Goal: Task Accomplishment & Management: Manage account settings

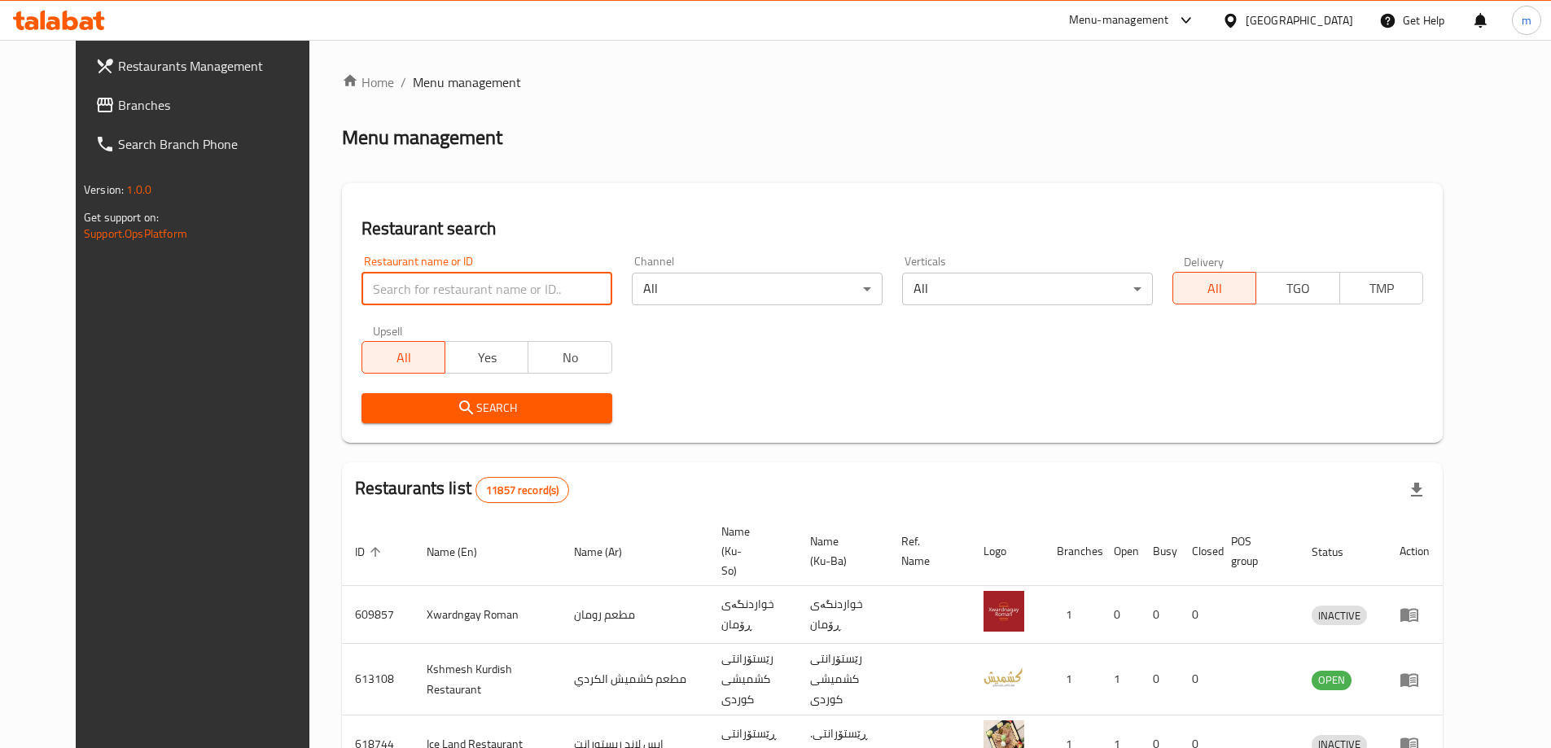
click at [549, 287] on input "search" at bounding box center [486, 289] width 251 height 33
paste input "695644"
type input "695644"
click button "Search" at bounding box center [486, 408] width 251 height 30
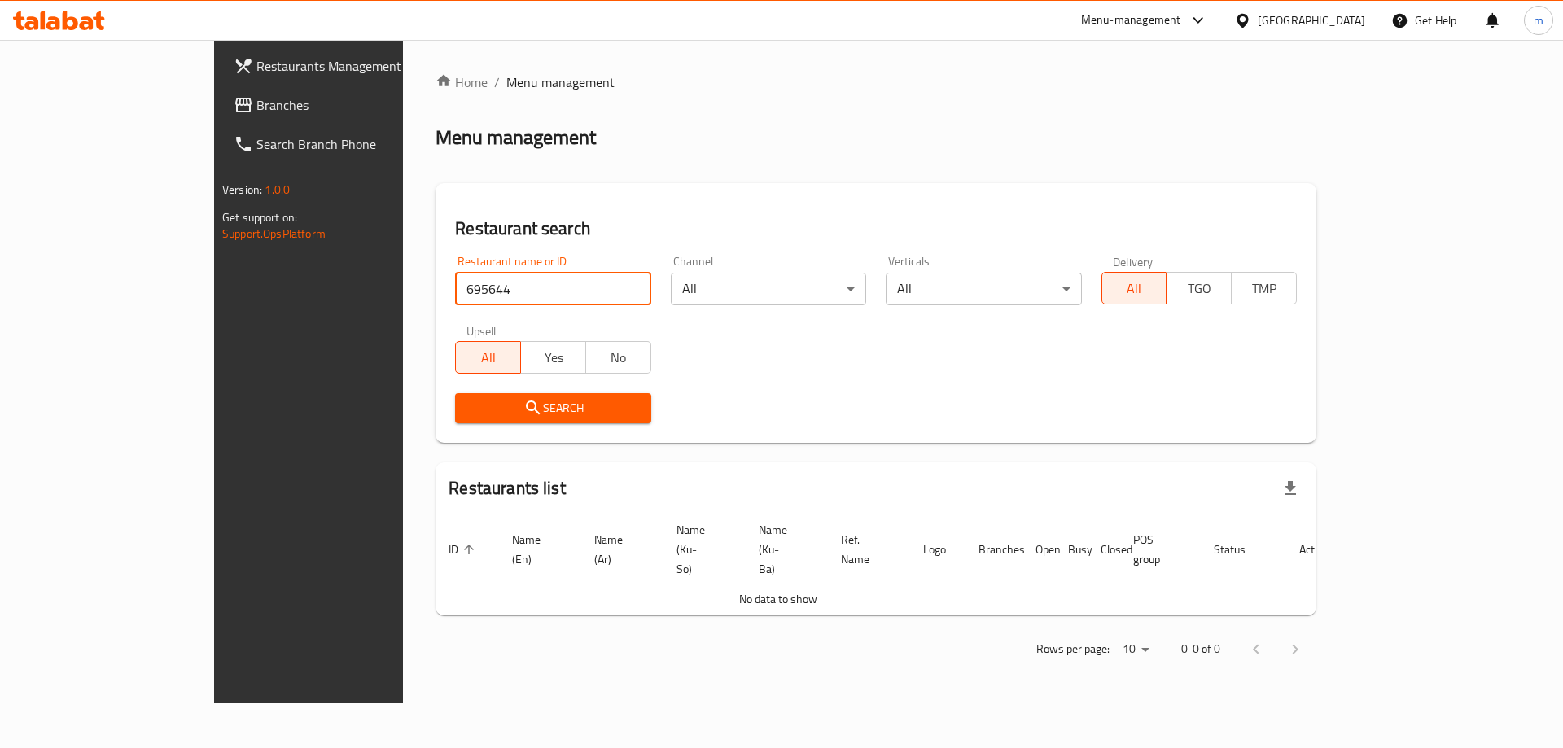
click at [256, 108] on span "Branches" at bounding box center [359, 105] width 206 height 20
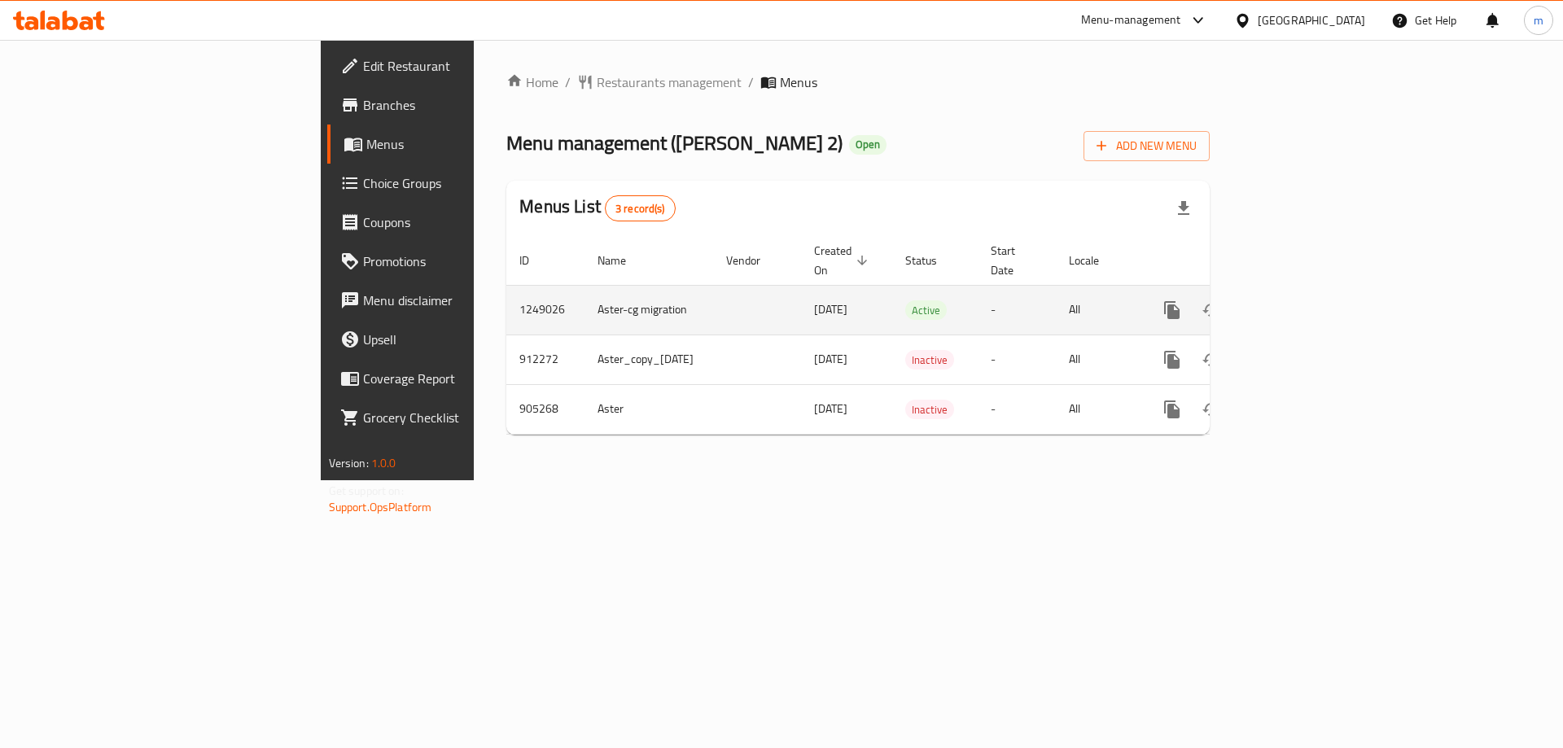
click at [1299, 300] on icon "enhanced table" at bounding box center [1289, 310] width 20 height 20
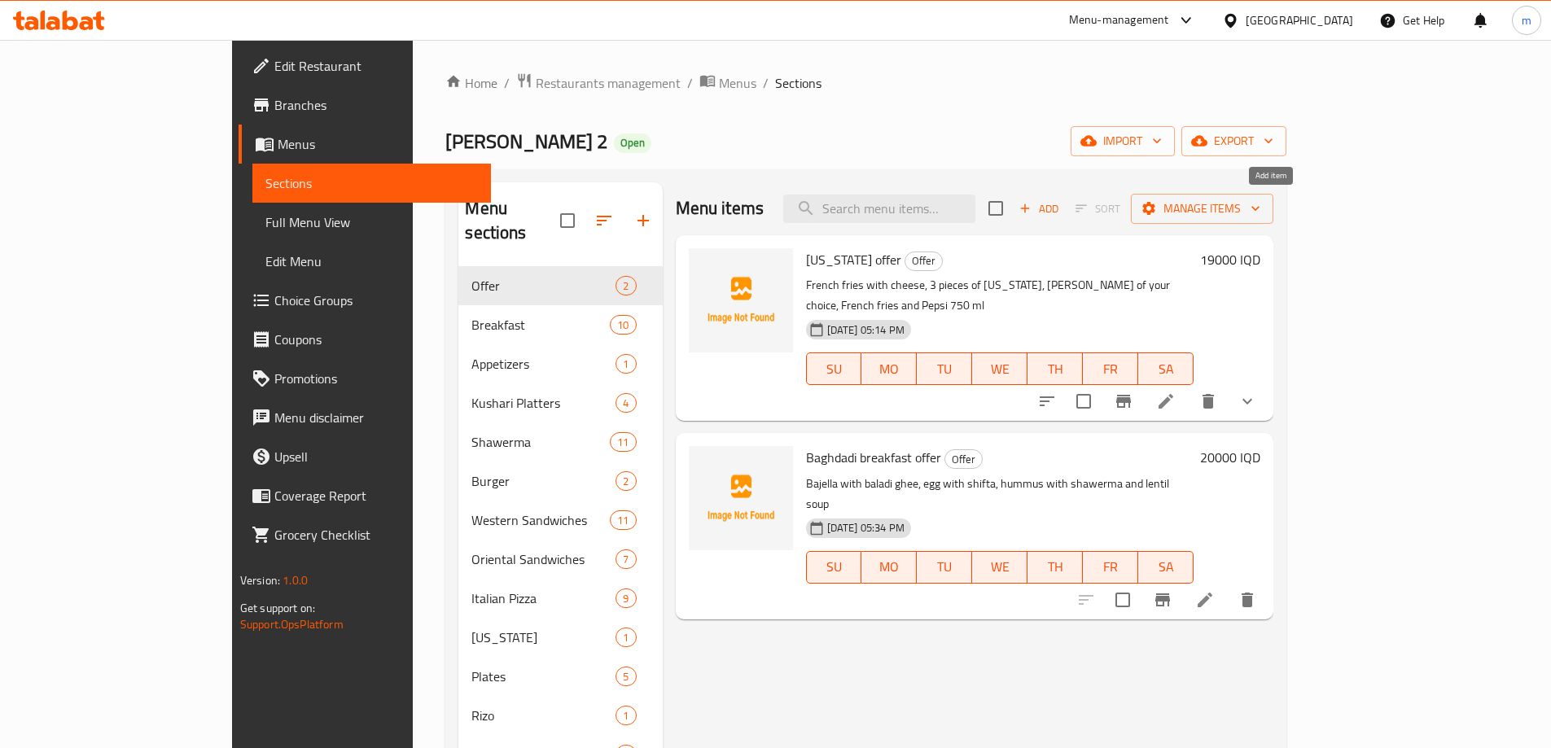
click at [1061, 206] on span "Add" at bounding box center [1039, 208] width 44 height 19
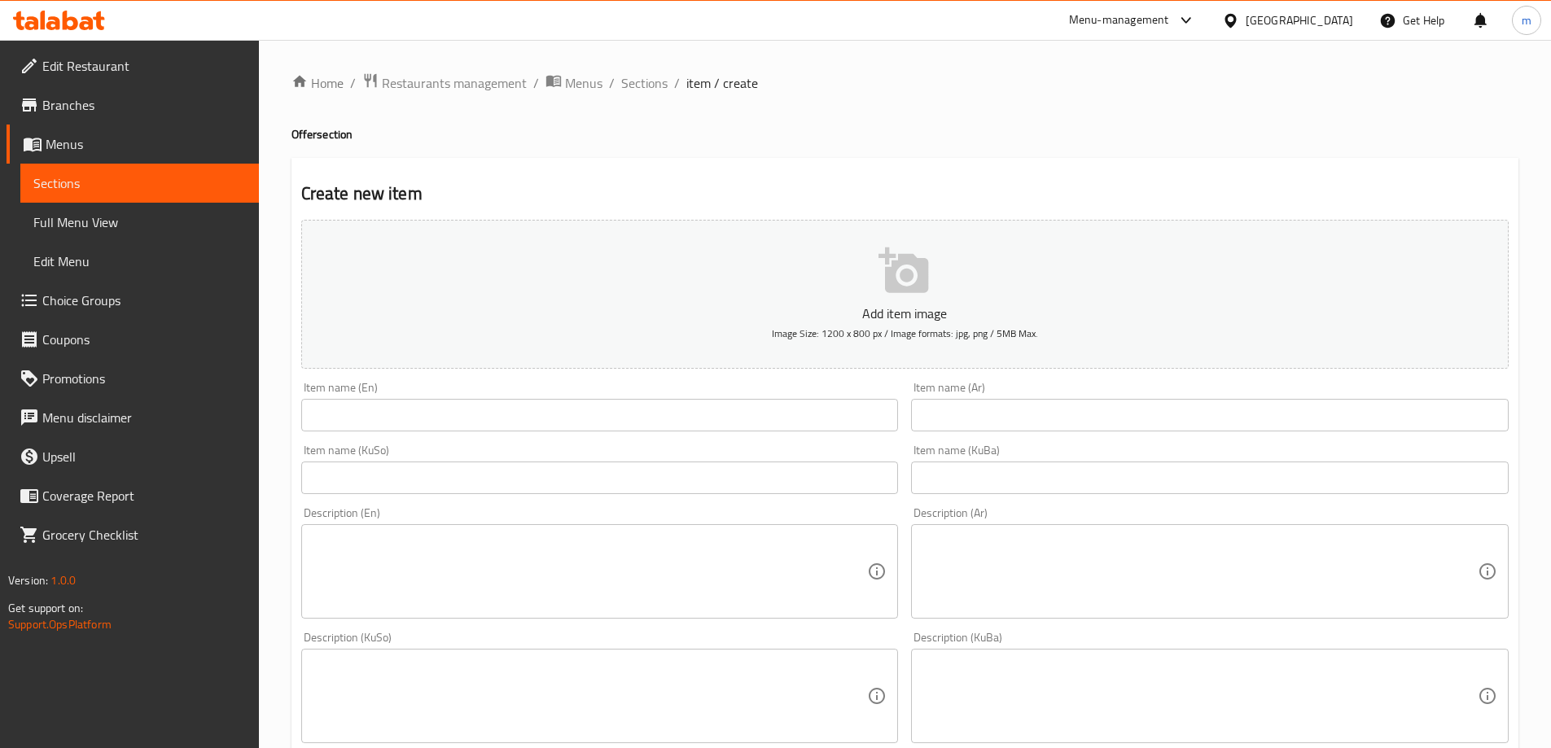
click at [1053, 415] on input "text" at bounding box center [1209, 415] width 597 height 33
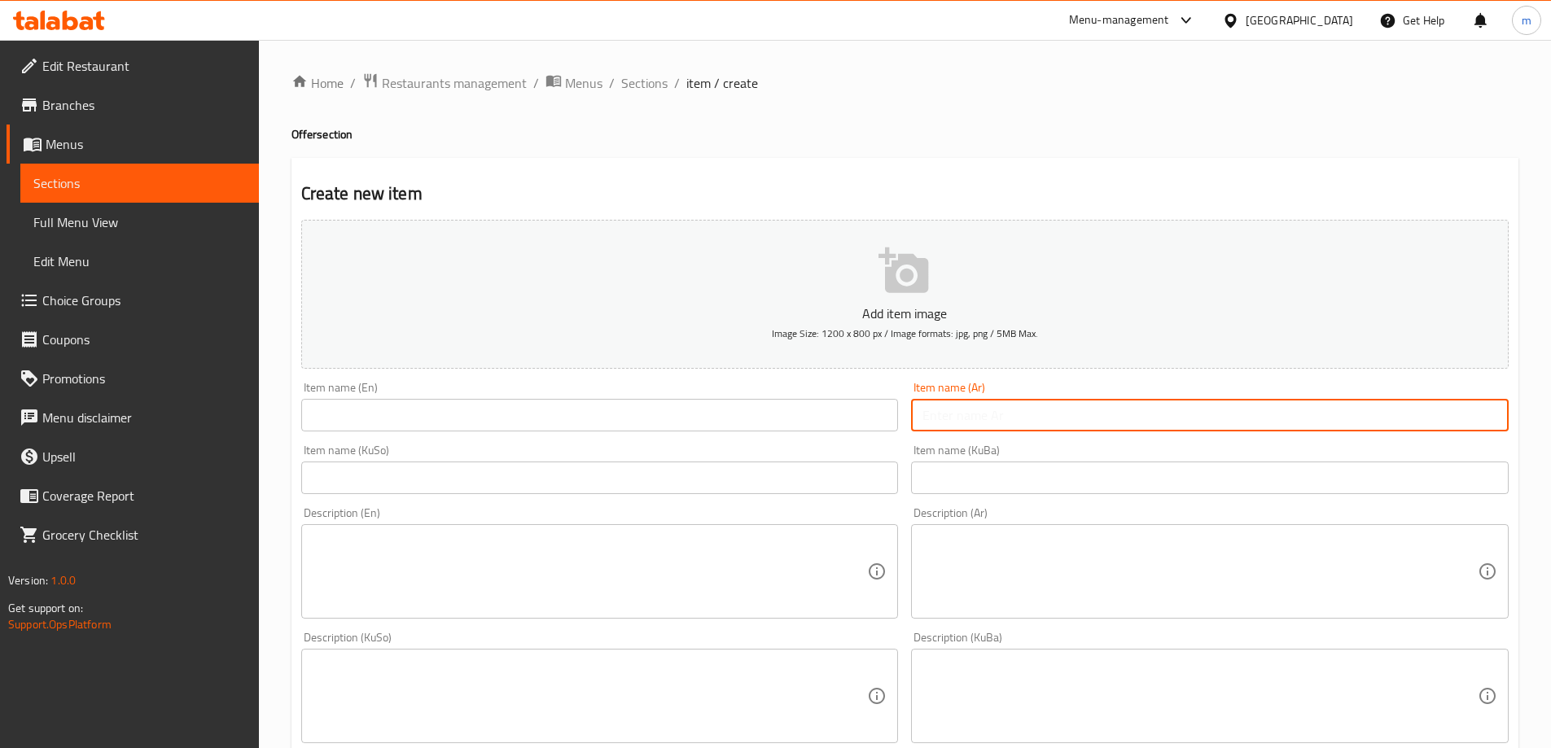
paste input "عرض اللحم"
click at [1461, 403] on input "عرض اللحم" at bounding box center [1209, 415] width 597 height 33
type input "عرض لحم"
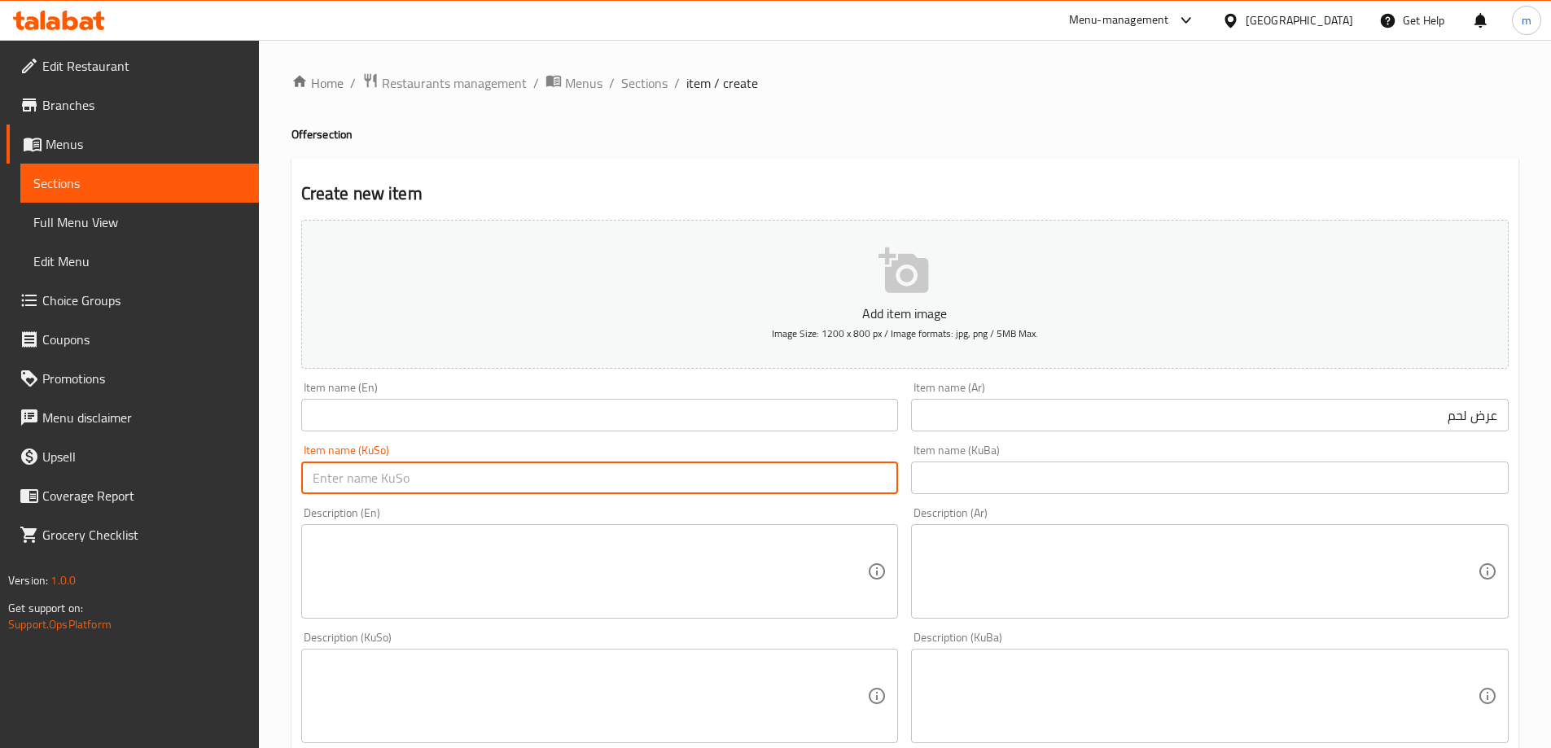
click at [785, 478] on input "text" at bounding box center [599, 477] width 597 height 33
type input "ی"
type input "ئۆفەری گۆشت"
click at [393, 414] on input "text" at bounding box center [599, 415] width 597 height 33
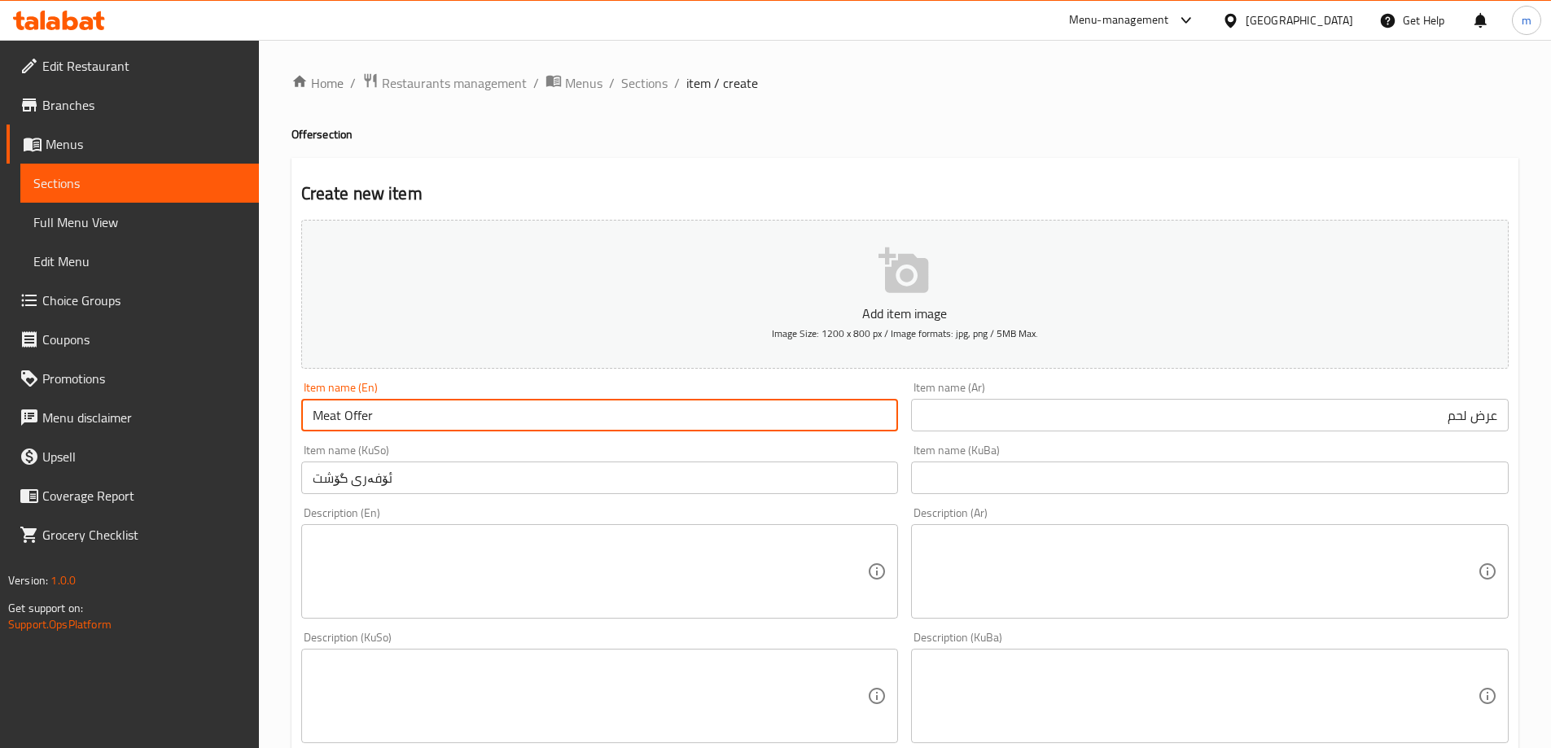
type input "Meat Offer"
click at [498, 469] on input "ئۆفەری گۆشت" at bounding box center [599, 477] width 597 height 33
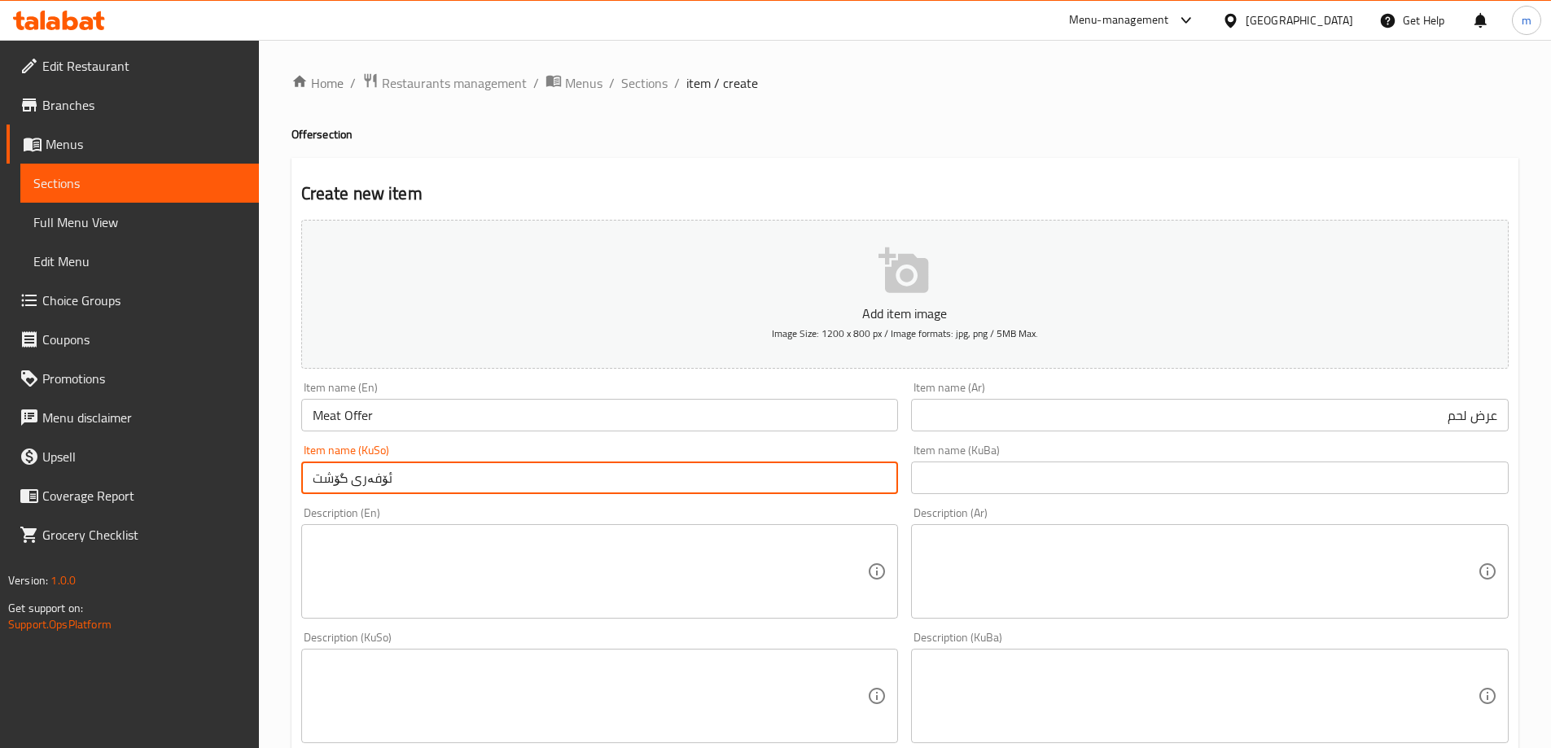
click at [498, 469] on input "ئۆفەری گۆشت" at bounding box center [599, 477] width 597 height 33
click at [1008, 463] on input "text" at bounding box center [1209, 477] width 597 height 33
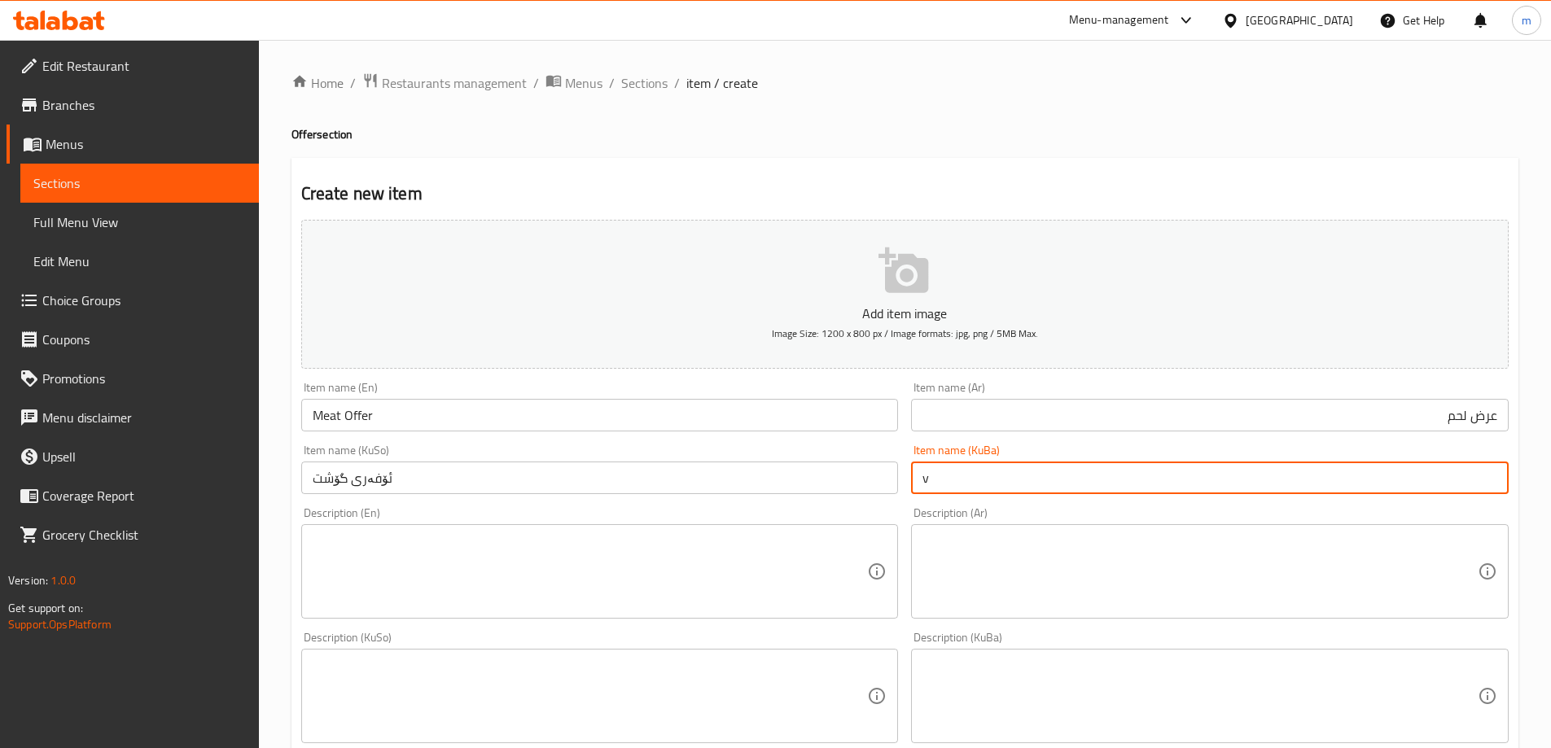
click at [1003, 452] on div "Item name (KuBa) v Item name (KuBa)" at bounding box center [1209, 469] width 597 height 50
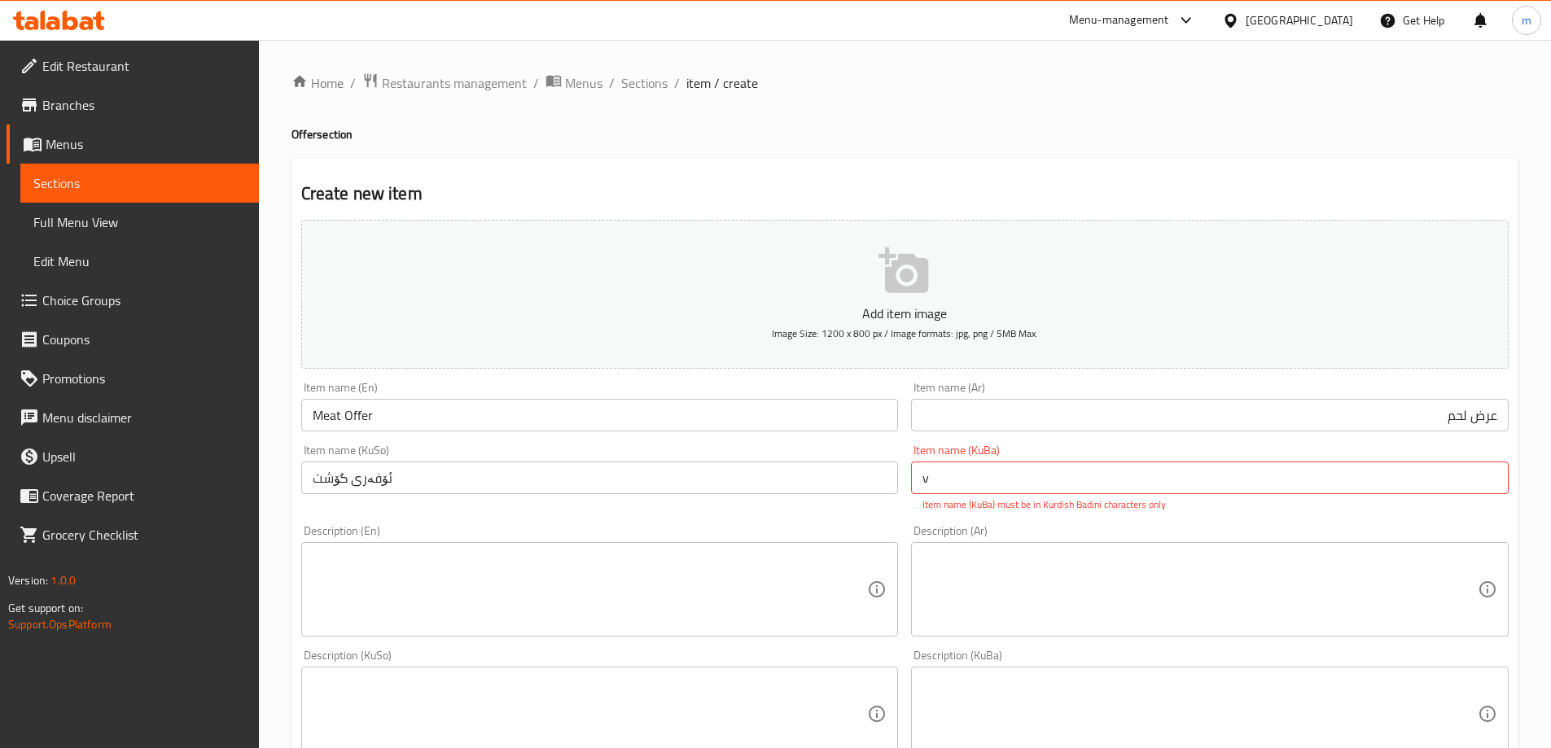
click at [995, 467] on input "v" at bounding box center [1209, 477] width 597 height 33
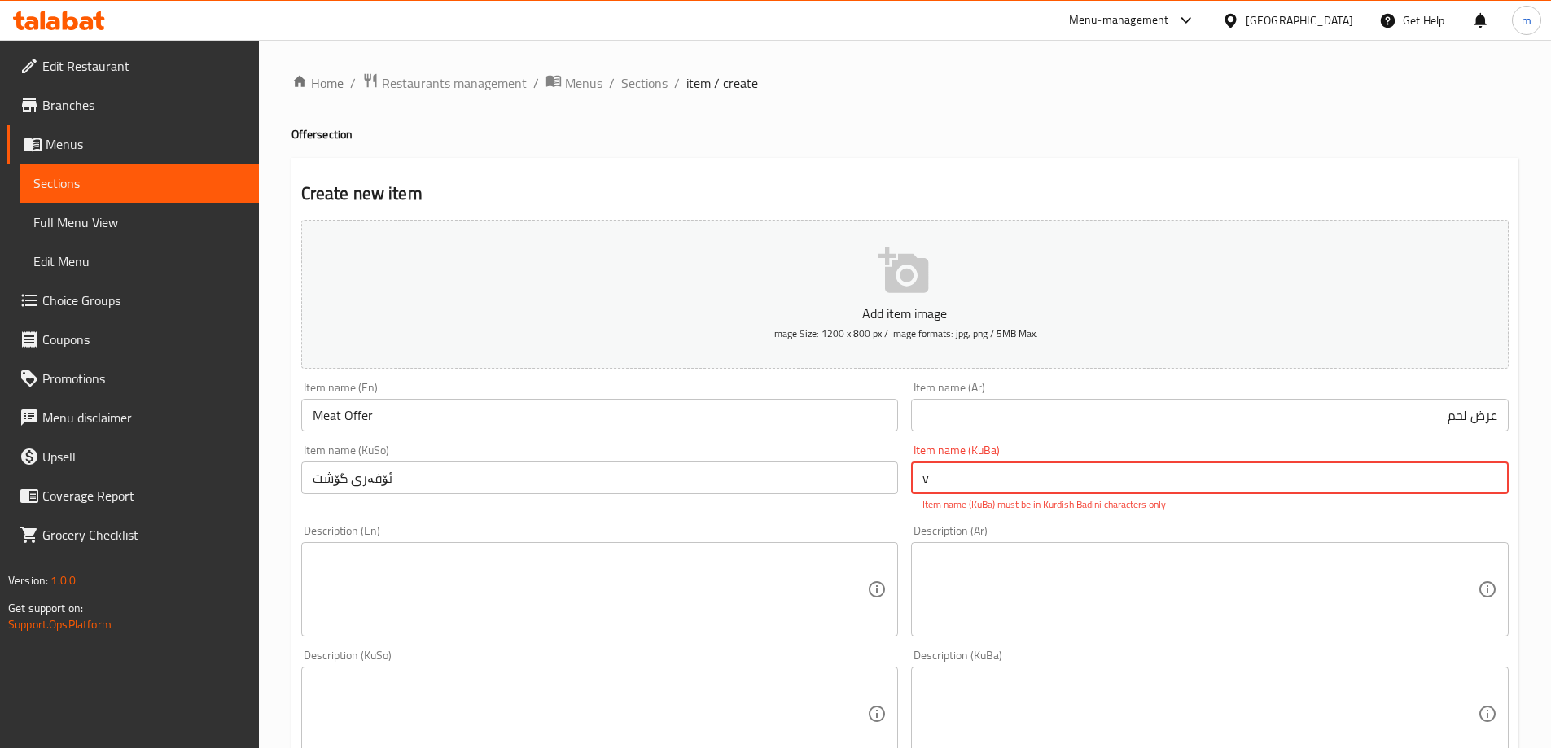
click at [995, 467] on input "v" at bounding box center [1209, 477] width 597 height 33
paste input "ئۆفەری گۆشت"
type input "ئۆفەری گۆشت"
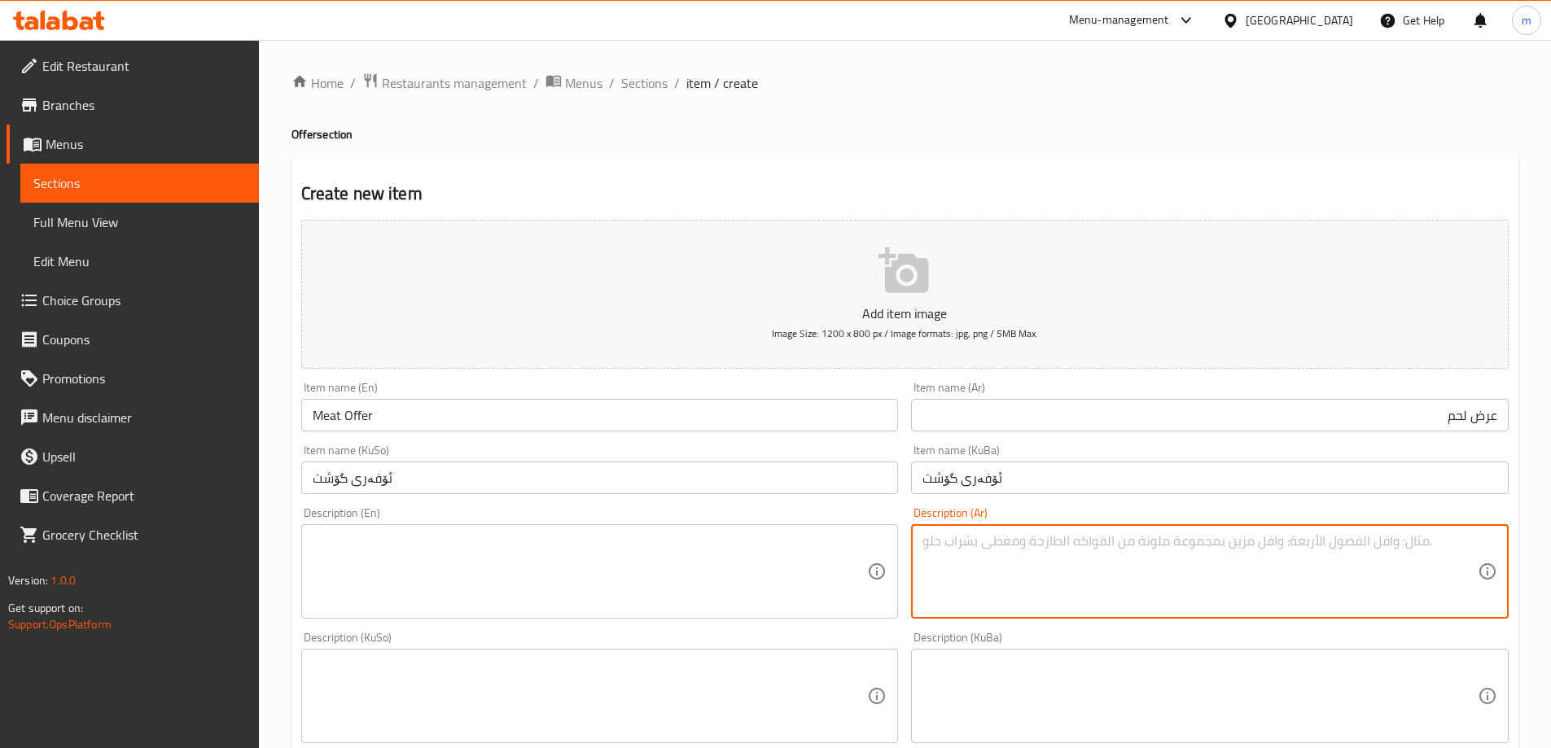
drag, startPoint x: 1020, startPoint y: 591, endPoint x: 1018, endPoint y: 572, distance: 18.8
click at [1020, 588] on textarea at bounding box center [1199, 571] width 555 height 77
paste textarea "صاج لحم، برجر لحم كلاسيك، بيتزا لحم صغير وبطاطا مقلية بالجبن"
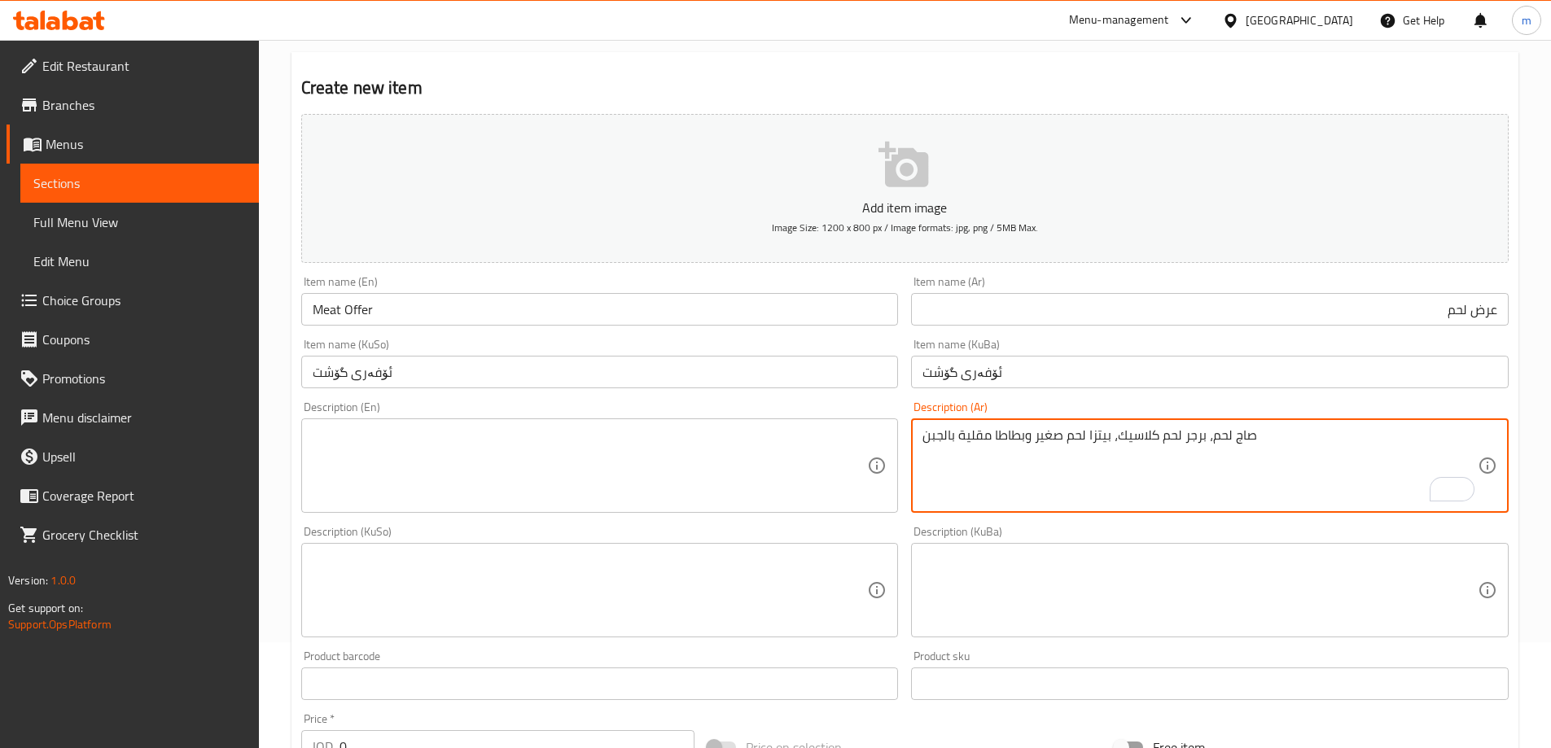
click at [1233, 441] on textarea "صاج لحم، برجر لحم كلاسيك، بيتزا لحم صغير وبطاطا مقلية بالجبن" at bounding box center [1199, 465] width 555 height 77
click at [1236, 427] on textarea "صاج لحم، برجر لحم كلاسيك، بيتزا لحم صغير وبطاطا مقلية بالجبن" at bounding box center [1199, 465] width 555 height 77
click at [1233, 433] on textarea "صاج لحم، برجر لحم كلاسيك، بيتزا لحم صغير وبطاطا مقلية بالجبن" at bounding box center [1199, 465] width 555 height 77
click at [1229, 428] on textarea "صاج لحم، برجر لحم كلاسيك، بيتزا لحم صغير وبطاطا مقلية بالجبن" at bounding box center [1199, 465] width 555 height 77
click at [1229, 429] on textarea "صاج لحم، برجر لحم كلاسيك، بيتزا لحم صغير وبطاطا مقلية بالجبن" at bounding box center [1199, 465] width 555 height 77
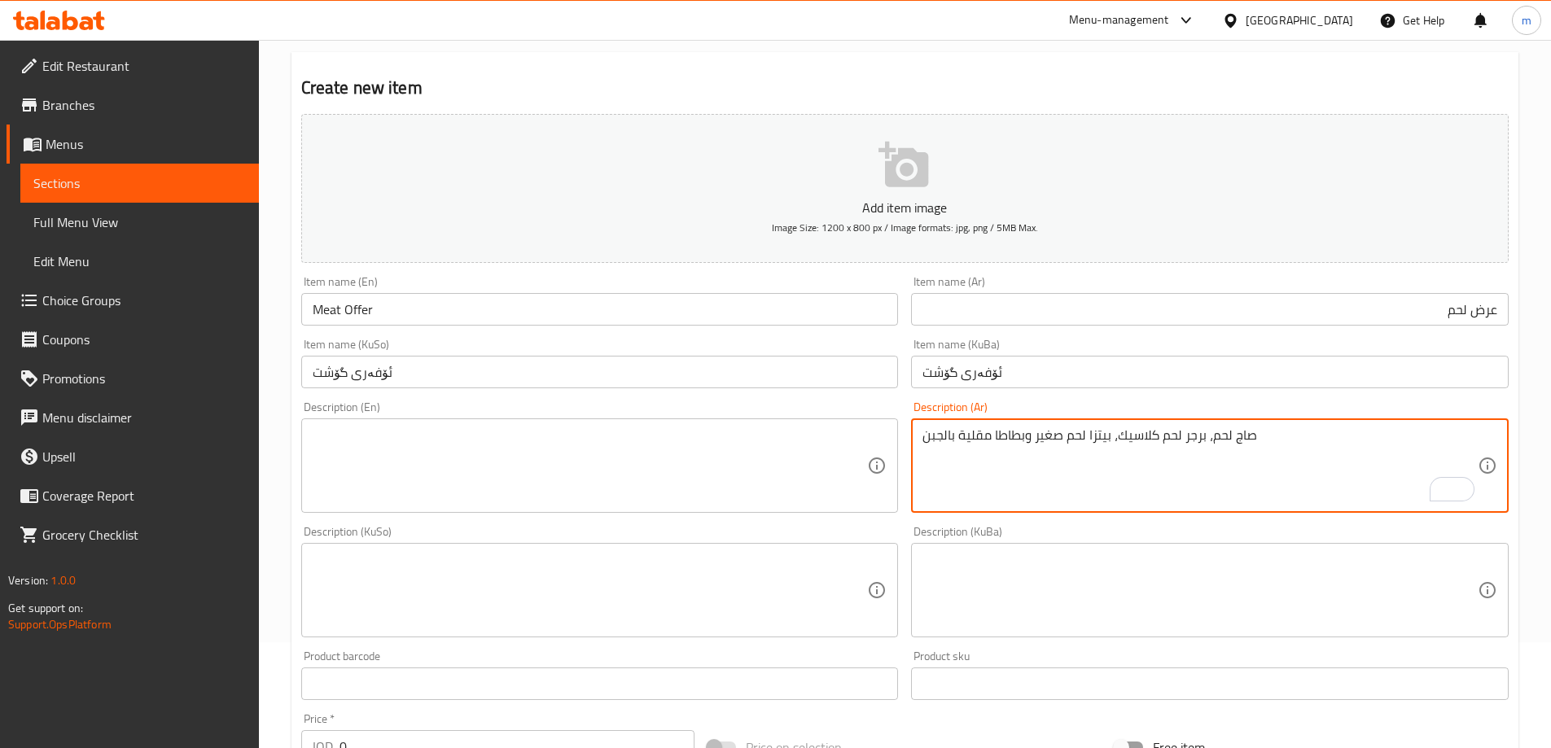
click at [1230, 435] on textarea "صاج لحم، برجر لحم كلاسيك، بيتزا لحم صغير وبطاطا مقلية بالجبن" at bounding box center [1199, 465] width 555 height 77
click at [1229, 440] on textarea "صاج شاورما لحم، برجر لحم كلاسيك، بيتزا لحم صغير وبطاطا مقلية بالجبن" at bounding box center [1199, 465] width 555 height 77
type textarea "صاج شاورما لحم، برجر لحم كلاسيك، بيتزا لحم صغير وبطاطا مقلية بالجبن"
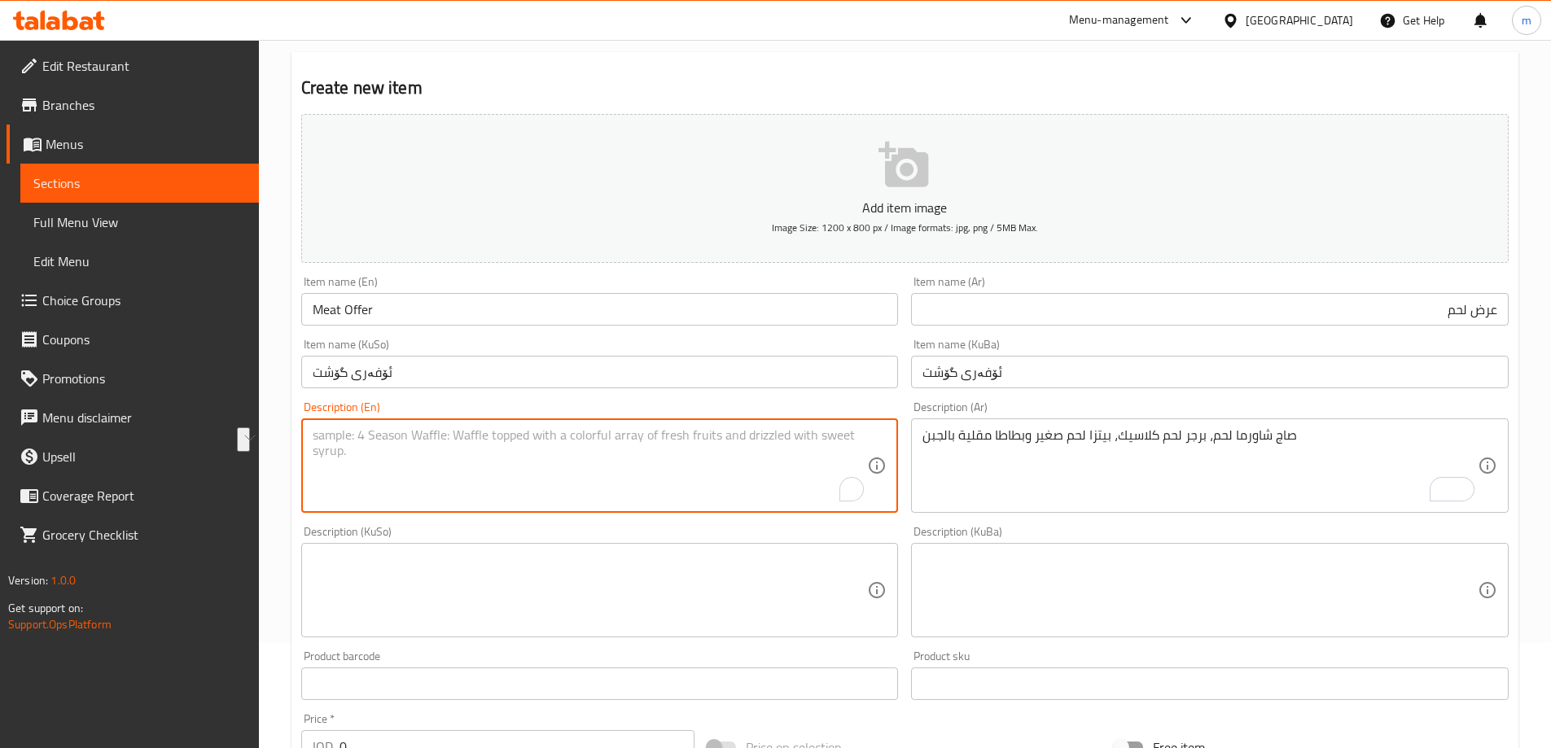
click at [570, 463] on textarea "To enrich screen reader interactions, please activate Accessibility in Grammarl…" at bounding box center [590, 465] width 555 height 77
paste textarea "Shawarma meat saj, classic meat burger, small meat pizza and cheese fries"
click at [387, 435] on textarea "Shawarma meat saj, classic meat burger, small meat pizza and cheese fries" at bounding box center [590, 465] width 555 height 77
drag, startPoint x: 318, startPoint y: 436, endPoint x: 277, endPoint y: 440, distance: 41.6
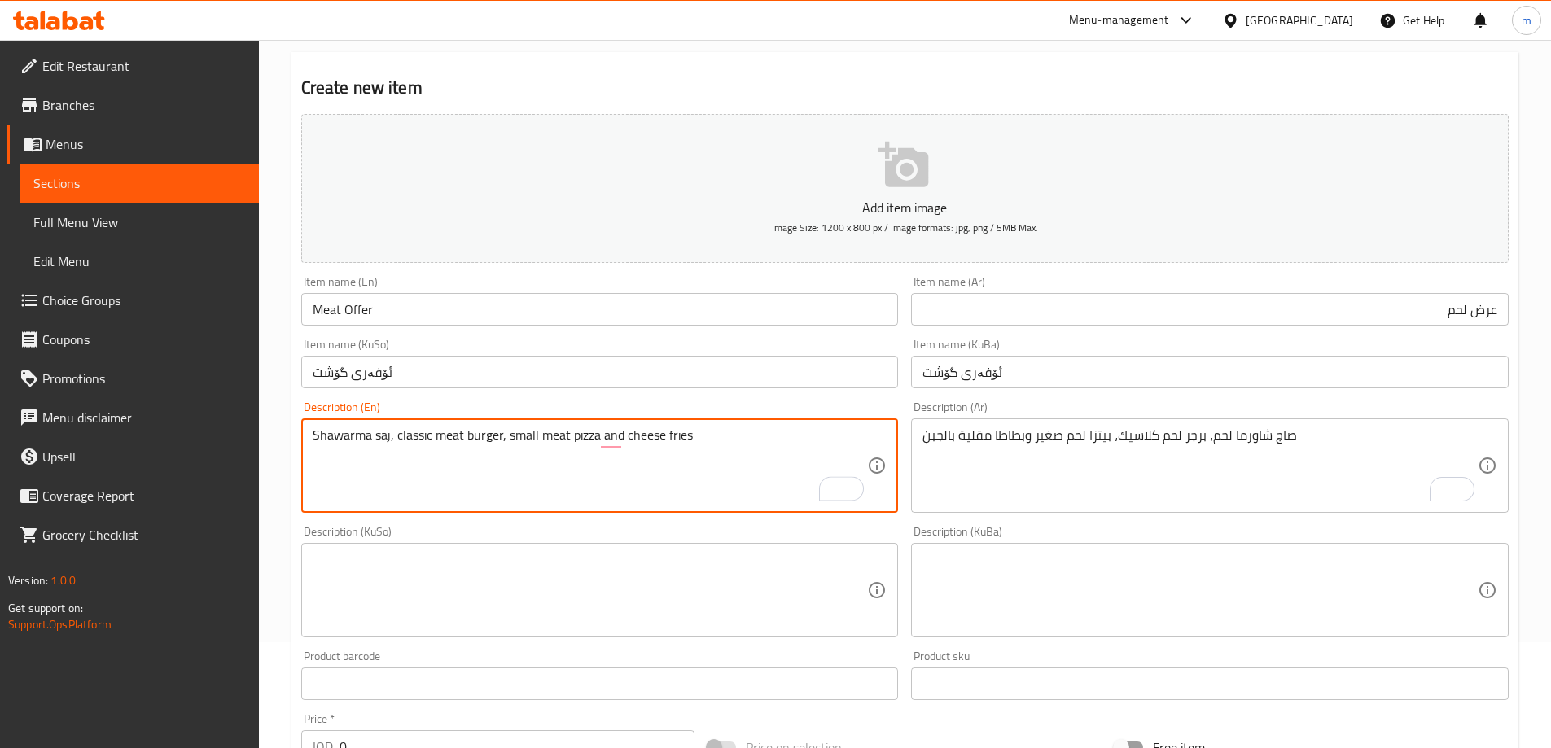
click at [278, 440] on div "Home / Restaurants management / Menus / Sections / item / create Offer section …" at bounding box center [905, 582] width 1292 height 1297
paste textarea "meat"
drag, startPoint x: 318, startPoint y: 438, endPoint x: 299, endPoint y: 438, distance: 19.5
click at [299, 438] on div "Description (En) meat hawarma saj, classic meat burger, small meat pizza and ch…" at bounding box center [600, 457] width 610 height 125
drag, startPoint x: 320, startPoint y: 436, endPoint x: 300, endPoint y: 435, distance: 19.6
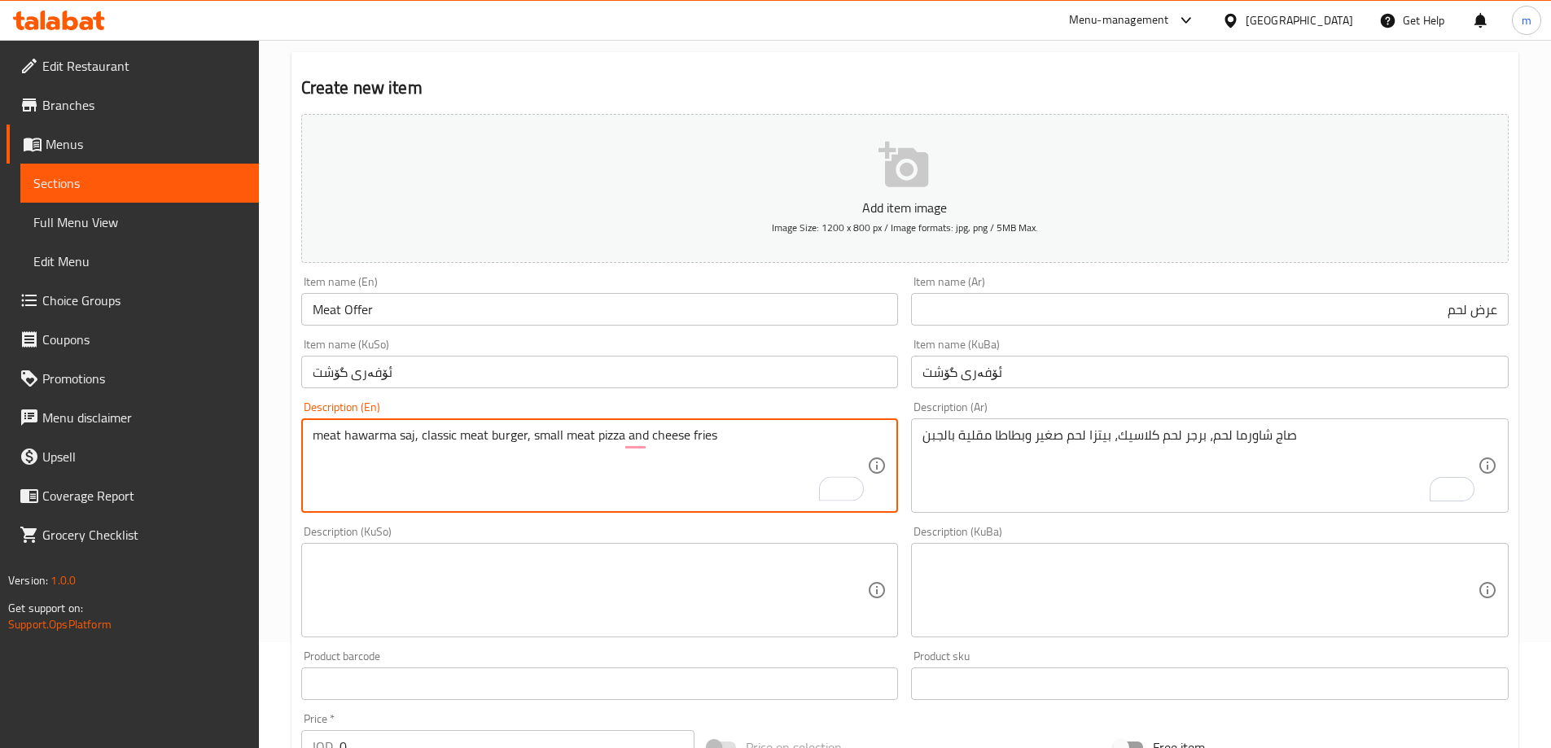
click at [303, 435] on div "meat hawarma saj, classic meat burger, small meat pizza and cheese fries Descri…" at bounding box center [599, 465] width 597 height 94
click at [343, 427] on textarea "Meat hawarma saj, classic meat burger, small meat pizza and cheese fries" at bounding box center [590, 465] width 555 height 77
click at [697, 437] on textarea "Meat shawarma saj, classic meat burger, small meat pizza and cheese fries" at bounding box center [590, 465] width 555 height 77
type textarea "Meat shawarma saj, classic meat burger, small meat pizza and cheese French fries"
click at [827, 593] on textarea at bounding box center [590, 590] width 555 height 77
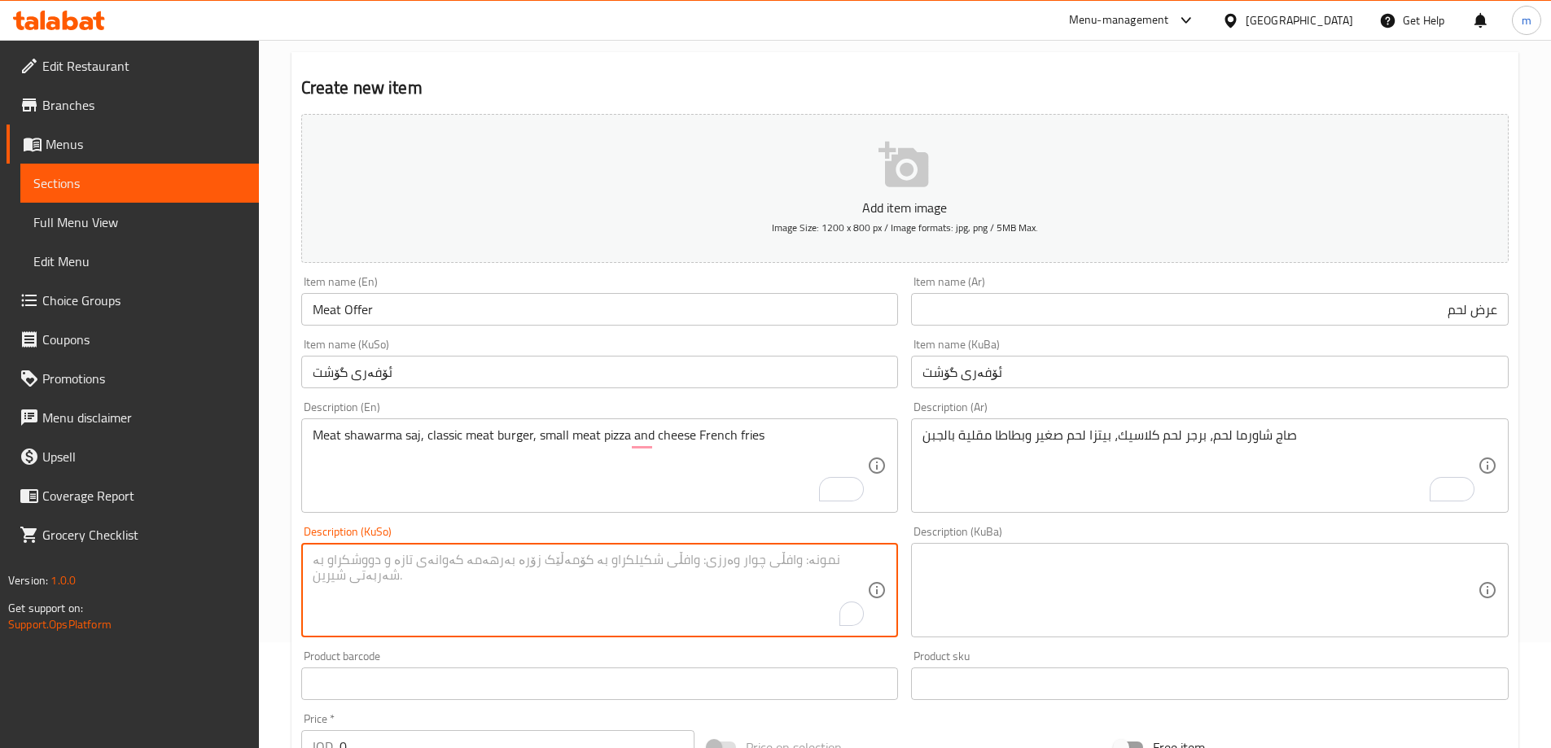
paste textarea "ساجی گۆشتی شاورمە، بەرگر گۆشتی کلاسیک، پیتزای گۆشتی بچووک و سوورکراوەی پەنیر"
click at [792, 567] on textarea "ساجی گۆشتی شاورمە، بەرگر گۆشتی کلاسیک، پیتزای گۆشتی بچووک و سوورکراوەی پەنیر" at bounding box center [590, 590] width 555 height 77
click at [801, 564] on textarea "ساجی گۆشتی شاورمە، بەرگر گۆشتی کلاسیک، پیتزای گۆشتی بچووک و سوورکراوەی پەنیر" at bounding box center [590, 590] width 555 height 77
click at [781, 560] on textarea "ساجی گۆشت شاورمە، بەرگر گۆشتی کلاسیک، پیتزای گۆشتی بچووک و سوورکراوەی پەنیر" at bounding box center [590, 590] width 555 height 77
click at [781, 558] on textarea "ساجی گۆشت شاورمە، بەرگر گۆشتی کلاسیک، پیتزای گۆشتی بچووک و سوورکراوەی پەنیر" at bounding box center [590, 590] width 555 height 77
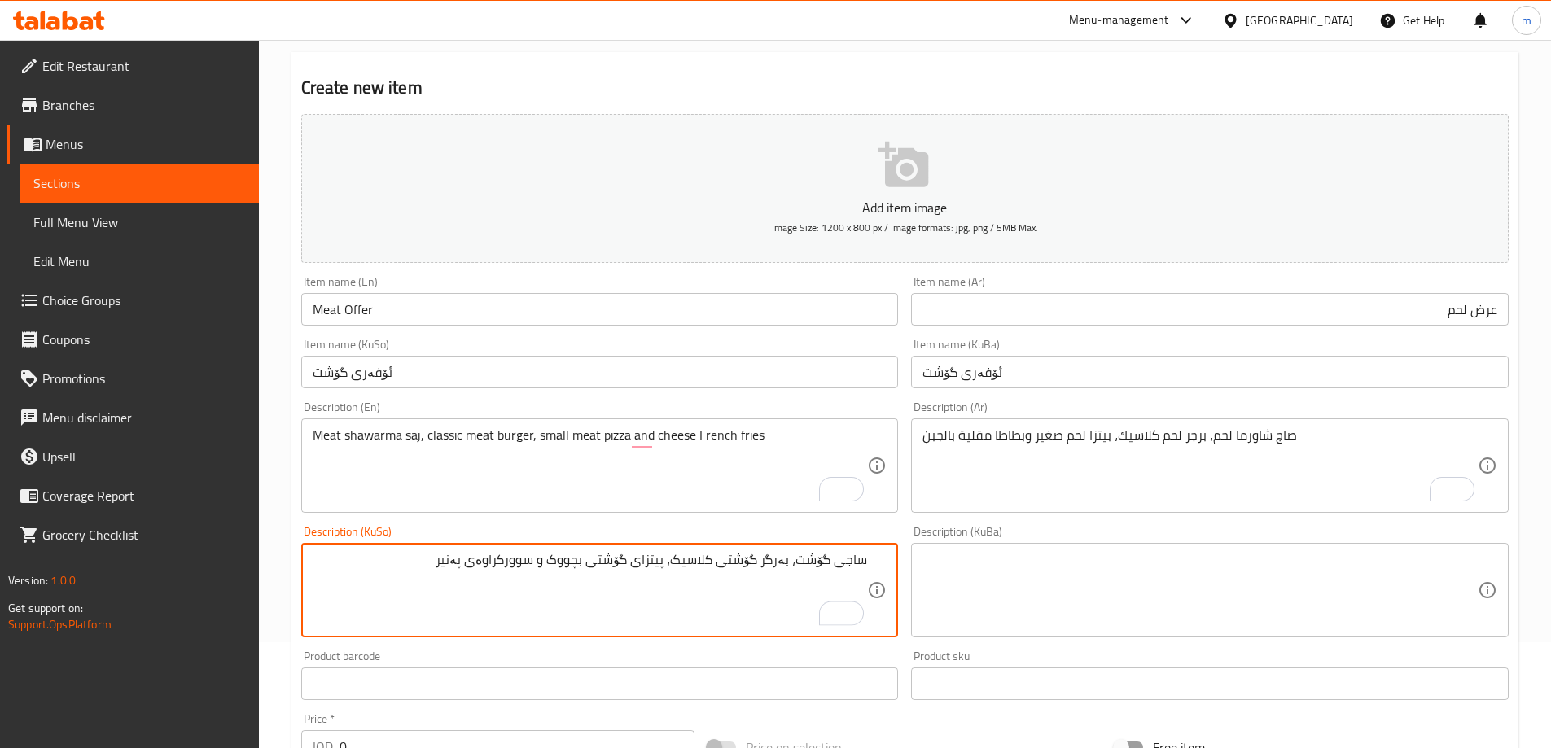
click at [831, 563] on textarea "ساجی گۆشت، بەرگر گۆشتی کلاسیک، پیتزای گۆشتی بچووک و سوورکراوەی پەنیر" at bounding box center [590, 590] width 555 height 77
paste textarea "شاورمە"
click at [713, 555] on textarea "ساجی شاورمەی گۆشت، بەرگر گۆشتی کلاسیک، پیتزای گۆشتی بچووک و سوورکراوەی پەنیر" at bounding box center [590, 590] width 555 height 77
drag, startPoint x: 477, startPoint y: 564, endPoint x: 361, endPoint y: 566, distance: 116.4
click at [361, 566] on textarea "ساجی شاورمەی گۆشت، بەرگری گۆشتی کلاسیک، پیتزای گۆشتی بچووک و سوورکراوەی پەنیر" at bounding box center [590, 590] width 555 height 77
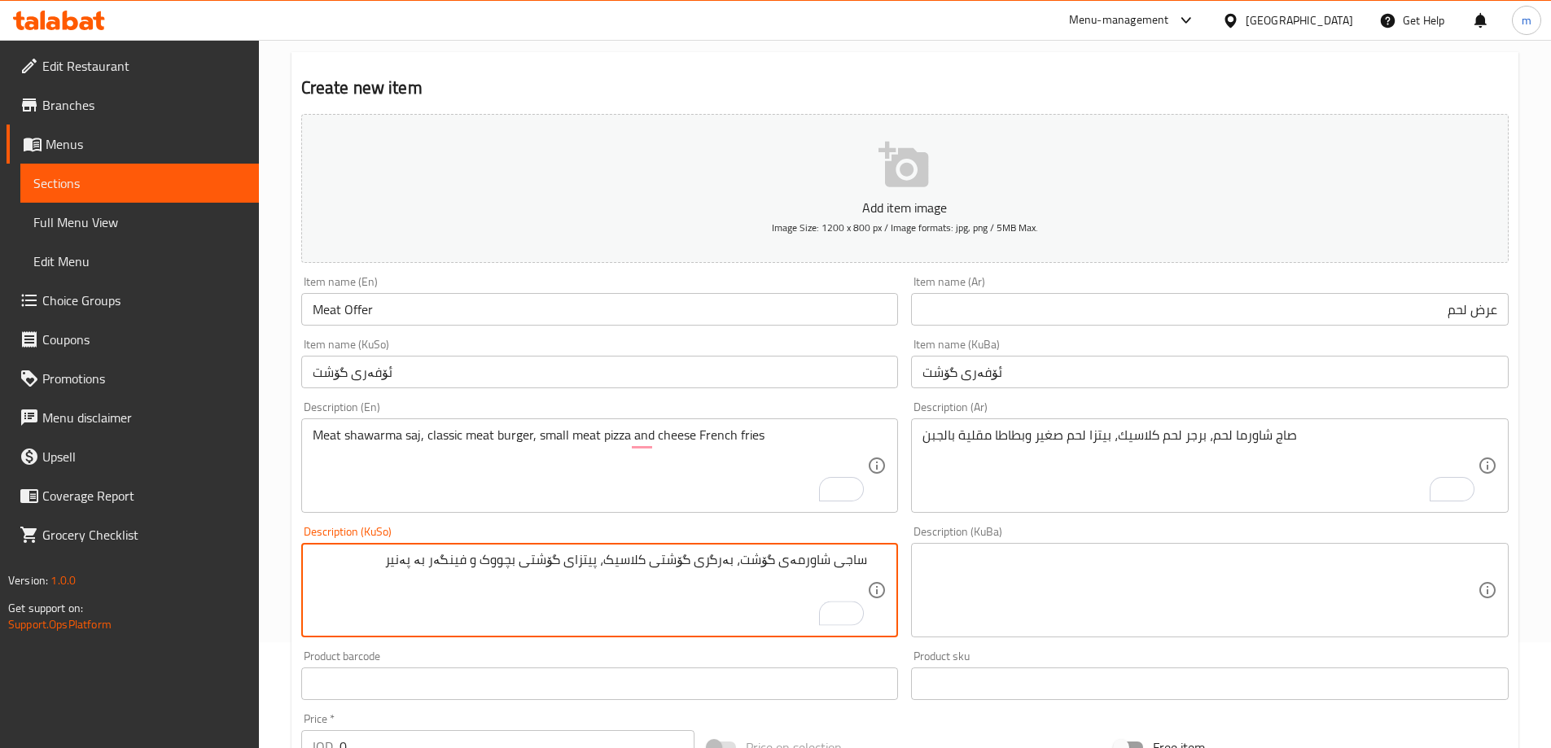
click at [409, 570] on textarea "ساجی شاورمەی گۆشت، بەرگری گۆشتی کلاسیک، پیتزای گۆشتی بچووک و فینگەر بە پەنیر" at bounding box center [590, 590] width 555 height 77
type textarea "ساجی شاورمەی گۆشت، بەرگری گۆشتی کلاسیک، پیتزای گۆشتی بچووک و فینگەر بە پەنیر"
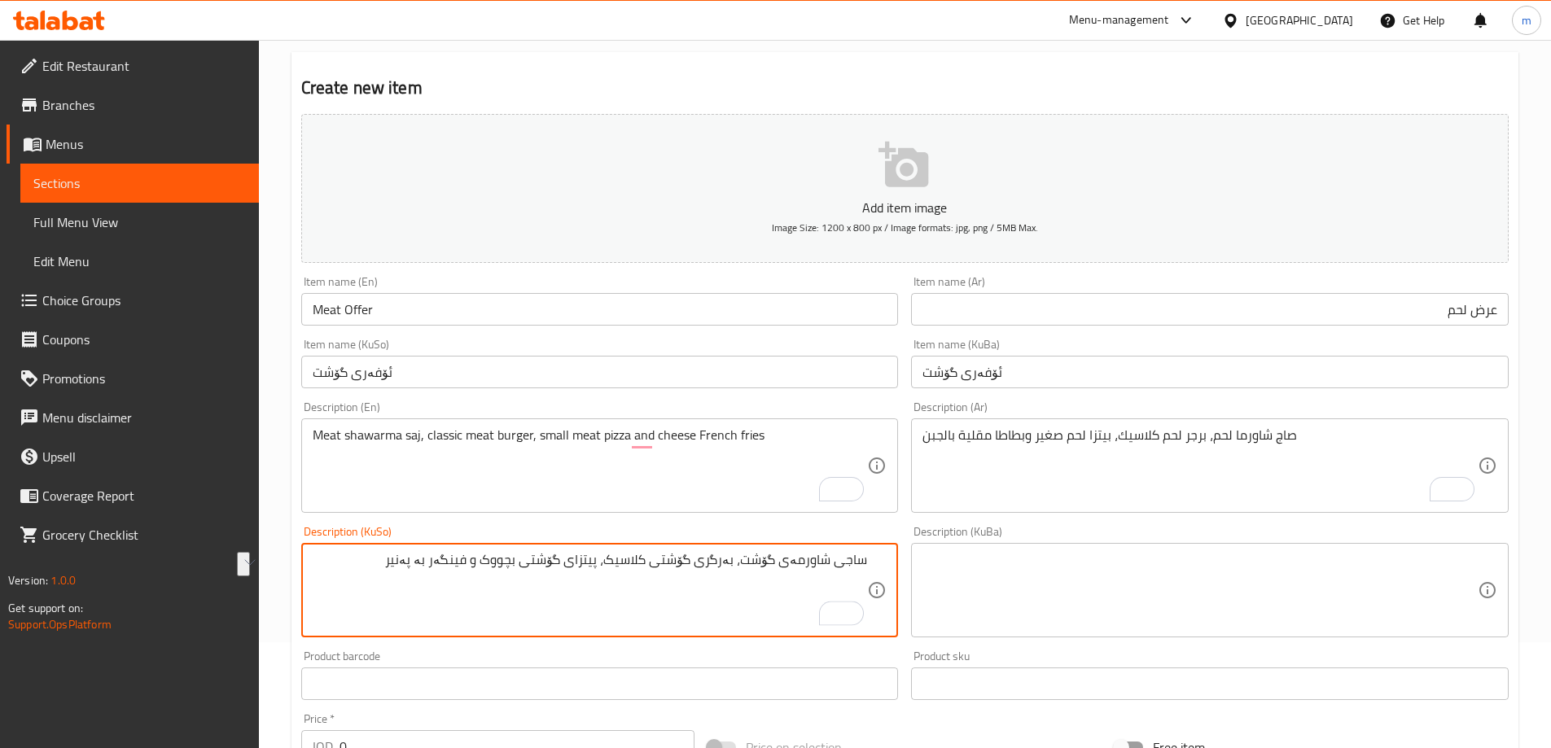
click at [1050, 627] on textarea at bounding box center [1199, 590] width 555 height 77
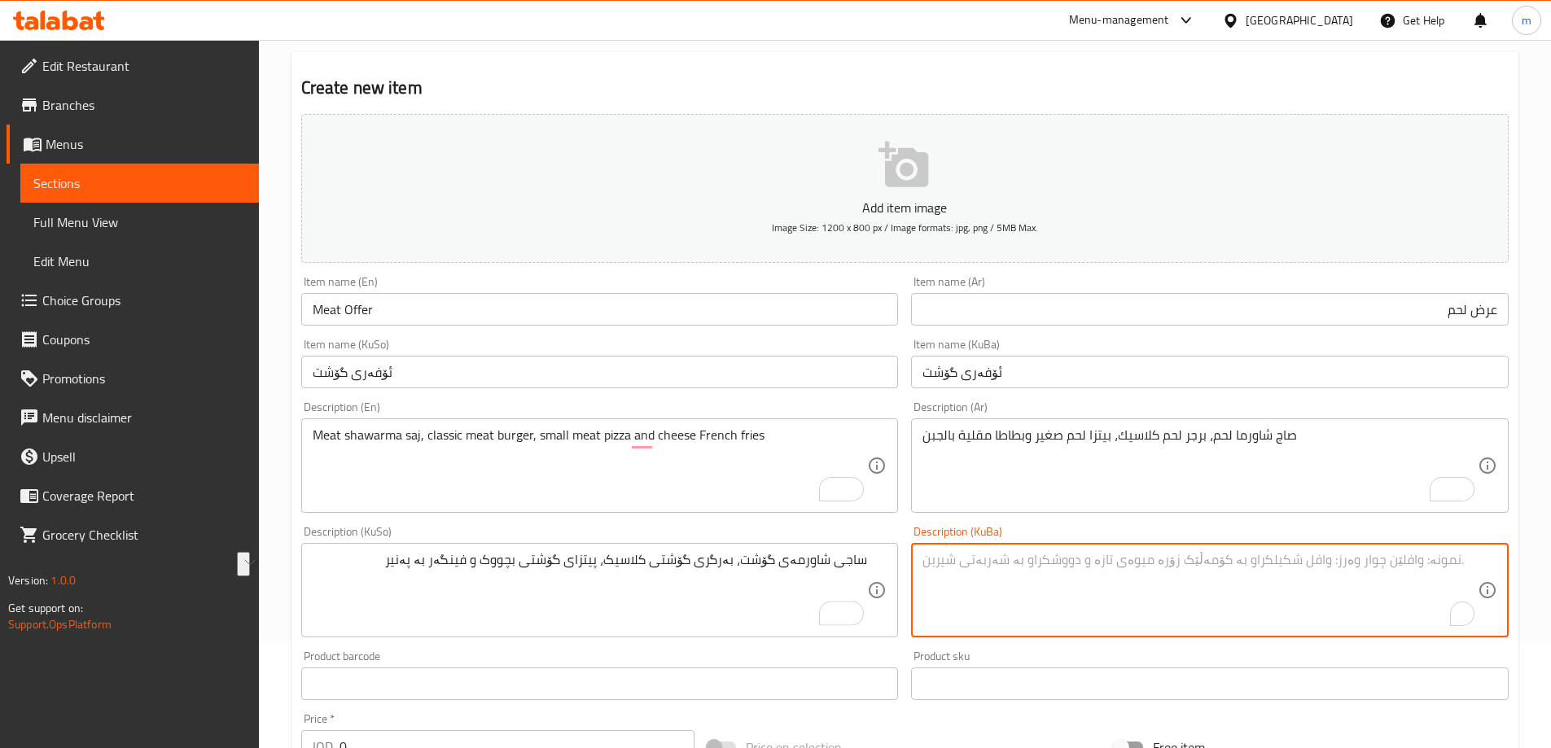
paste textarea "ساجی شاورمەی گۆشت، بەرگری گۆشتی کلاسیک، پیتزای گۆشتی بچووک و فینگەر بە پەنیر"
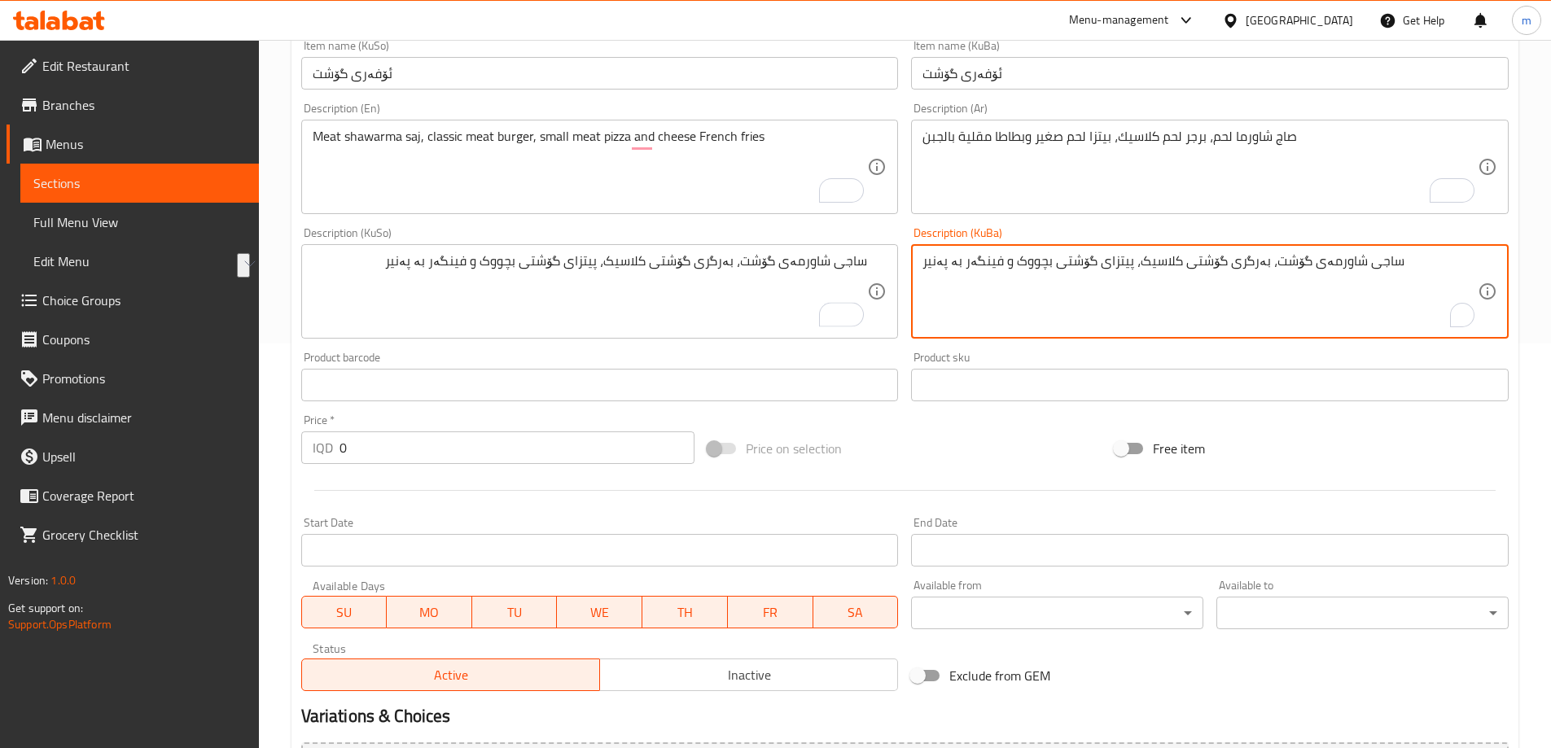
scroll to position [589, 0]
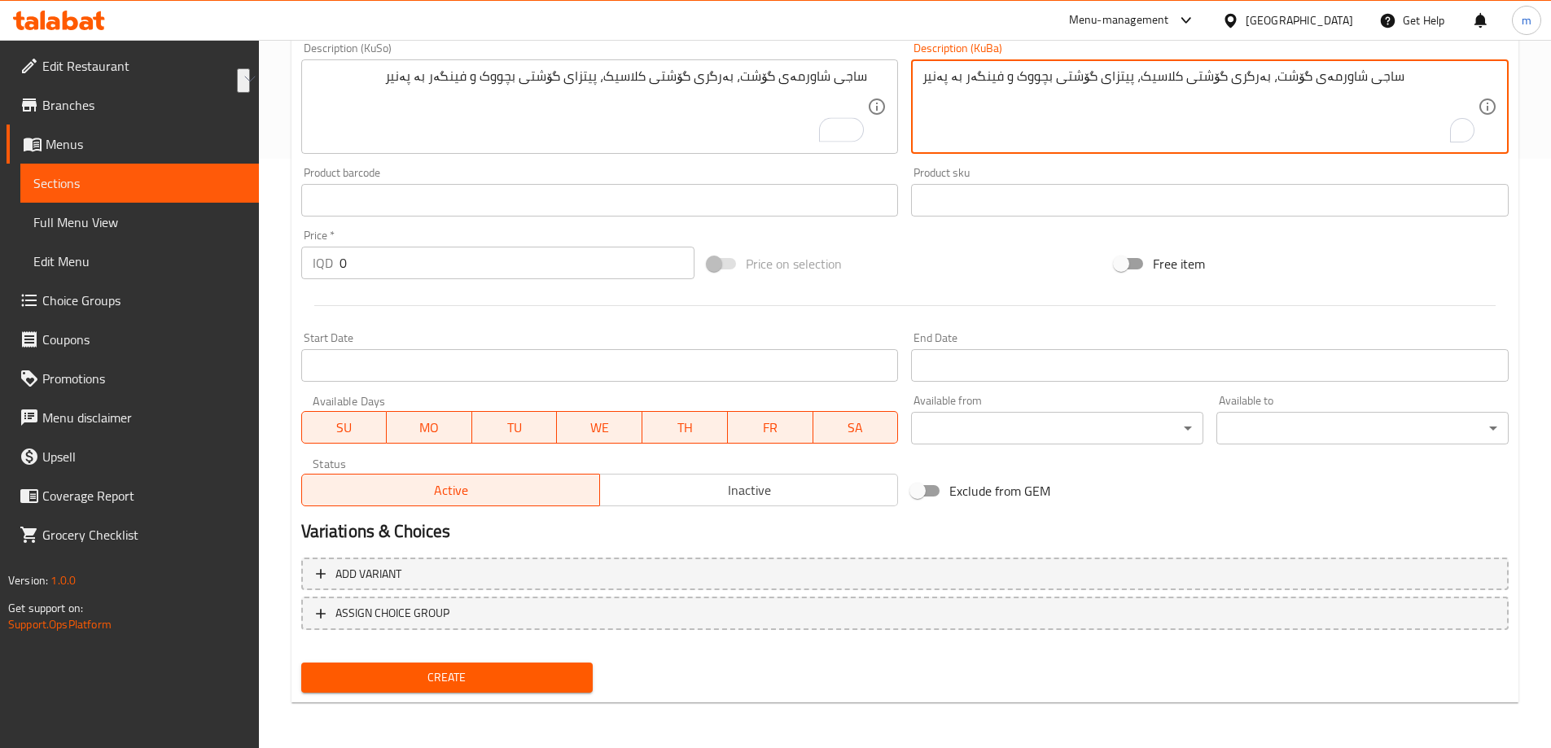
type textarea "ساجی شاورمەی گۆشت، بەرگری گۆشتی کلاسیک، پیتزای گۆشتی بچووک و فینگەر بە پەنیر"
drag, startPoint x: 411, startPoint y: 271, endPoint x: 201, endPoint y: 271, distance: 210.0
click at [202, 271] on div "Edit Restaurant Branches Menus Sections Full Menu View Edit Menu Choice Groups …" at bounding box center [775, 99] width 1551 height 1297
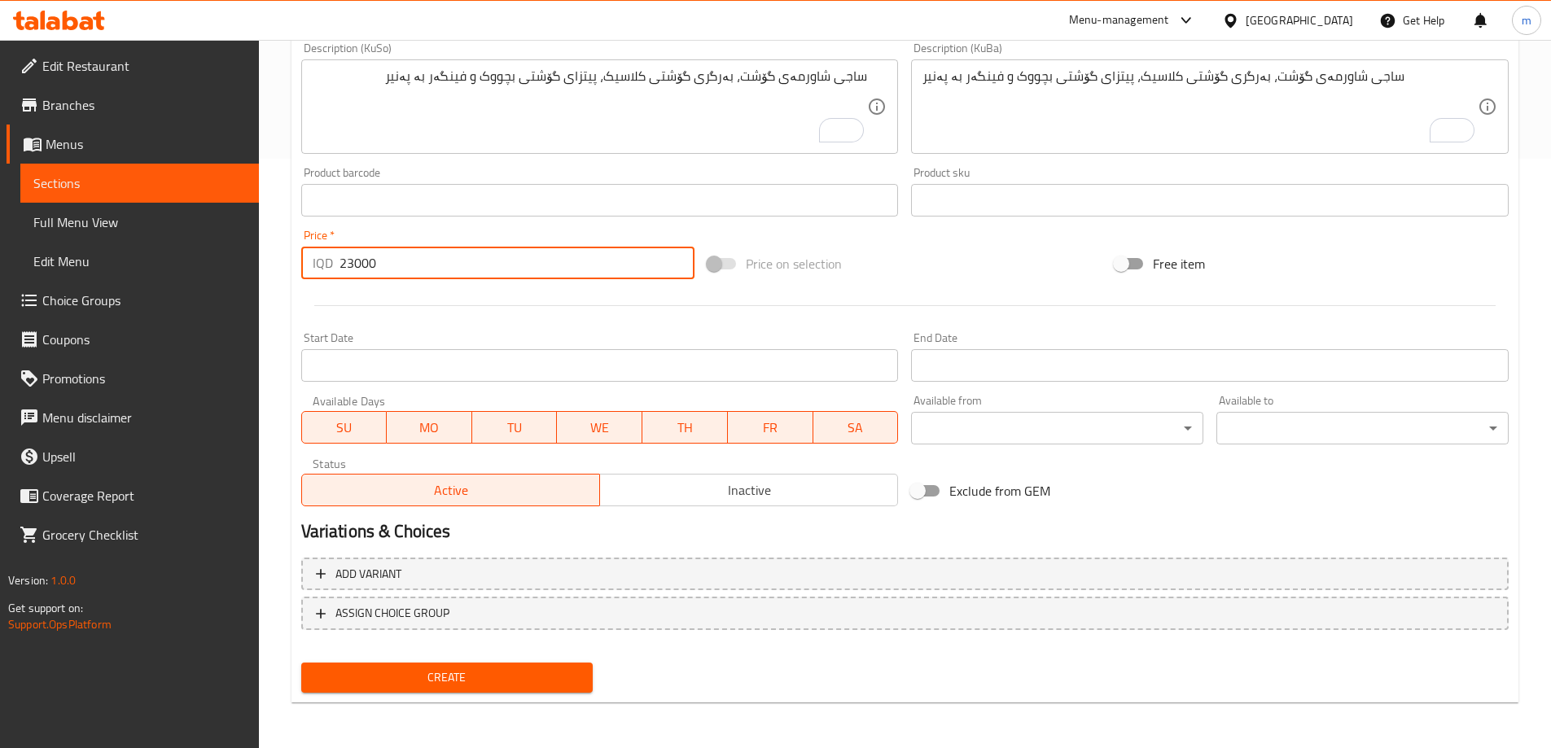
type input "23000"
click at [377, 692] on button "Create" at bounding box center [447, 678] width 292 height 30
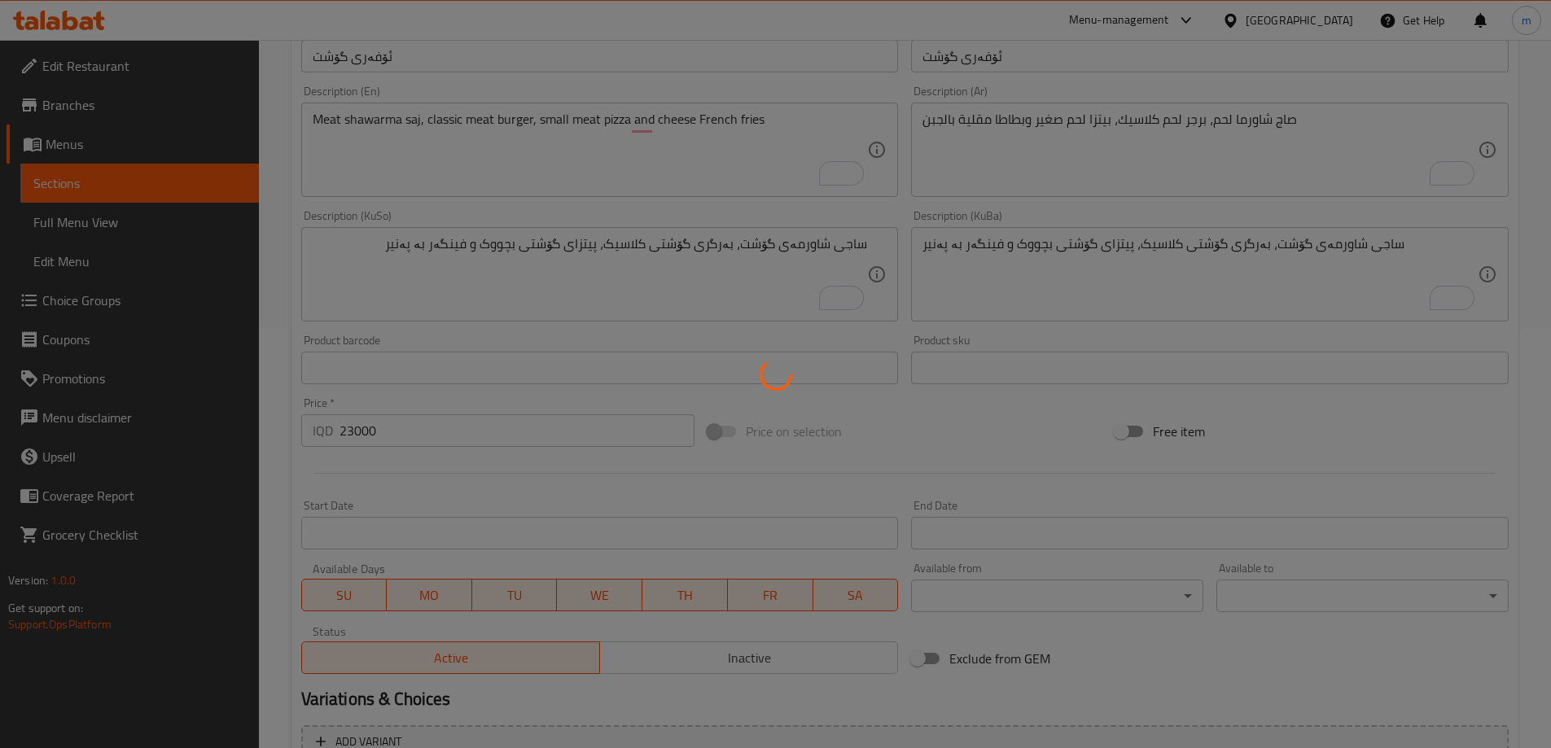
scroll to position [400, 0]
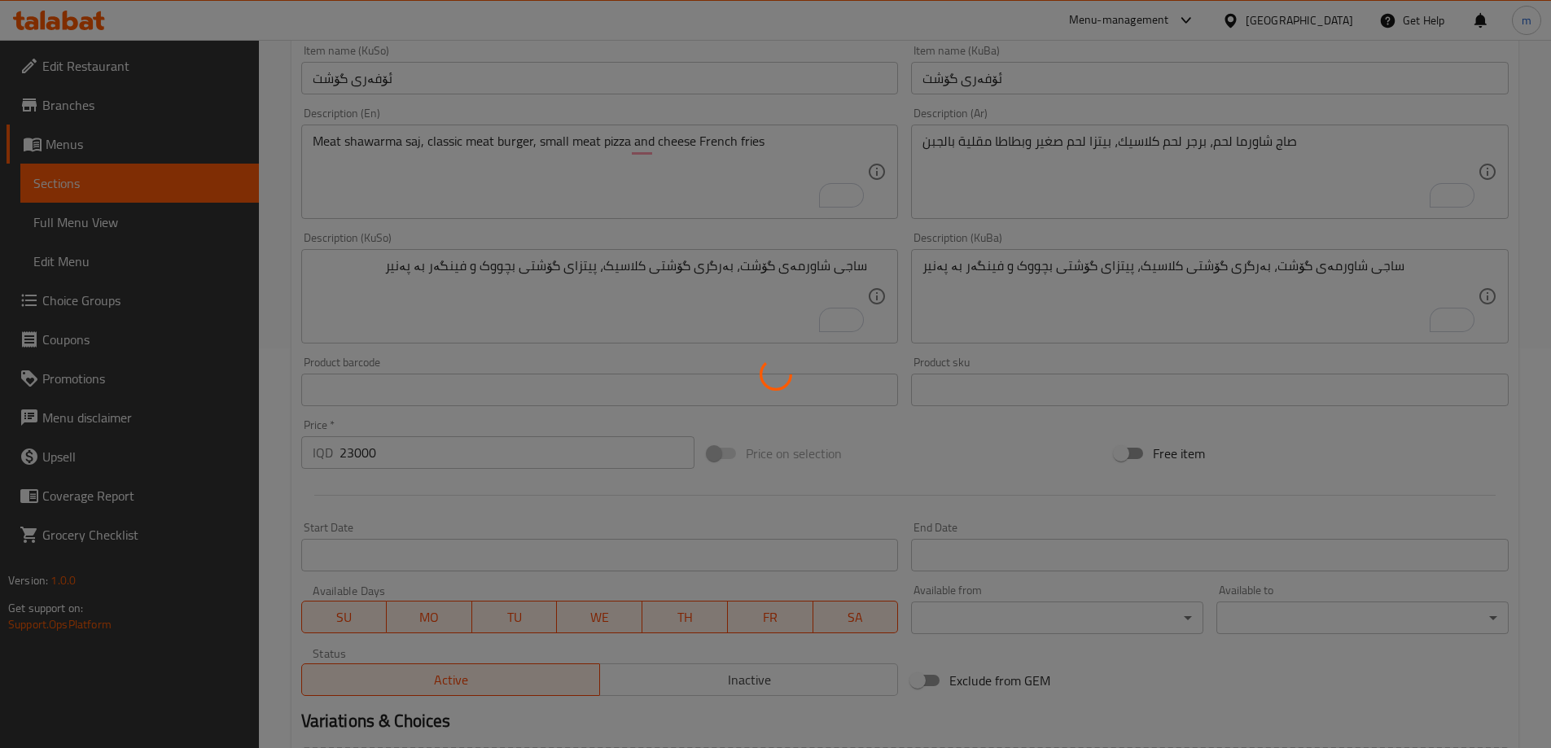
type input "0"
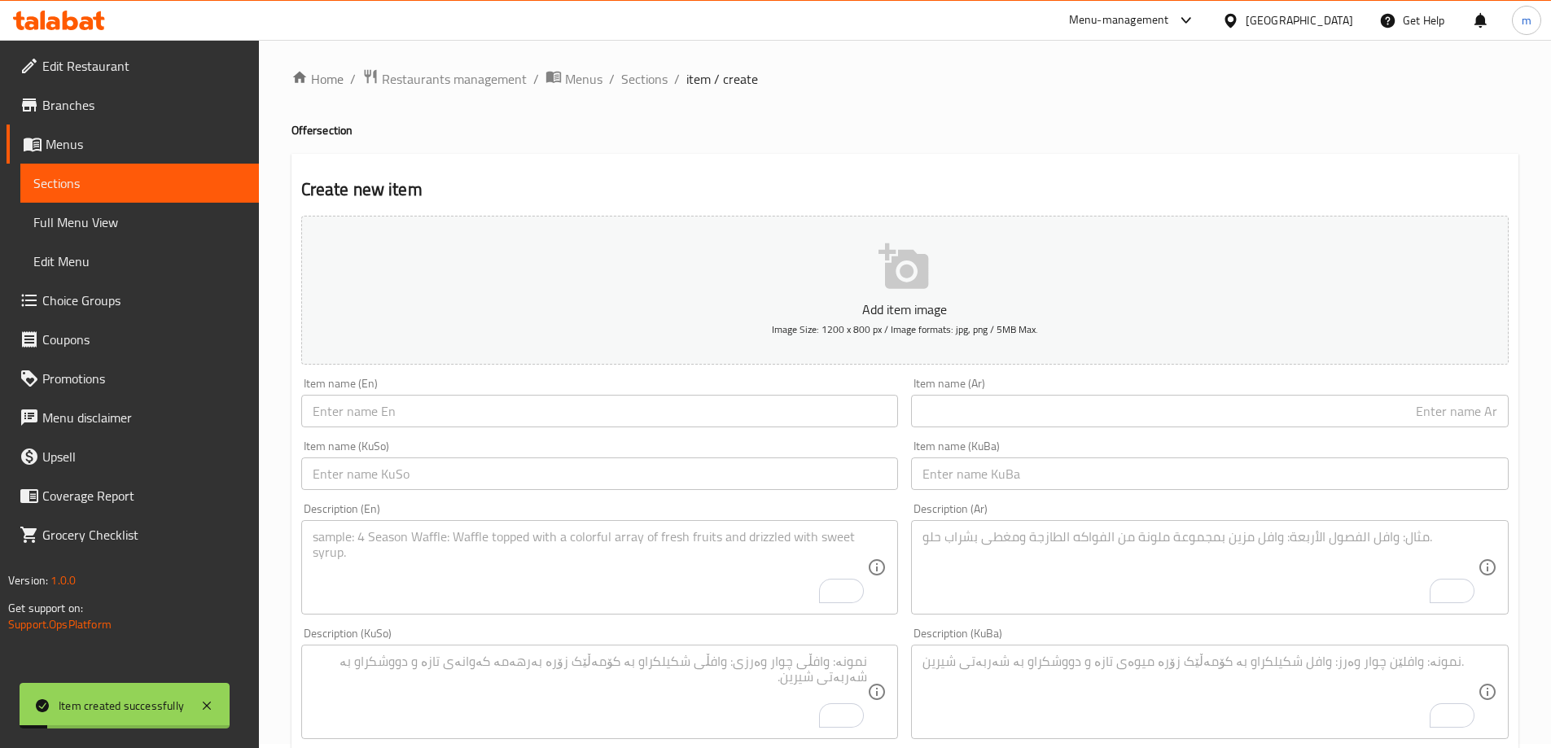
scroll to position [0, 0]
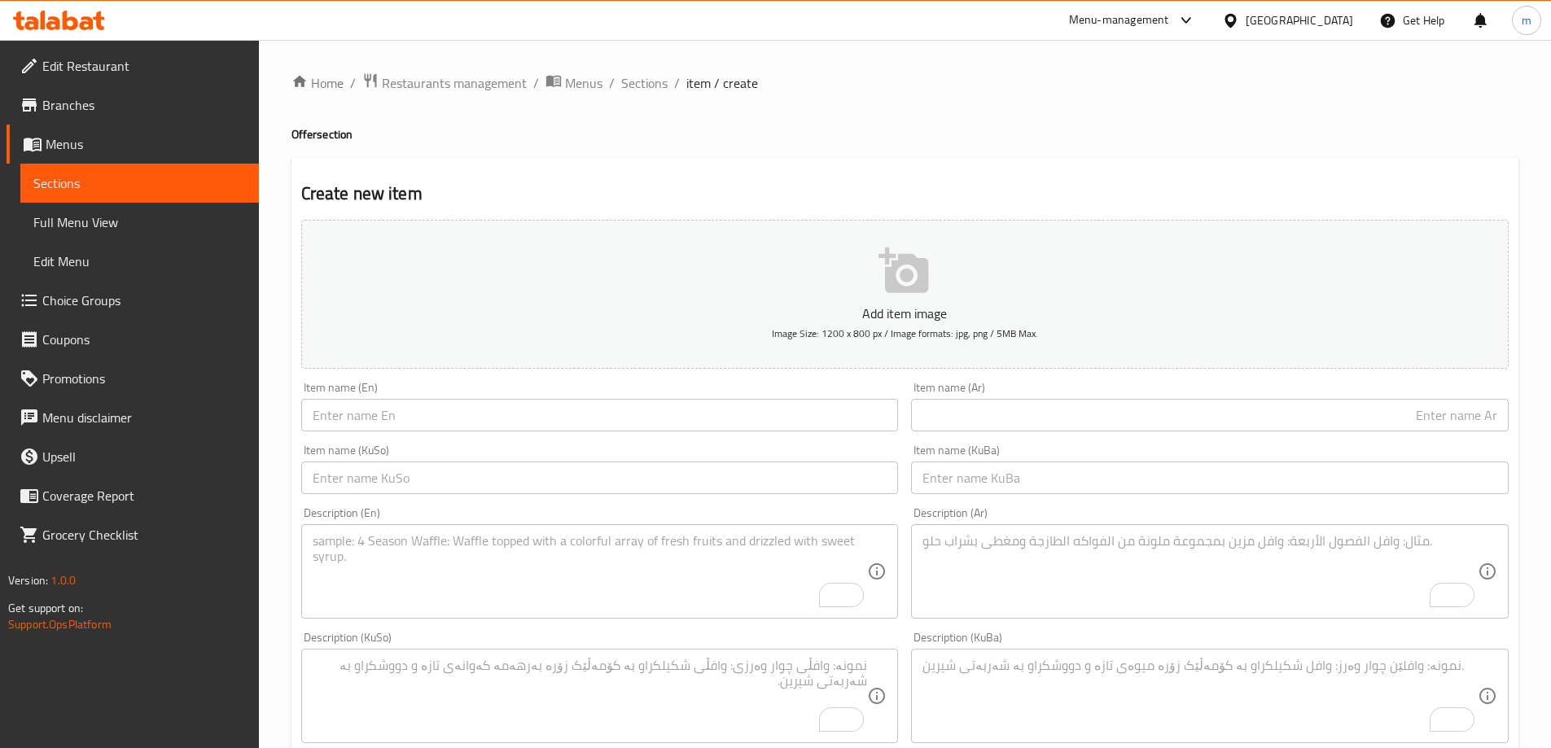
drag, startPoint x: 958, startPoint y: 395, endPoint x: 962, endPoint y: 404, distance: 9.8
click at [961, 402] on div "Item name (Ar) Item name (Ar)" at bounding box center [1209, 407] width 597 height 50
click at [964, 405] on input "text" at bounding box center [1209, 415] width 597 height 33
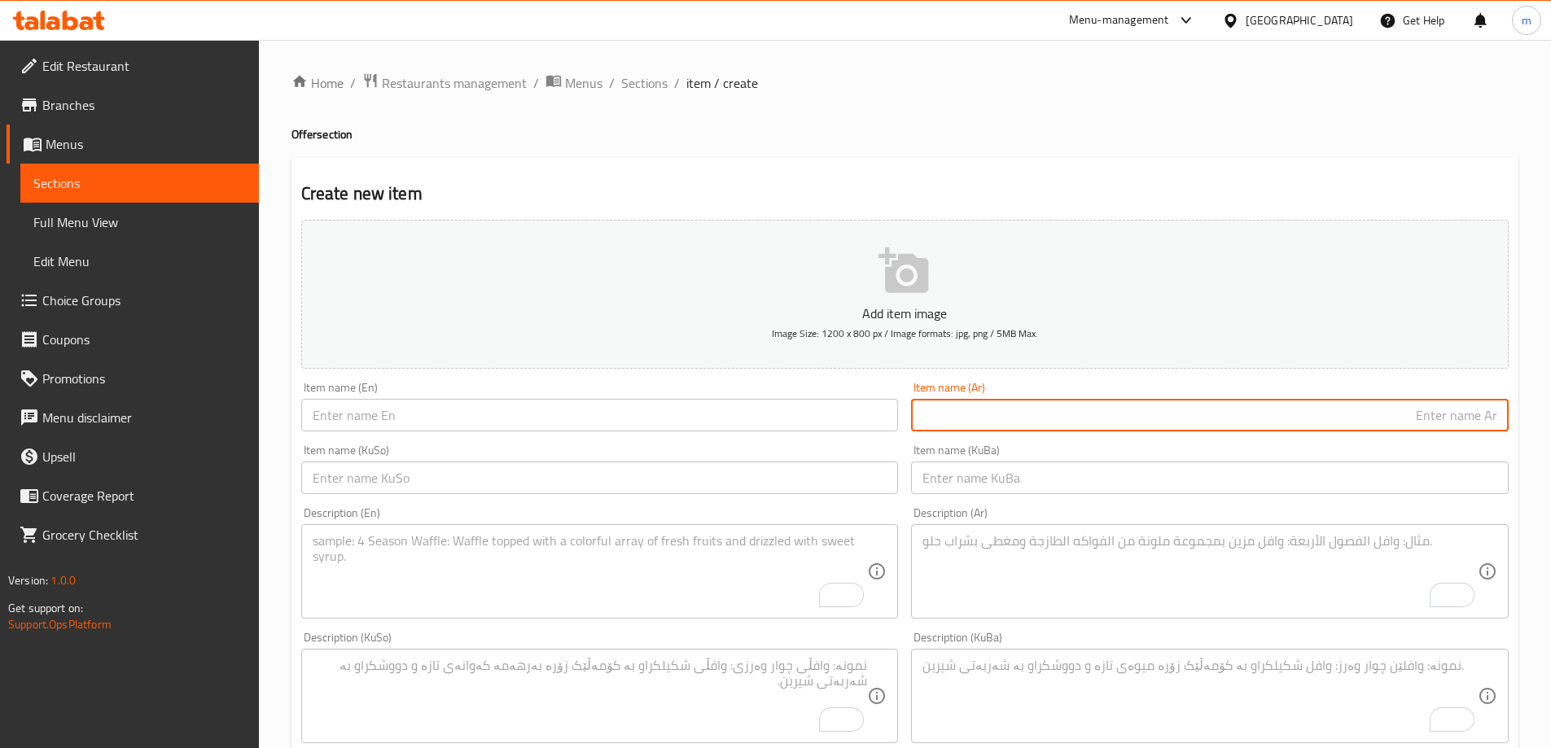
click at [972, 422] on input "text" at bounding box center [1209, 415] width 597 height 33
paste input "عرض الدجاج"
click at [1459, 421] on input "عرض الدجاج" at bounding box center [1209, 415] width 597 height 33
type input "عرض دجاج"
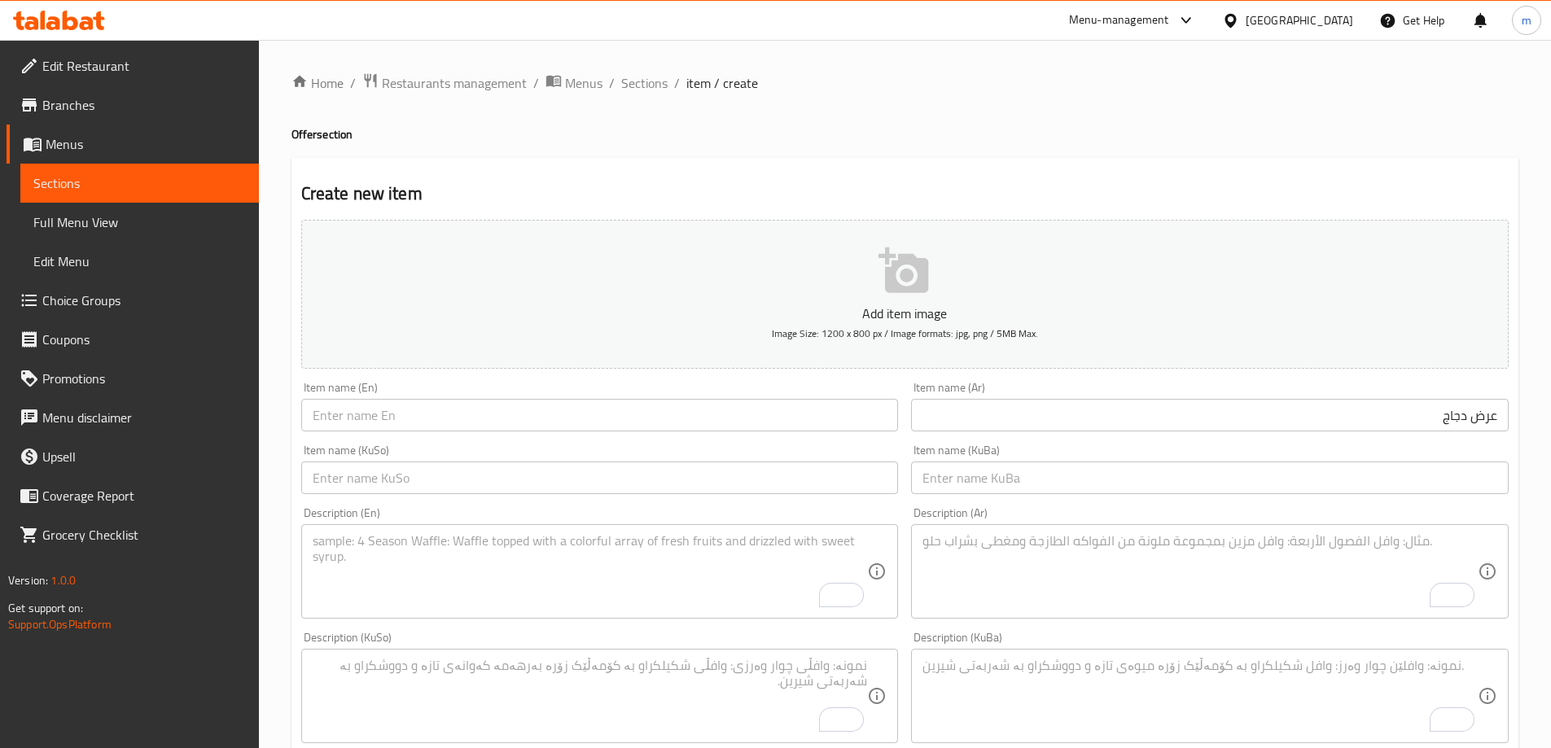
click at [1431, 448] on div "Item name (KuBa) Item name (KuBa)" at bounding box center [1209, 469] width 597 height 50
click at [750, 481] on input "text" at bounding box center [599, 477] width 597 height 33
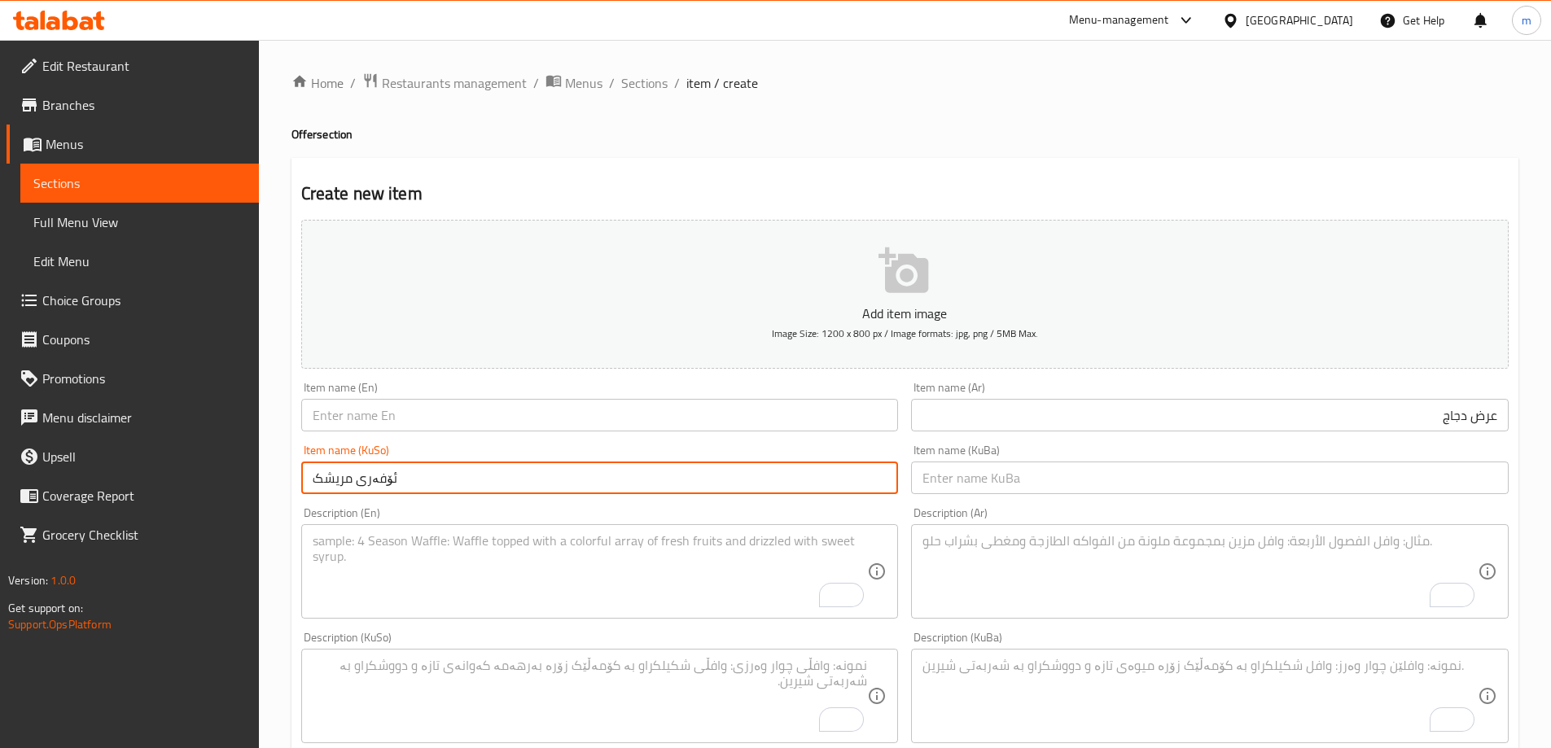
click at [780, 487] on input "ئۆفەری مریشک" at bounding box center [599, 477] width 597 height 33
type input "ئۆفەری مریشک"
click at [1061, 492] on input "text" at bounding box center [1209, 477] width 597 height 33
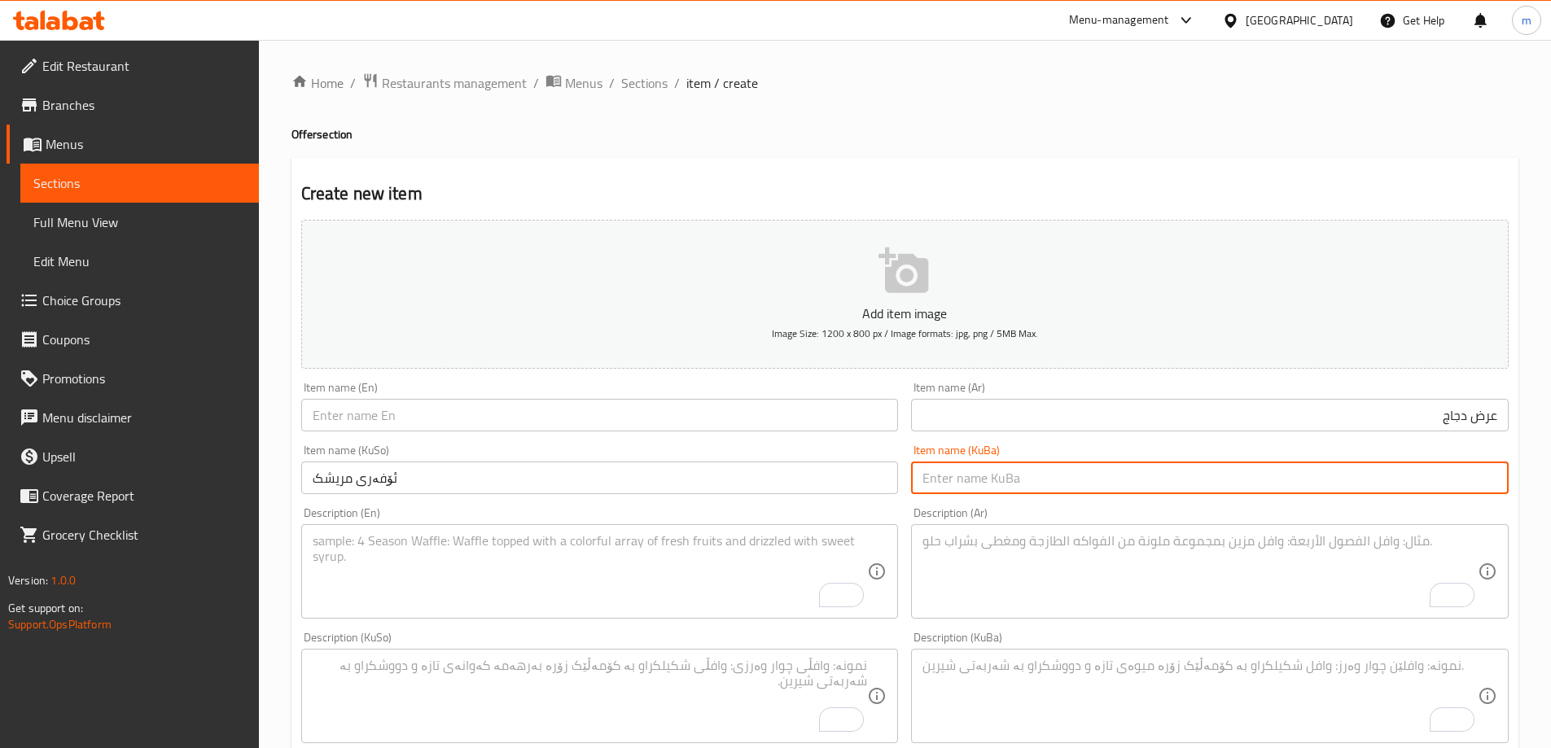
paste input "ئۆفەری مریشک"
type input "ئۆفەری مریشک"
click at [706, 405] on input "text" at bounding box center [599, 415] width 597 height 33
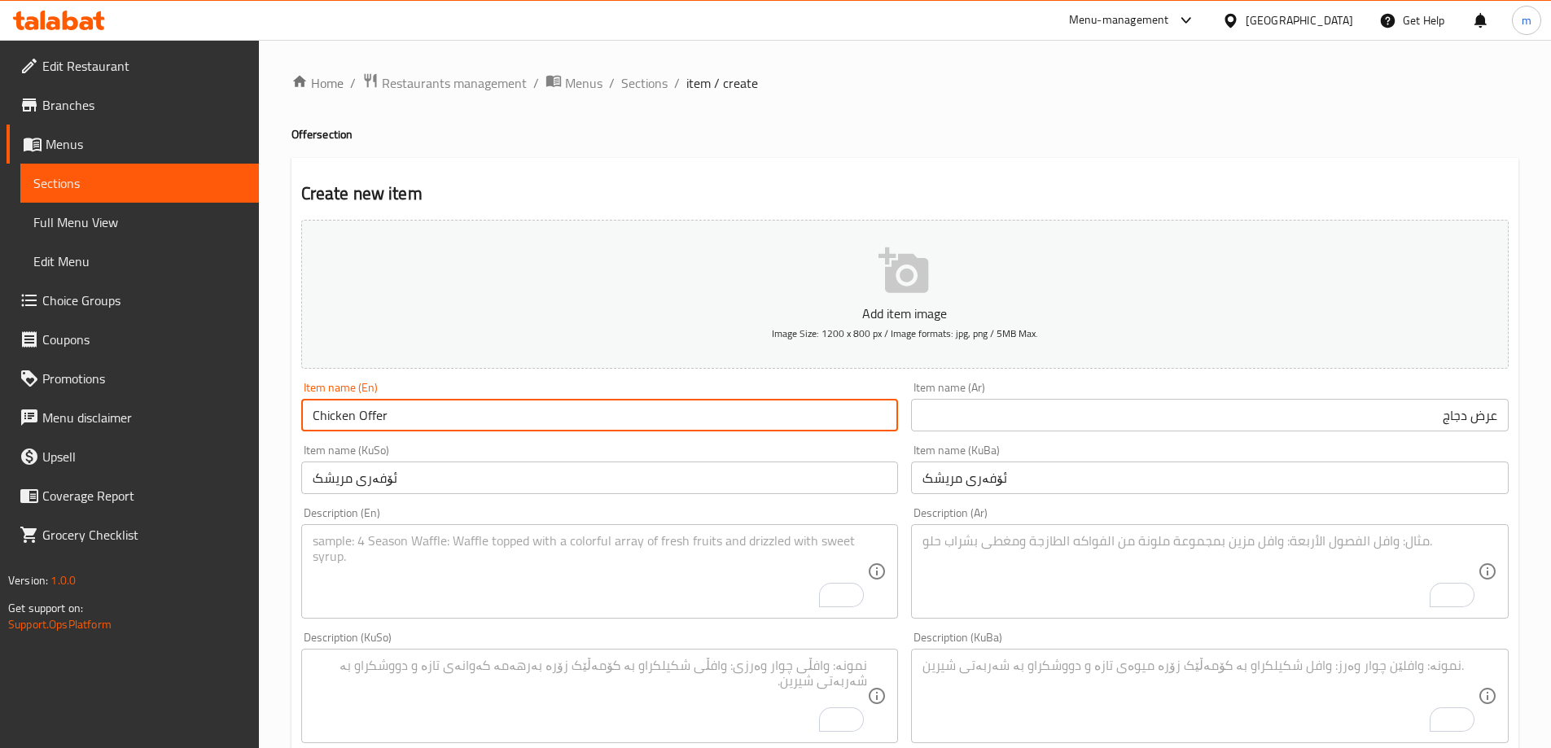
type input "Chicken Offer"
click at [1063, 543] on textarea "To enrich screen reader interactions, please activate Accessibility in Grammarl…" at bounding box center [1199, 571] width 555 height 77
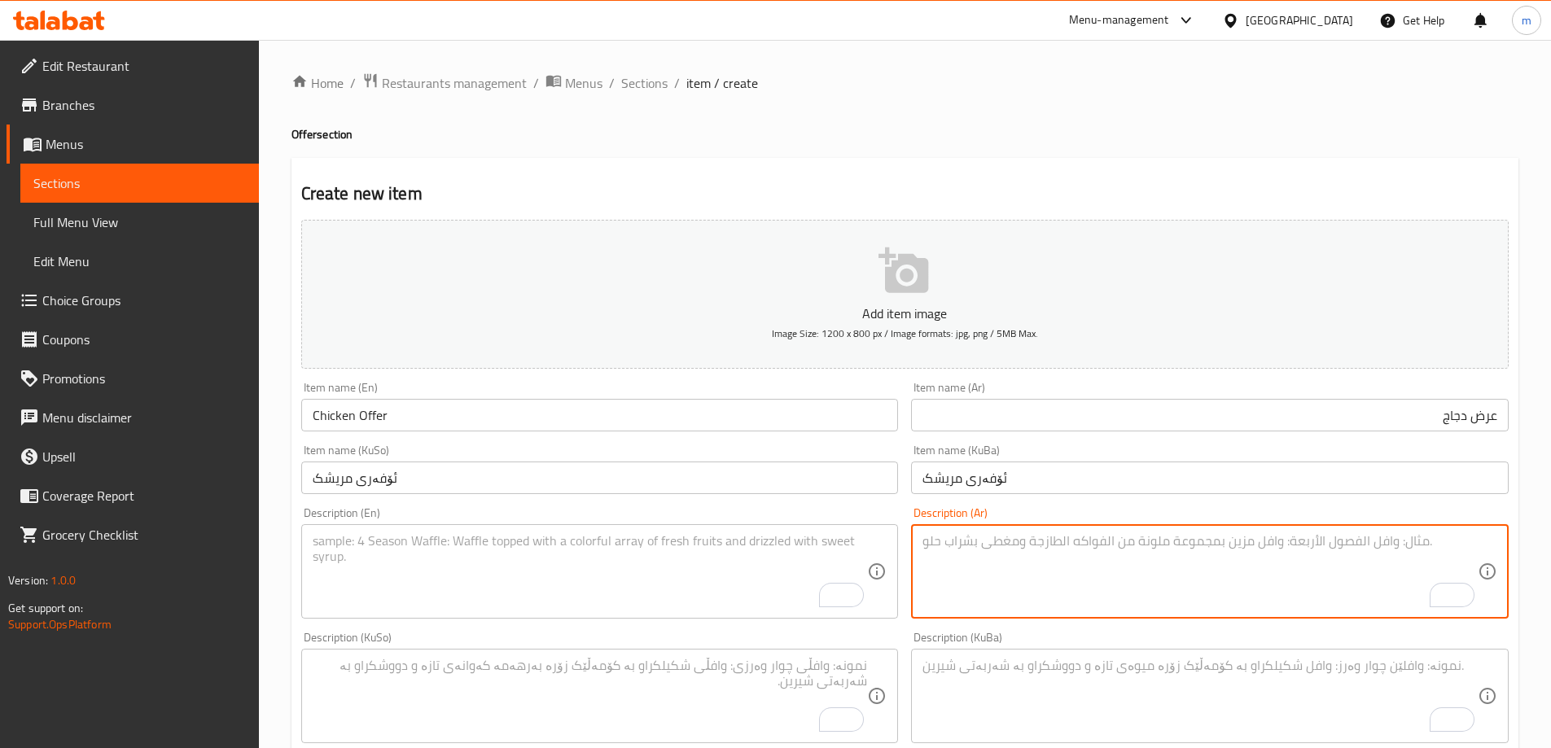
paste textarea "صاج شاورما دجاج، زنجر دجاج، بيتزا دجاج صغير وبطاطا مقلية بالجبن"
type textarea "صاج شاورما دجاج، زنجر دجاج، بيتزا دجاج صغير وبطاطا مقلية بالجبن"
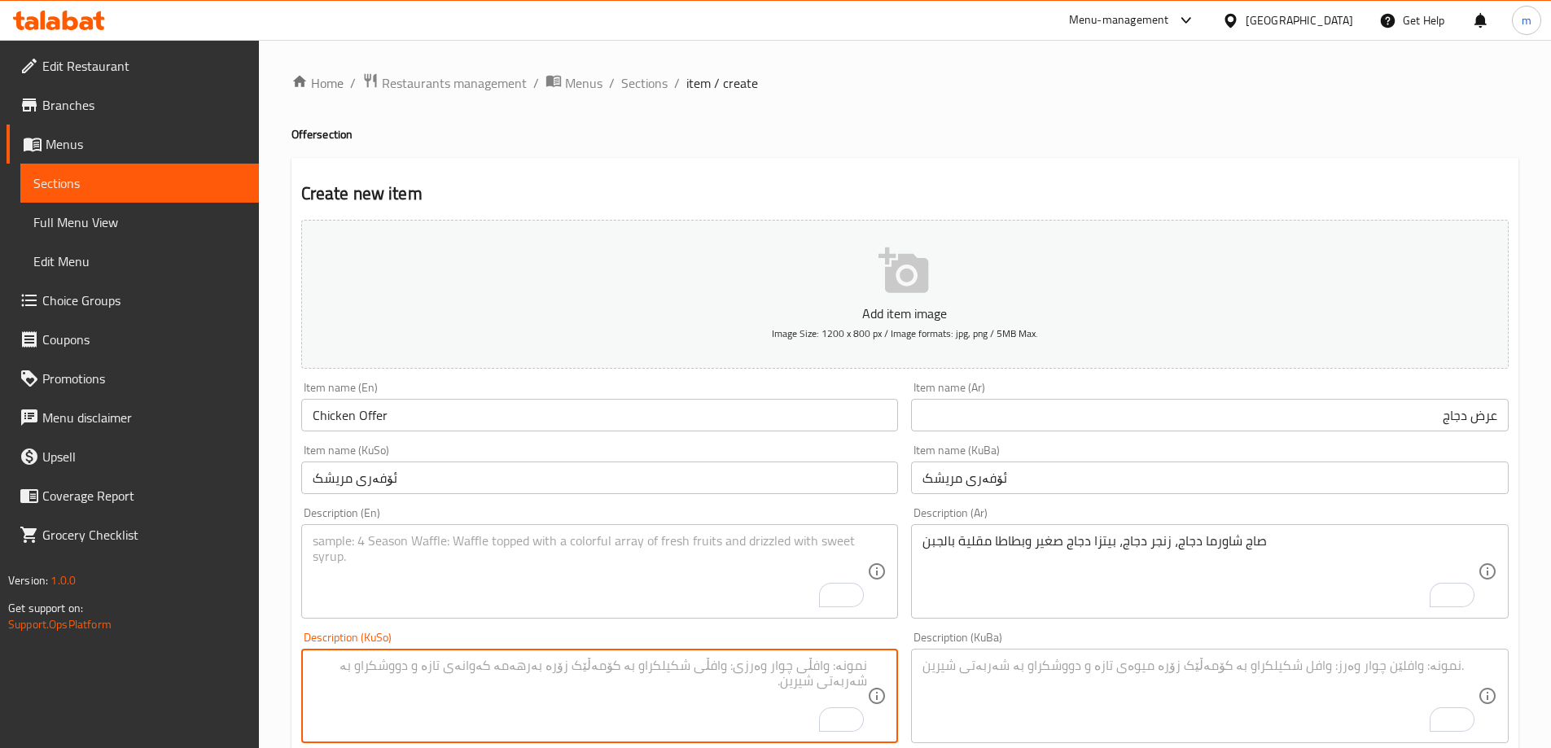
click at [817, 677] on textarea "To enrich screen reader interactions, please activate Accessibility in Grammarl…" at bounding box center [590, 696] width 555 height 77
paste textarea "ساجی شاورمەی مریشک، زینگەری مریشک، پیتزای مریشکی بچووک و سوورکراوەی پەنیر"
drag, startPoint x: 502, startPoint y: 673, endPoint x: 438, endPoint y: 671, distance: 64.3
click at [438, 671] on textarea "ساجی شاورمەی مریشک، زینگەری مریشک، پیتزای مریشکی بچووک و سوورکراوەی پەنیر" at bounding box center [590, 696] width 555 height 77
click at [503, 691] on textarea "ساجی شاورمەی مریشک، زینگەری مریشک، پیتزای مریشکی بچووک و فینگەر بە پەنیر" at bounding box center [590, 696] width 555 height 77
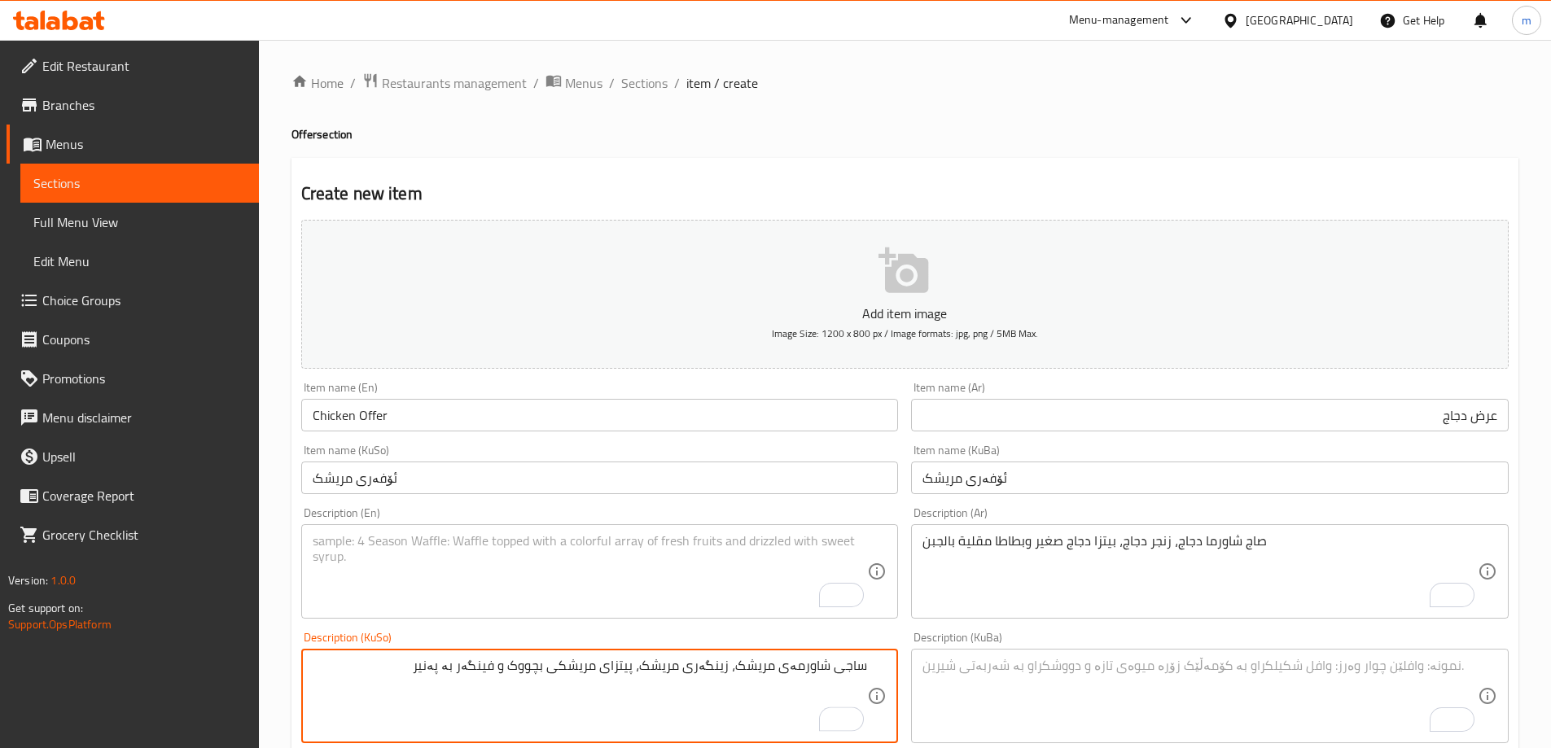
click at [503, 691] on textarea "ساجی شاورمەی مریشک، زینگەری مریشک، پیتزای مریشکی بچووک و فینگەر بە پەنیر" at bounding box center [590, 696] width 555 height 77
type textarea "ساجی شاورمەی مریشک، زینگەری مریشک، پیتزای مریشکی بچووک و فینگەر بە پەنیر"
click at [920, 720] on div "Description (KuBa)" at bounding box center [1209, 696] width 597 height 94
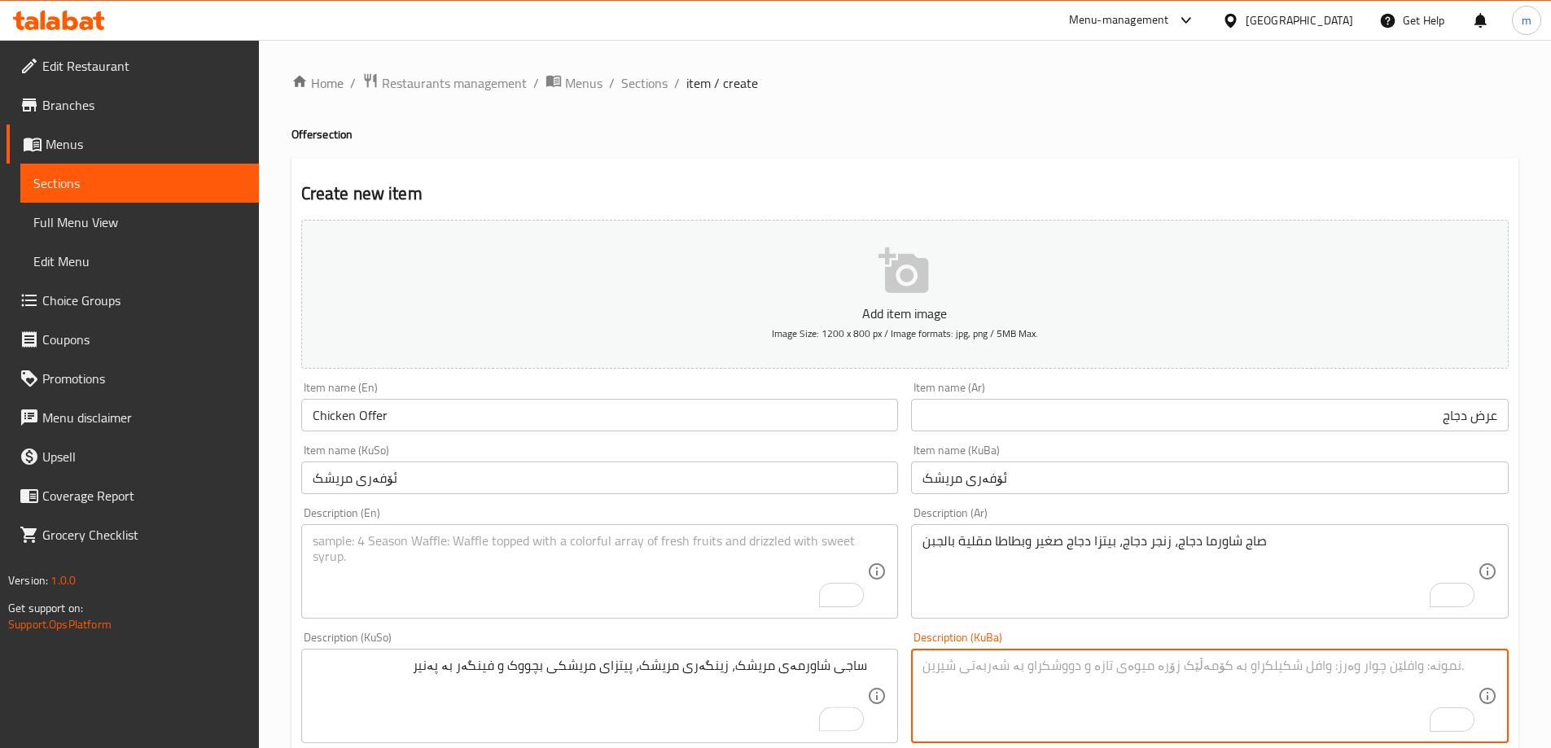
click at [955, 703] on textarea "To enrich screen reader interactions, please activate Accessibility in Grammarl…" at bounding box center [1199, 696] width 555 height 77
paste textarea "ساجی شاورمەی مریشک، زینگەری مریشک، پیتزای مریشکی بچووک و فینگەر بە پەنیر"
type textarea "ساجی شاورمەی مریشک، زینگەری مریشک، پیتزای مریشکی بچووک و فینگەر بە پەنیر"
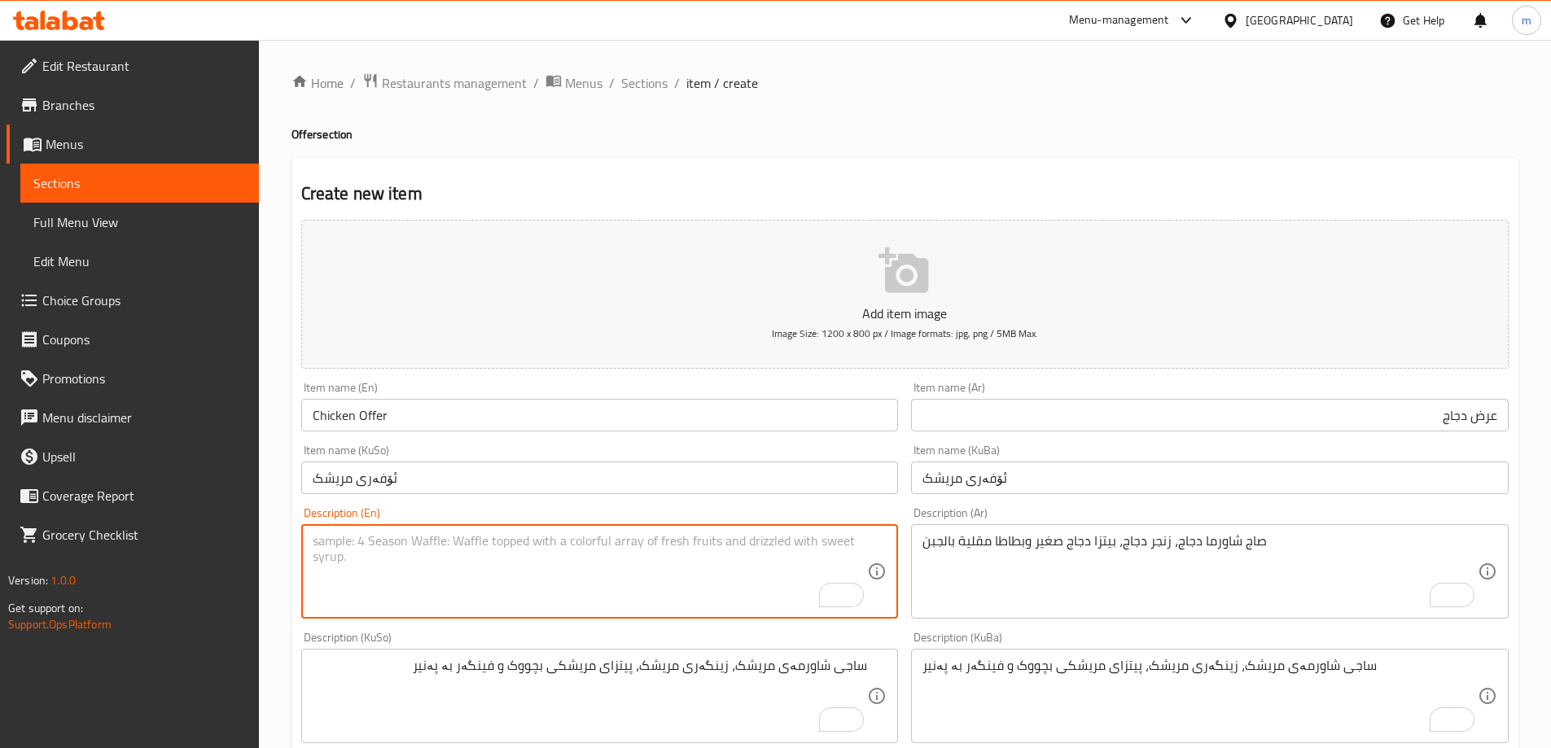
click at [492, 543] on textarea "To enrich screen reader interactions, please activate Accessibility in Grammarl…" at bounding box center [590, 571] width 555 height 77
paste textarea "Chicken shawarma saj, chicken zinger, small chicken pizza and cheese fries"
drag, startPoint x: 694, startPoint y: 545, endPoint x: 741, endPoint y: 547, distance: 47.2
click at [741, 547] on textarea "Chicken shawarma saj, chicken zinger, small chicken pizza and cheese fries" at bounding box center [590, 571] width 555 height 77
click at [704, 547] on textarea "Chicken shawarma saj, chicken zinger, small chicken pizza and cheese" at bounding box center [590, 571] width 555 height 77
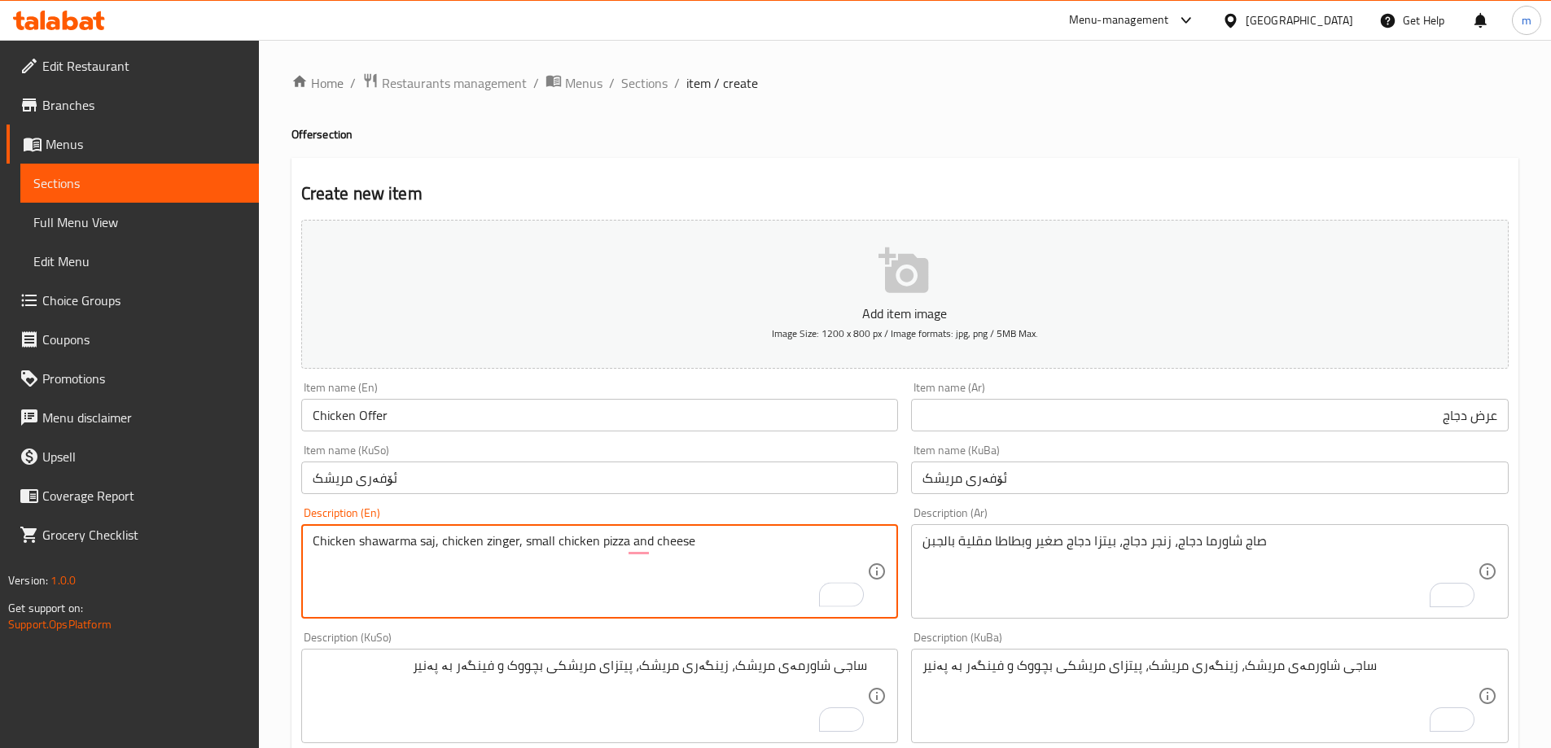
click at [650, 540] on textarea "Chicken shawarma saj, chicken zinger, small chicken pizza and cheese" at bounding box center [590, 571] width 555 height 77
click at [763, 530] on div "Chicken shawarma saj, chicken zinger, small chicken pizza and cheese Descriptio…" at bounding box center [599, 571] width 597 height 94
click at [701, 543] on textarea "Chicken shawarma saj, chicken zinger, small chicken pizza and cheese" at bounding box center [590, 571] width 555 height 77
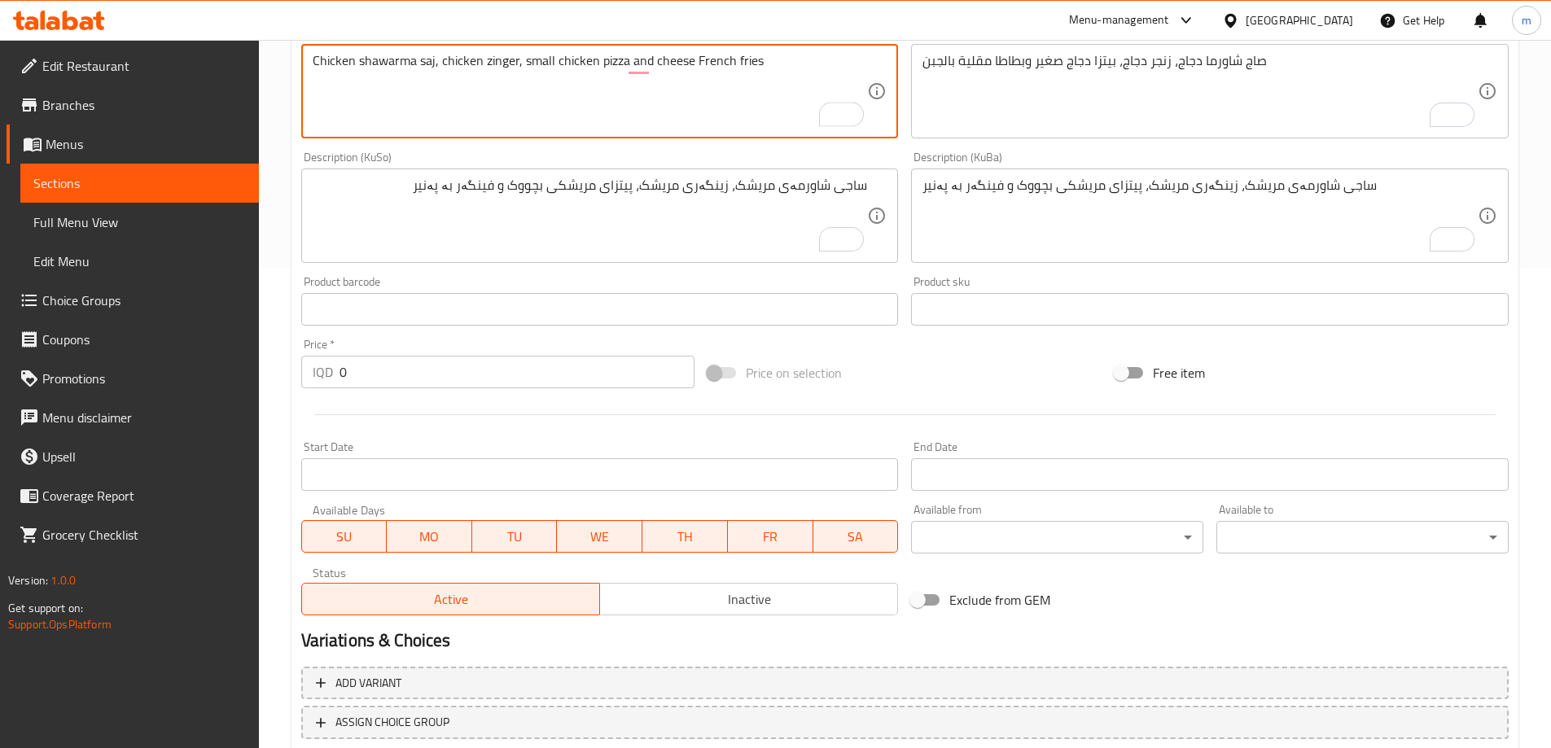
scroll to position [589, 0]
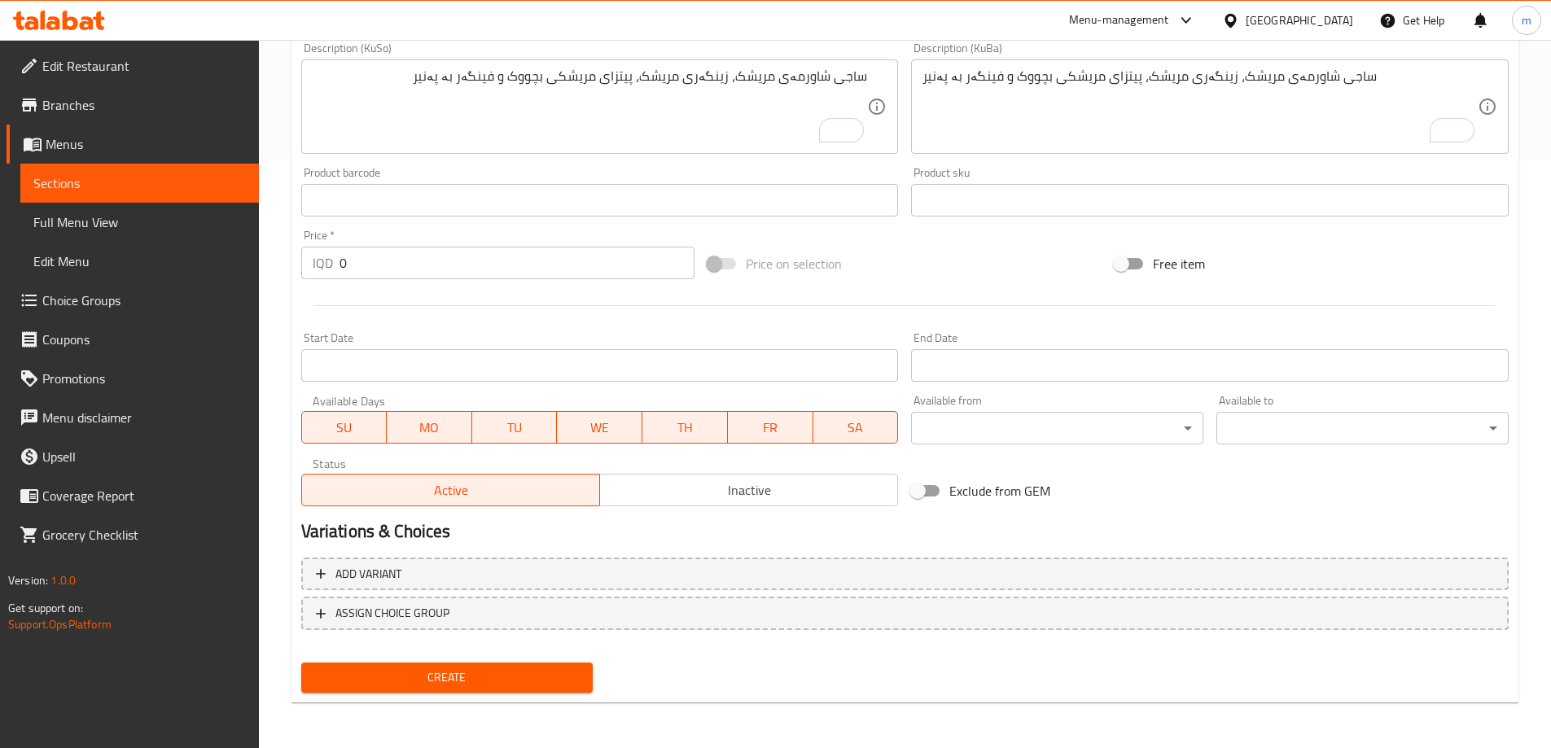
type textarea "Chicken shawarma saj, chicken zinger, small chicken pizza and cheese French fri…"
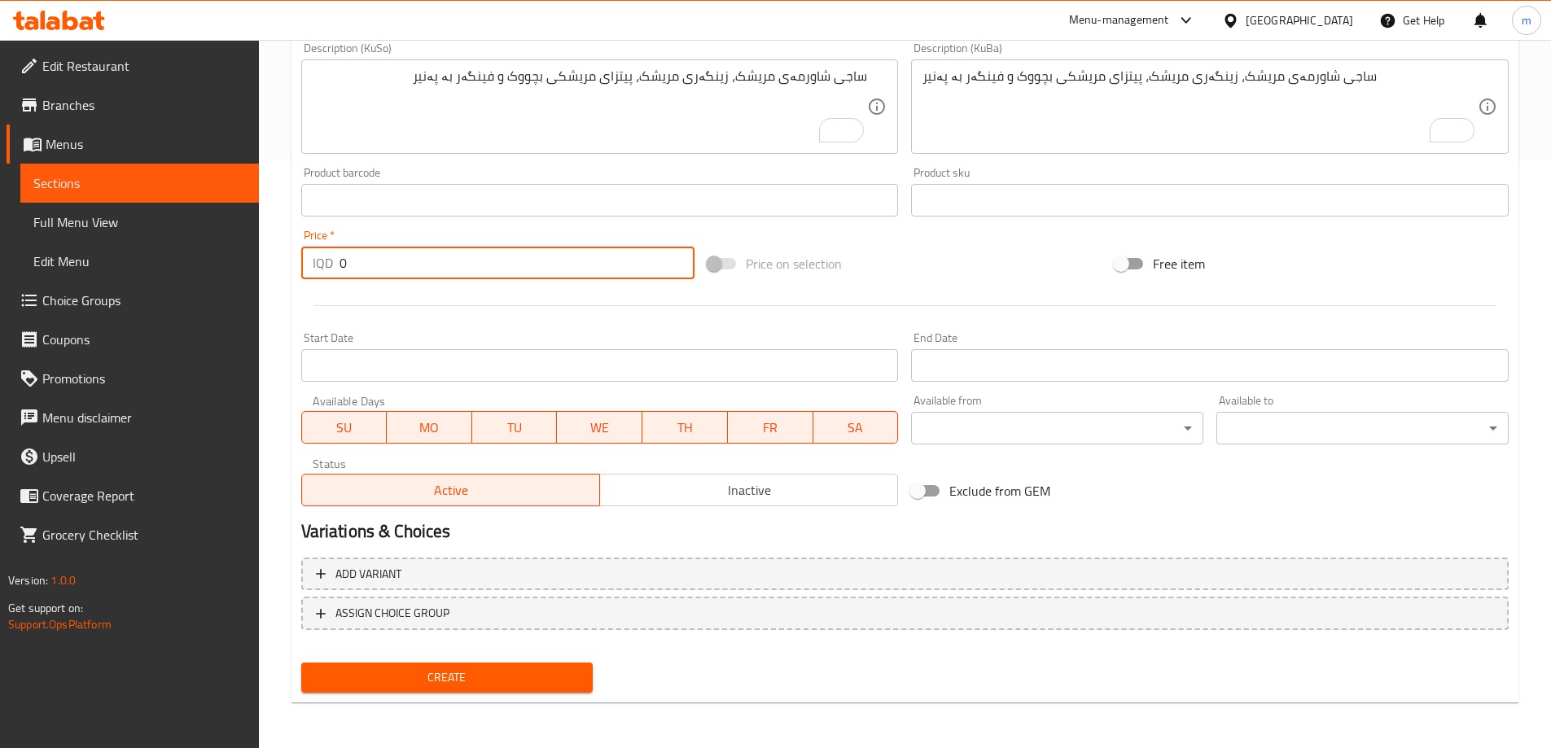
drag, startPoint x: 316, startPoint y: 265, endPoint x: 297, endPoint y: 265, distance: 18.7
click at [300, 265] on div "Price   * IQD 0 Price *" at bounding box center [498, 254] width 407 height 63
type input "21000"
click at [496, 685] on span "Create" at bounding box center [447, 677] width 266 height 20
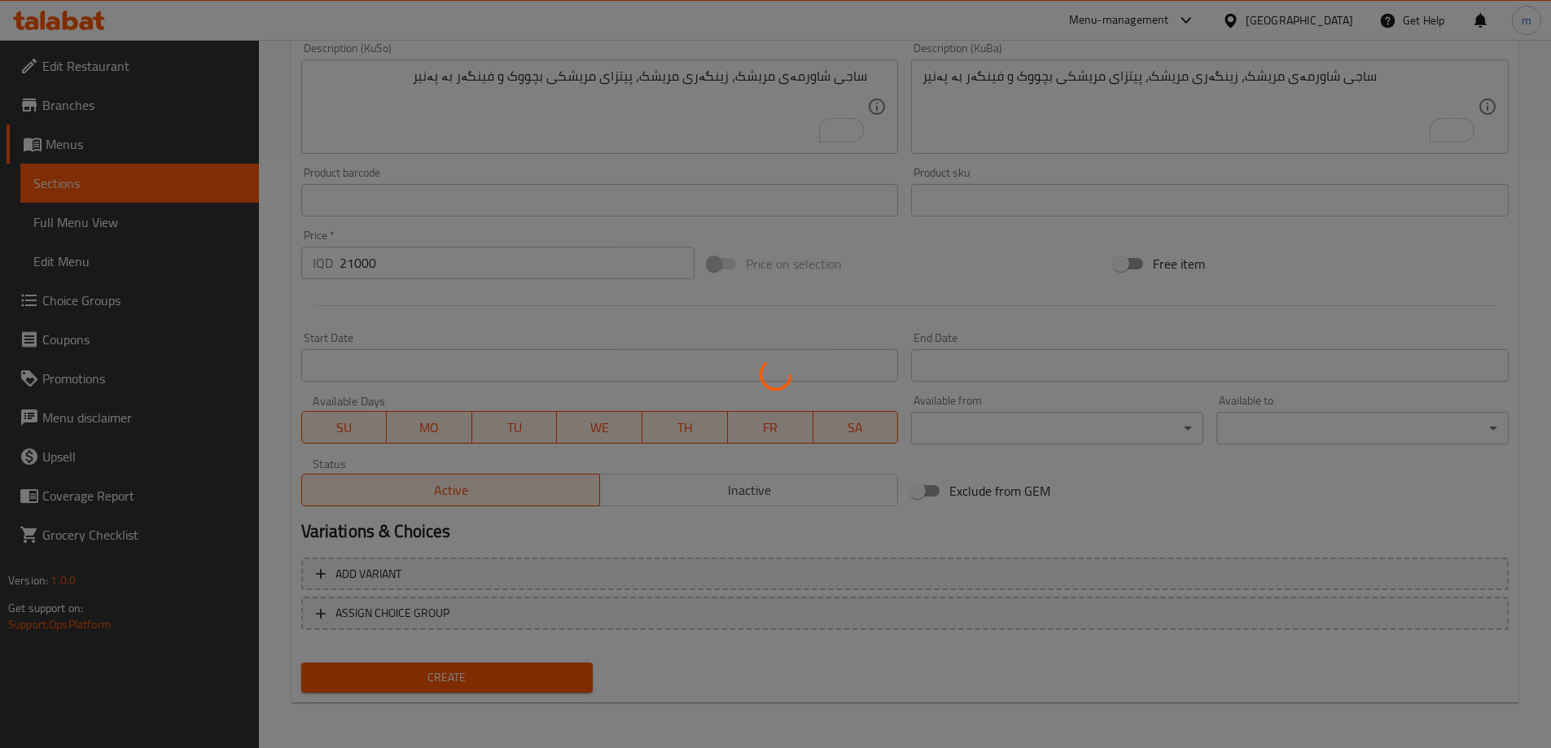
type input "0"
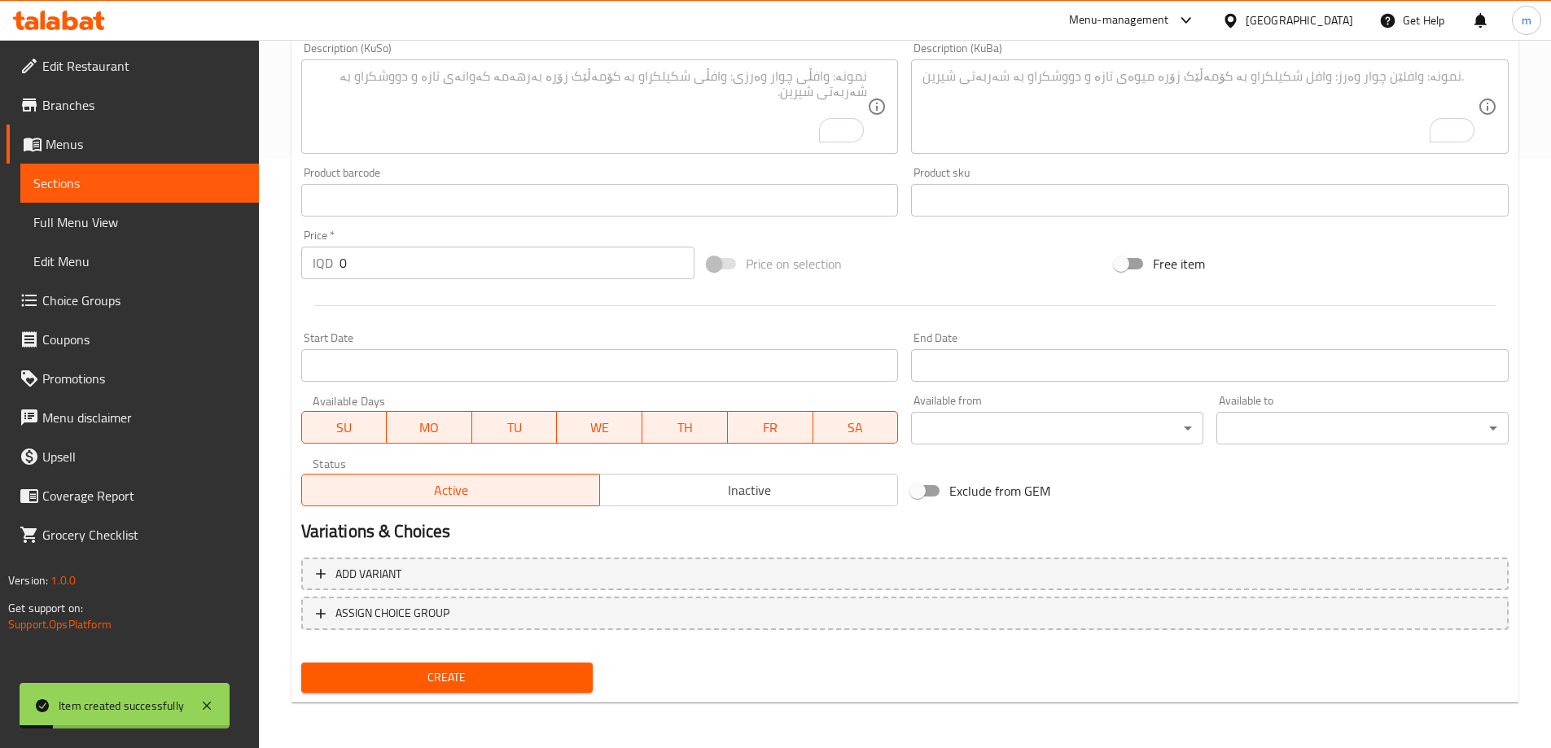
scroll to position [209, 0]
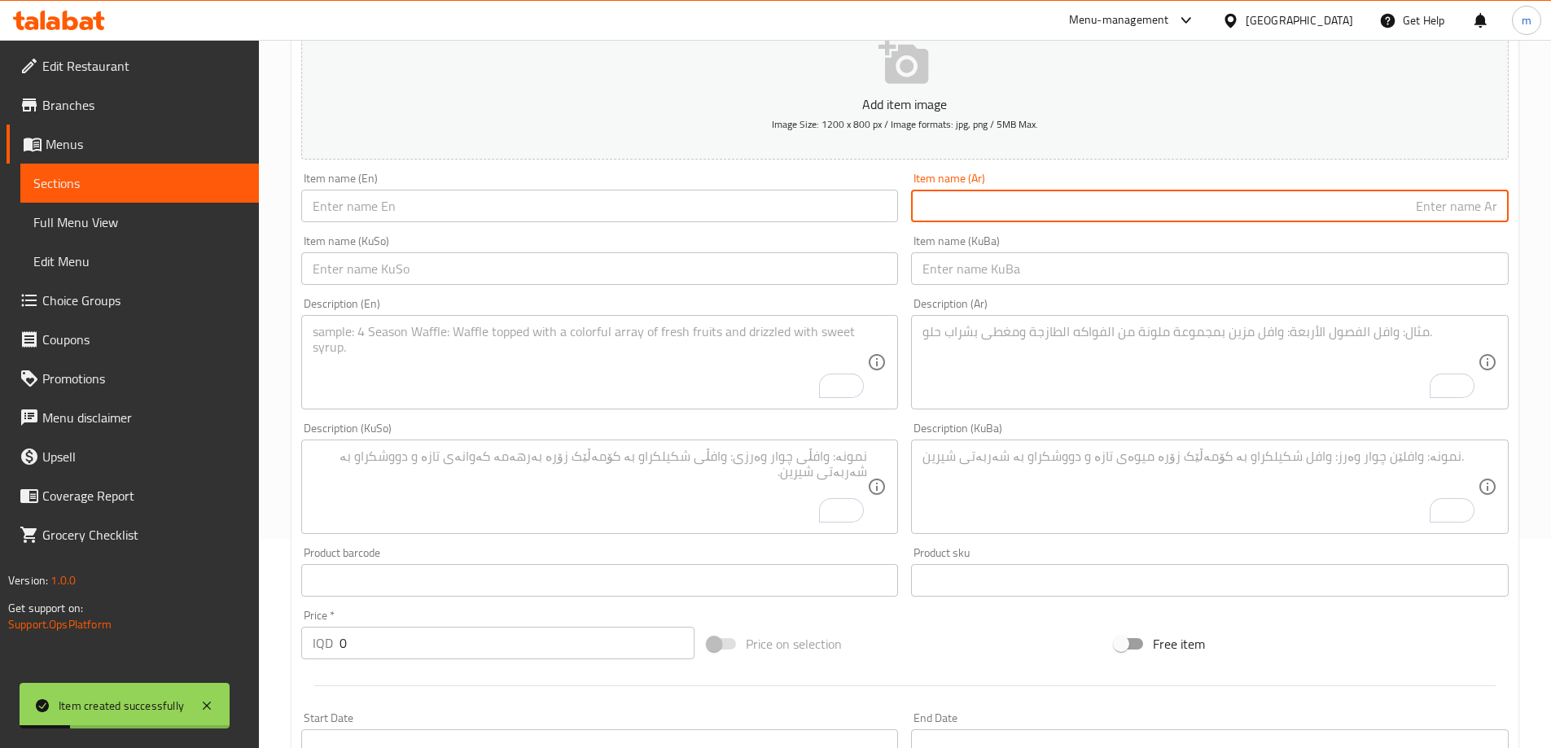
click at [1033, 213] on input "text" at bounding box center [1209, 206] width 597 height 33
paste input "عرض الصاج العائلي"
click at [1426, 205] on input "عرض الصاج العائلي" at bounding box center [1209, 206] width 597 height 33
click at [1460, 204] on input "عرض الصاج عائلي" at bounding box center [1209, 206] width 597 height 33
type input "عرض صاج عائلي"
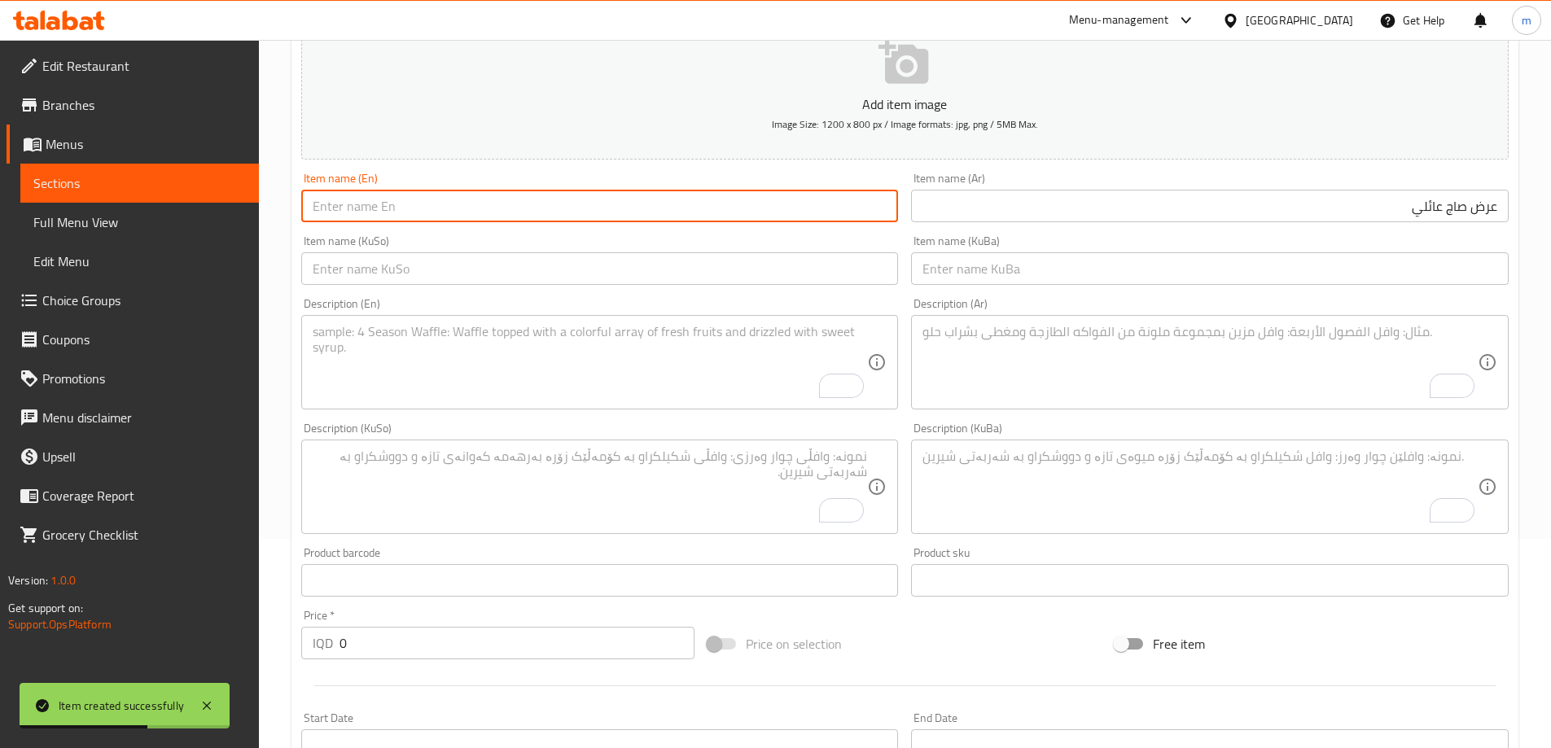
click at [794, 196] on input "text" at bounding box center [599, 206] width 597 height 33
type input "Family Saj Offer"
click at [819, 258] on input "text" at bounding box center [599, 268] width 597 height 33
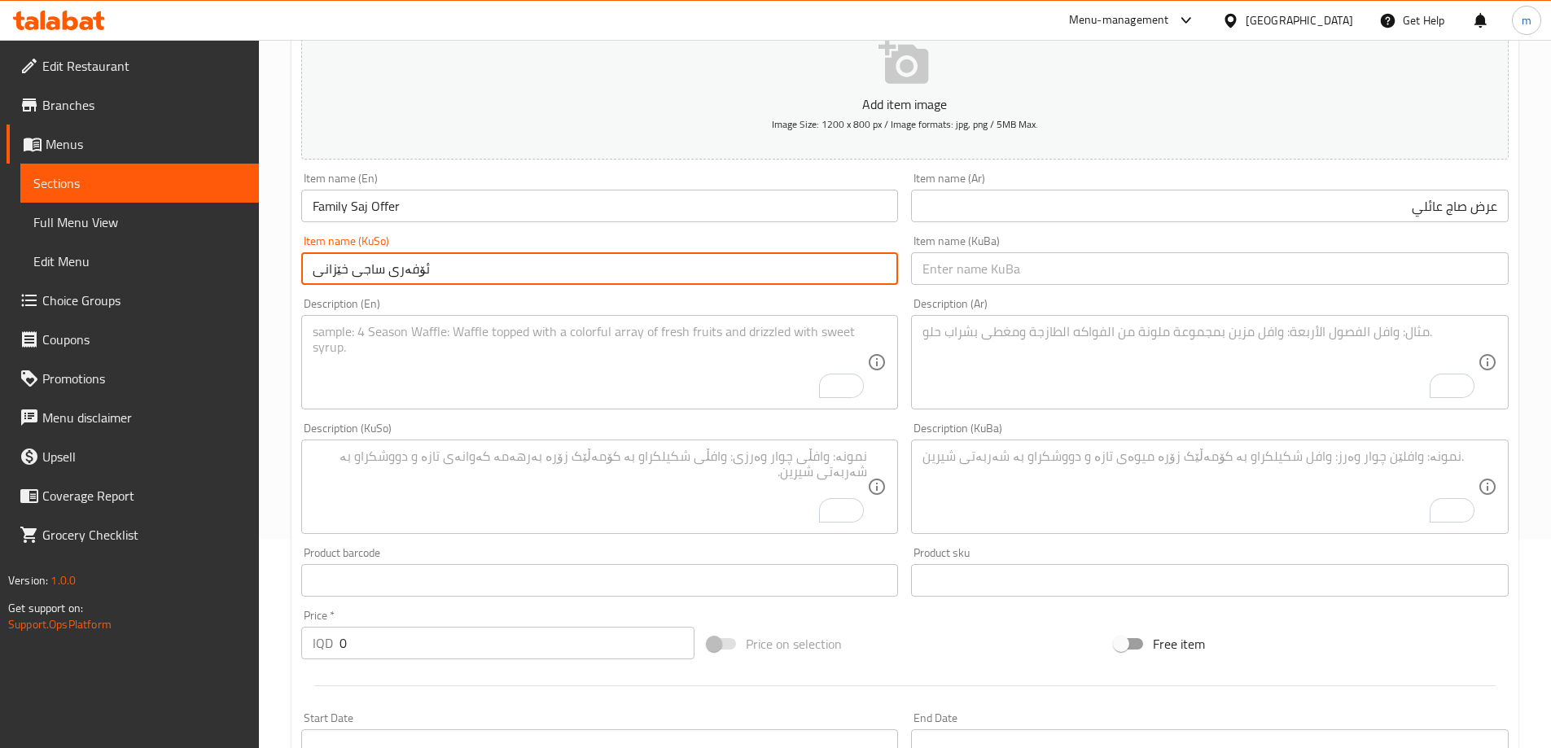
click at [832, 262] on input "ئۆفەری ساجی خێزانی" at bounding box center [599, 268] width 597 height 33
type input "ئۆفەری ساجی خێزانی"
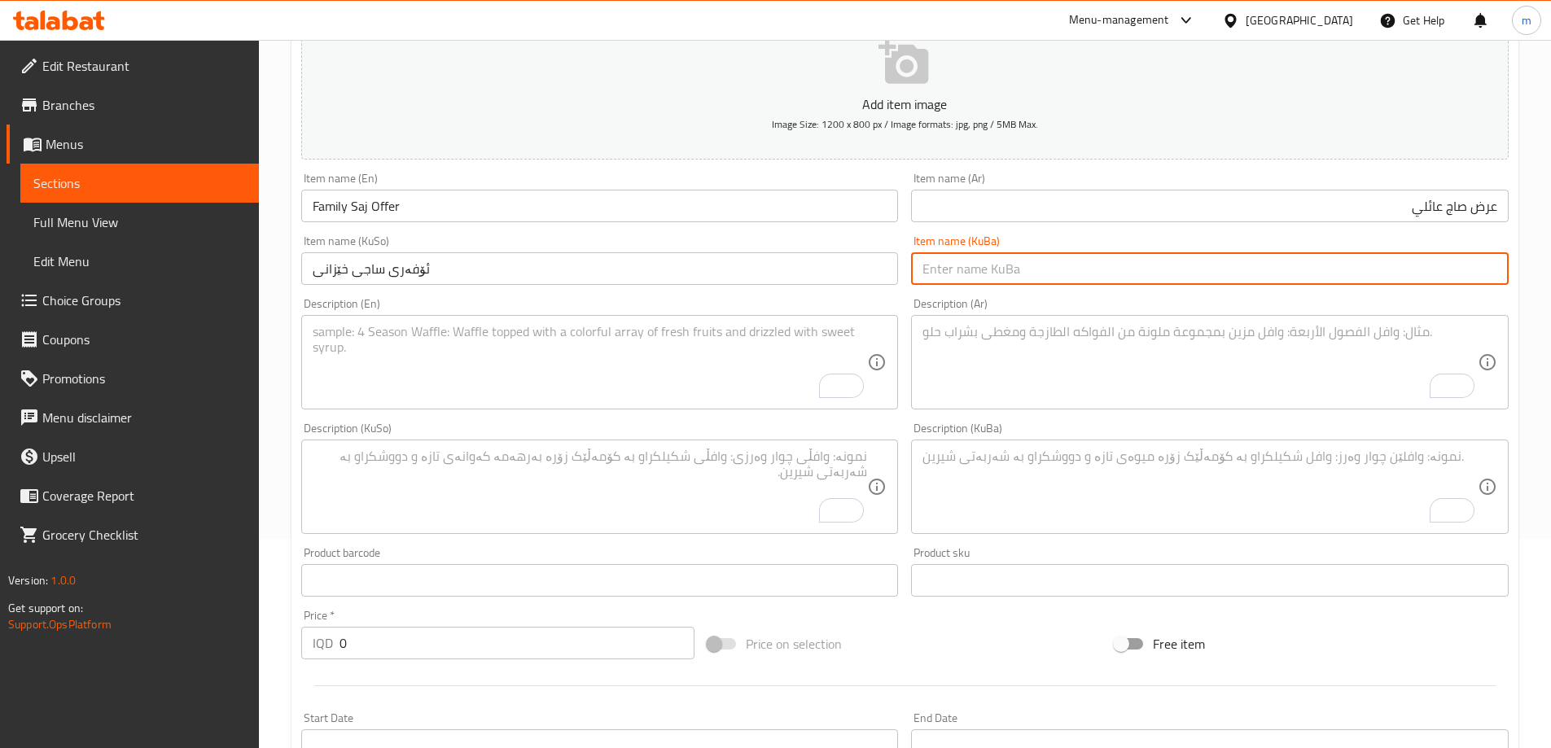
click at [1109, 276] on input "text" at bounding box center [1209, 268] width 597 height 33
paste input "ئۆفەری ساجی خێزانی"
type input "ئۆفەری ساجی خێزانی"
click at [1102, 252] on div "Item name (KuBa) ئۆفەری ساجی خێزانی Item name (KuBa)" at bounding box center [1209, 260] width 597 height 50
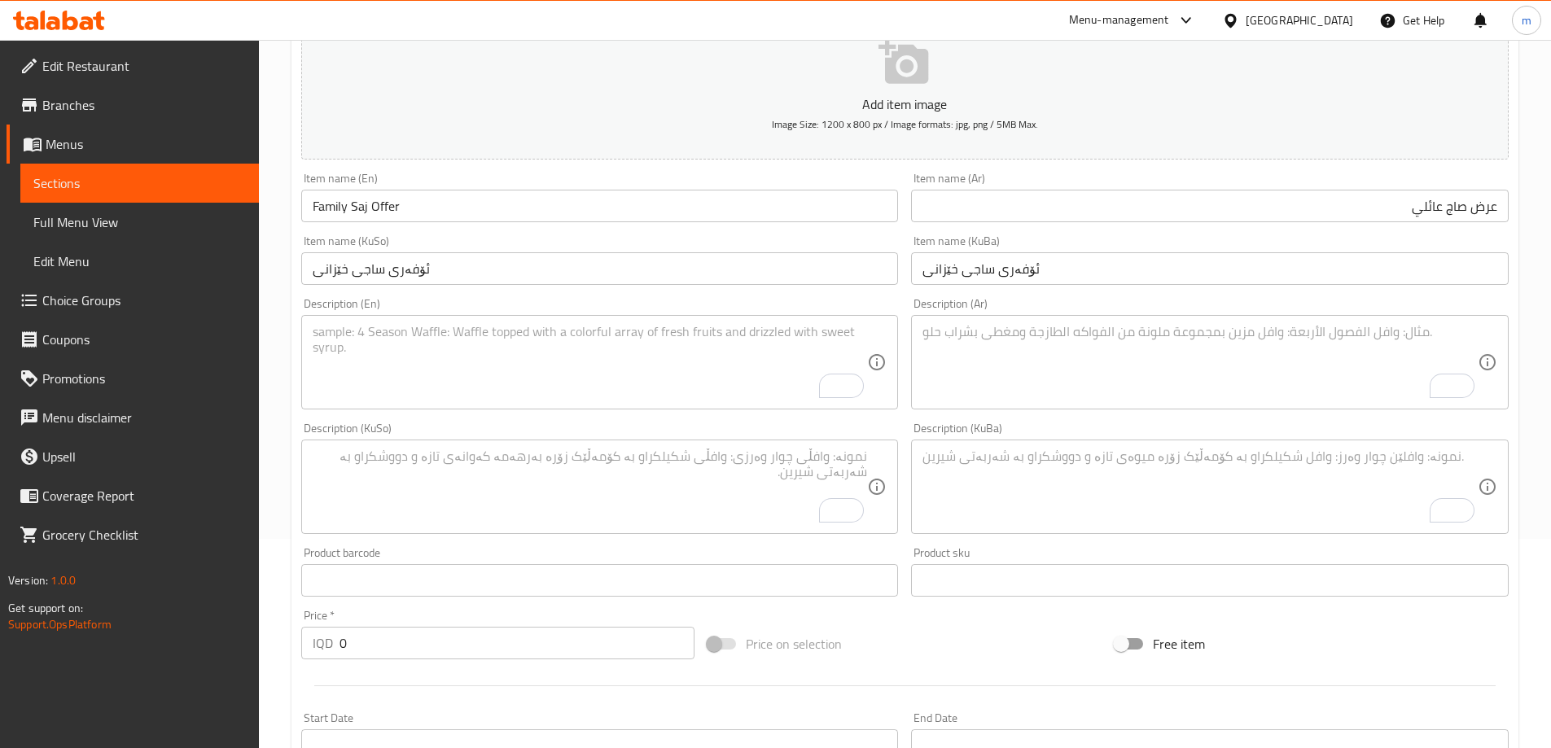
click at [1105, 339] on textarea "To enrich screen reader interactions, please activate Accessibility in Grammarl…" at bounding box center [1199, 362] width 555 height 77
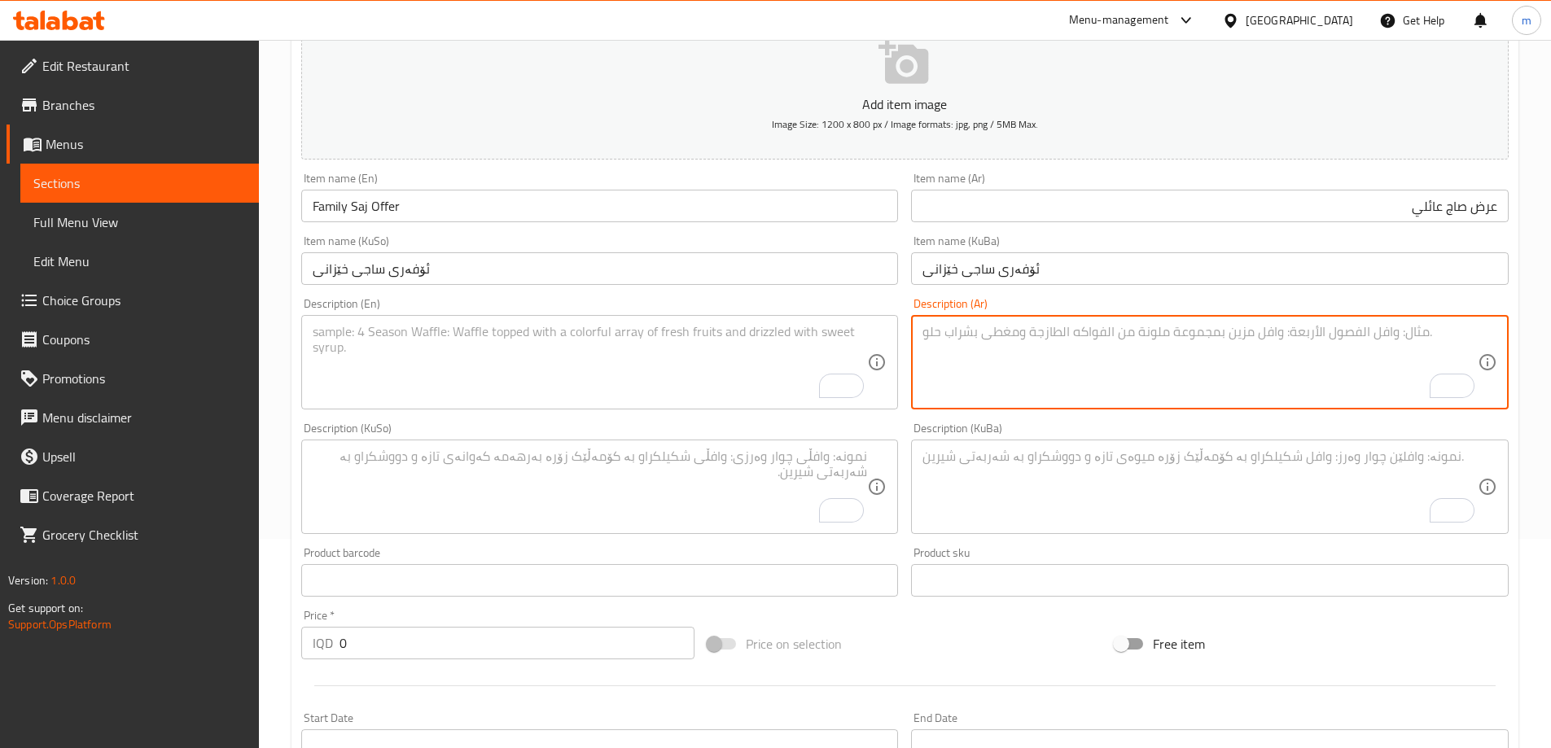
paste textarea "10 قطع صاج شاورما لحم، 10 قطع صاج شاورما دجاج، 4 بيبسي، بطاطا مقلية وسلطة"
type textarea "10 قطع صاج شاورما لحم، 10 قطع صاج شاورما دجاج، 4 بيبسي، بطاطا مقلية وسلطة"
click at [577, 368] on textarea "To enrich screen reader interactions, please activate Accessibility in Grammarl…" at bounding box center [590, 362] width 555 height 77
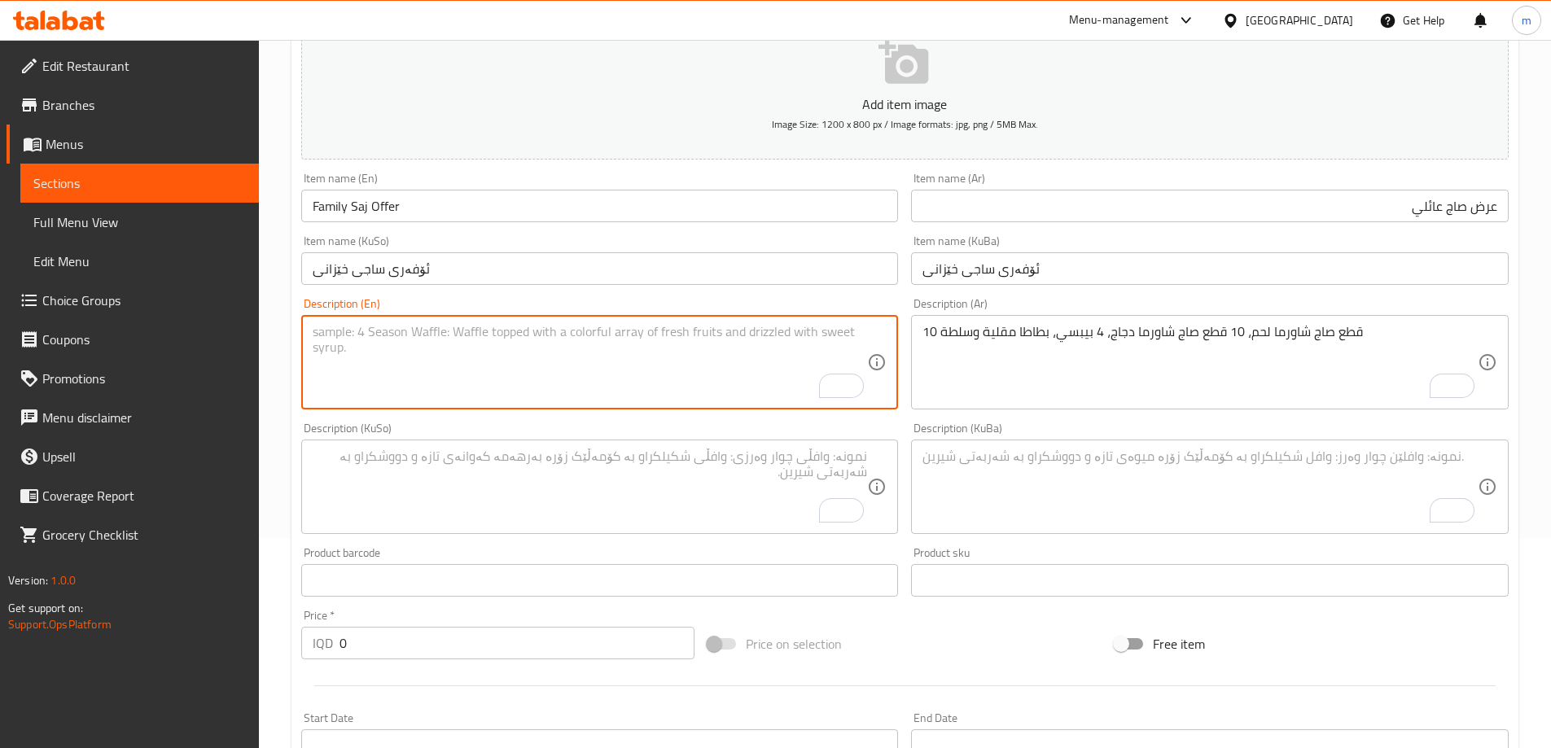
paste textarea "10 Pieces meat shawarma saj, 10 pieces chicken shawarma saj, 4 Pepsi, French fr…"
type textarea "10 Pieces meat shawarma saj, 10 pieces chicken shawarma saj, 4 Pepsi, French fr…"
click at [755, 500] on textarea "To enrich screen reader interactions, please activate Accessibility in Grammarl…" at bounding box center [590, 486] width 555 height 77
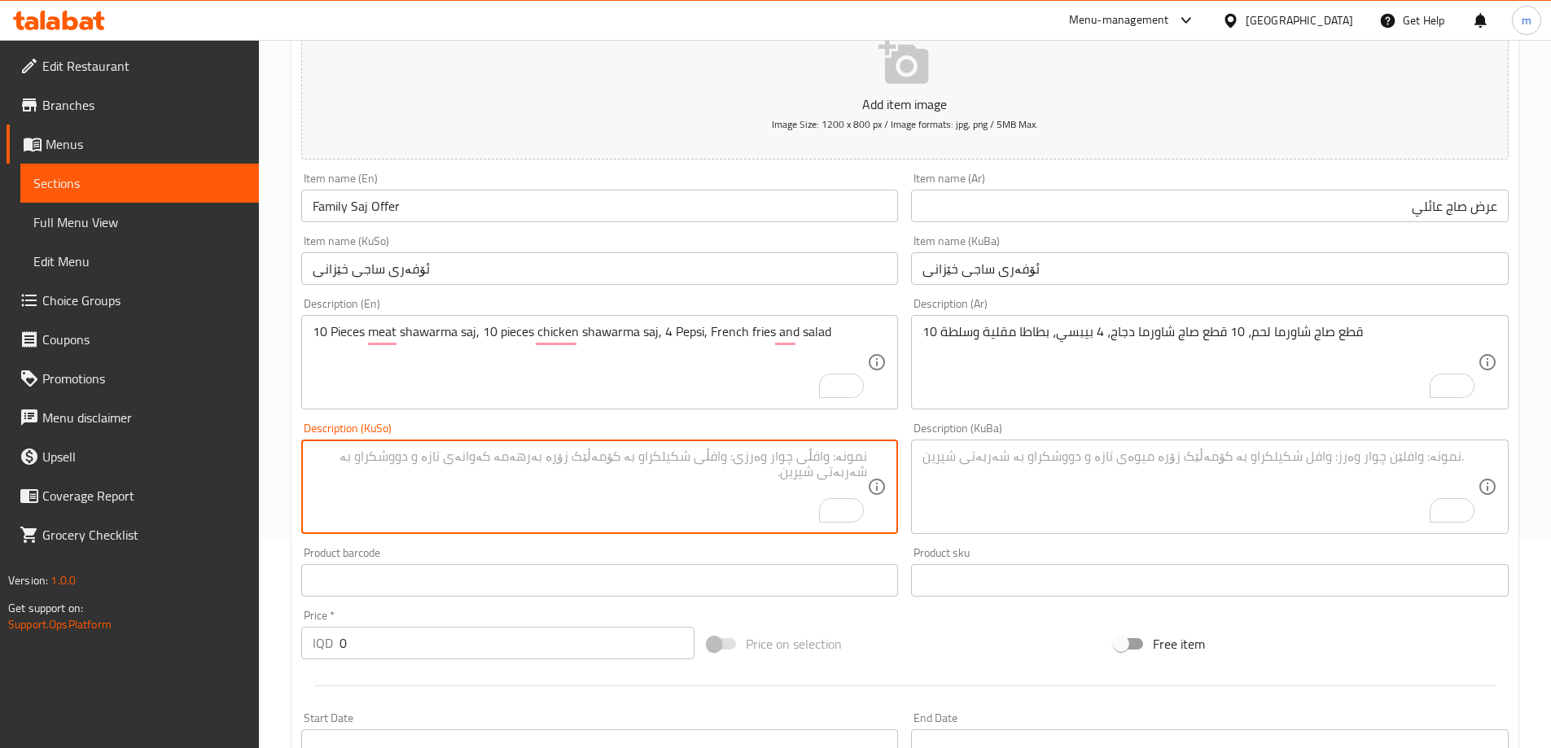
paste textarea "10 پارچە ساجی شاورمەی گۆشت، 10 پارچە ساجی شاورمەی مریشک، 4 بیپسی، فینگەر و زەڵا…"
type textarea "10 پارچە ساجی شاورمەی گۆشت، 10 پارچە ساجی شاورمەی مریشک، 4 بیپسی، فینگەر و زەڵا…"
click at [1135, 452] on textarea "To enrich screen reader interactions, please activate Accessibility in Grammarl…" at bounding box center [1199, 486] width 555 height 77
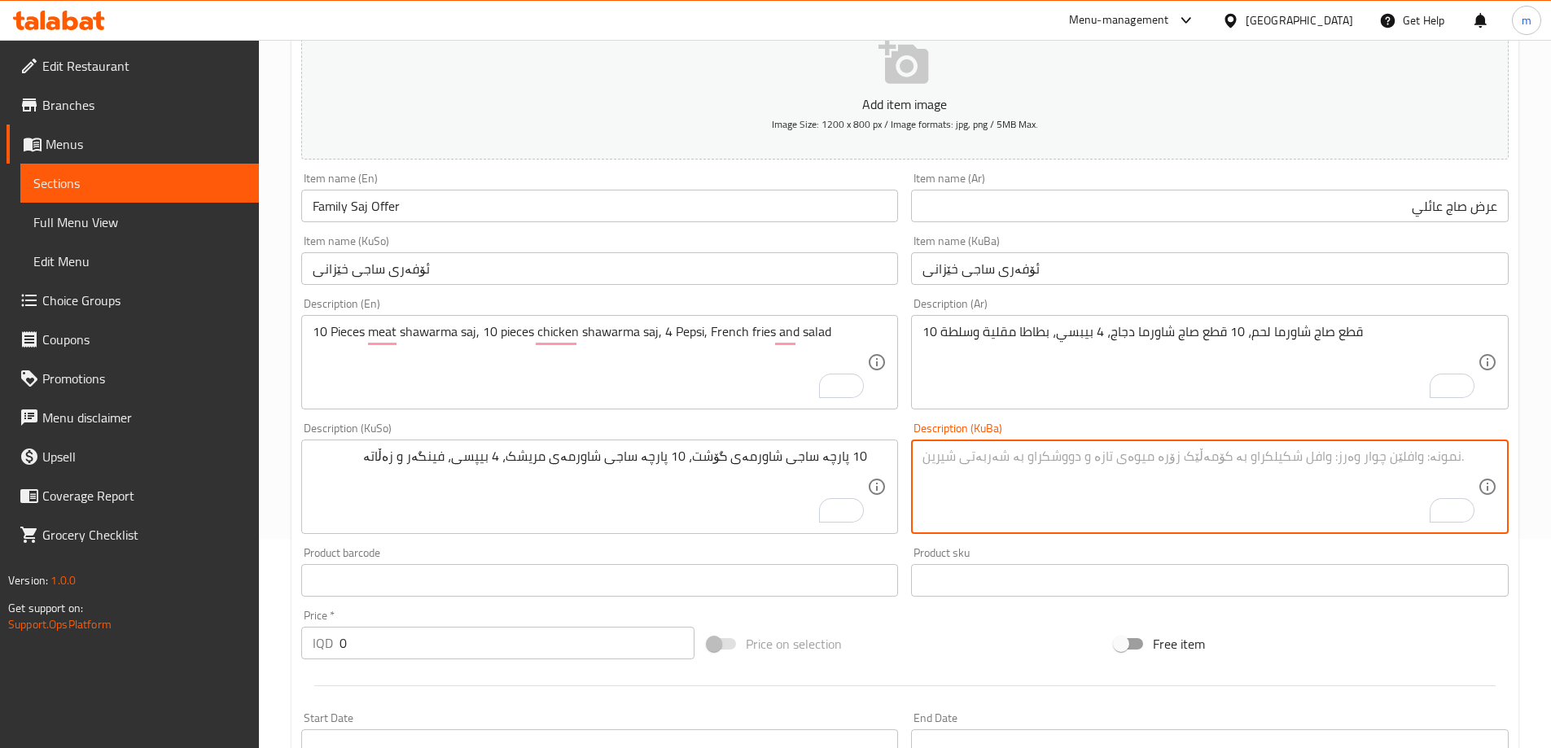
paste textarea "10 پارچە ساجی شاورمەی گۆشت، 10 پارچە ساجی شاورمەی مریشک، 4 بیپسی، فینگەر و زەڵا…"
click at [1127, 464] on textarea "10 پارچە ساجی شاورمەی گۆشت، 10 پارچە ساجی شاورمەی مریشک، 4 بیپسی، فینگەر و زەڵا…" at bounding box center [1199, 486] width 555 height 77
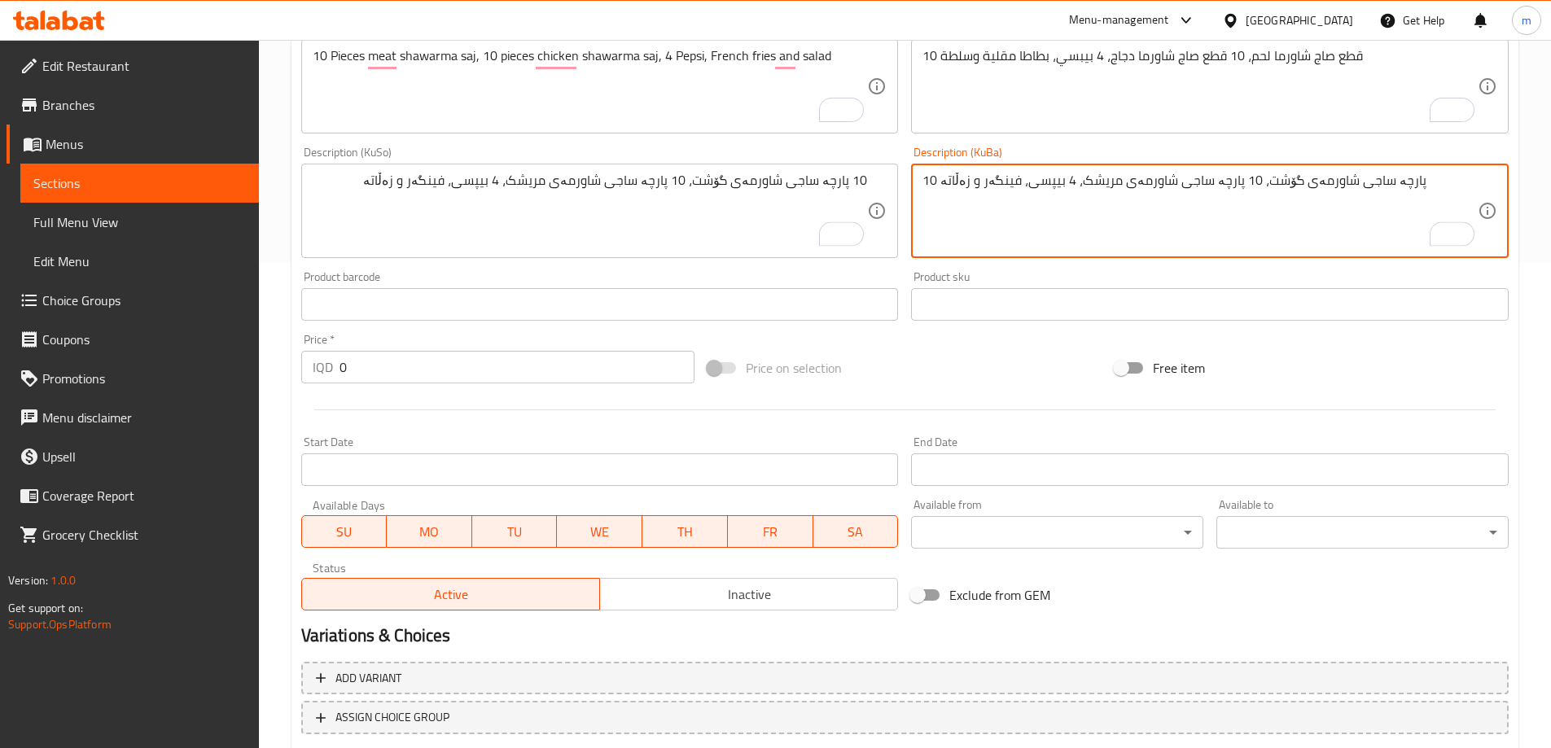
scroll to position [589, 0]
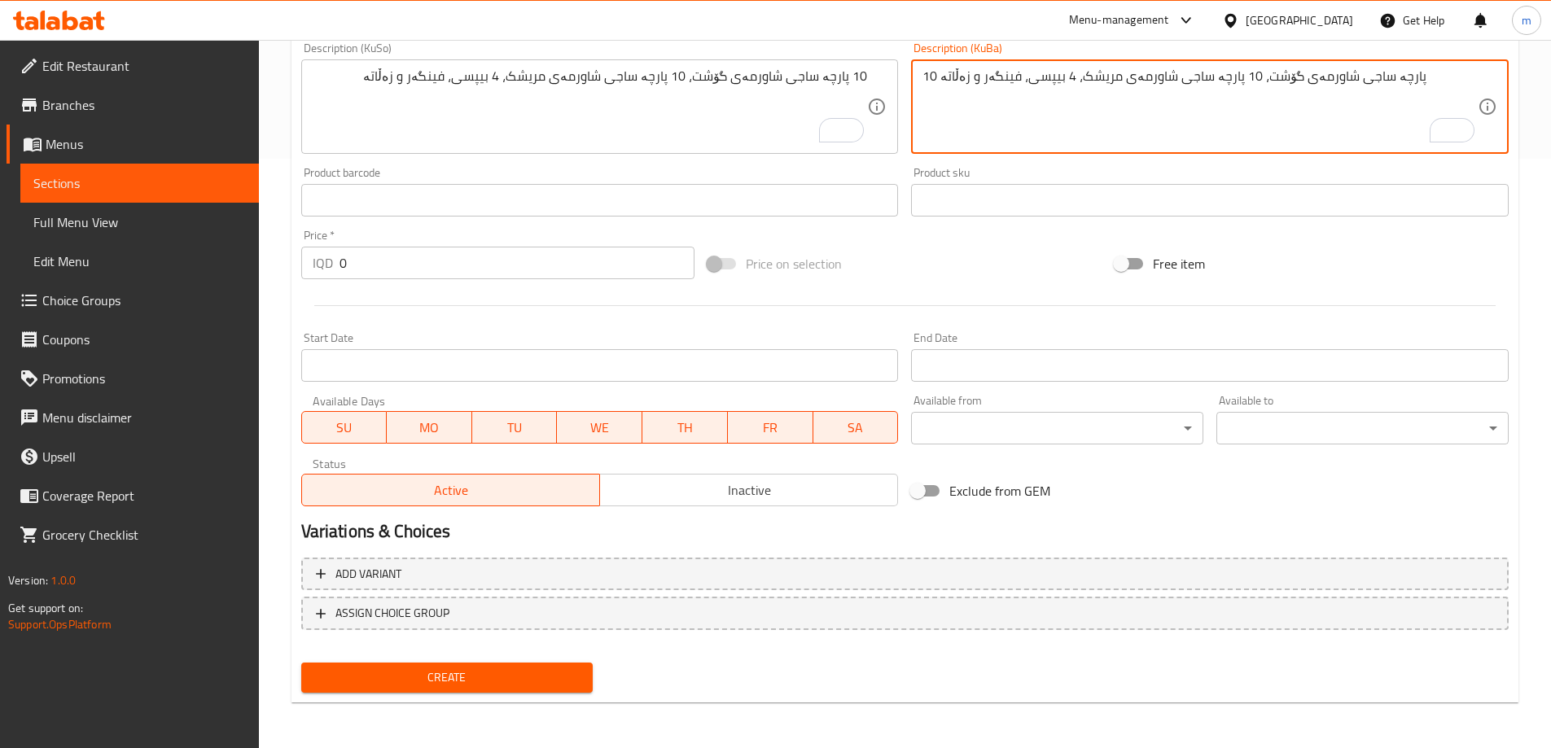
type textarea "10 پارچە ساجی شاورمەی گۆشت، 10 پارچە ساجی شاورمەی مریشک، 4 بیپسی، فینگەر و زەڵا…"
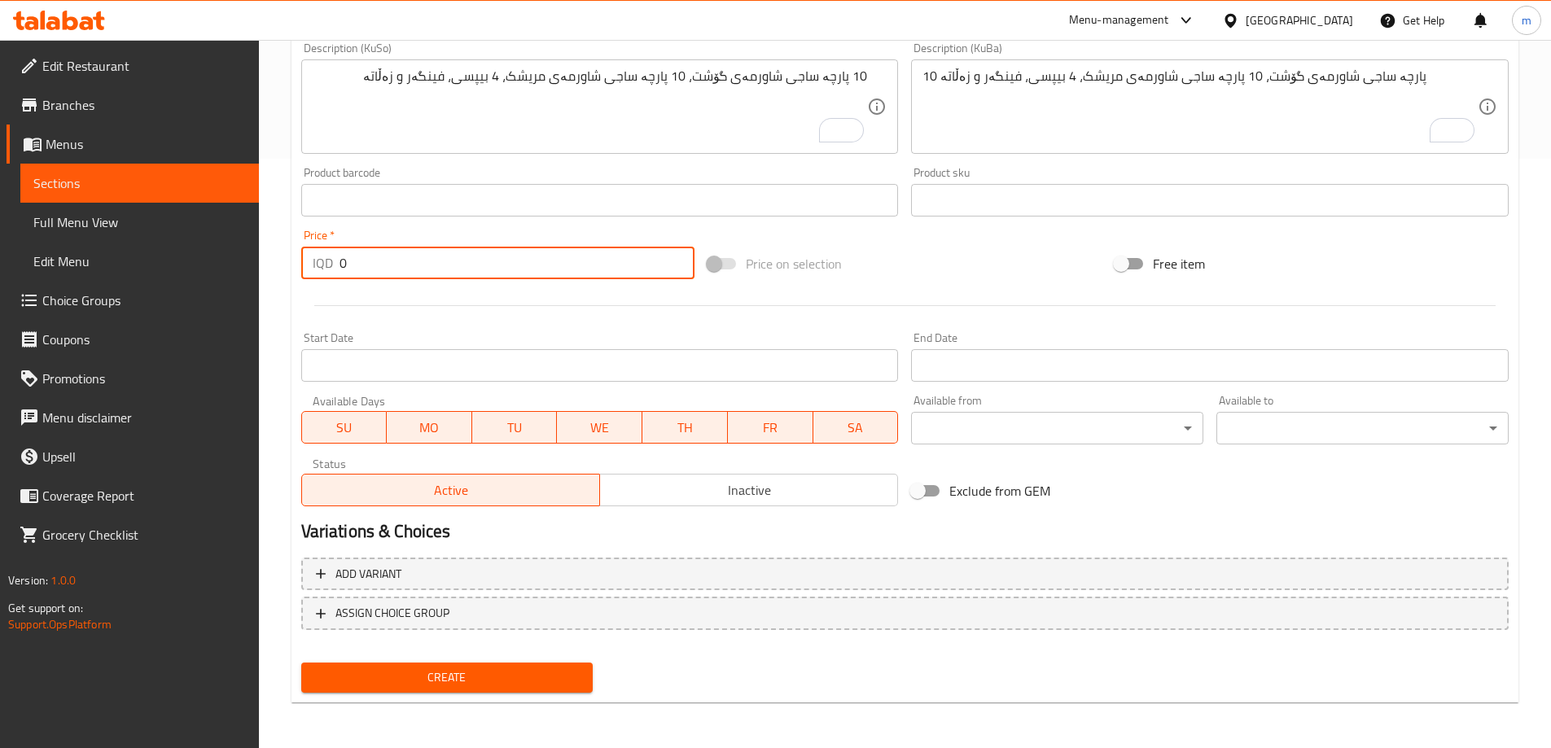
drag, startPoint x: 349, startPoint y: 256, endPoint x: 295, endPoint y: 261, distance: 54.8
click at [313, 261] on div "IQD 0 Price *" at bounding box center [498, 263] width 394 height 33
type input "20000"
click at [412, 676] on span "Create" at bounding box center [447, 677] width 266 height 20
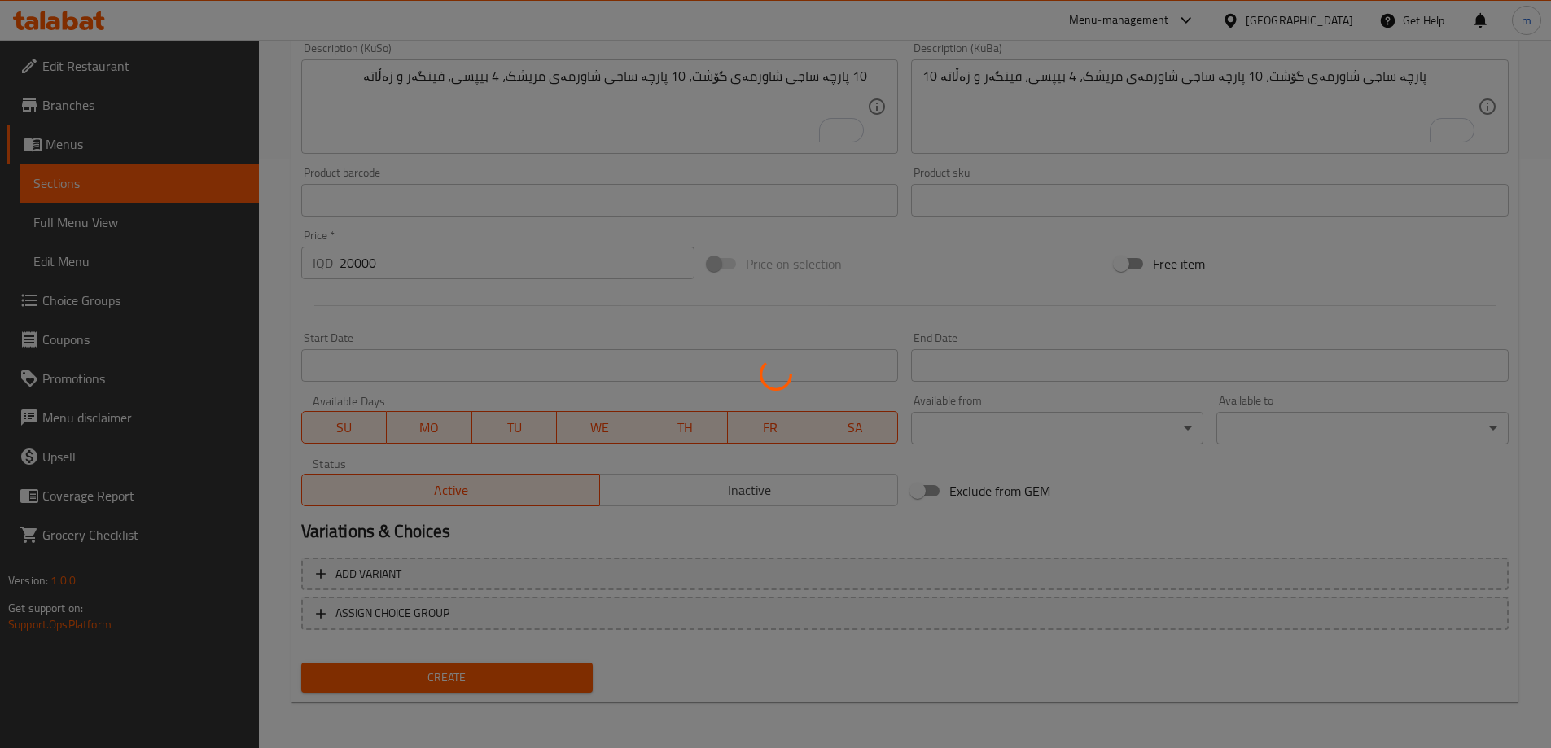
type input "0"
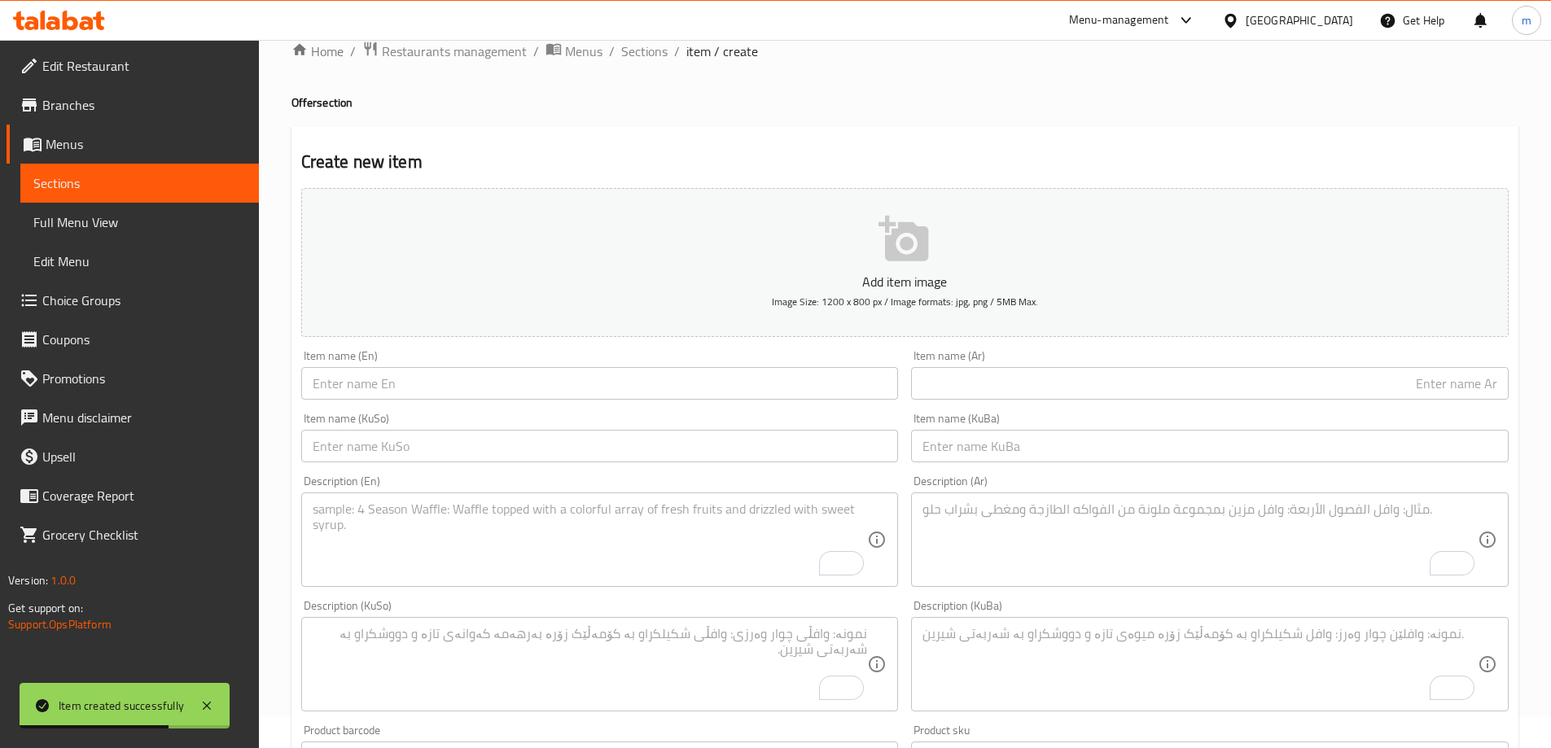
scroll to position [20, 0]
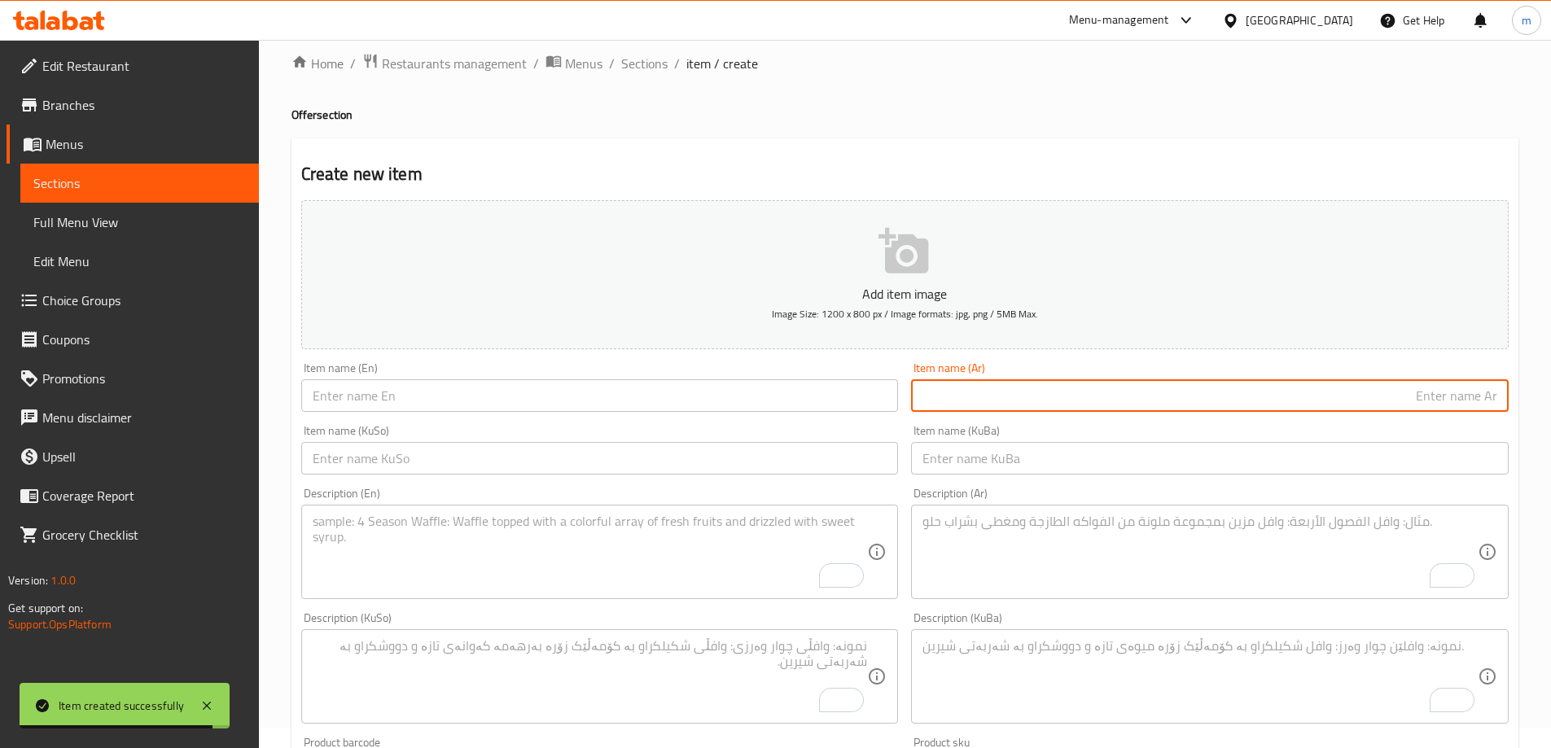
click at [1137, 382] on input "text" at bounding box center [1209, 395] width 597 height 33
paste input "عرض الفطور العراقي"
click at [1463, 395] on input "عرض الفطور العراقي" at bounding box center [1209, 395] width 597 height 33
click at [1460, 391] on input "عرض الفطور العراقي" at bounding box center [1209, 395] width 597 height 33
type input "عرض فطور العراقي"
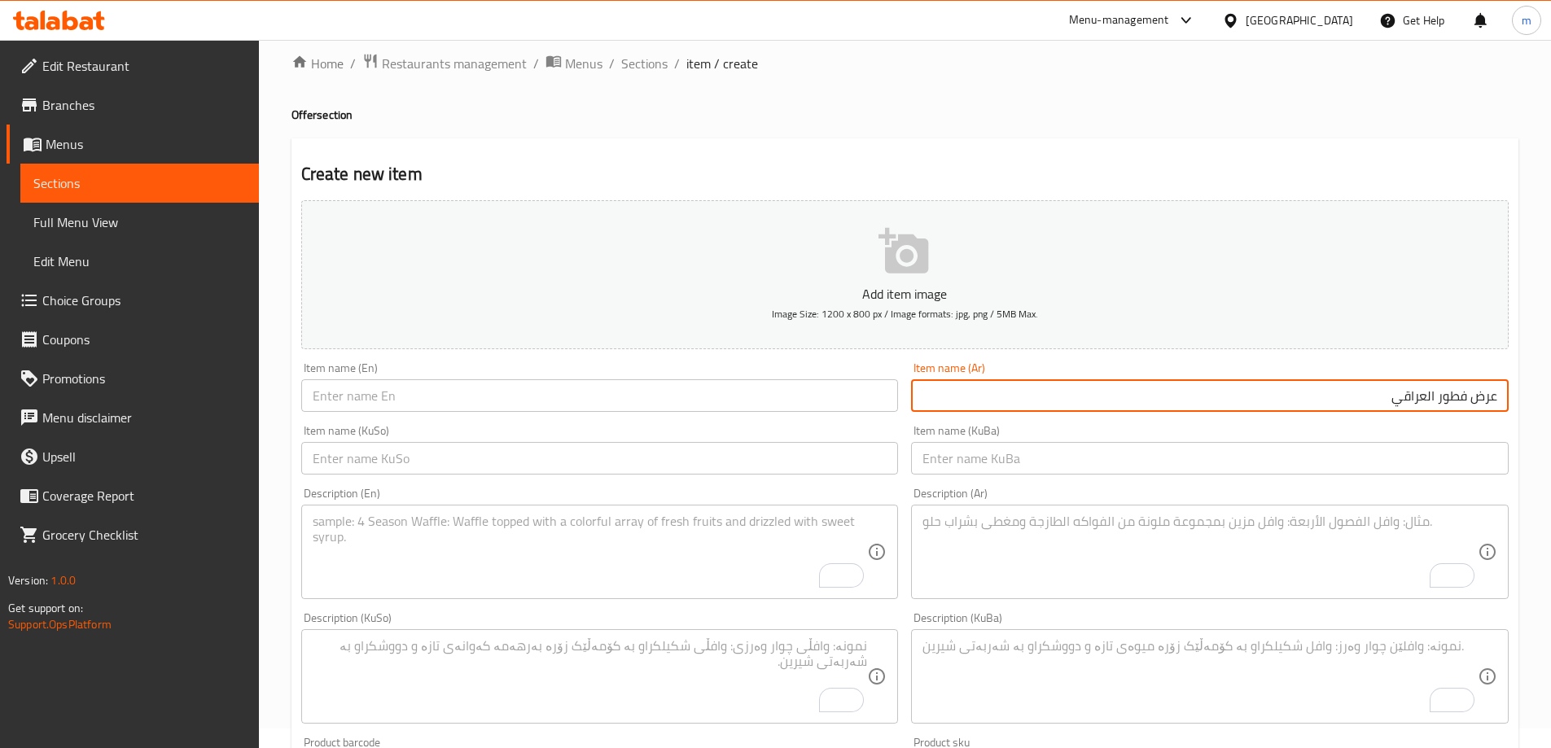
click at [1436, 441] on div "Item name (KuBa) Item name (KuBa)" at bounding box center [1209, 450] width 597 height 50
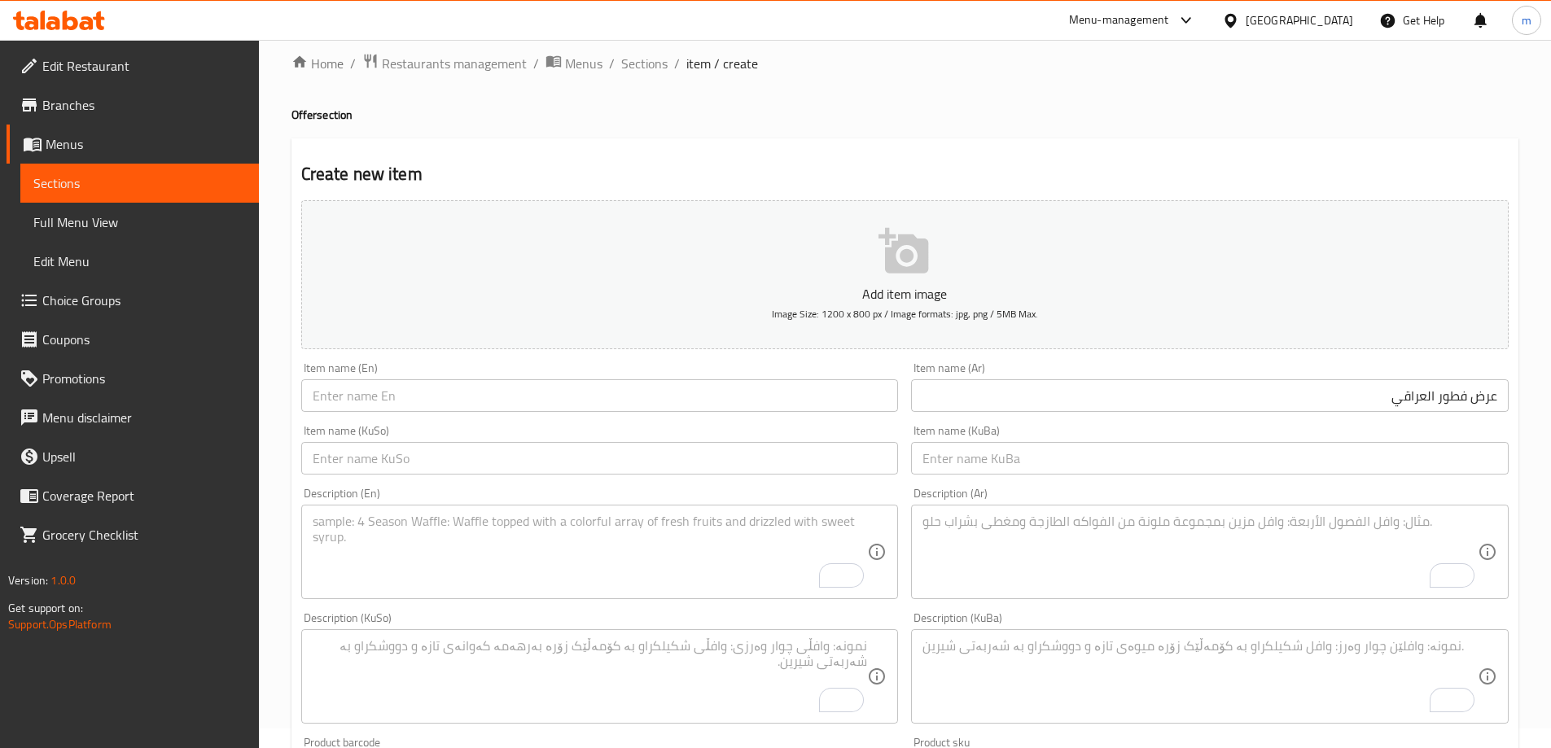
click at [1435, 449] on input "text" at bounding box center [1209, 458] width 597 height 33
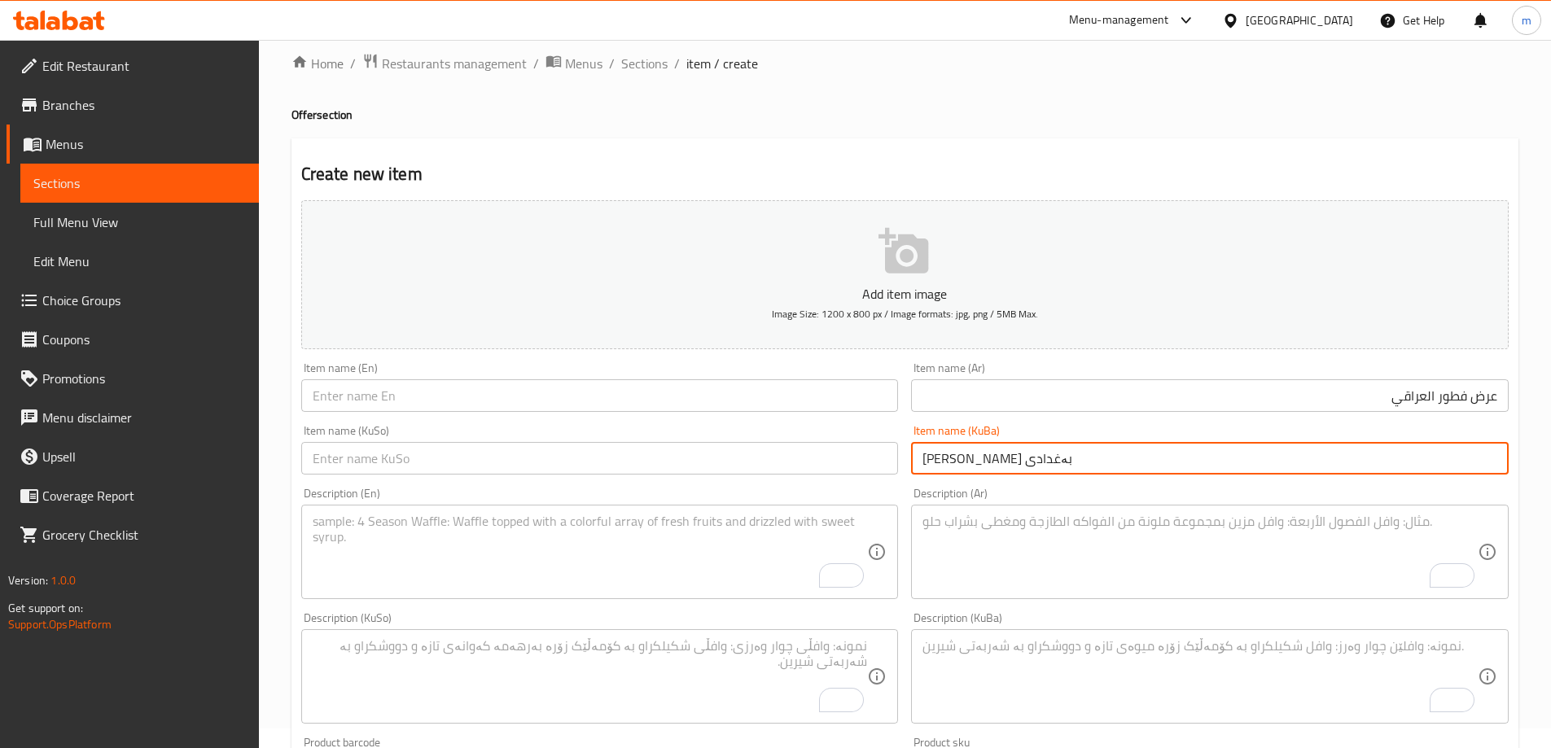
click at [934, 453] on input "ئۆفەری نانی بەیانی بەغدادی" at bounding box center [1209, 458] width 597 height 33
click at [943, 453] on input "ئۆفەری نانی بەیانی عێراقی" at bounding box center [1209, 458] width 597 height 33
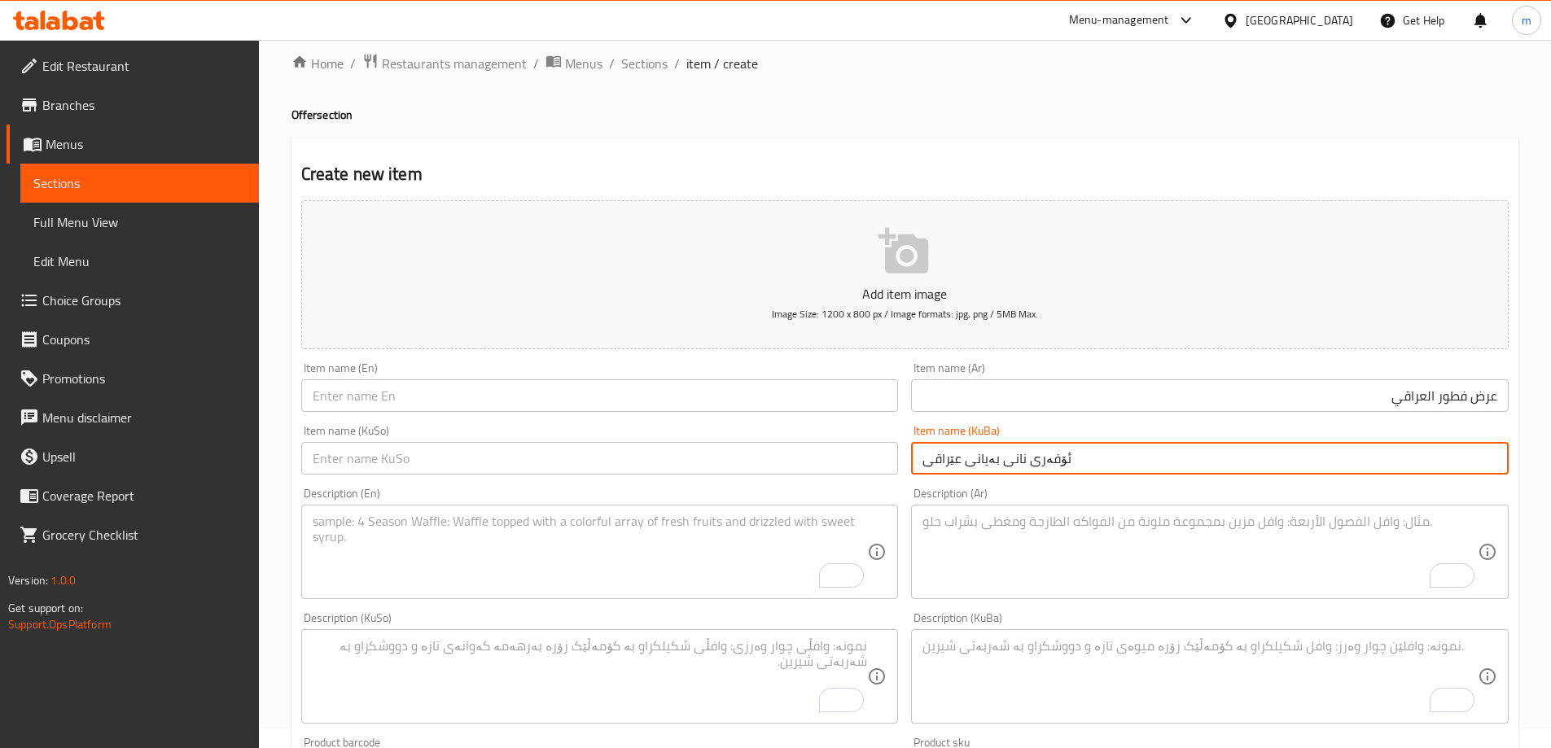
type input "ئۆفەری نانی بەیانی عێراقی"
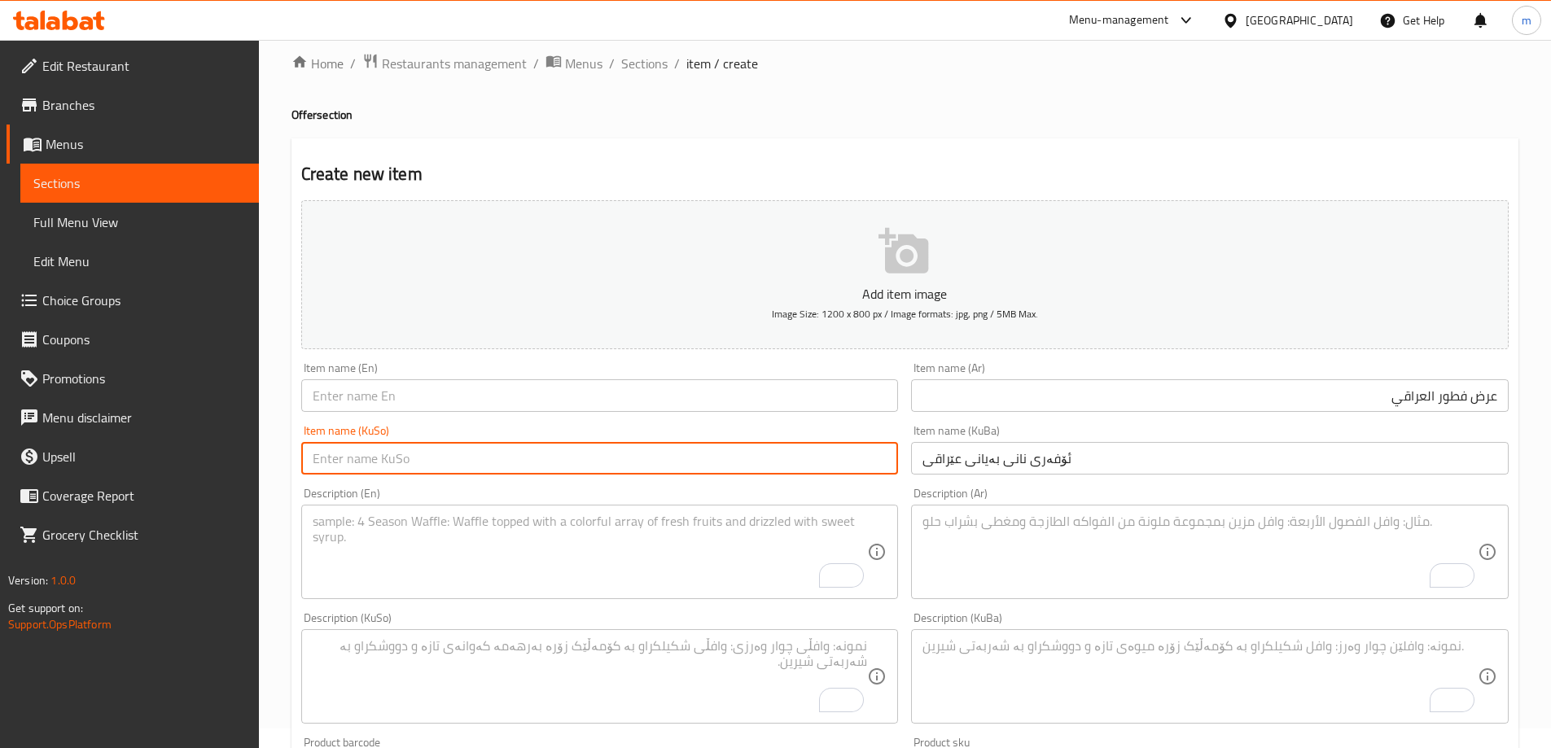
click at [772, 454] on input "text" at bounding box center [599, 458] width 597 height 33
paste input "ئۆفەری نانی بەیانی عێراقی"
type input "ئۆفەری نانی بەیانی عێراقی"
click at [1456, 409] on input "عرض فطور العراقي" at bounding box center [1209, 395] width 597 height 33
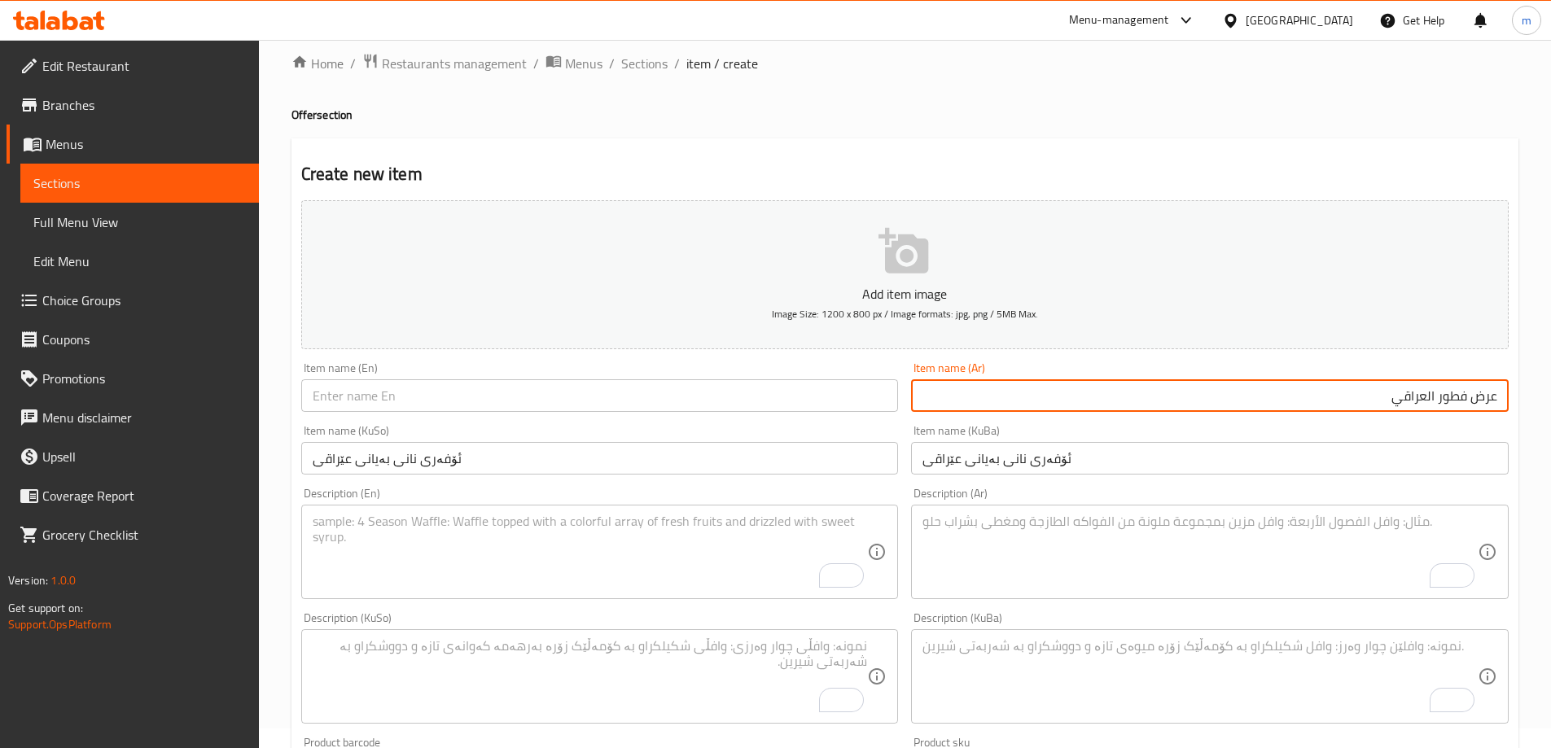
click at [1456, 409] on input "عرض فطور العراقي" at bounding box center [1209, 395] width 597 height 33
click at [1422, 388] on input "عرض فطور العراقي" at bounding box center [1209, 395] width 597 height 33
click at [1422, 395] on input "عرض فطور العراقي" at bounding box center [1209, 395] width 597 height 33
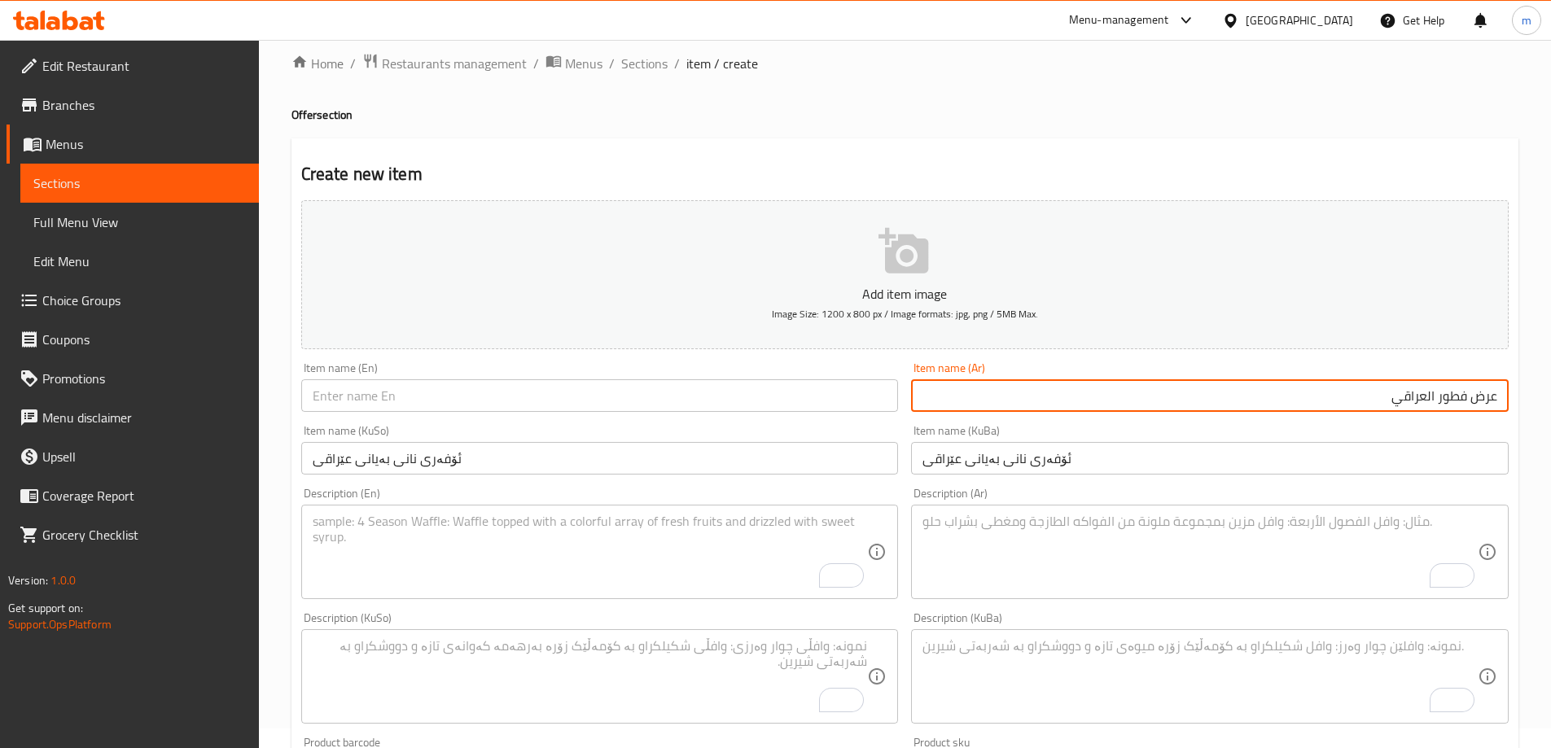
click at [1428, 405] on input "عرض فطور العراقي" at bounding box center [1209, 395] width 597 height 33
click at [1428, 402] on input "عرض فطور عراقي" at bounding box center [1209, 395] width 597 height 33
type input "عرض فطور عراقي"
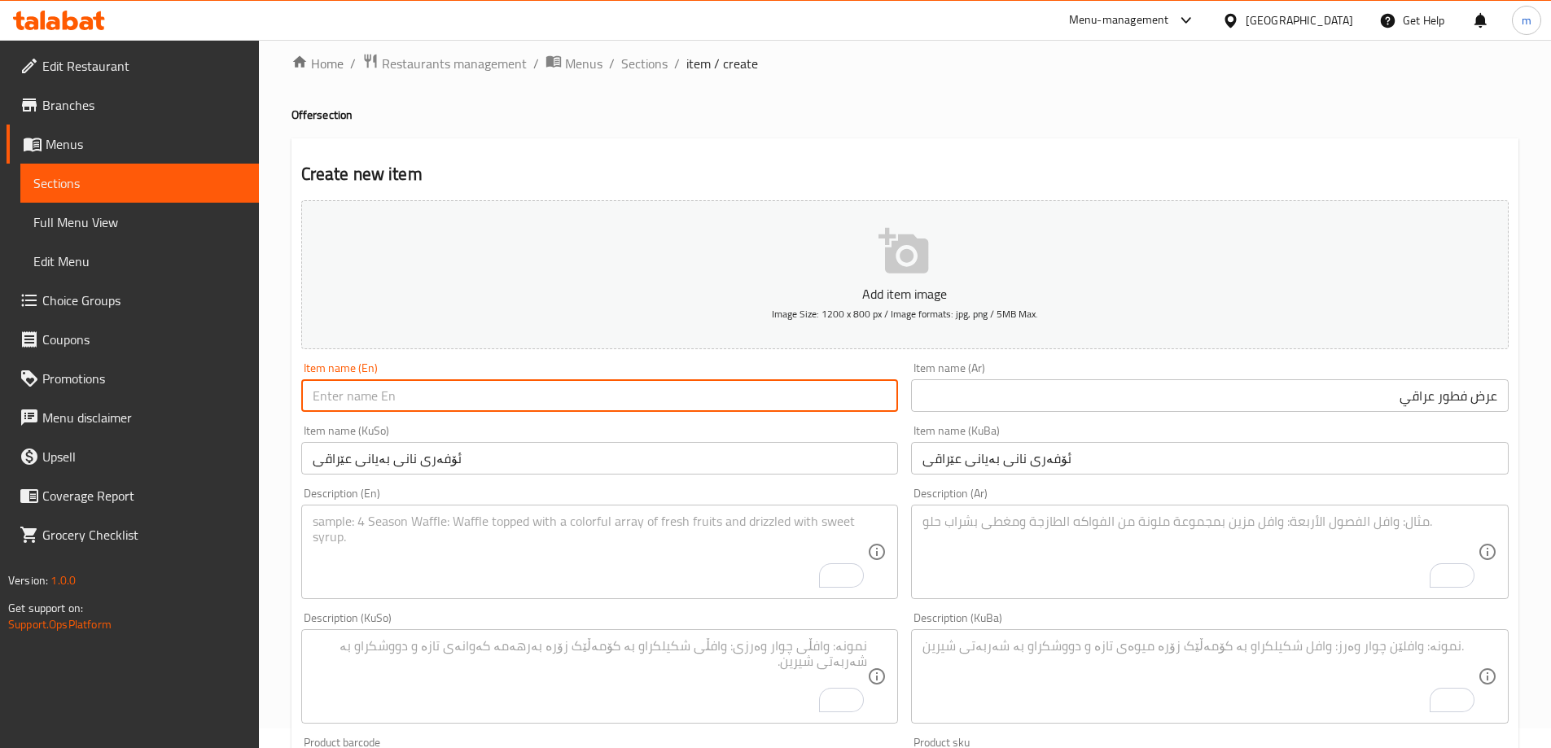
click at [600, 386] on input "text" at bounding box center [599, 395] width 597 height 33
paste input "Iraqi breakfast offer"
click at [343, 399] on input "Iraqi breakfast offer" at bounding box center [599, 395] width 597 height 33
click at [400, 397] on input "Iraqi Breakfast offer" at bounding box center [599, 395] width 597 height 33
type input "Iraqi Breakfast Offer"
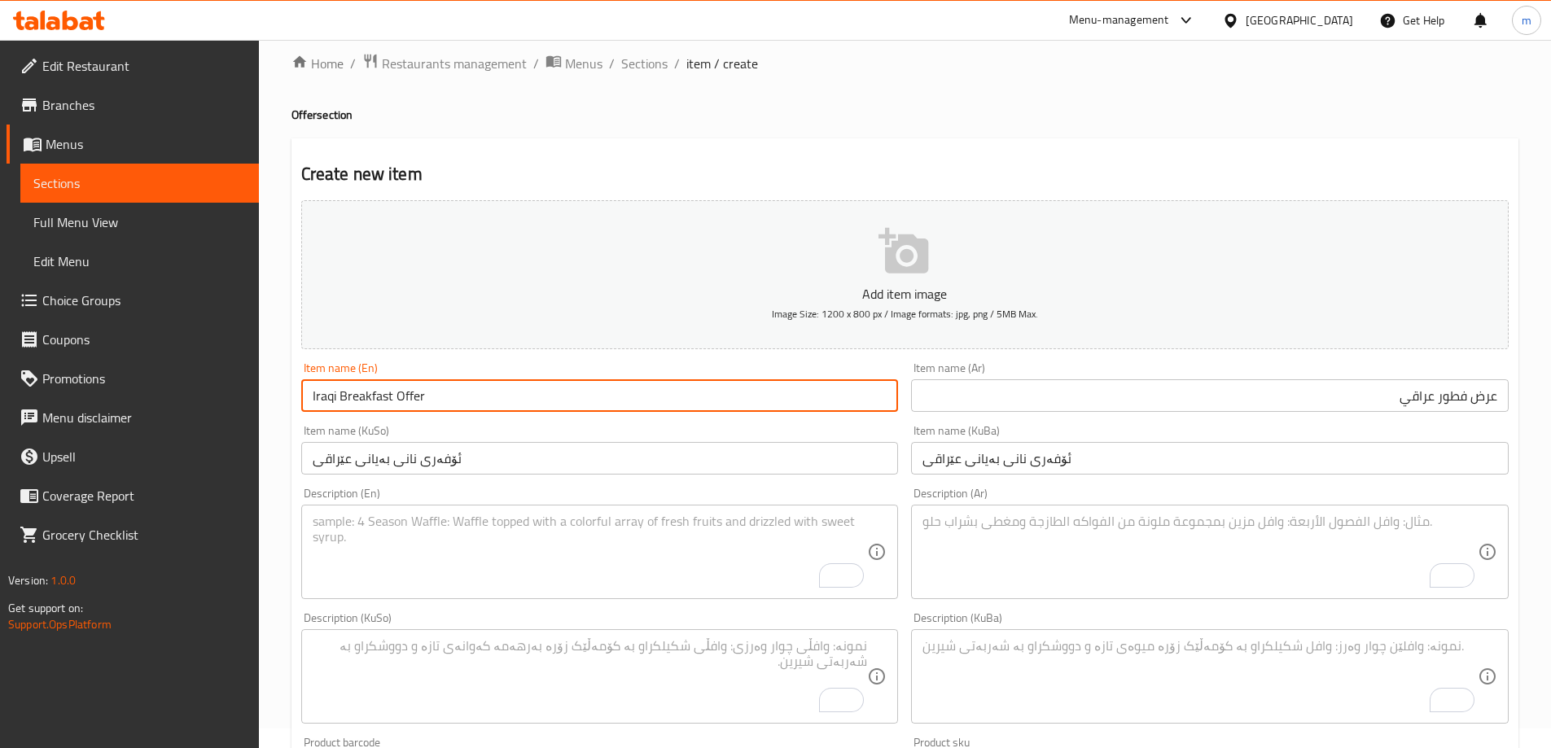
click at [430, 423] on div "Item name (KuSo) ئۆفەری نانی بەیانی عێراقی Item name (KuSo)" at bounding box center [600, 449] width 610 height 63
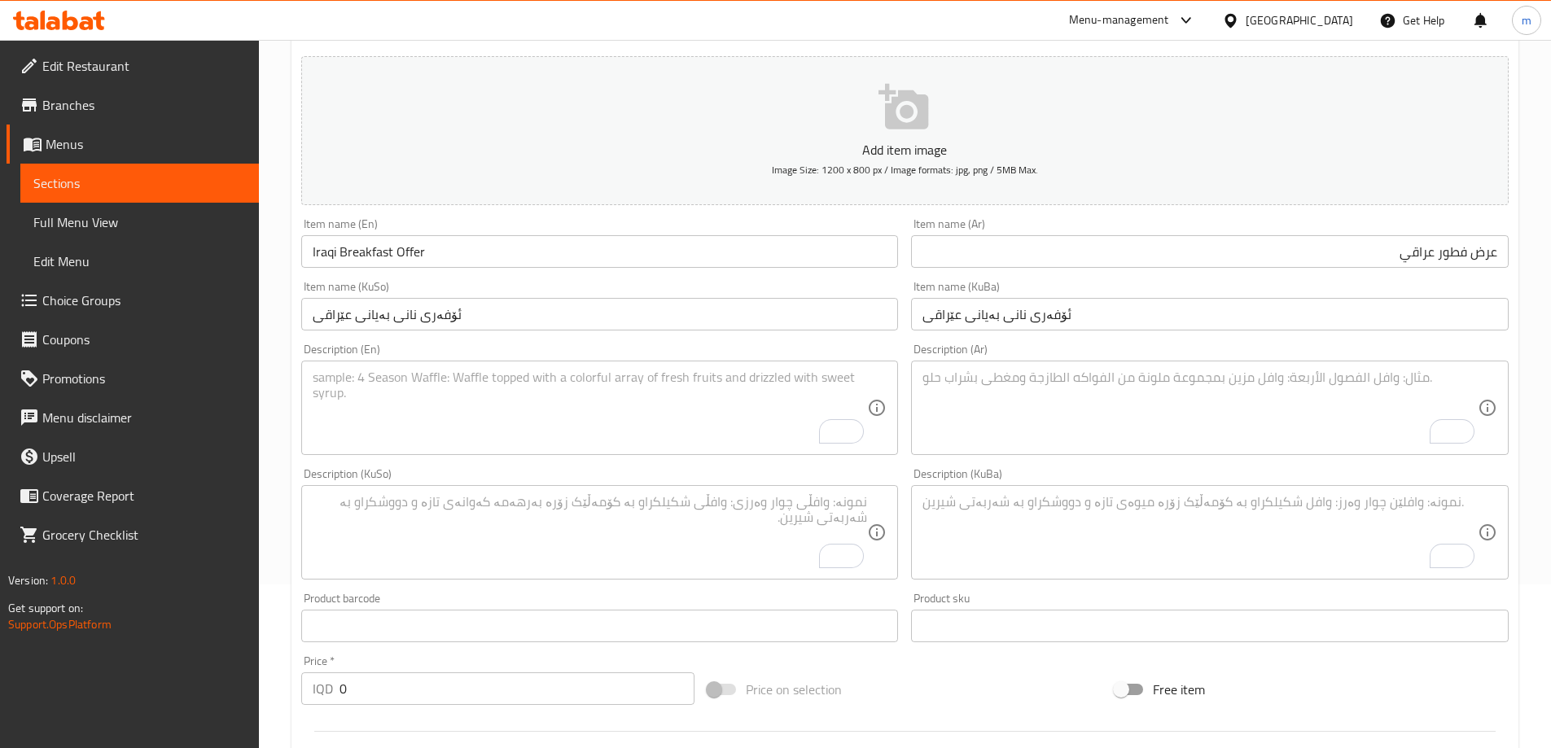
scroll to position [199, 0]
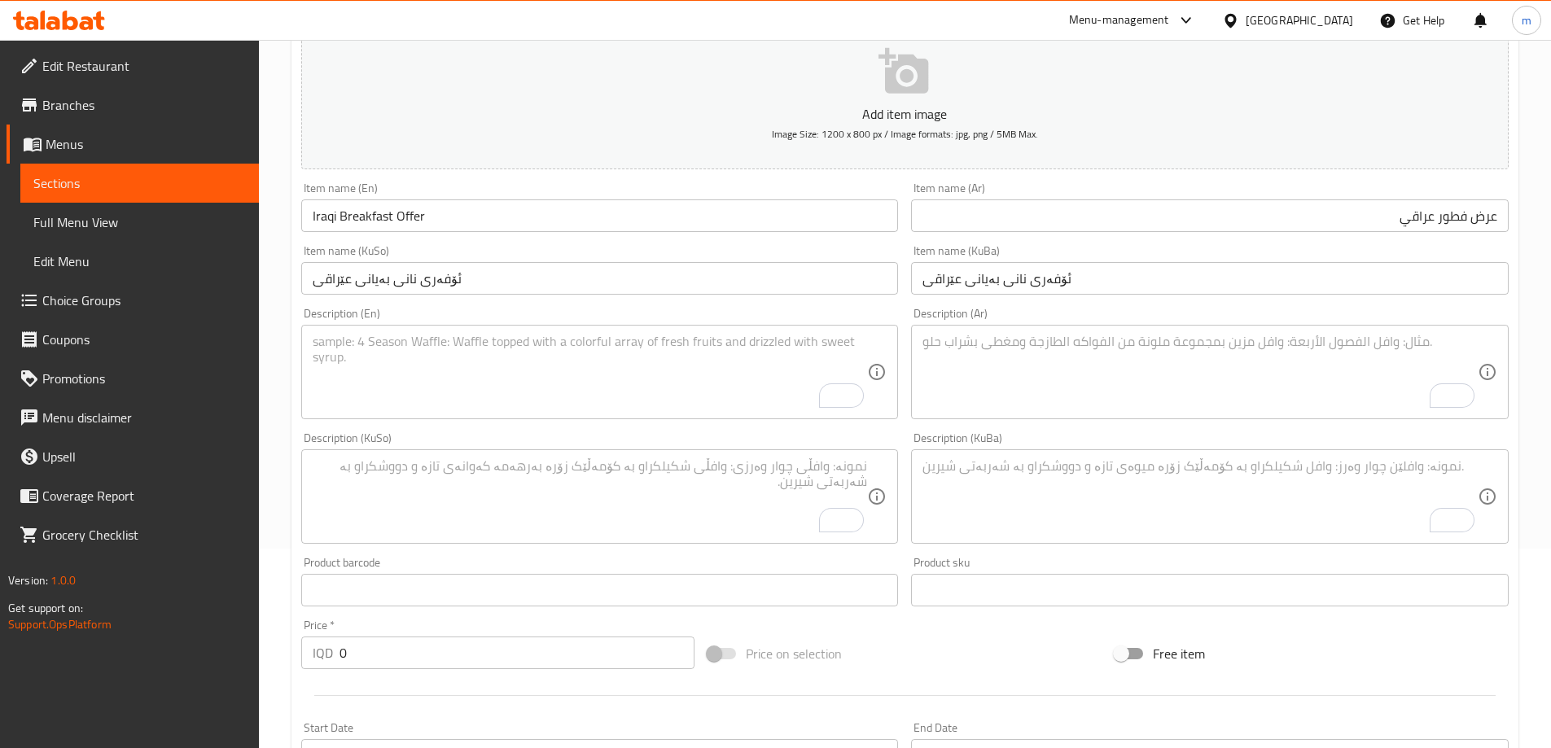
click at [1039, 343] on textarea "To enrich screen reader interactions, please activate Accessibility in Grammarl…" at bounding box center [1199, 372] width 555 height 77
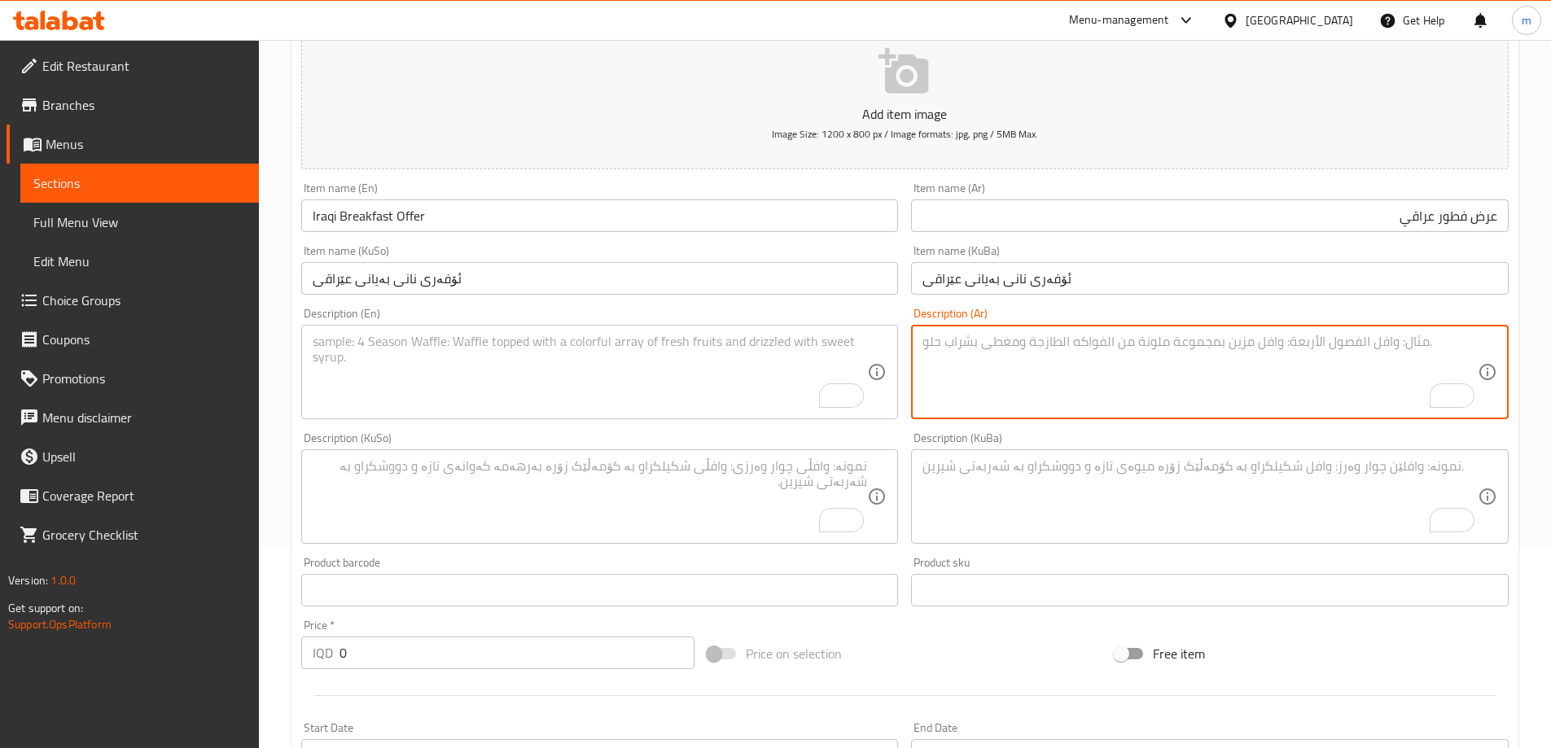
paste textarea "مخلمة باللحم، مقالي مشكل، فول مصري وشوربة عدس"
type textarea "مخلمة باللحم، مقالي مشكل، فول مصري وشوربة عدس"
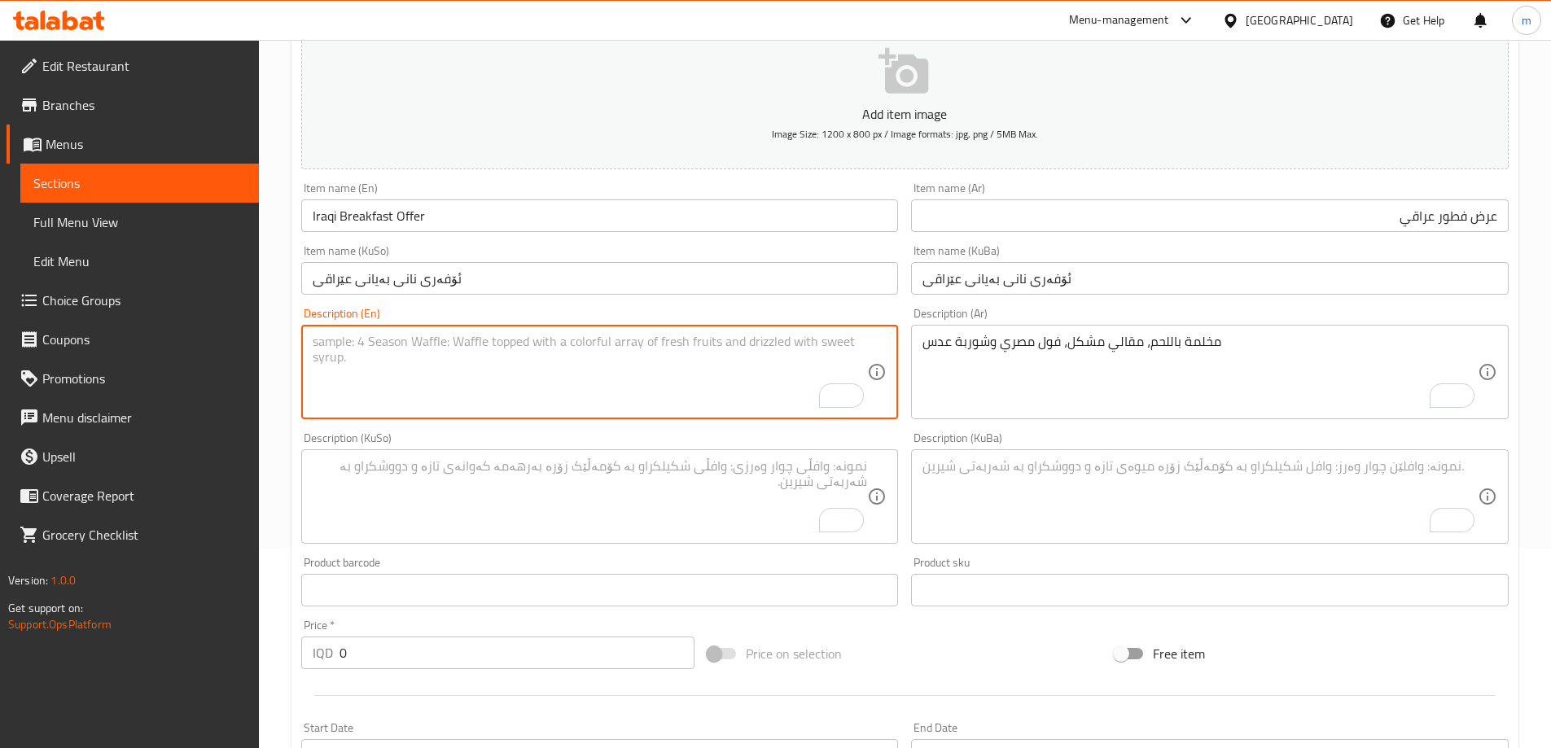
click at [702, 374] on textarea "To enrich screen reader interactions, please activate Accessibility in Grammarl…" at bounding box center [590, 372] width 555 height 77
paste textarea "Meat makhlama, mixed fried, Egyptian foul and lentil soup"
type textarea "Meat makhlama, mixed fried, Egyptian foul and lentil soup"
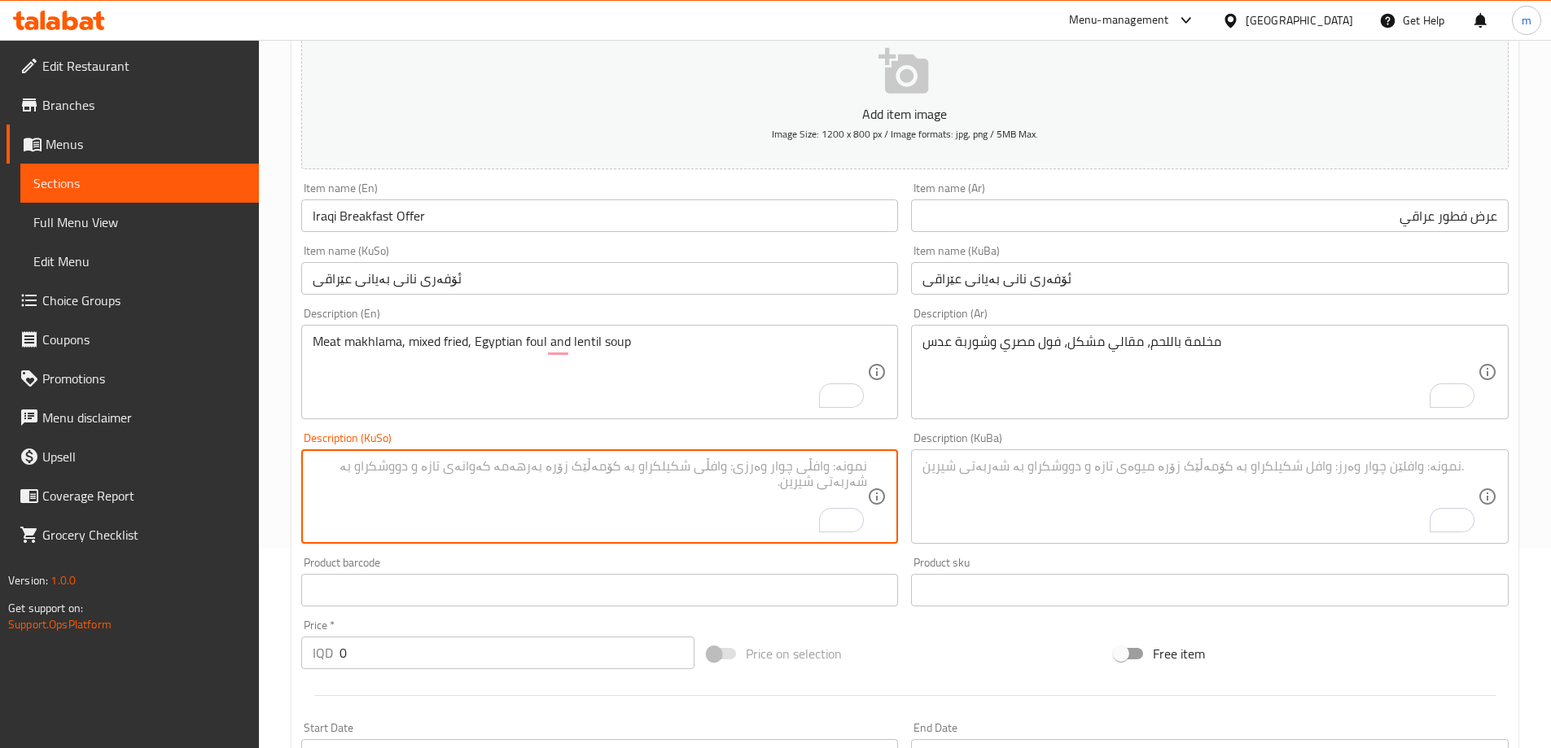
click at [737, 481] on textarea "To enrich screen reader interactions, please activate Accessibility in Grammarl…" at bounding box center [590, 496] width 555 height 77
paste textarea "مەخڵەمەی گۆشت، سورکراوەی موشەکەل، پاقلەی میسری و شۆربای نیسک"
type textarea "مەخڵەمەی گۆشت، سورکراوەی موشەکەل، پاقلەی میسری و شۆربای نیسک"
click at [1065, 468] on textarea "To enrich screen reader interactions, please activate Accessibility in Grammarl…" at bounding box center [1199, 496] width 555 height 77
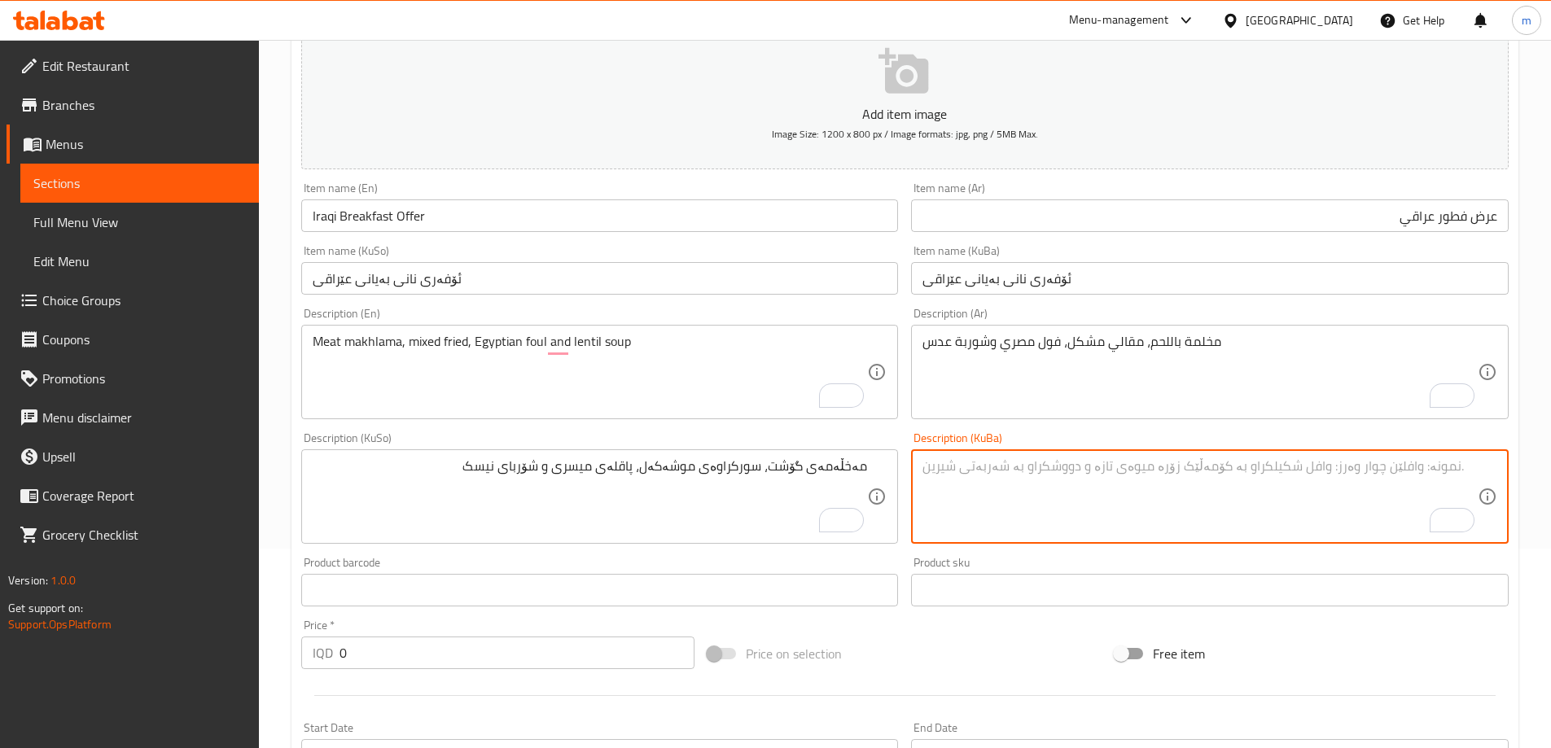
paste textarea "مەخڵەمەی گۆشت، سورکراوەی موشەکەل، پاقلەی میسری و شۆربای نیسک"
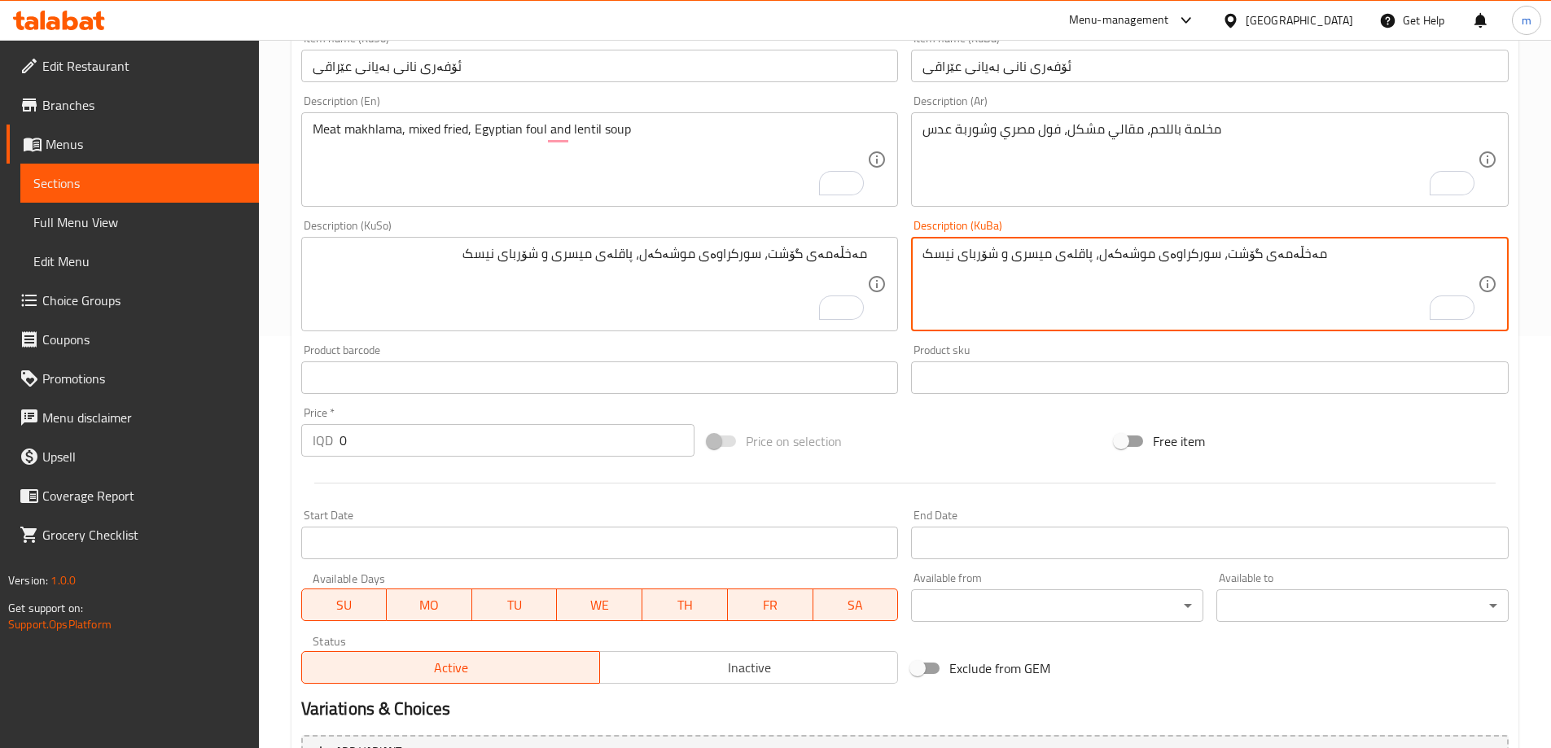
scroll to position [421, 0]
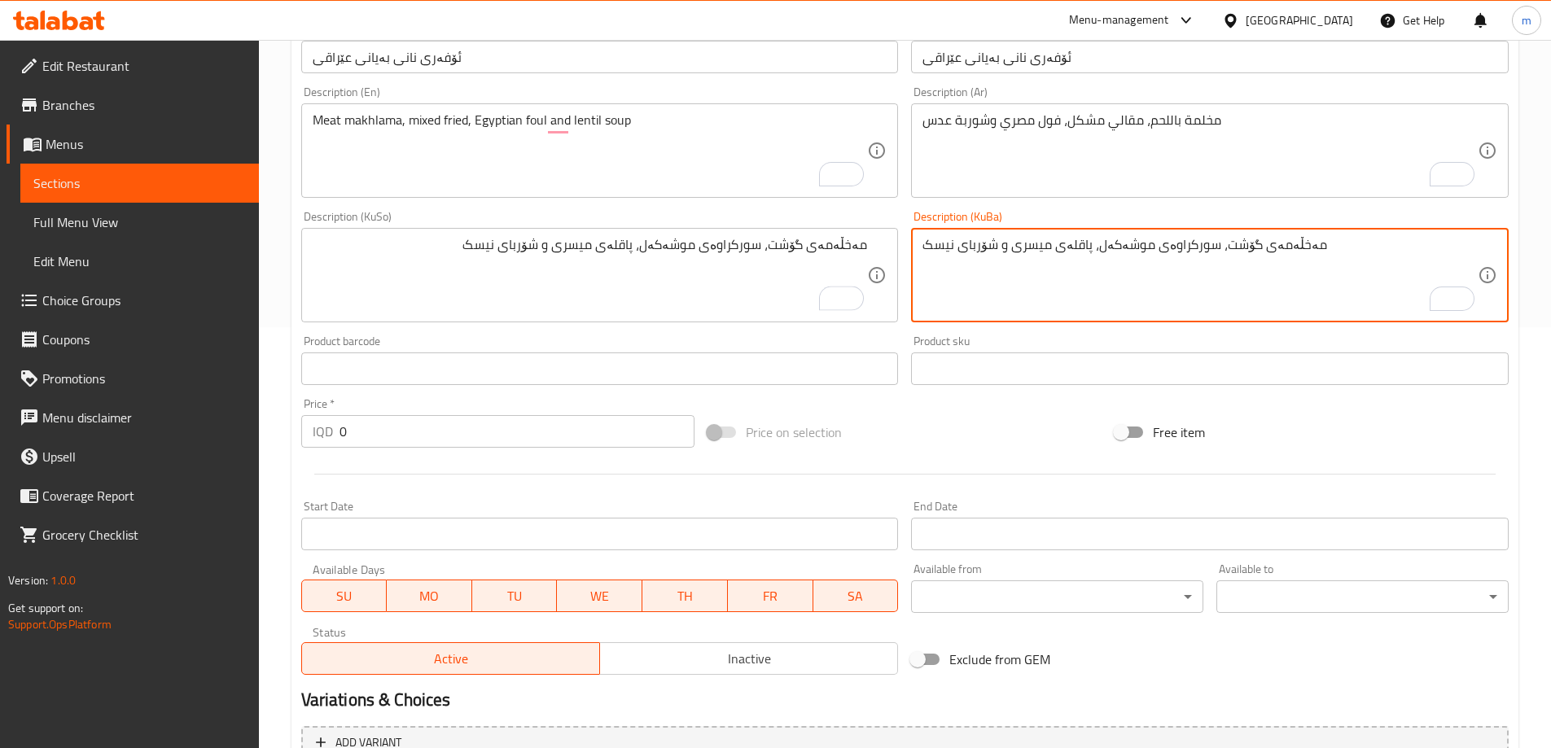
type textarea "مەخڵەمەی گۆشت، سورکراوەی موشەکەل، پاقلەی میسری و شۆربای نیسک"
drag, startPoint x: 365, startPoint y: 435, endPoint x: 275, endPoint y: 426, distance: 89.9
click at [276, 426] on div "Home / Restaurants management / Menus / Sections / item / create Offer section …" at bounding box center [905, 267] width 1292 height 1297
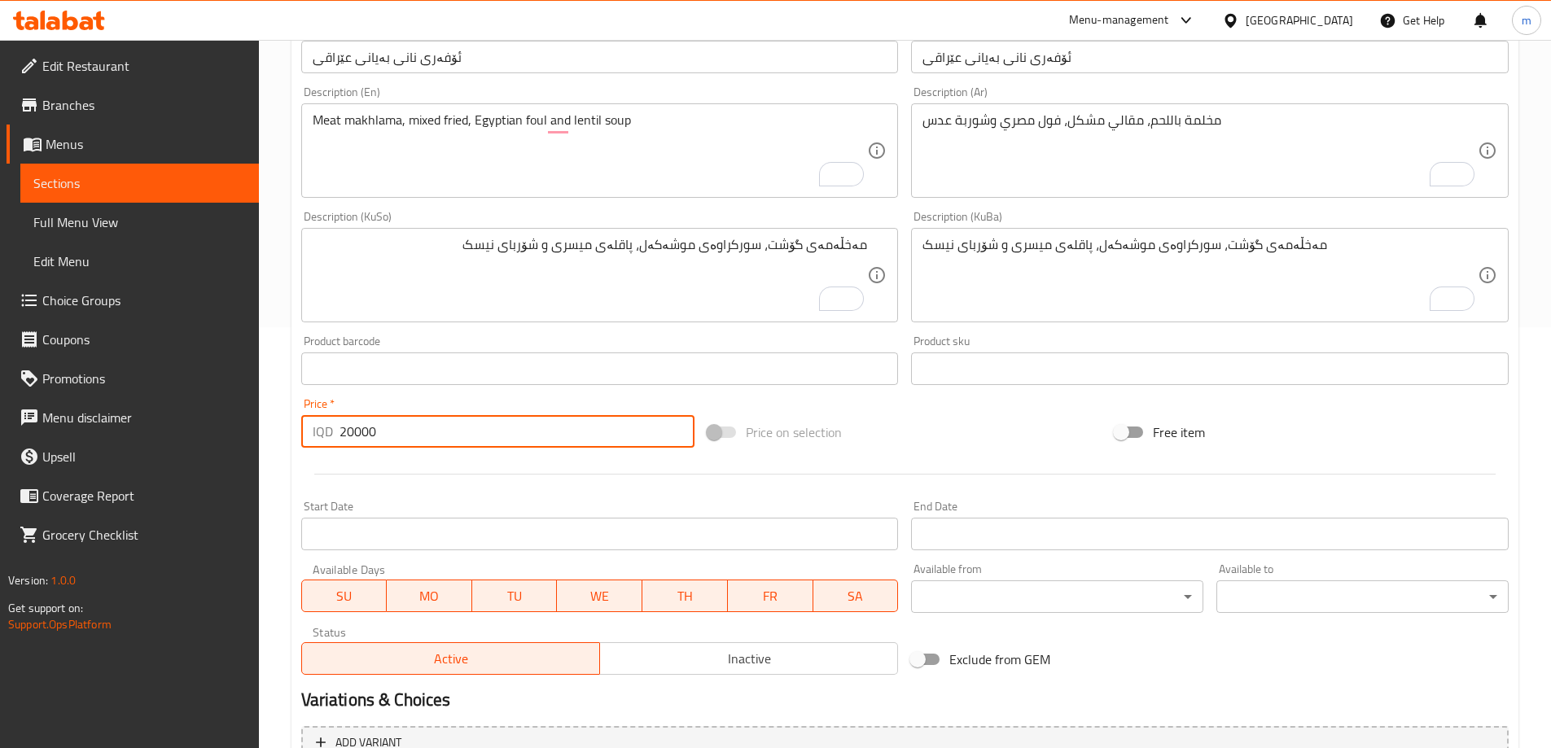
type input "20000"
click at [385, 334] on div "Product barcode Product barcode" at bounding box center [600, 360] width 610 height 63
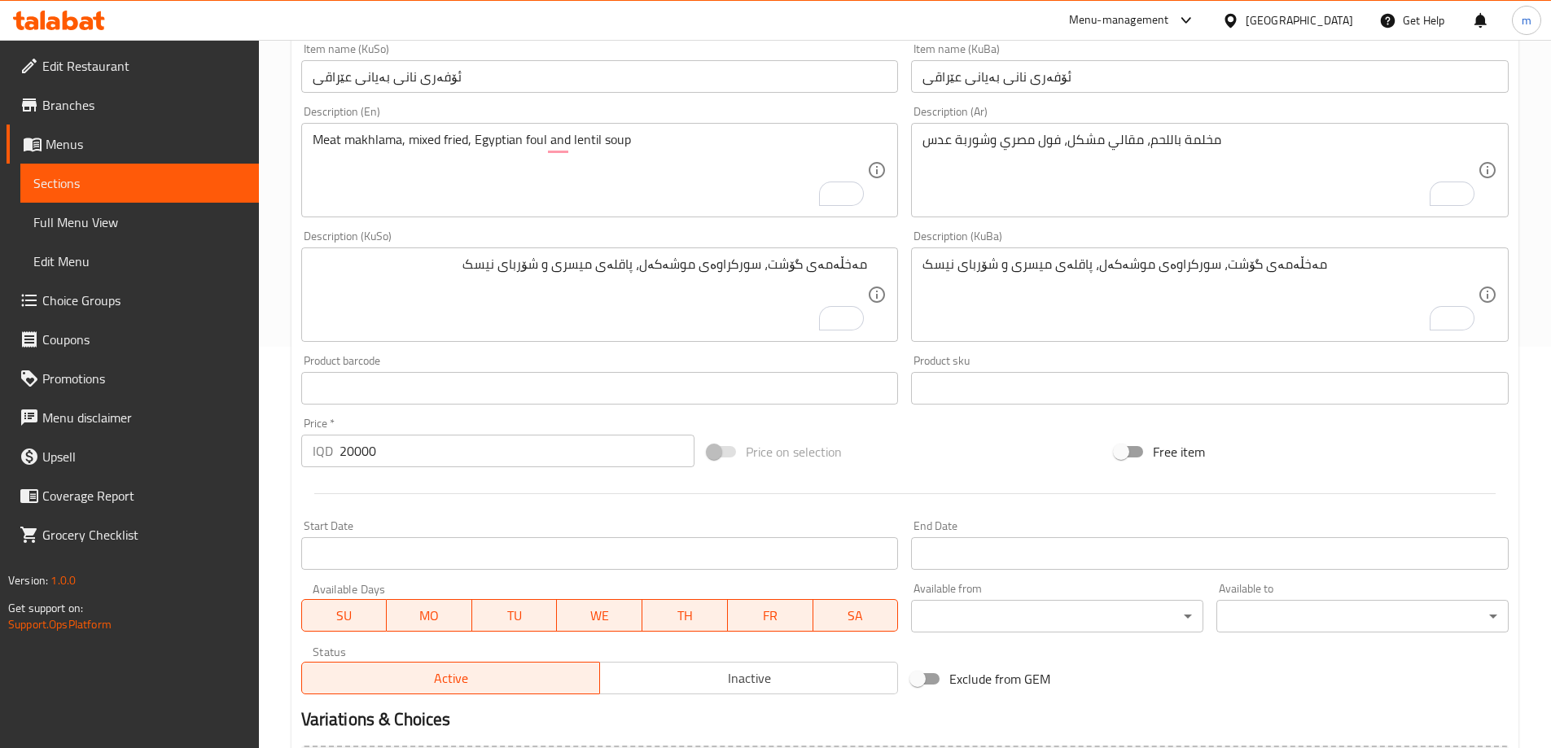
scroll to position [589, 0]
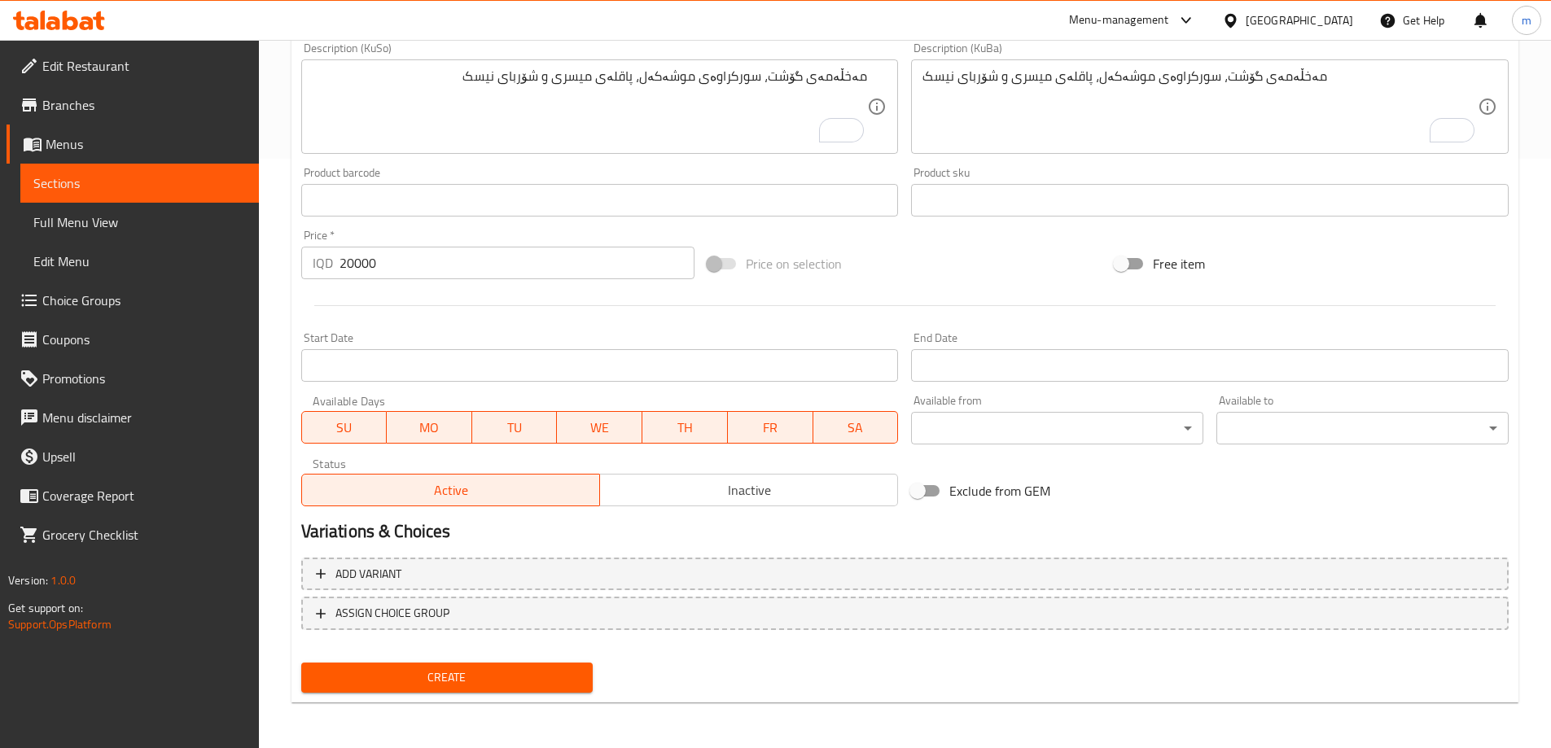
click at [486, 683] on span "Create" at bounding box center [447, 677] width 266 height 20
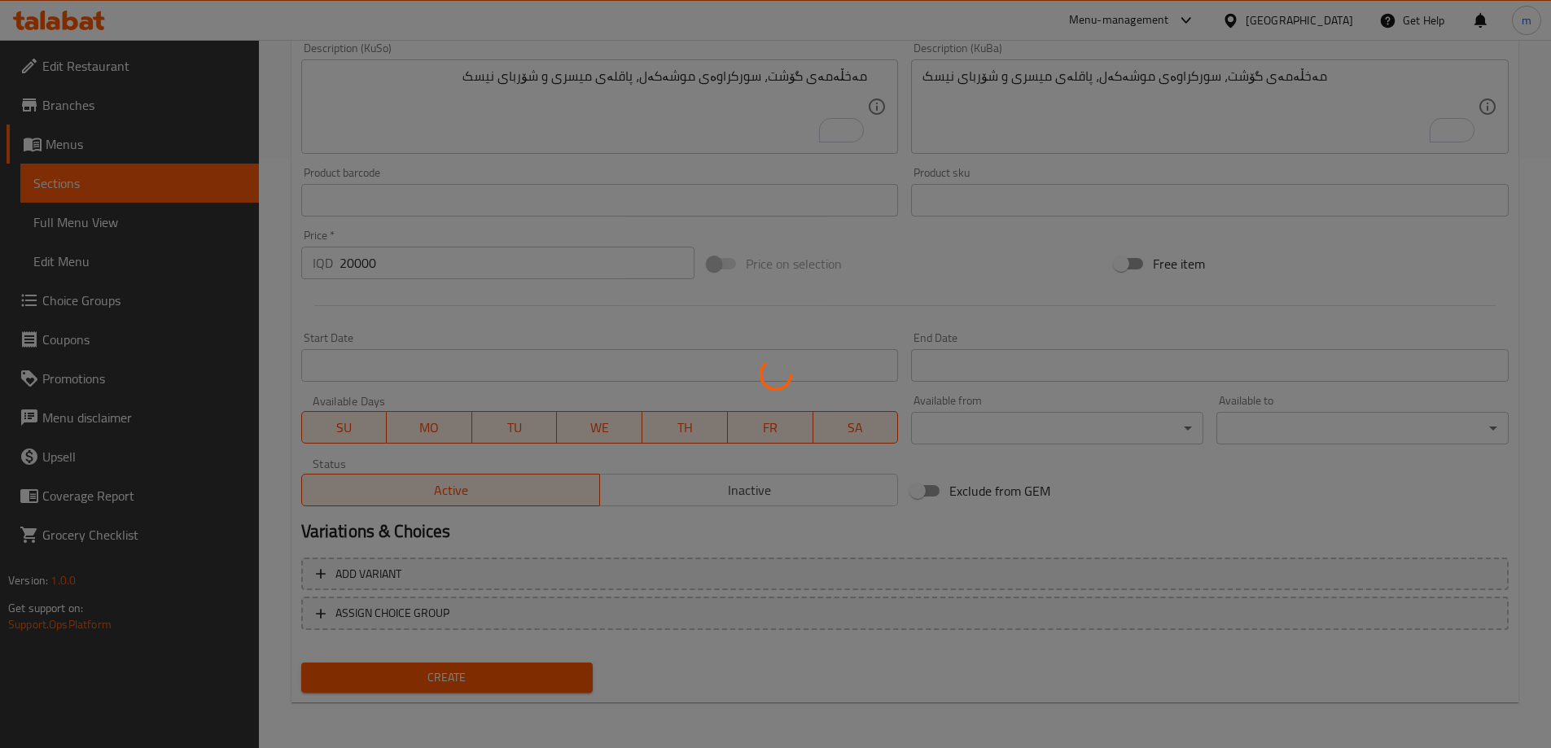
type input "0"
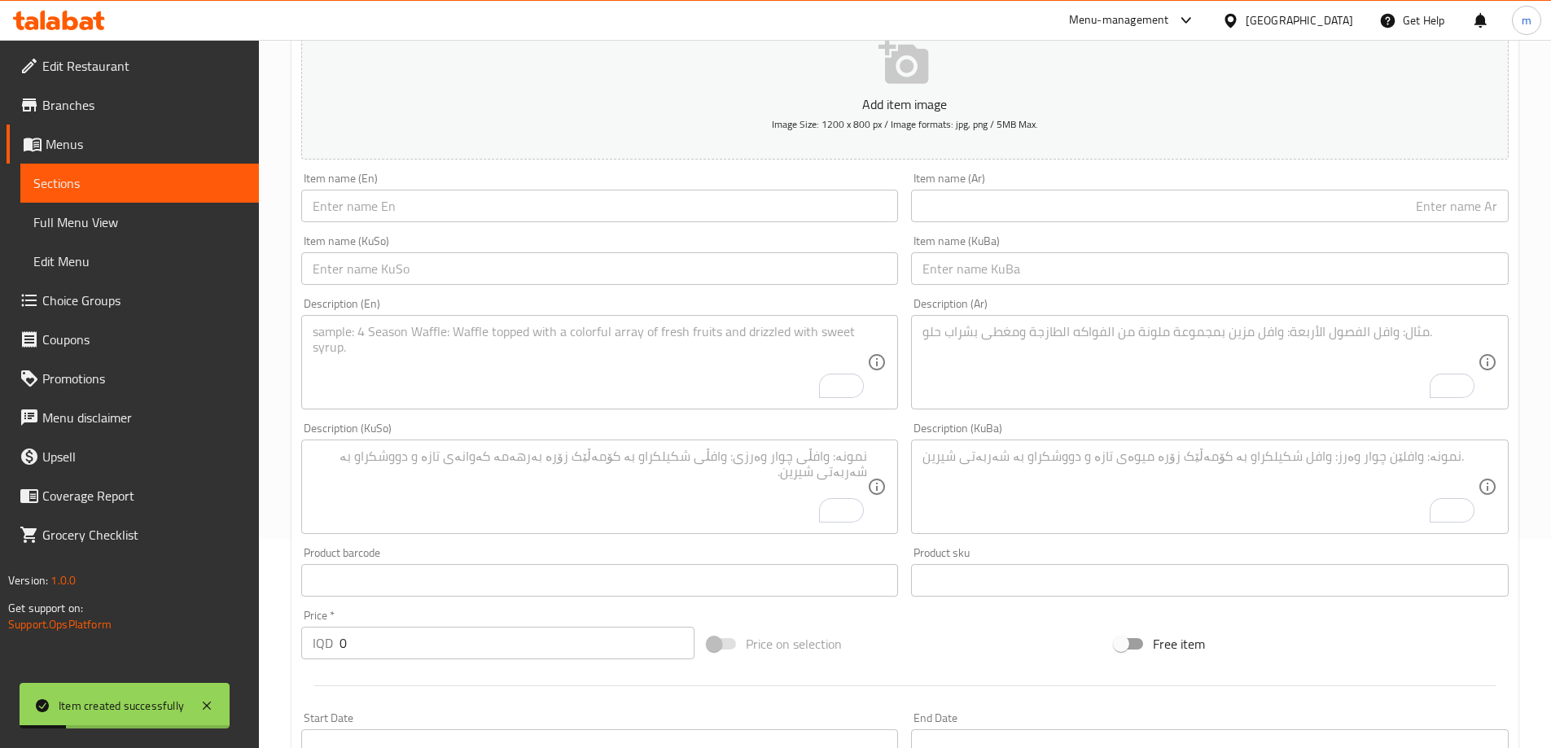
scroll to position [20, 0]
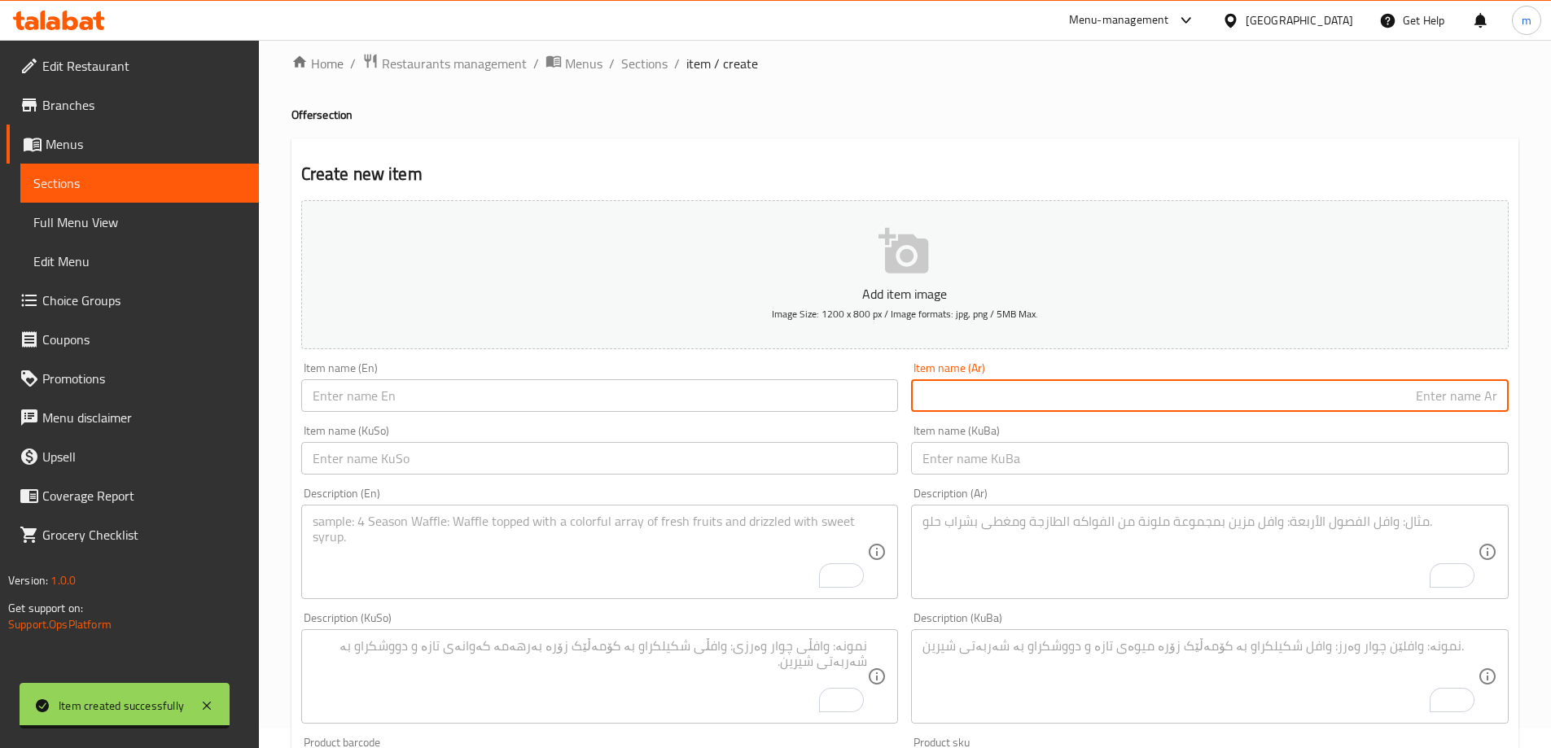
click at [1122, 397] on input "text" at bounding box center [1209, 395] width 597 height 33
paste input "عرض فطور العريشي"
type input "عرض فطور العريشي"
click at [545, 391] on input "text" at bounding box center [599, 395] width 597 height 33
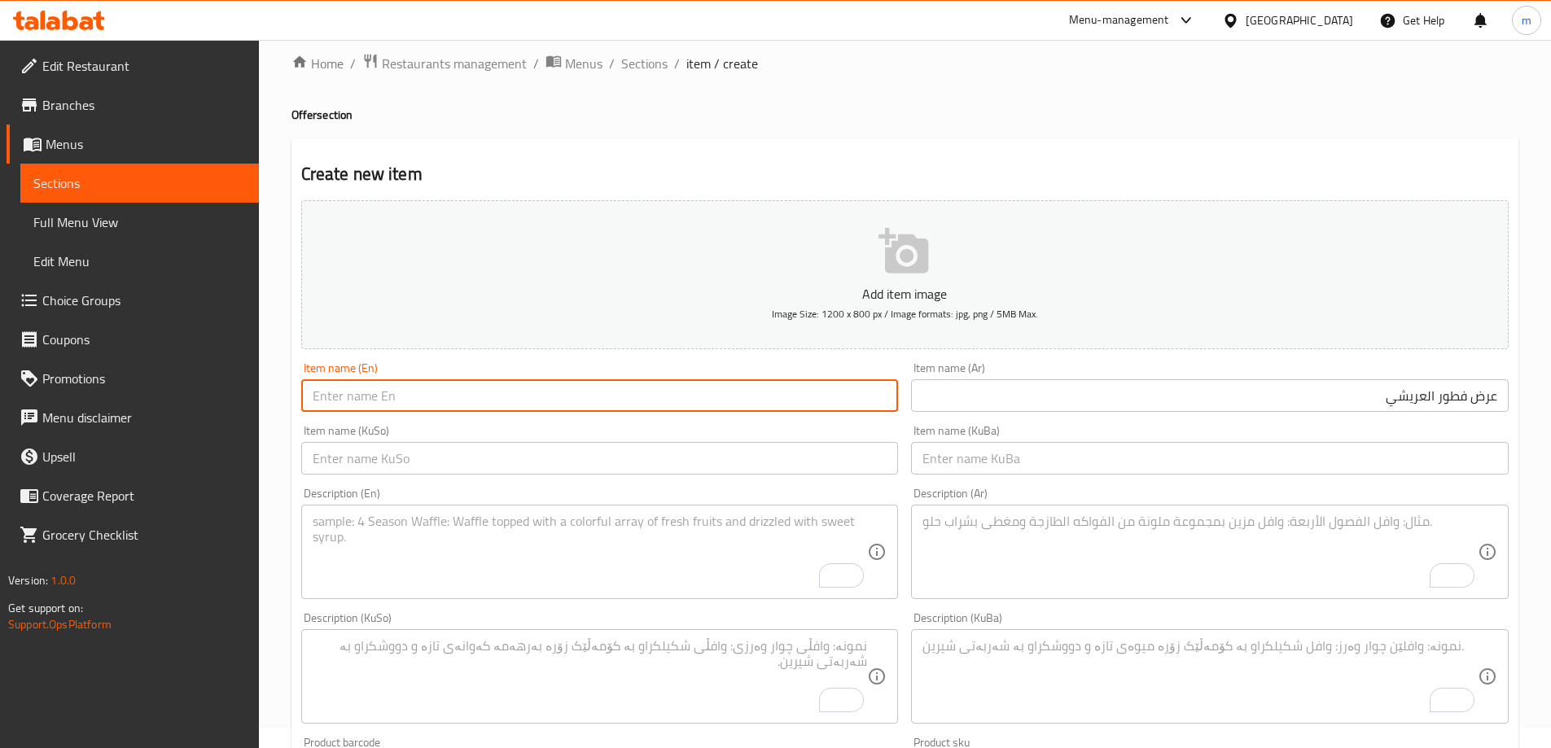
paste input "Al-Arishi breakfast offer"
click at [327, 391] on input "Al-Arishi breakfast offer" at bounding box center [599, 395] width 597 height 33
click at [367, 401] on input "Al Arishi breakfast offer" at bounding box center [599, 395] width 597 height 33
click at [422, 402] on input "Al Arishi Breakfast offer" at bounding box center [599, 395] width 597 height 33
type input "Al Arishi Breakfast Offer"
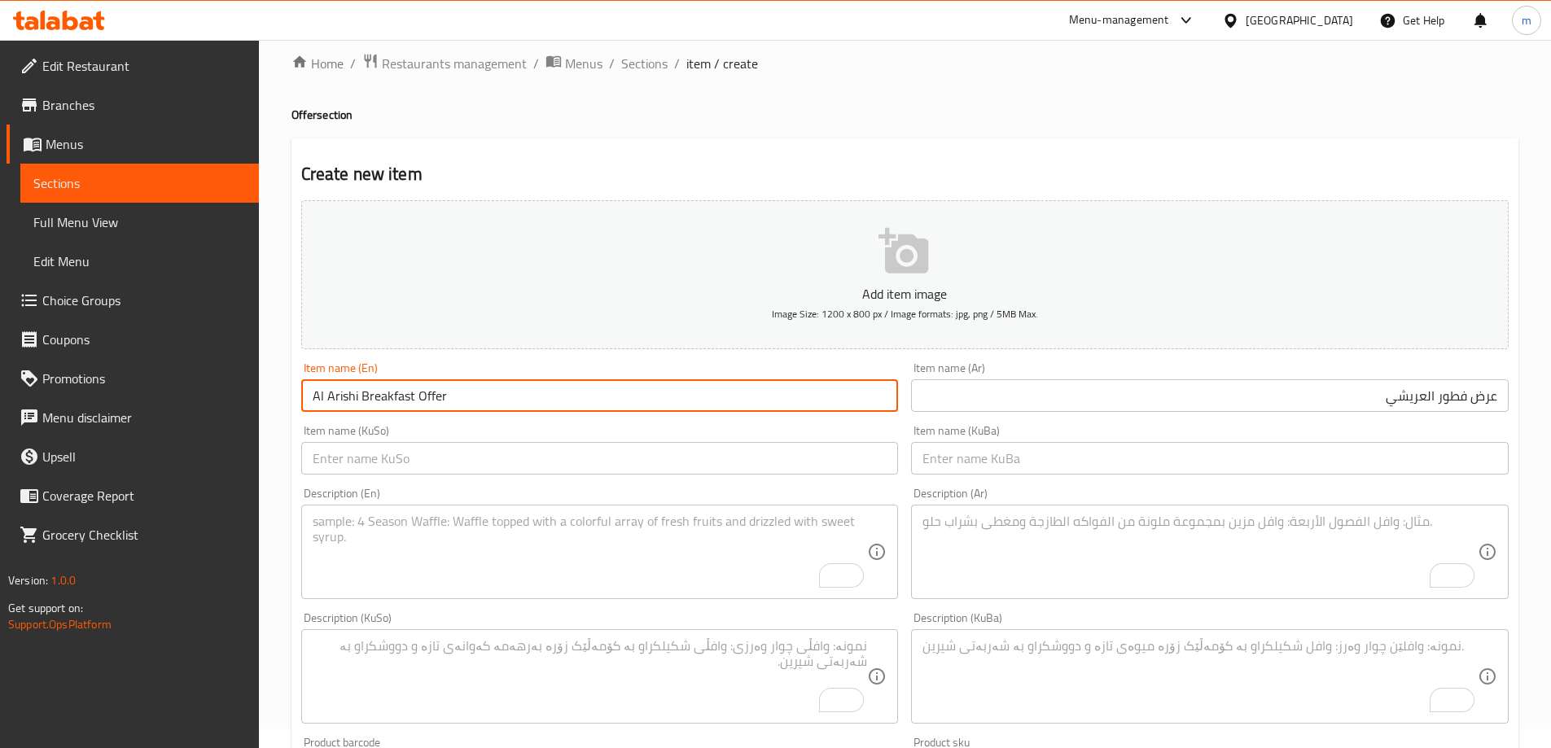
click at [446, 434] on div "Item name (KuSo) Item name (KuSo)" at bounding box center [599, 450] width 597 height 50
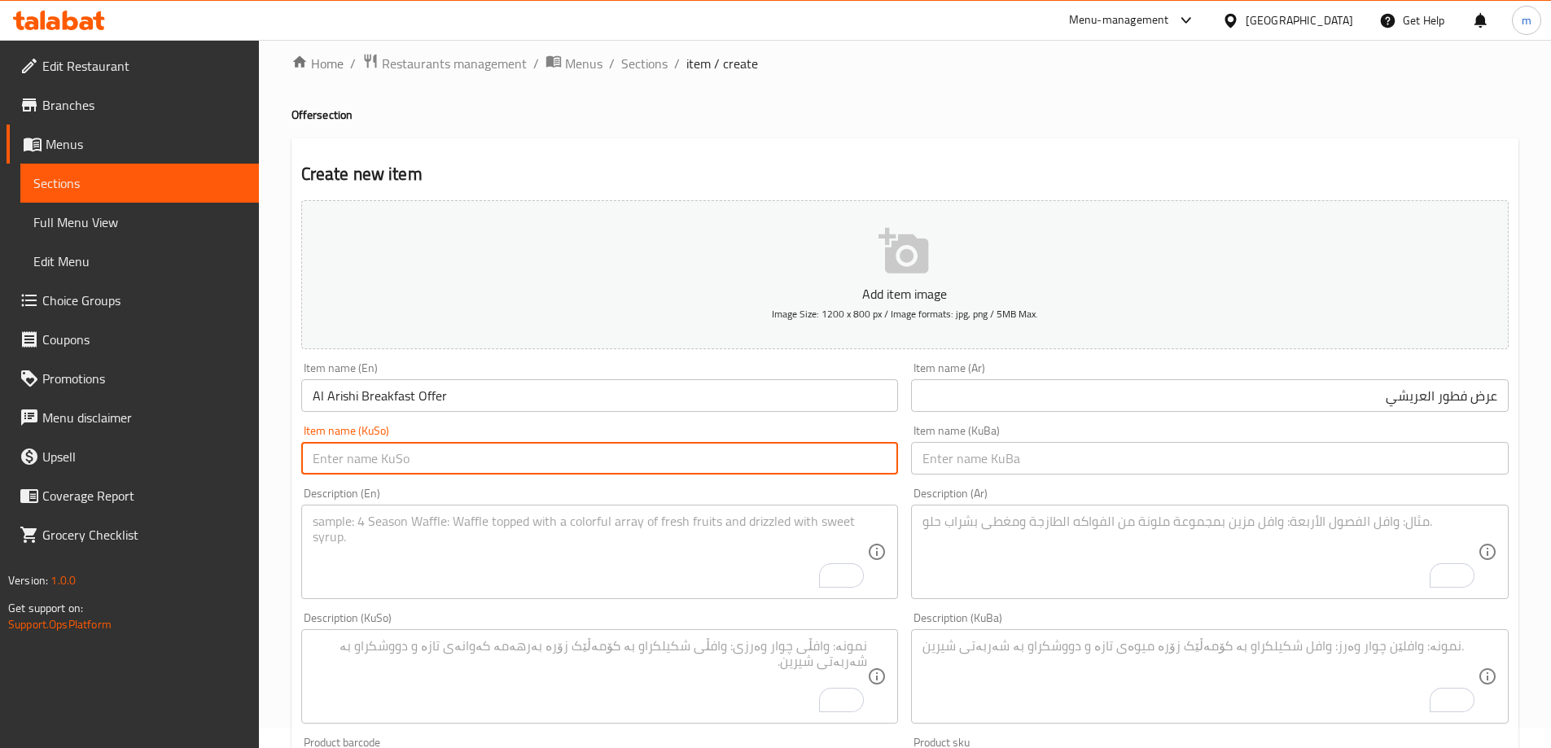
click at [772, 443] on input "text" at bounding box center [599, 458] width 597 height 33
paste input "ئۆفەری نانی بەیانی ئەلعاریشی"
click at [774, 457] on input "ئۆفەری نانی بەیانی ئەلعاریشی" at bounding box center [599, 458] width 597 height 33
click at [755, 463] on input "ئۆفەری نانی بەیانی ئەل عاریشی" at bounding box center [599, 458] width 597 height 33
click at [747, 467] on input "ئۆفەری نانی بەیانی ئەل عریشی" at bounding box center [599, 458] width 597 height 33
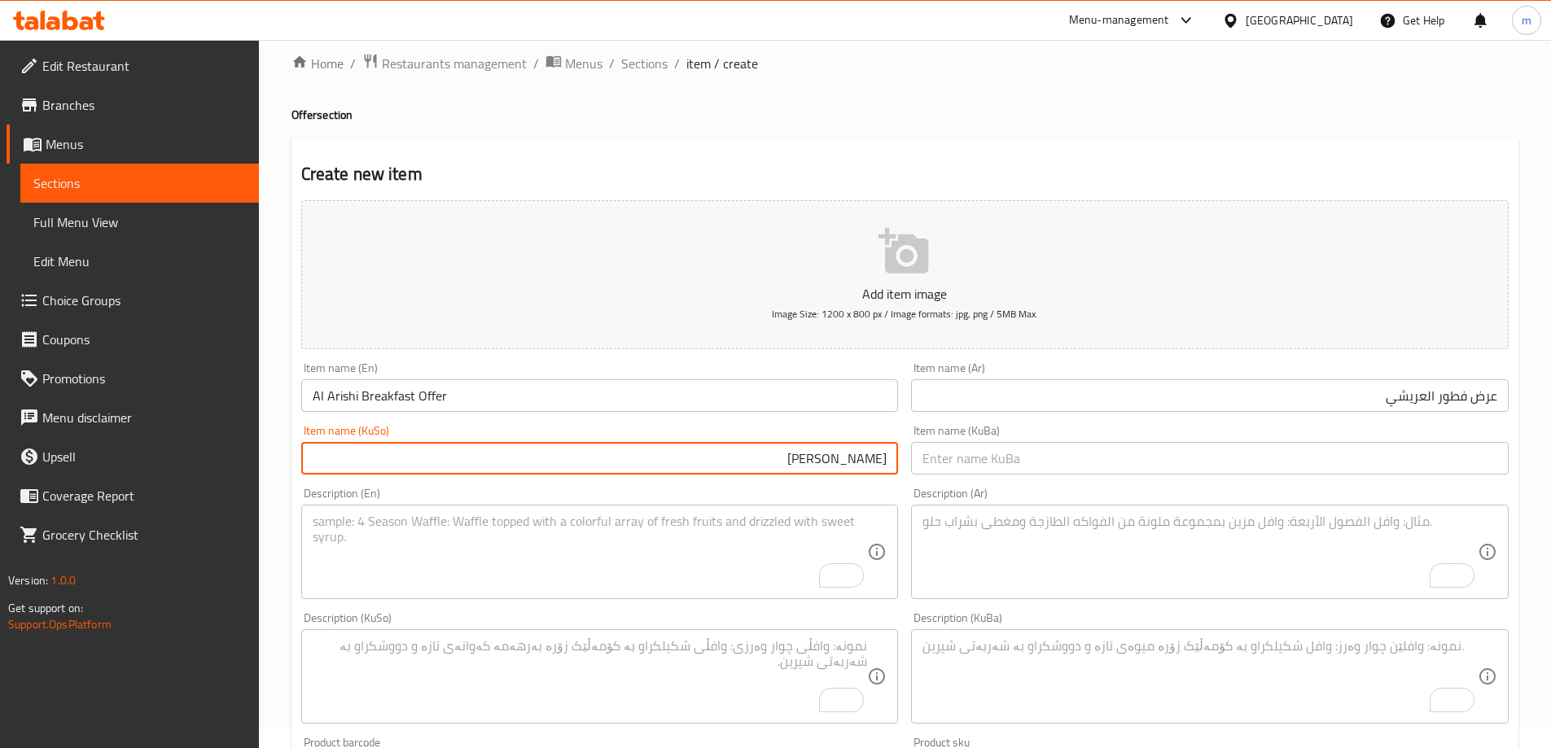
click at [747, 467] on input "ئۆفەری نانی بەیانی ئەل عریشی" at bounding box center [599, 458] width 597 height 33
type input "ئۆفەری نانی بەیانی ئەل عریشی"
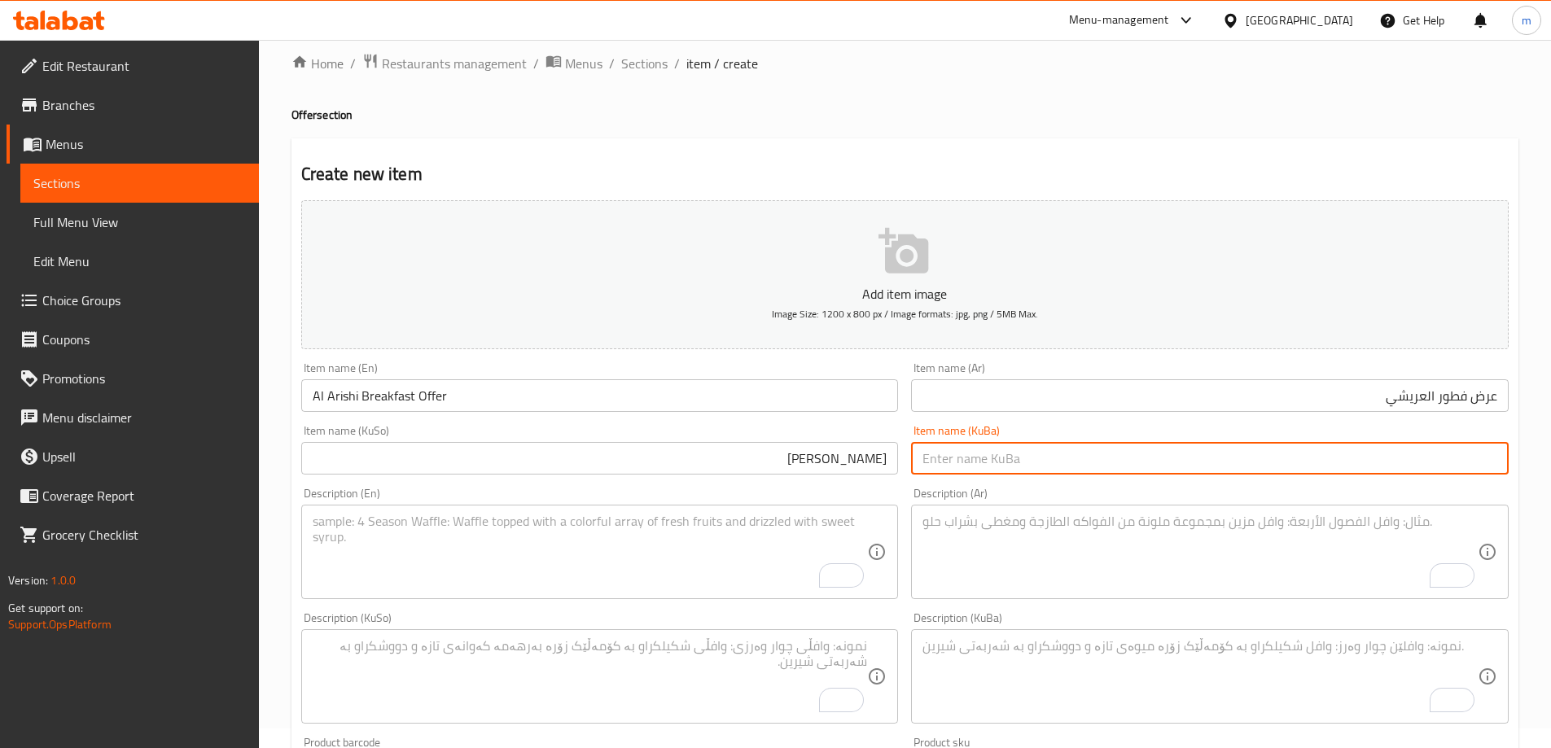
click at [1004, 465] on input "text" at bounding box center [1209, 458] width 597 height 33
paste input "ئۆفەری نانی بەیانی ئەل عریشی"
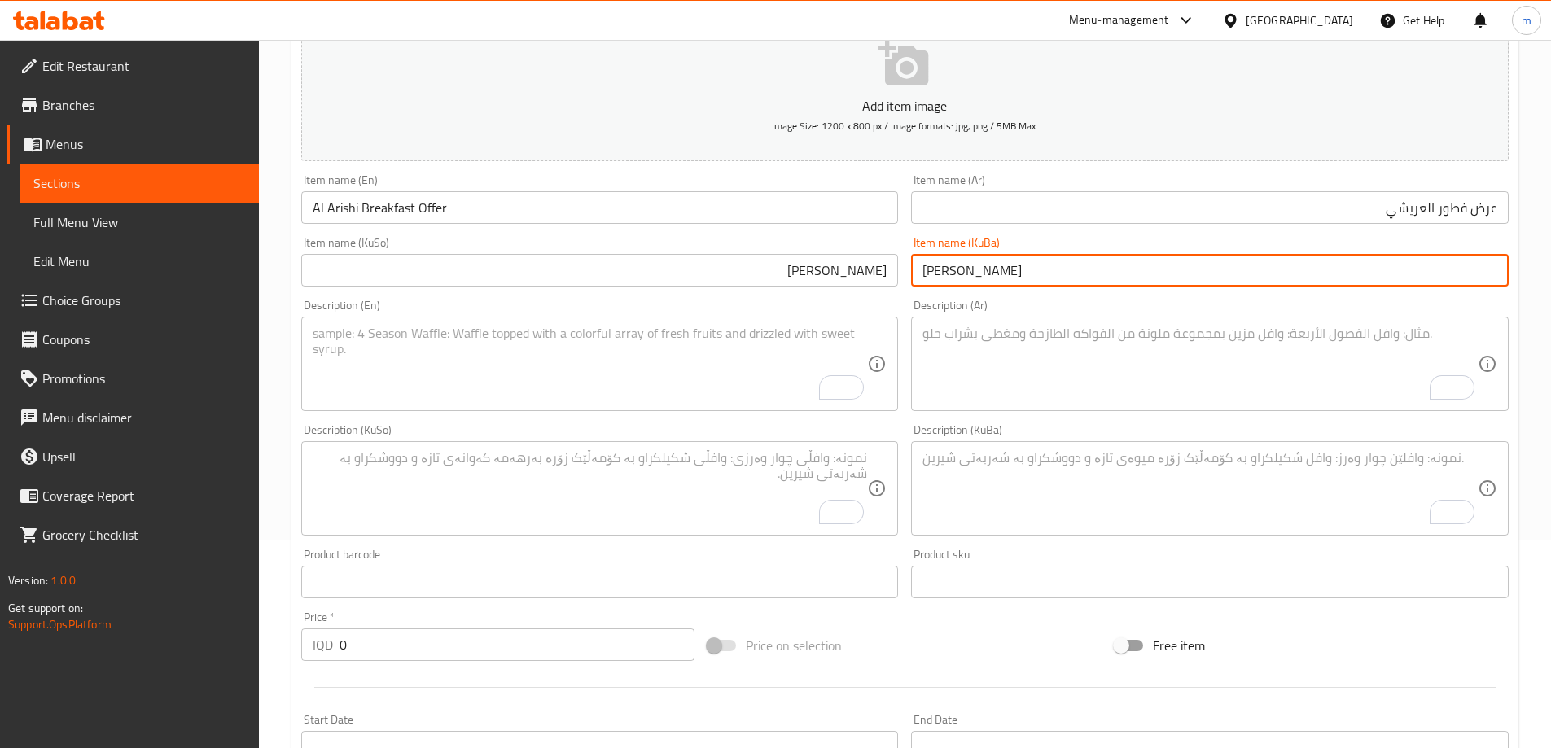
scroll to position [215, 0]
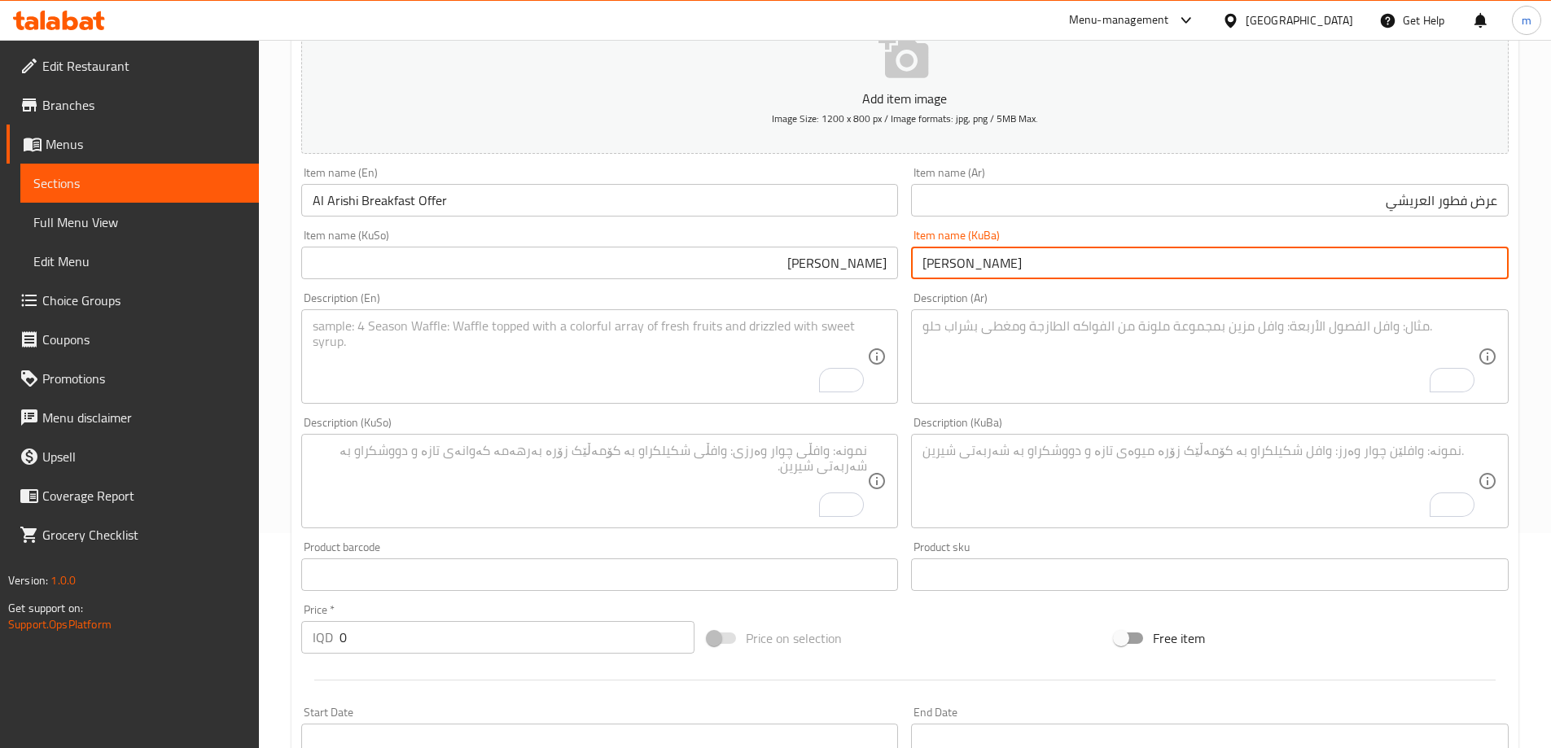
type input "ئۆفەری نانی بەیانی ئەل عریشی"
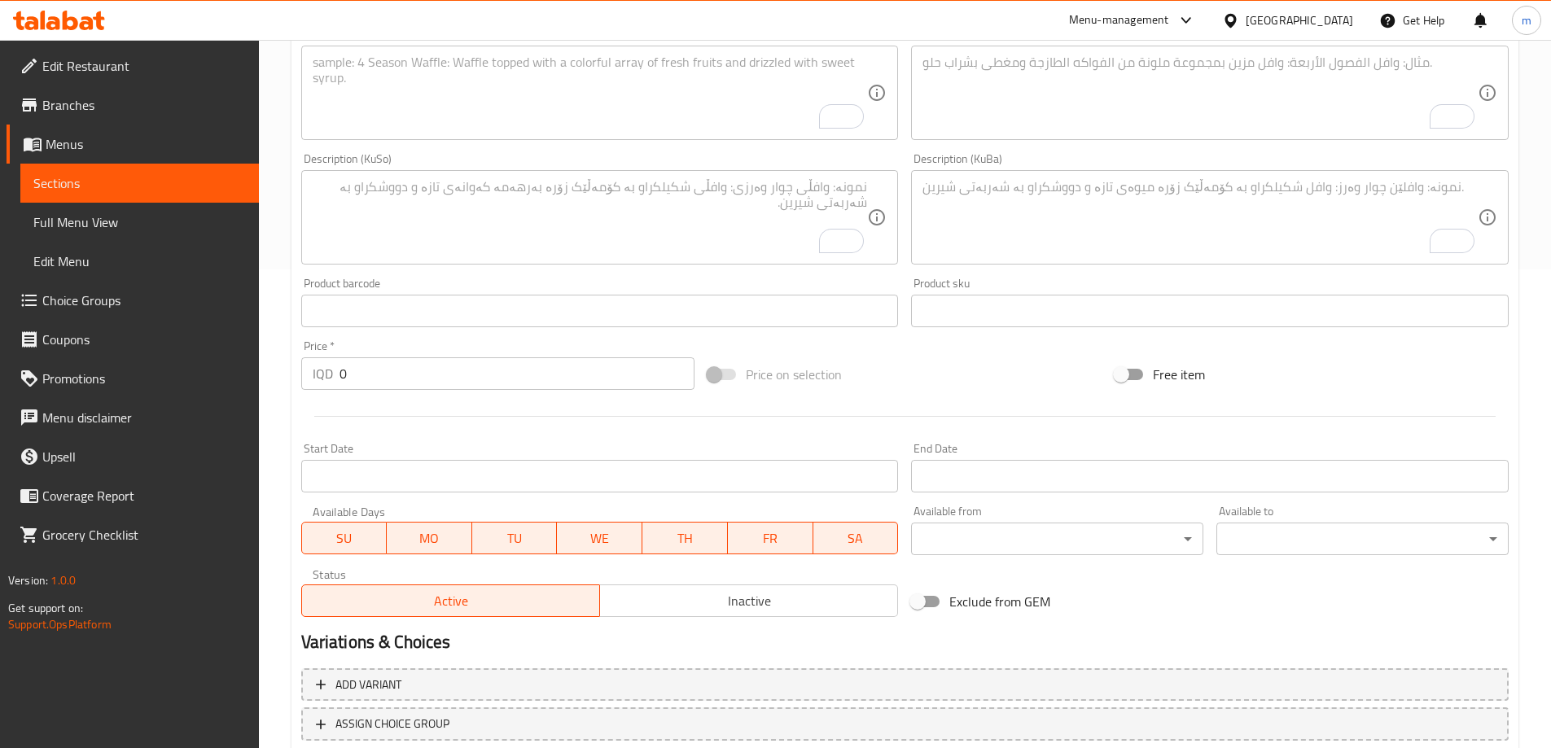
scroll to position [510, 0]
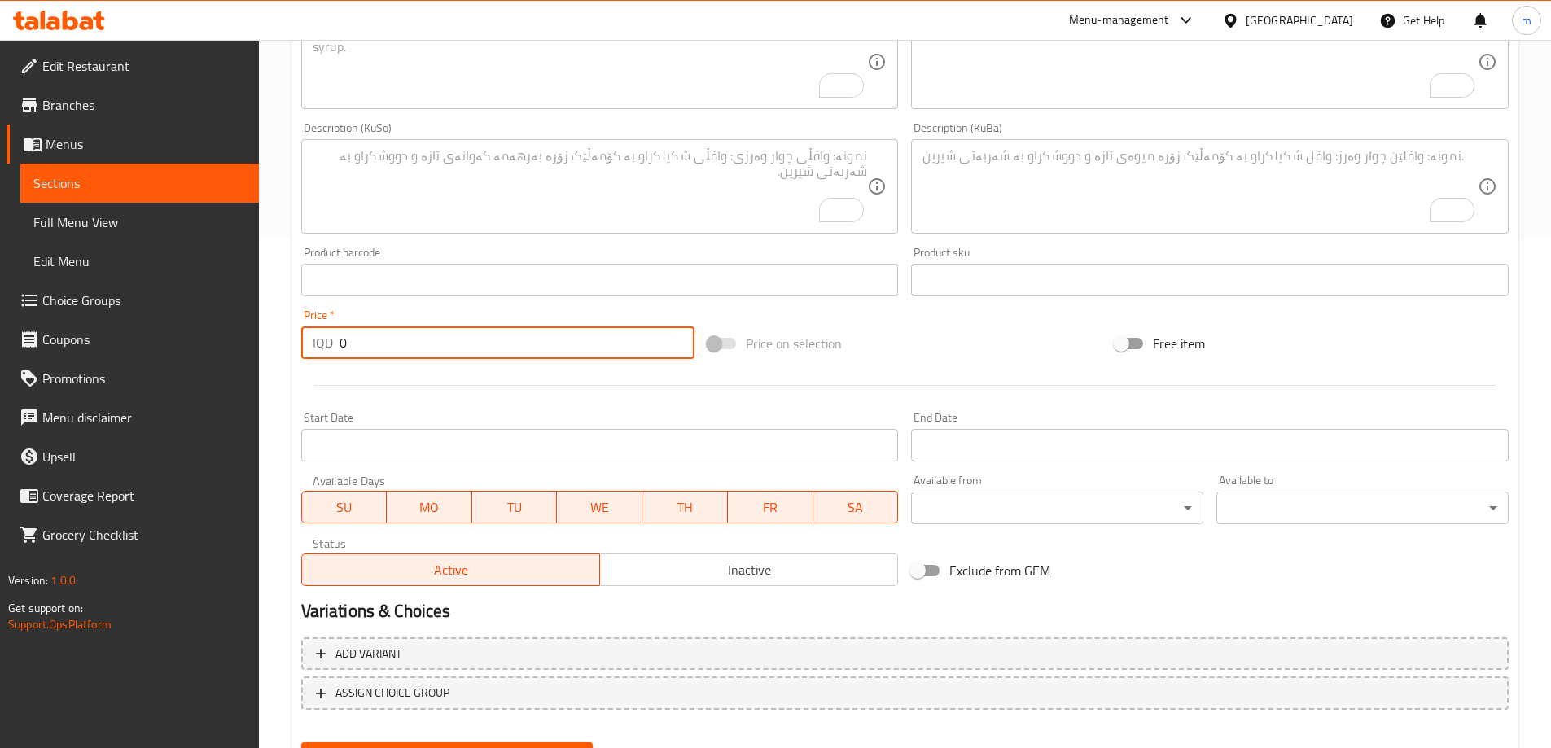
drag, startPoint x: 359, startPoint y: 354, endPoint x: 275, endPoint y: 359, distance: 84.0
click at [289, 356] on div "Home / Restaurants management / Menus / Sections / item / create Offer section …" at bounding box center [905, 178] width 1292 height 1297
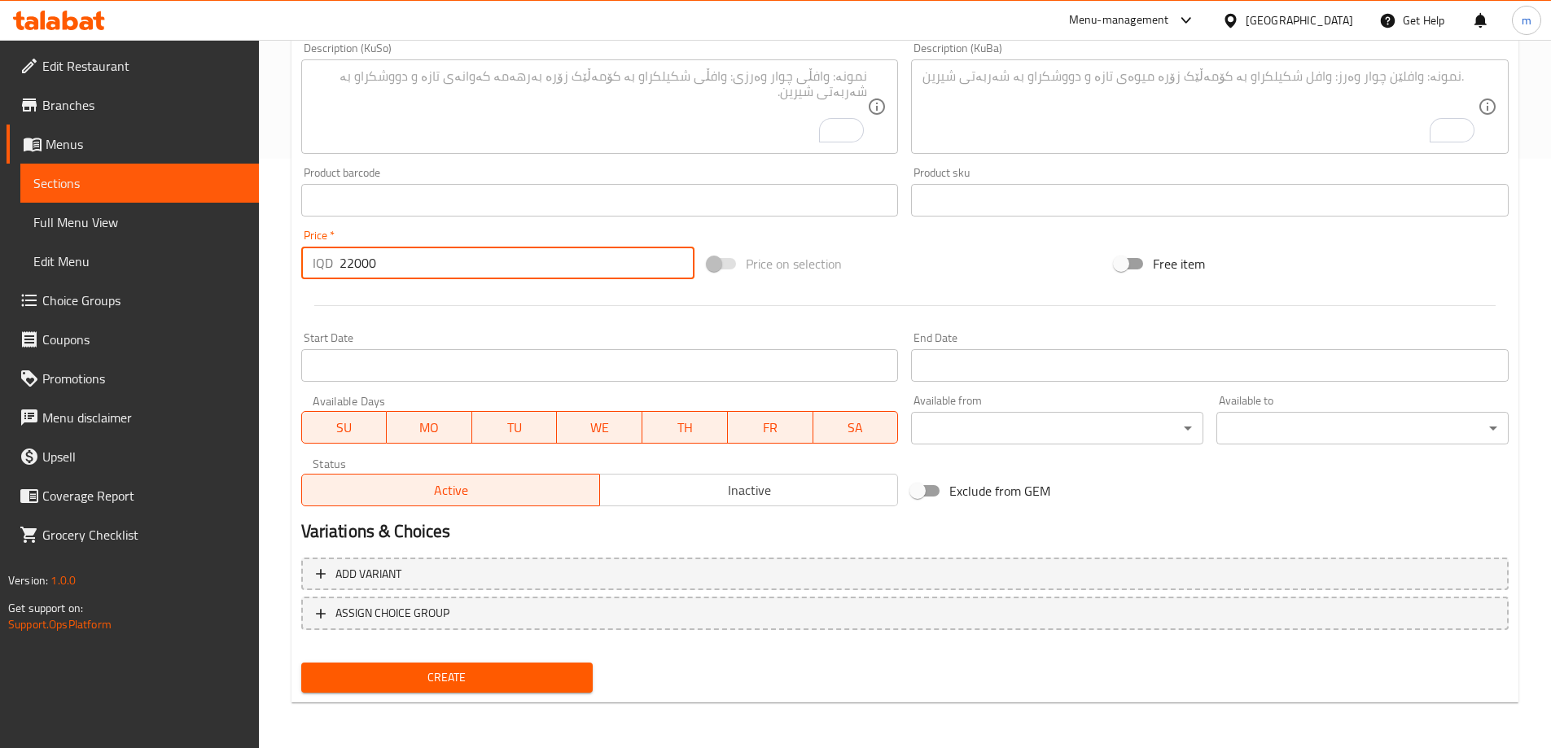
type input "22000"
click at [533, 674] on span "Create" at bounding box center [447, 677] width 266 height 20
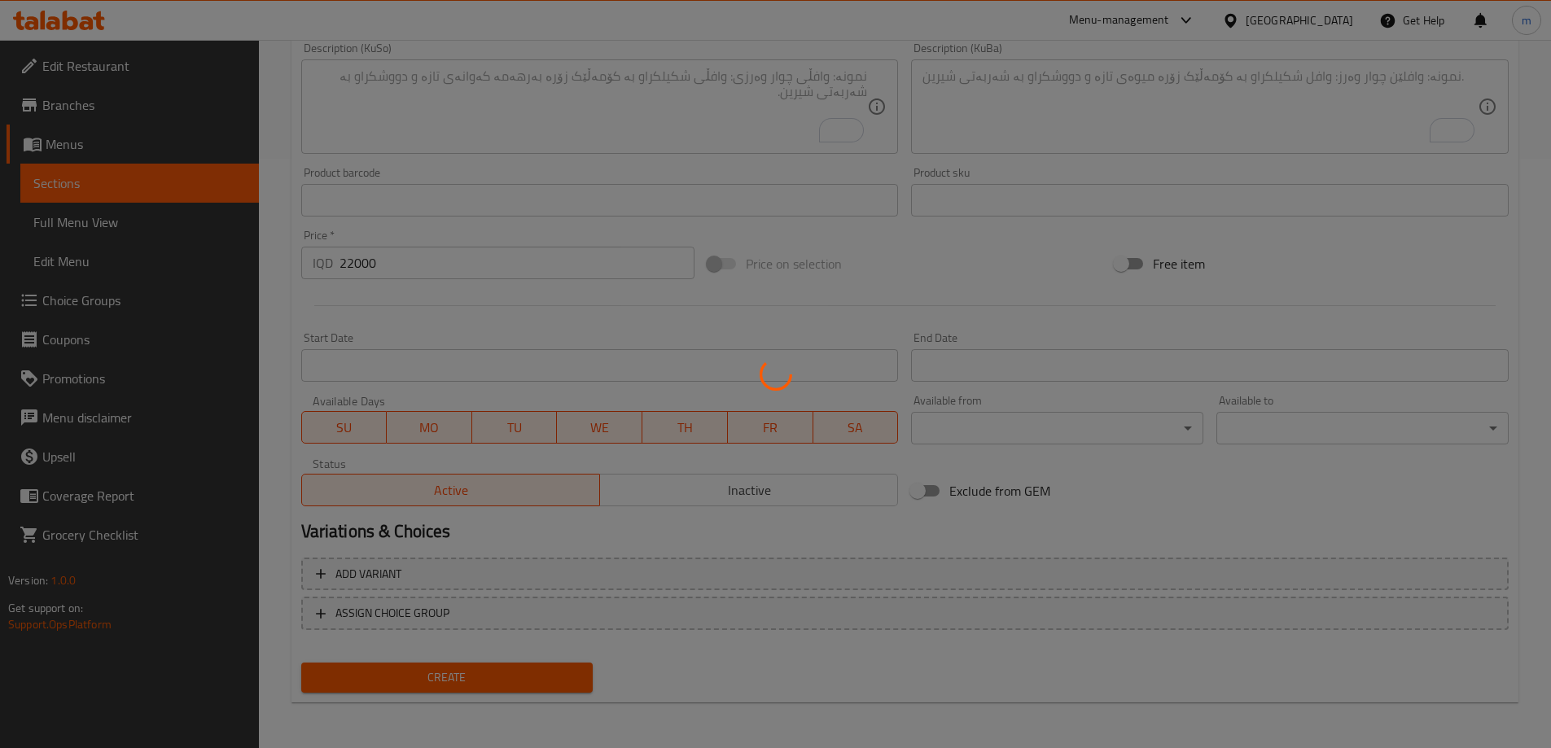
type input "0"
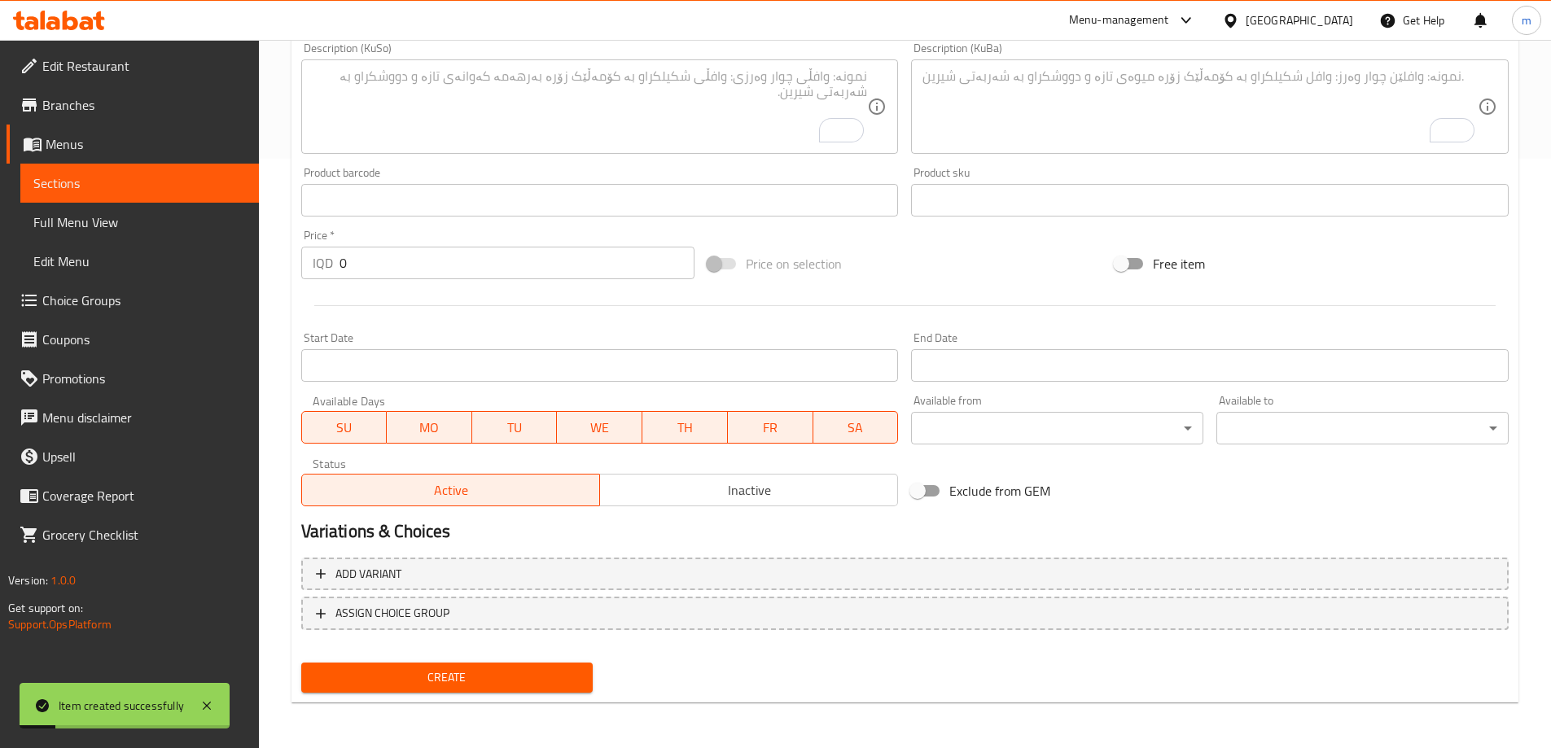
click at [85, 185] on span "Sections" at bounding box center [139, 183] width 212 height 20
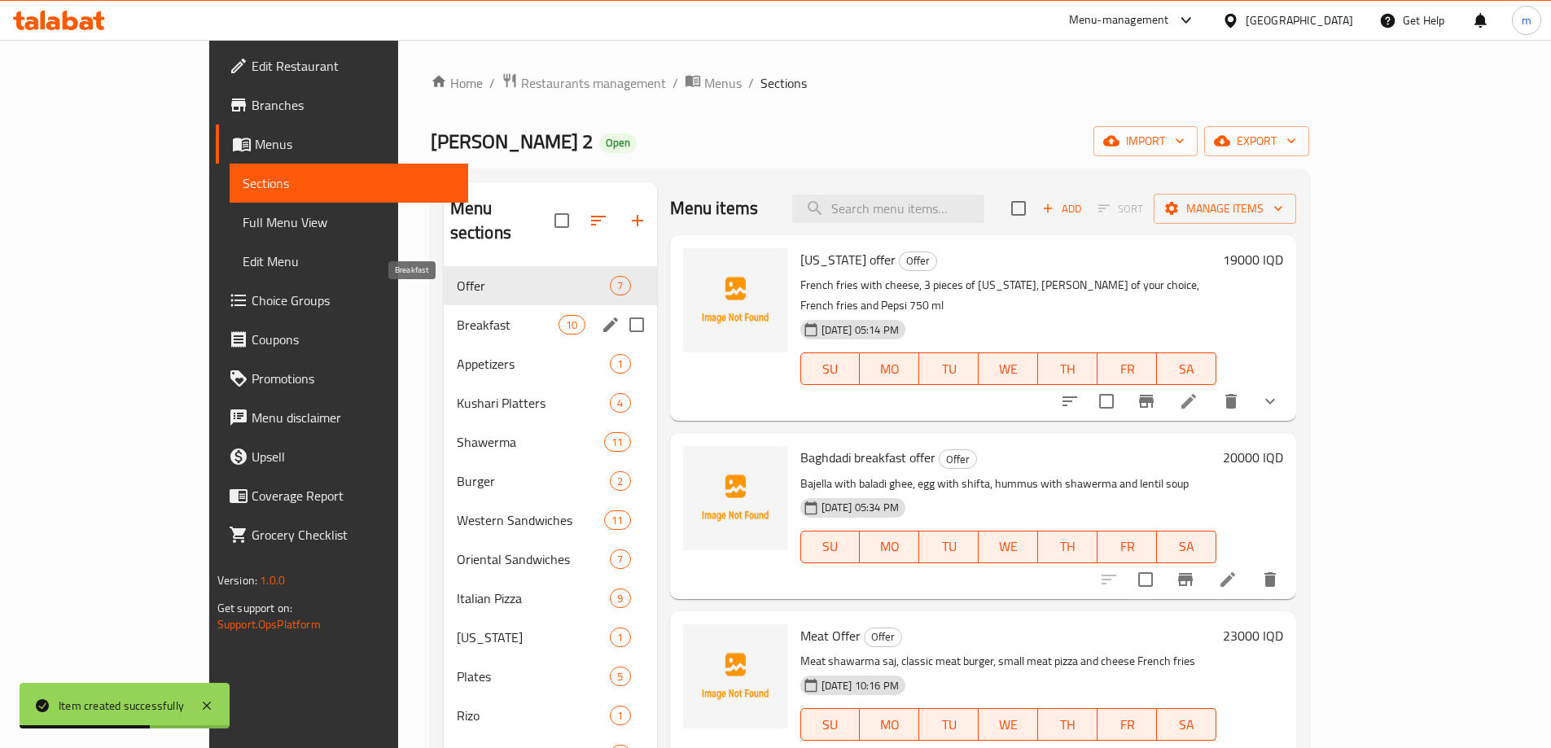
click at [457, 315] on span "Breakfast" at bounding box center [508, 325] width 103 height 20
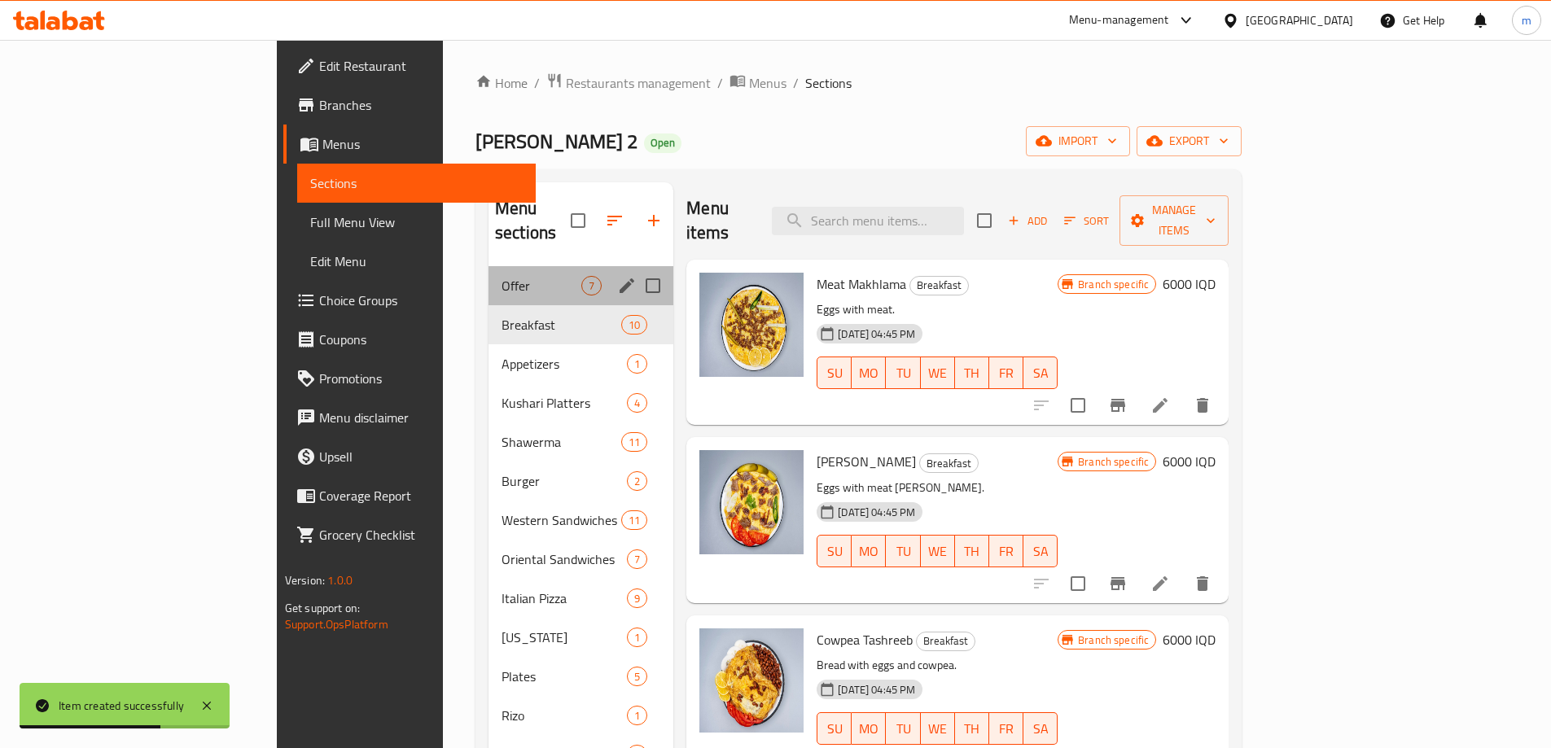
click at [488, 275] on div "Offer 7" at bounding box center [580, 285] width 185 height 39
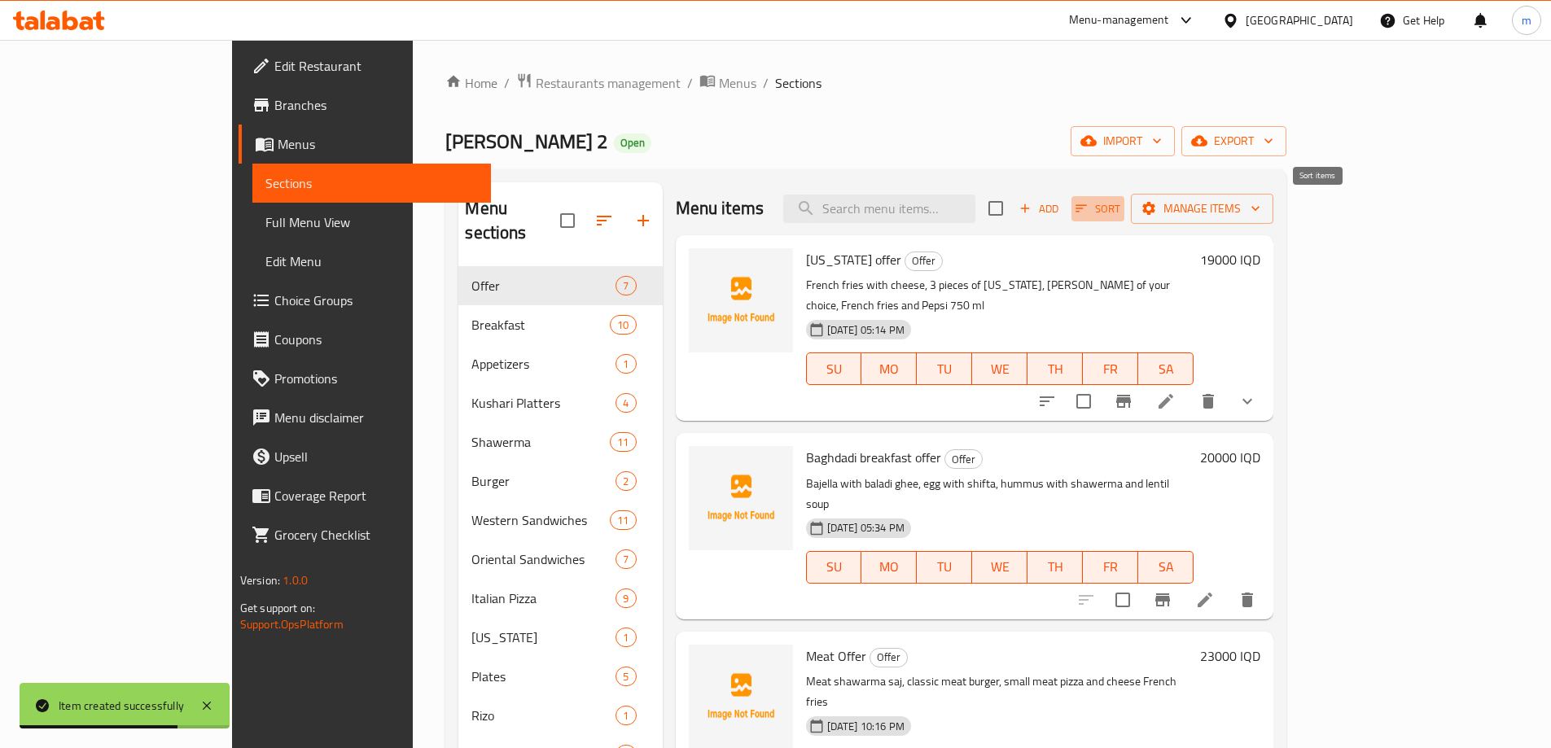
click at [1120, 203] on span "Sort" at bounding box center [1097, 208] width 45 height 19
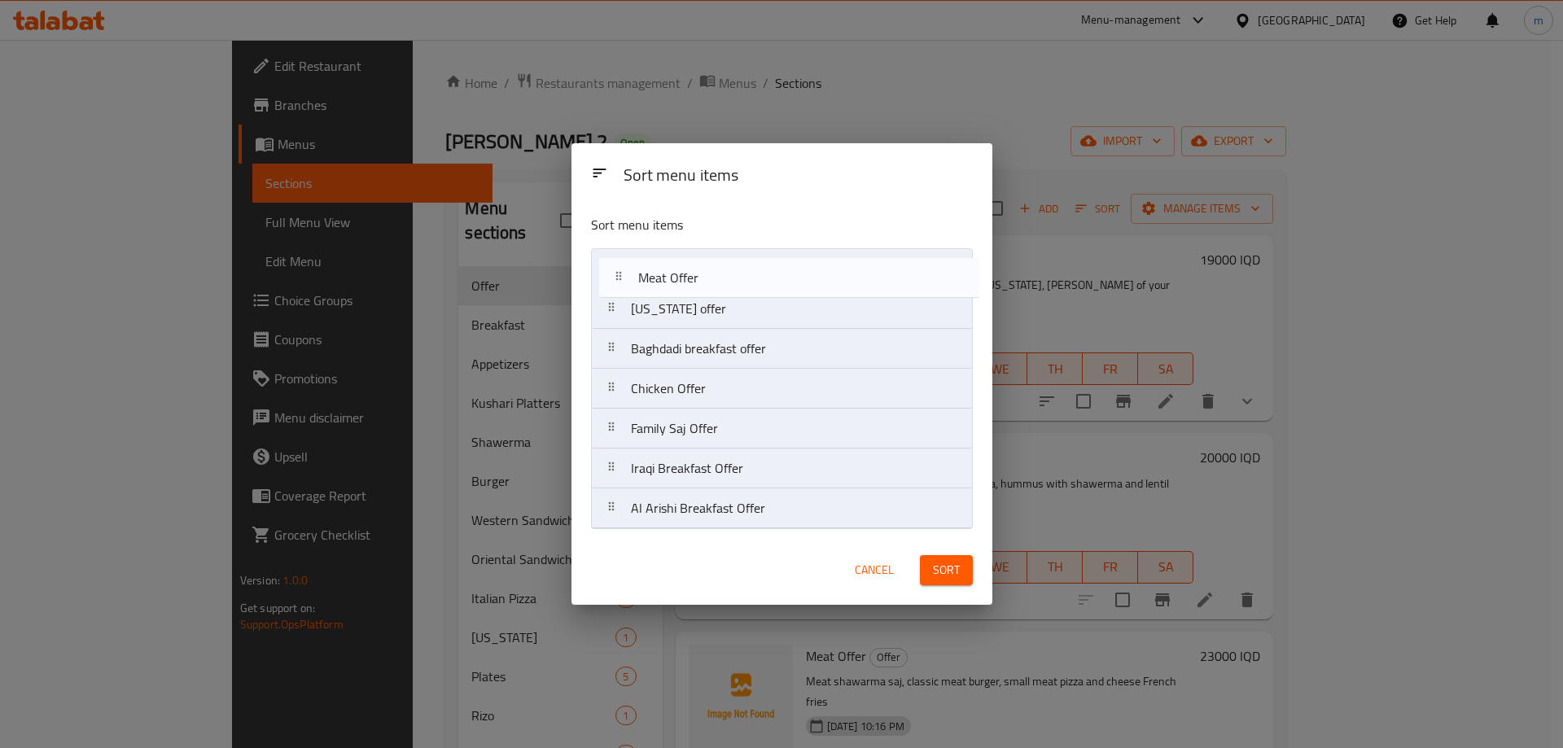
drag, startPoint x: 716, startPoint y: 343, endPoint x: 725, endPoint y: 264, distance: 79.5
click at [725, 264] on nav "Kentucky offer Baghdadi breakfast offer Meat Offer Chicken Offer Family Saj Off…" at bounding box center [782, 388] width 382 height 281
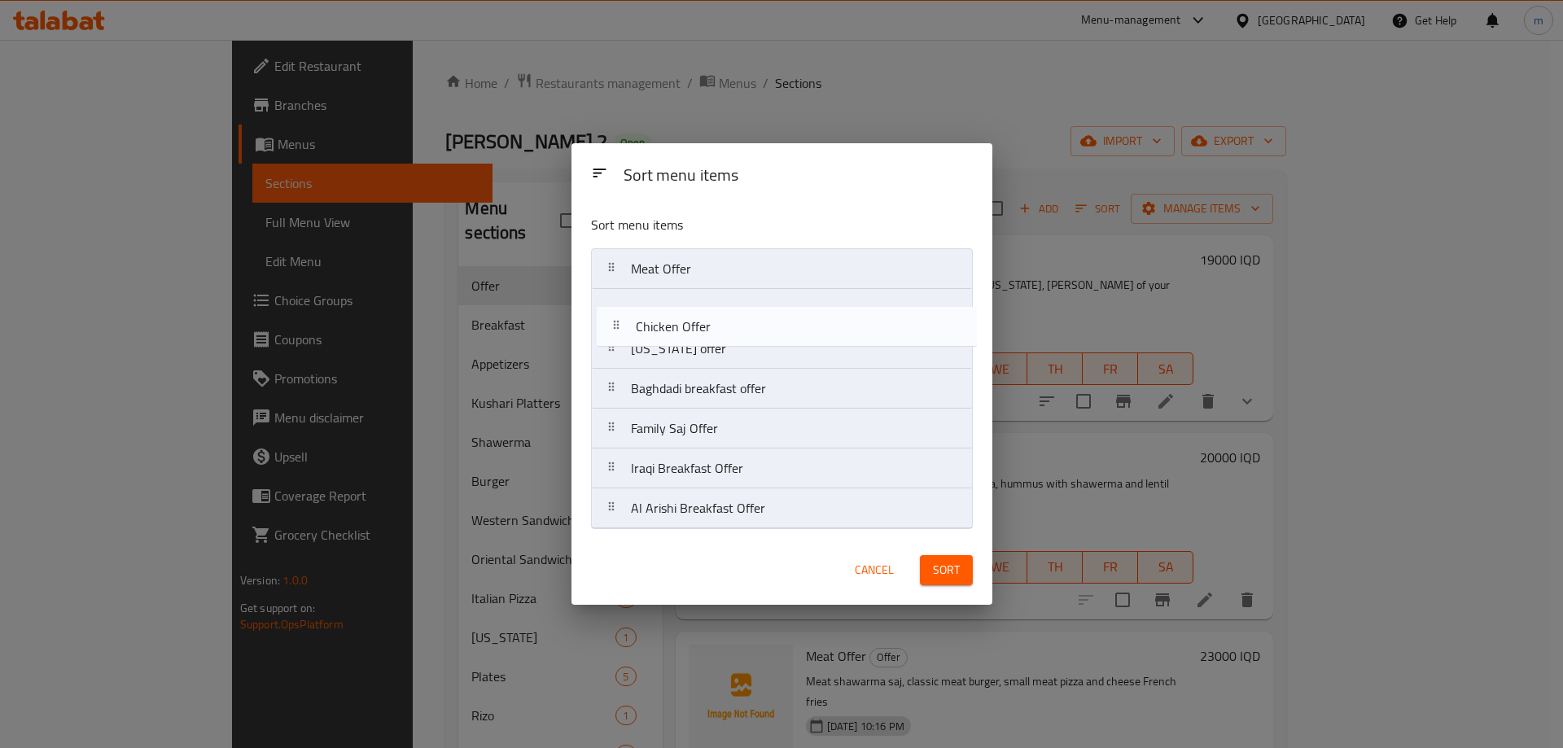
drag, startPoint x: 691, startPoint y: 373, endPoint x: 700, endPoint y: 305, distance: 68.1
click at [700, 305] on nav "Meat Offer Kentucky offer Baghdadi breakfast offer Chicken Offer Family Saj Off…" at bounding box center [782, 388] width 382 height 281
drag, startPoint x: 668, startPoint y: 420, endPoint x: 679, endPoint y: 341, distance: 79.7
click at [679, 341] on nav "Meat Offer Chicken Offer Kentucky offer Baghdadi breakfast offer Family Saj Off…" at bounding box center [782, 388] width 382 height 281
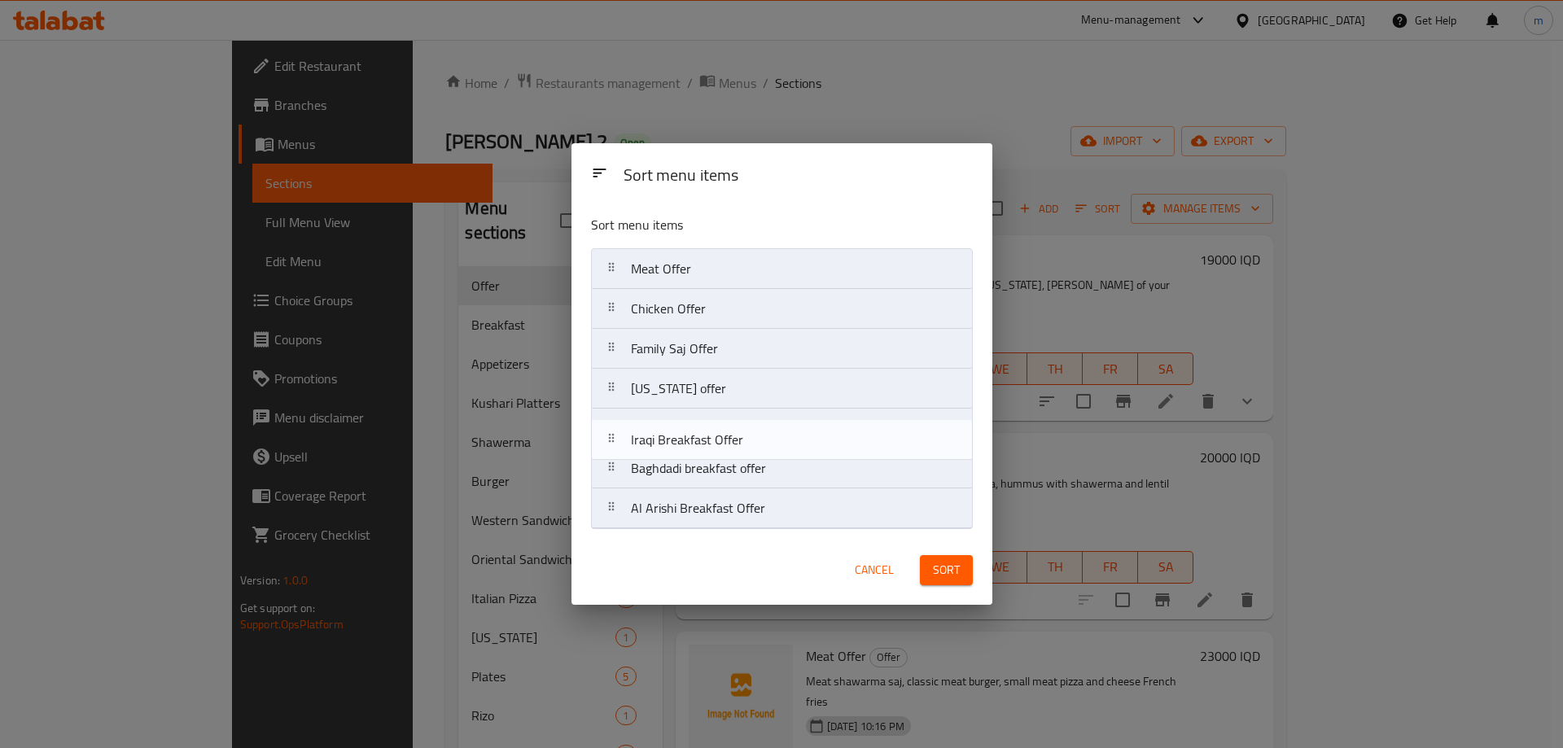
drag, startPoint x: 688, startPoint y: 472, endPoint x: 689, endPoint y: 433, distance: 39.1
click at [689, 433] on nav "Meat Offer Chicken Offer Family Saj Offer Kentucky offer Baghdadi breakfast off…" at bounding box center [782, 388] width 382 height 281
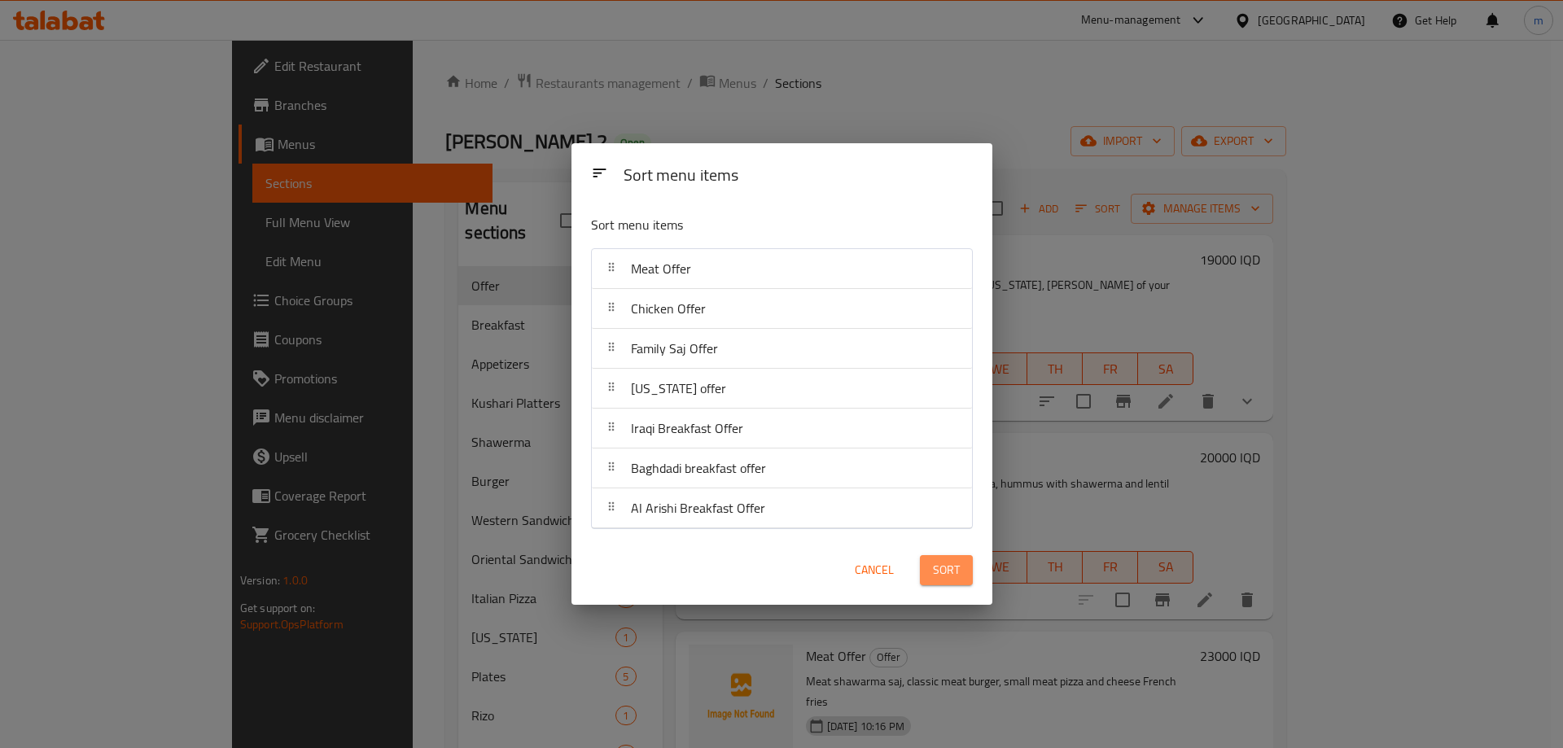
click at [933, 563] on span "Sort" at bounding box center [946, 570] width 27 height 20
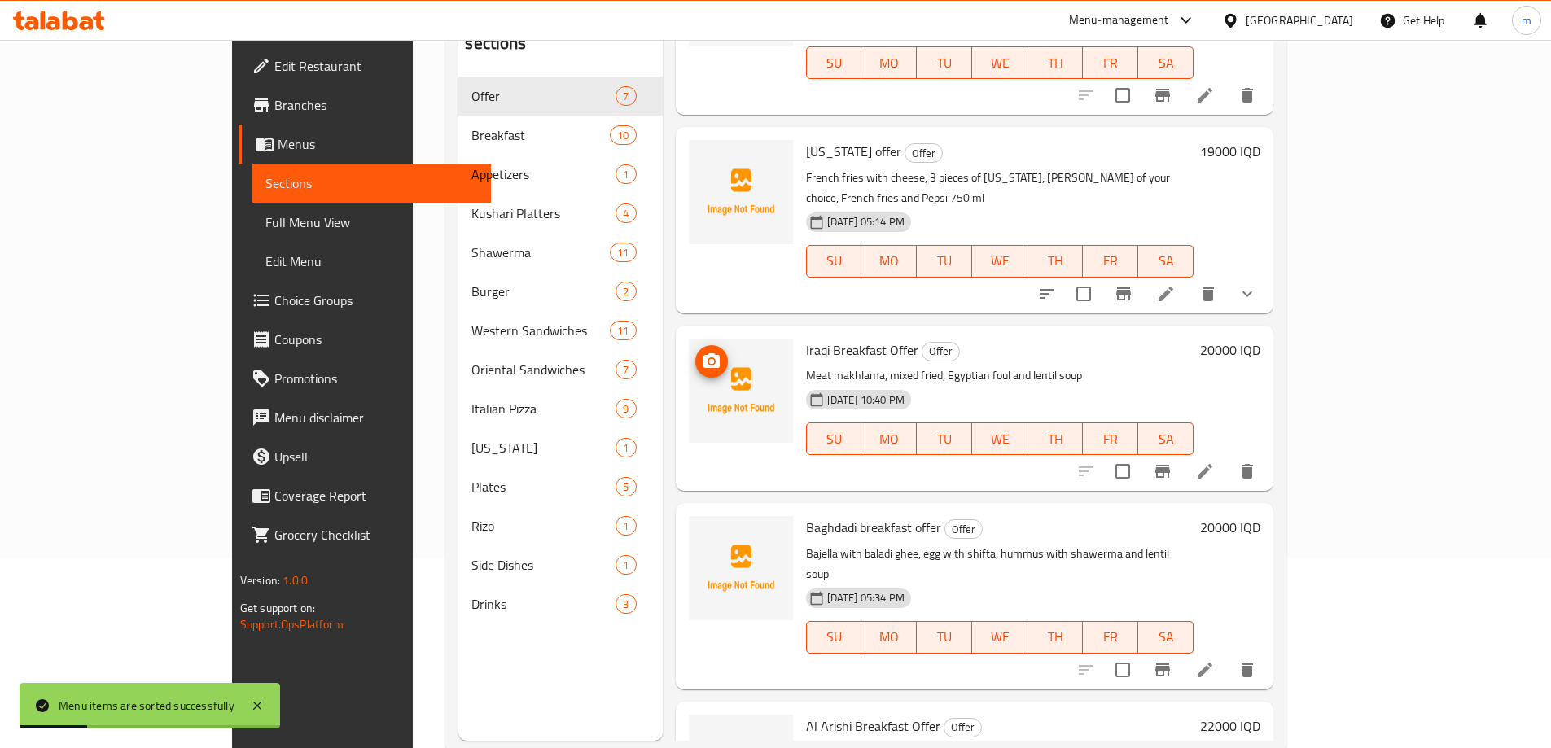
scroll to position [228, 0]
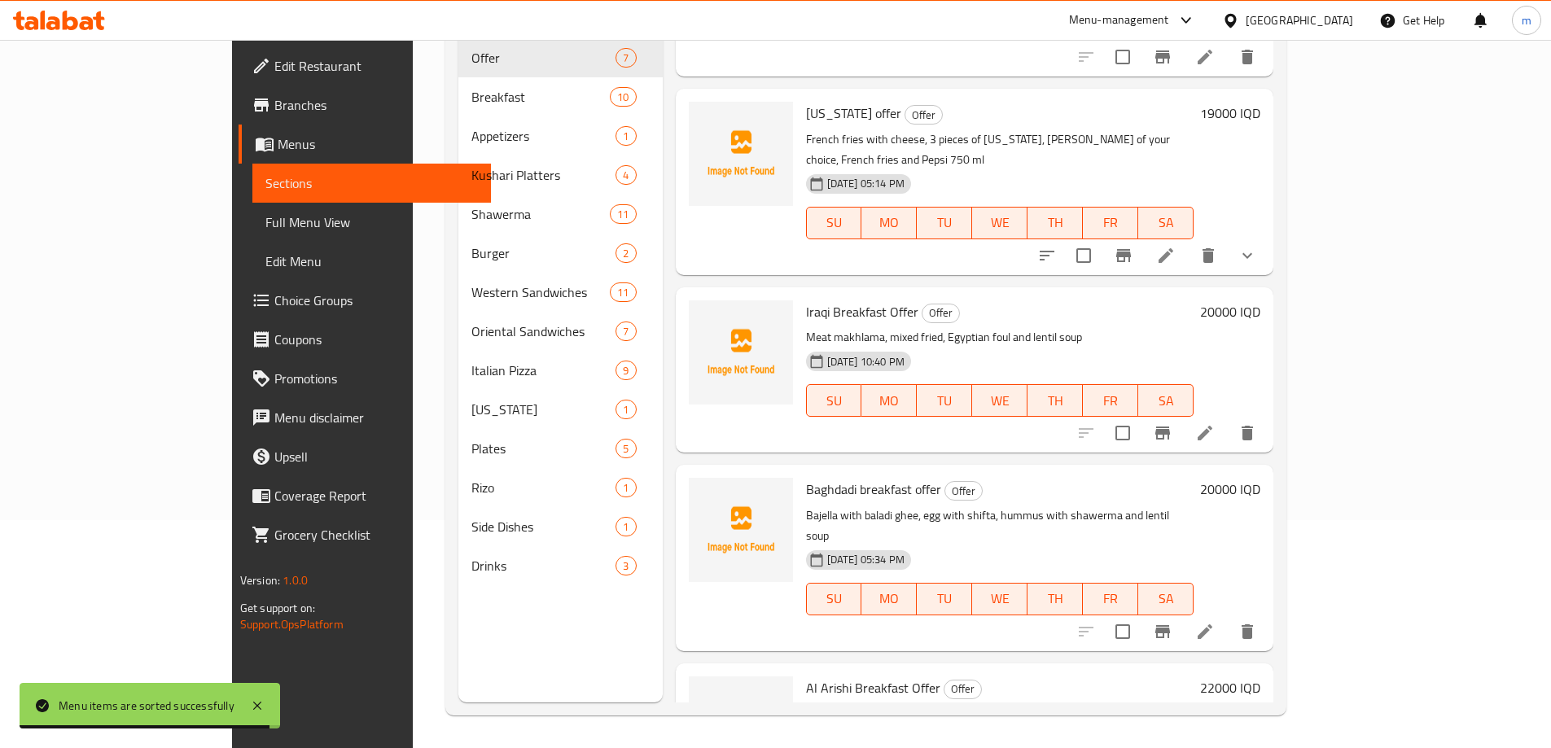
click at [1214, 423] on icon at bounding box center [1205, 433] width 20 height 20
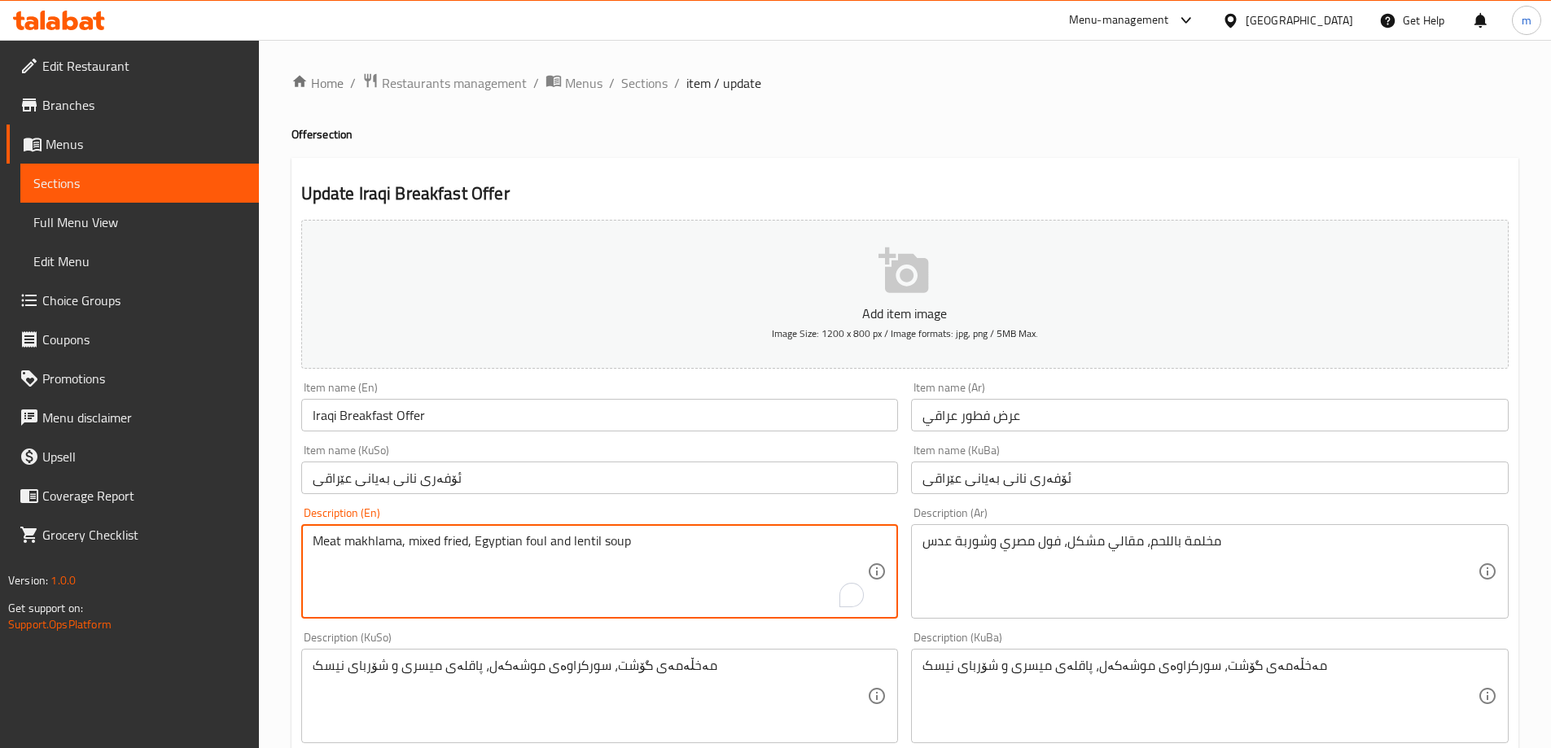
click at [435, 542] on textarea "Meat makhlama, mixed fried, Egyptian foul and lentil soup" at bounding box center [590, 571] width 555 height 77
click at [436, 542] on textarea "Meat makhlama, mixed fried, Egyptian foul and lentil soup" at bounding box center [590, 571] width 555 height 77
click at [438, 542] on textarea "Meat makhlama, mixed fried, Egyptian foul and lentil soup" at bounding box center [590, 571] width 555 height 77
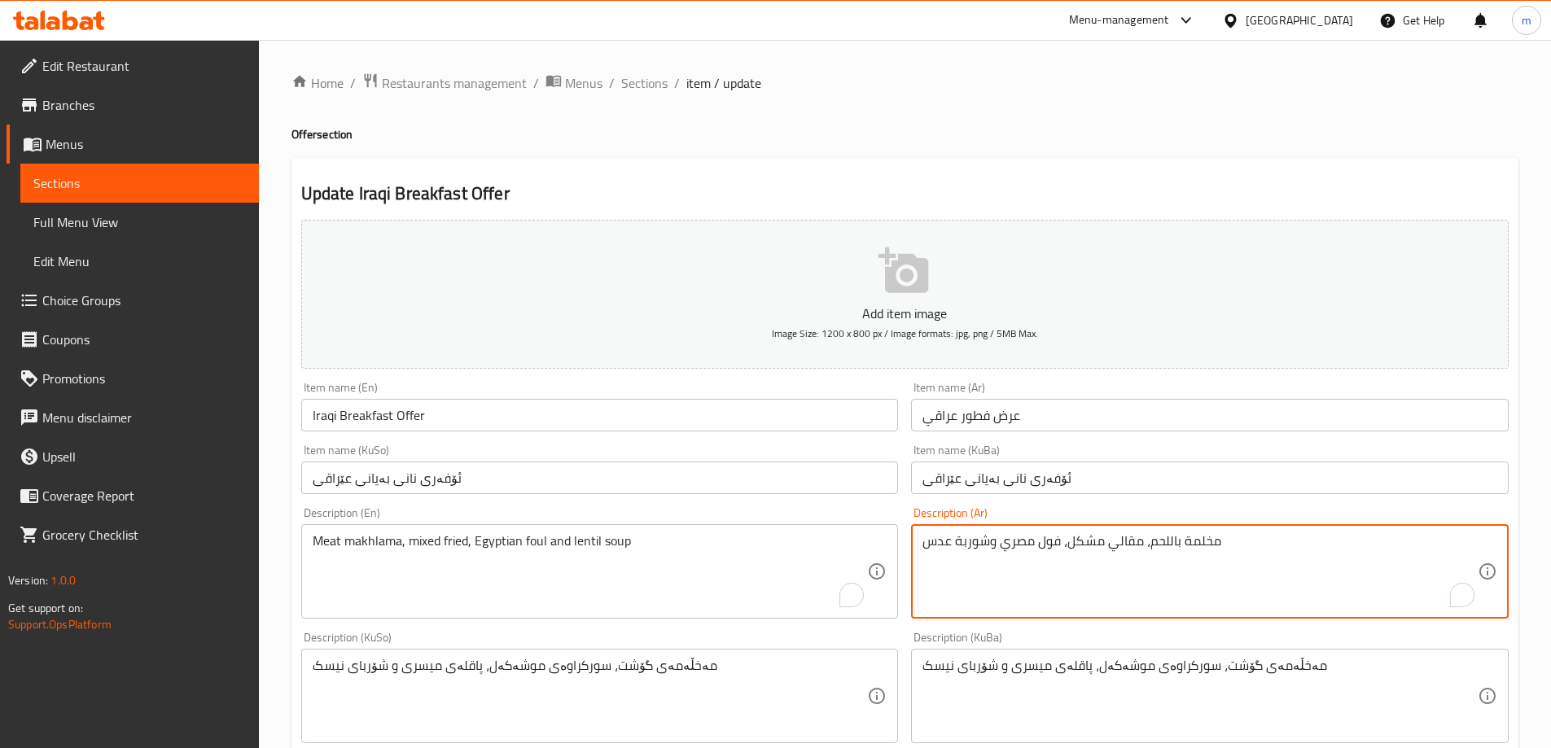
click at [1021, 562] on textarea "مخلمة باللحم، مقالي مشكل، فول مصري وشوربة عدس" at bounding box center [1199, 571] width 555 height 77
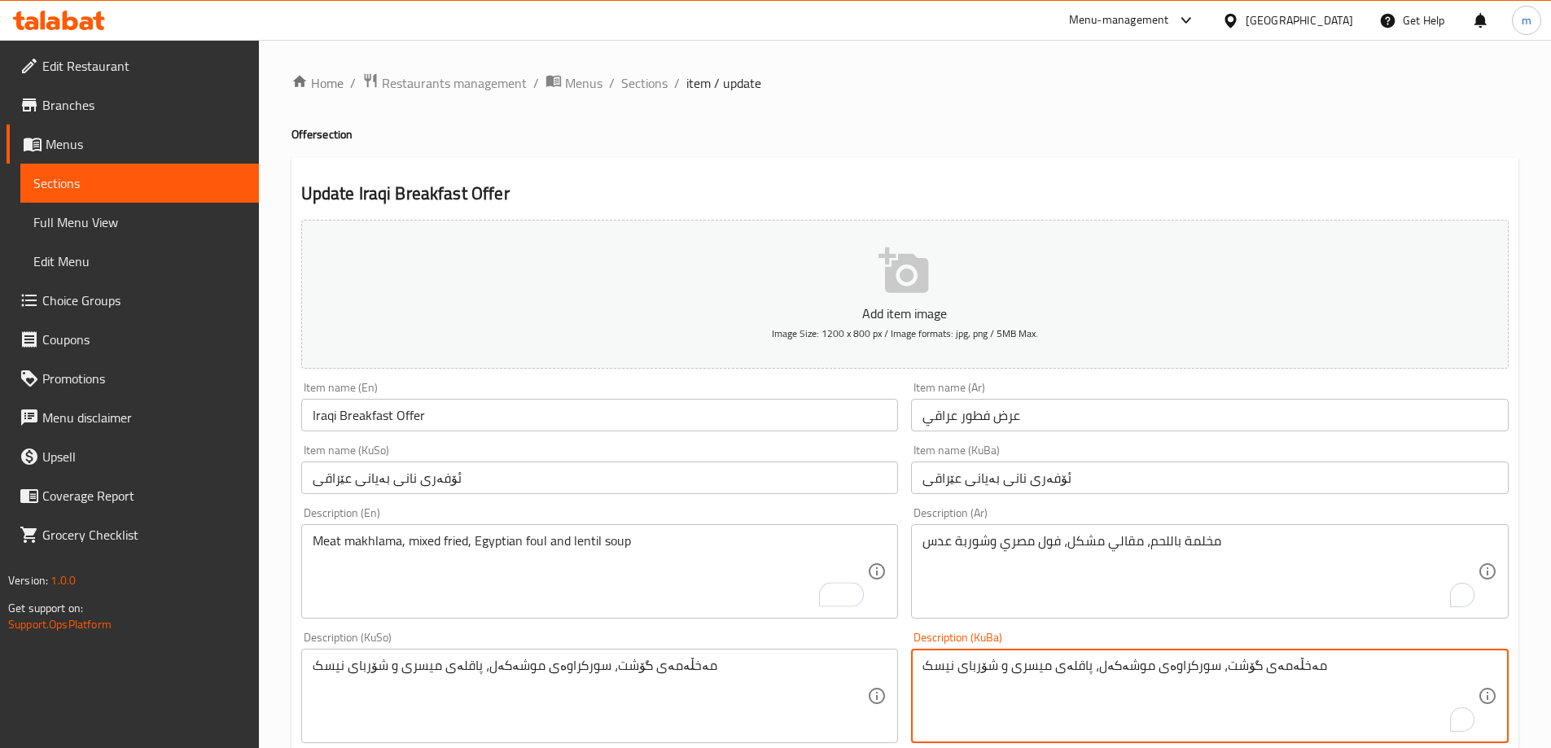
click at [1040, 667] on textarea "مەخڵەمەی گۆشت، سورکراوەی موشەکەل، پاقلەی میسری و شۆربای نیسک" at bounding box center [1199, 696] width 555 height 77
click at [647, 87] on span "Sections" at bounding box center [644, 83] width 46 height 20
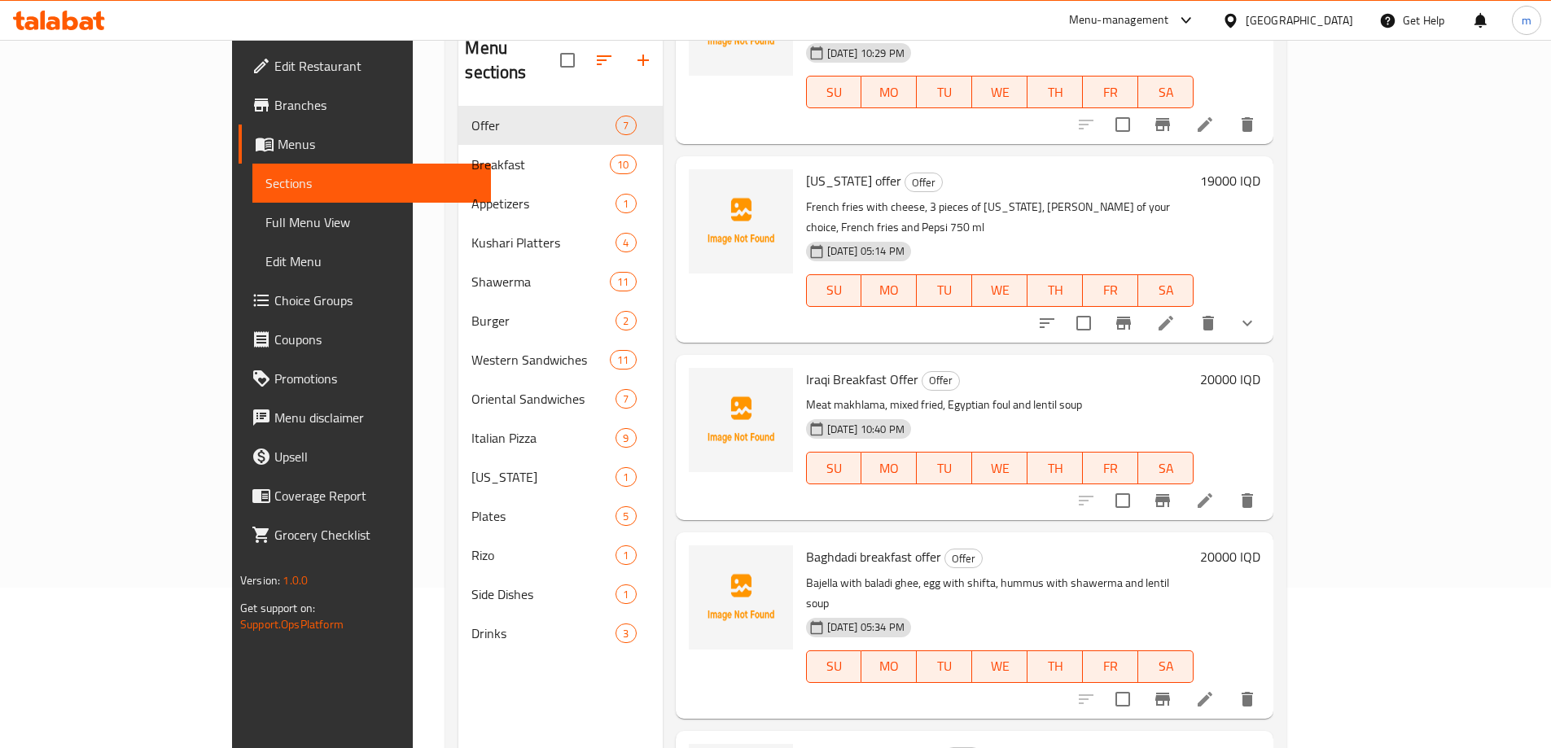
scroll to position [228, 0]
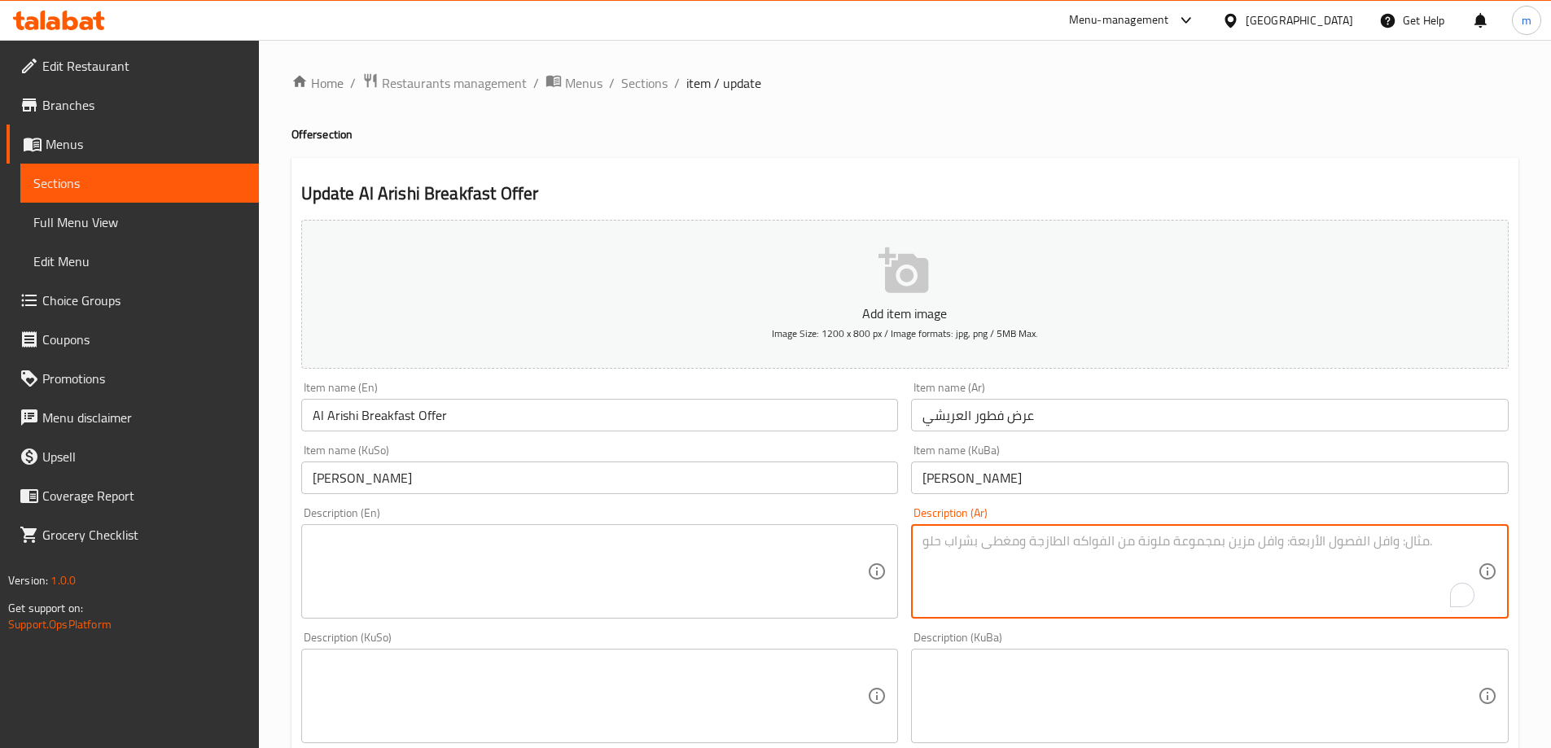
click at [1138, 557] on textarea "To enrich screen reader interactions, please activate Accessibility in Grammarl…" at bounding box center [1199, 571] width 555 height 77
paste textarea "مخلمة باللحم، مقالي مشكل، فول مصري وشوربة عدس"
drag, startPoint x: 1314, startPoint y: 546, endPoint x: 1291, endPoint y: 546, distance: 23.6
click at [1291, 546] on textarea "مخلمة باللحم، مقالي مشكل، فول مصري وشوربة عدس" at bounding box center [1199, 571] width 555 height 77
click at [1313, 546] on textarea "مخلمة باللحم، مقالي مشكل، فول مصري وشوربة عدس" at bounding box center [1199, 571] width 555 height 77
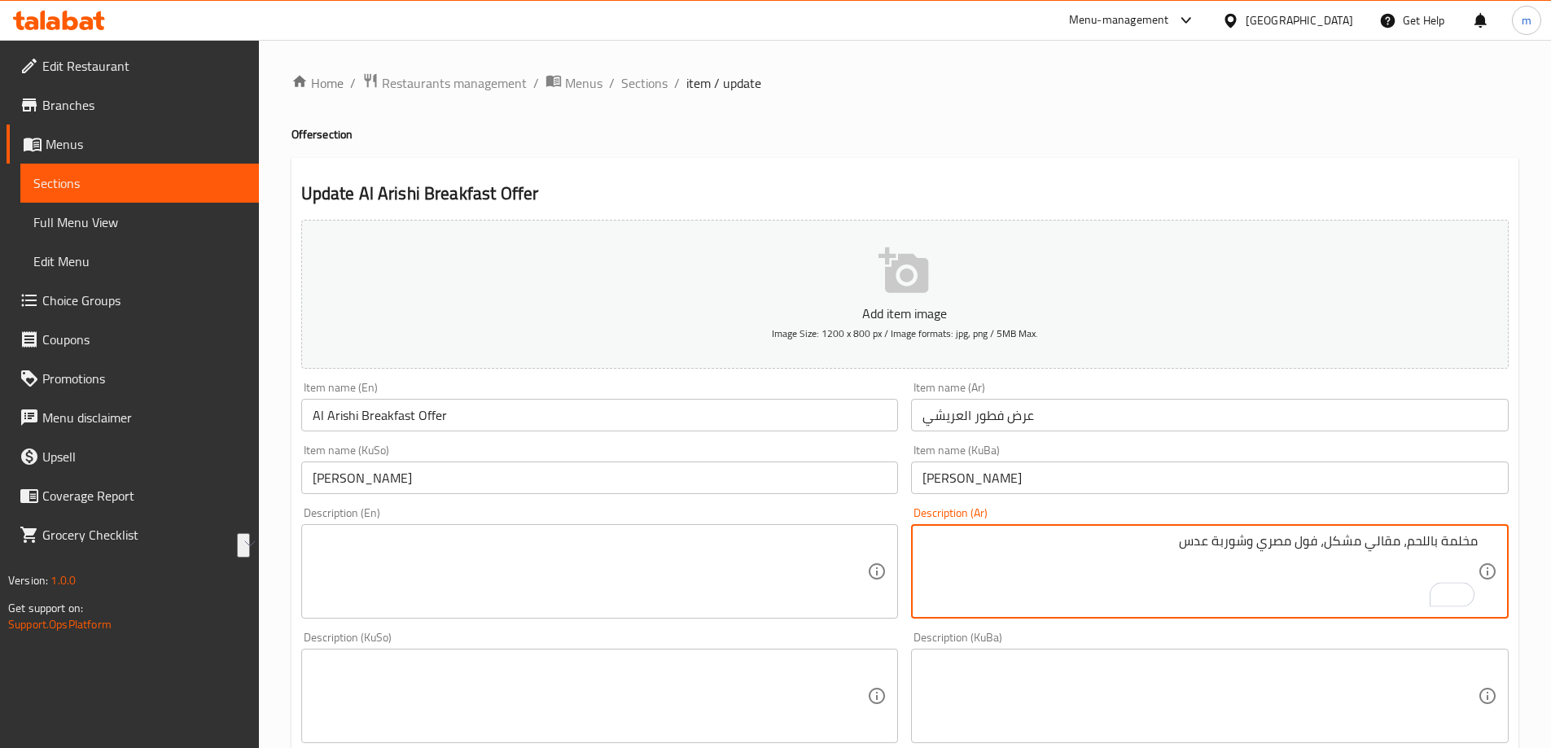
drag, startPoint x: 1318, startPoint y: 546, endPoint x: 1260, endPoint y: 548, distance: 57.8
click at [1260, 548] on textarea "مخلمة باللحم، مقالي مشكل، فول مصري وشوربة عدس" at bounding box center [1199, 571] width 555 height 77
type textarea "مخلمة باللحم، مقالي مشكل، باسطرمة وشوربة عدس"
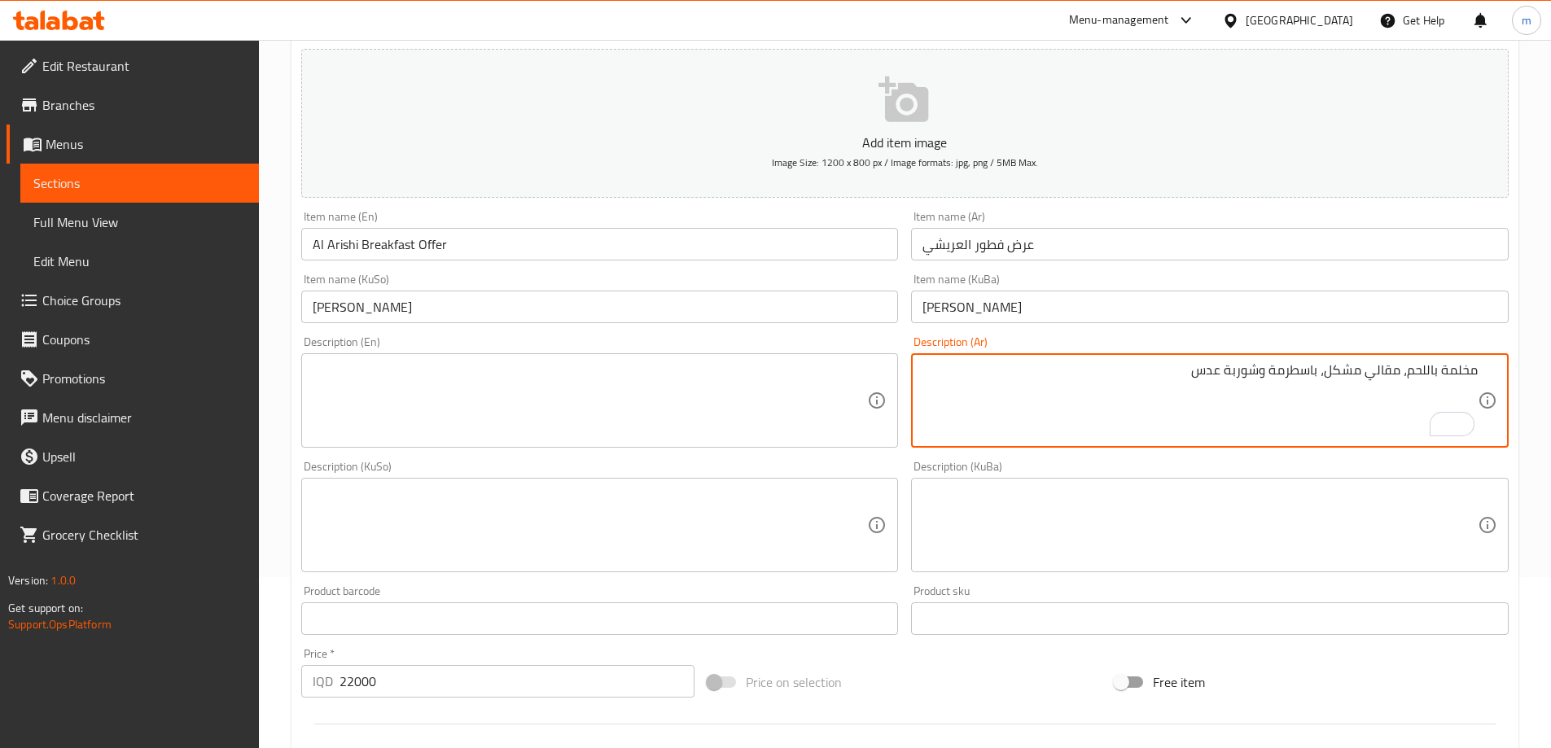
scroll to position [357, 0]
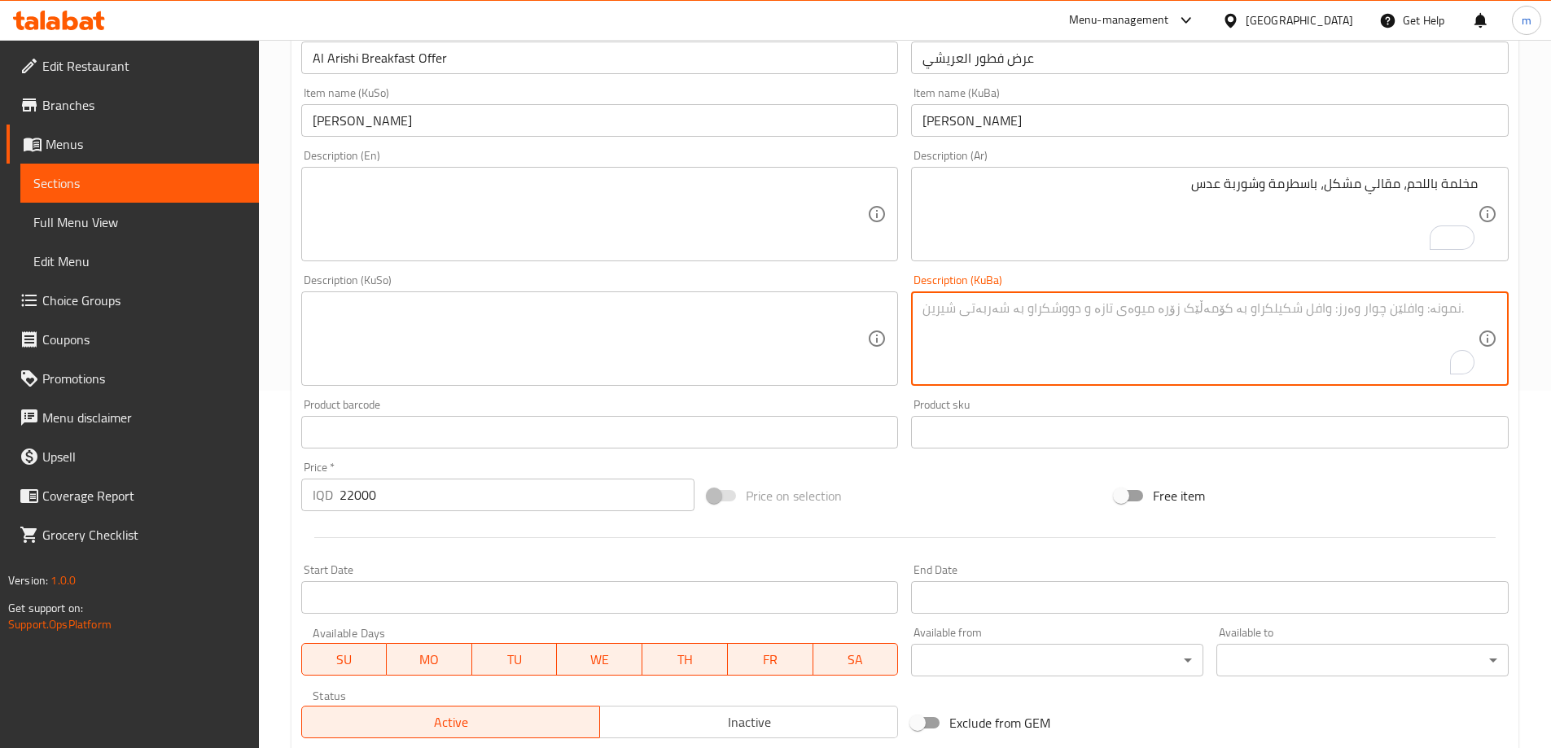
click at [1298, 335] on textarea "To enrich screen reader interactions, please activate Accessibility in Grammarl…" at bounding box center [1199, 338] width 555 height 77
paste textarea "مەخڵەمەی گۆشت، سورکراوەی موشەکەل، پاقلەی میسری و شۆربای نیسک"
type textarea "مەخڵەمەی گۆشت، سورکراوەی موشەکەل، پاقلەی میسری و شۆربای نیسک"
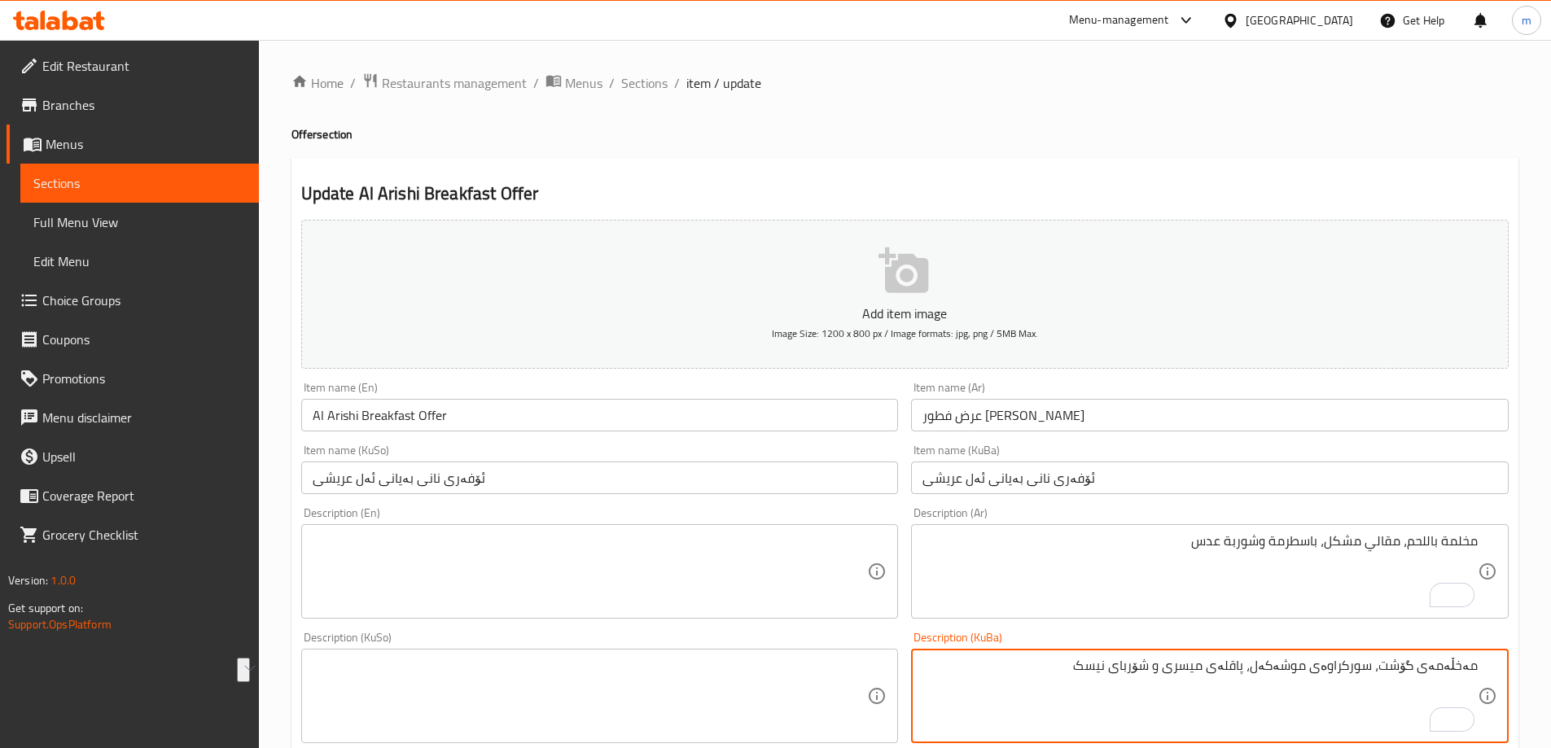
scroll to position [357, 0]
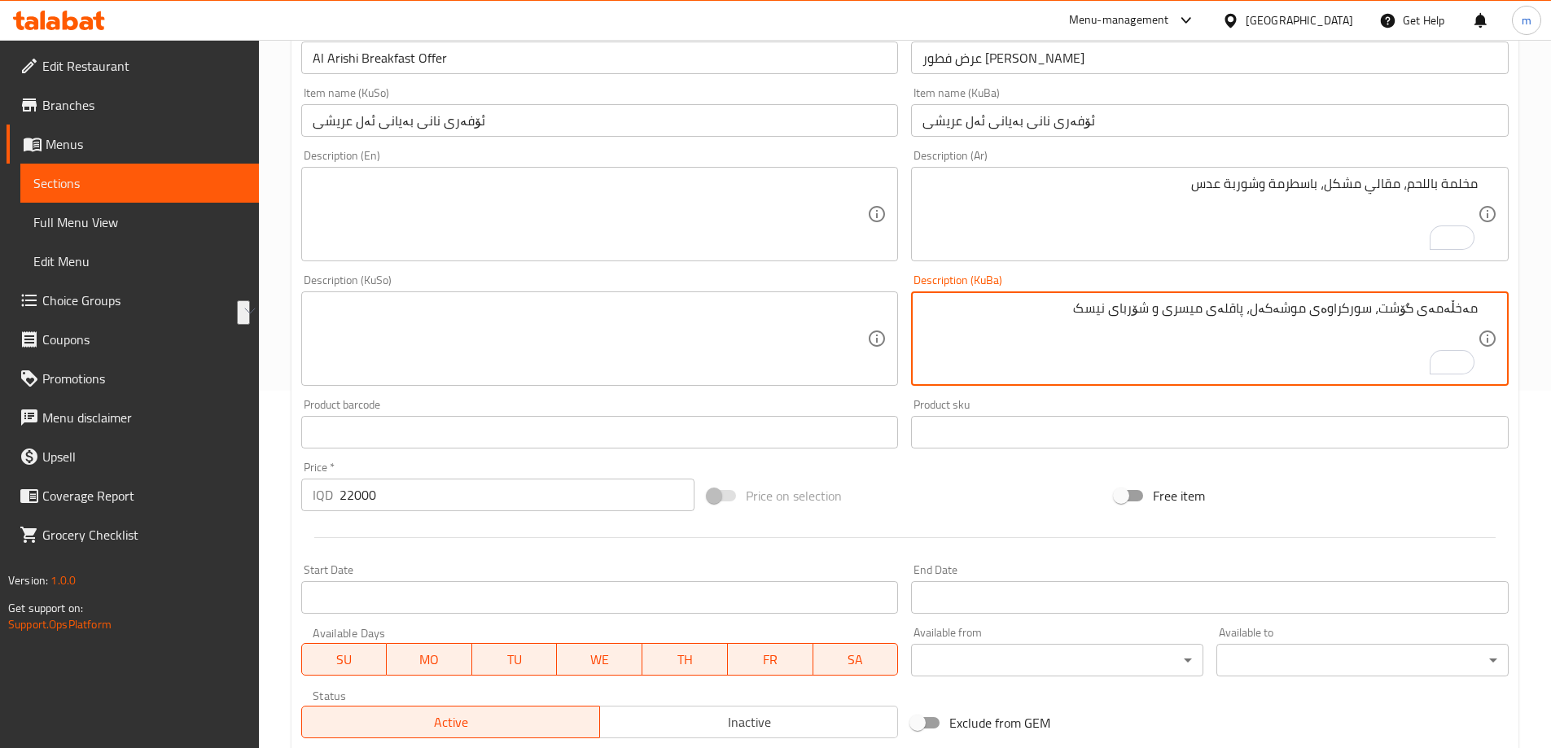
click at [1186, 317] on textarea "مەخڵەمەی گۆشت، سورکراوەی موشەکەل، پاقلەی میسری و شۆربای نیسک" at bounding box center [1199, 338] width 555 height 77
click at [1223, 303] on textarea "مەخڵەمەی گۆشت، سورکراوەی موشەکەل، پاسترامی و شۆربای نیسک" at bounding box center [1199, 338] width 555 height 77
type textarea "مەخڵەمەی گۆشت، سورکراوەی موشەکەل، پاسترامی و شۆربای نیسک"
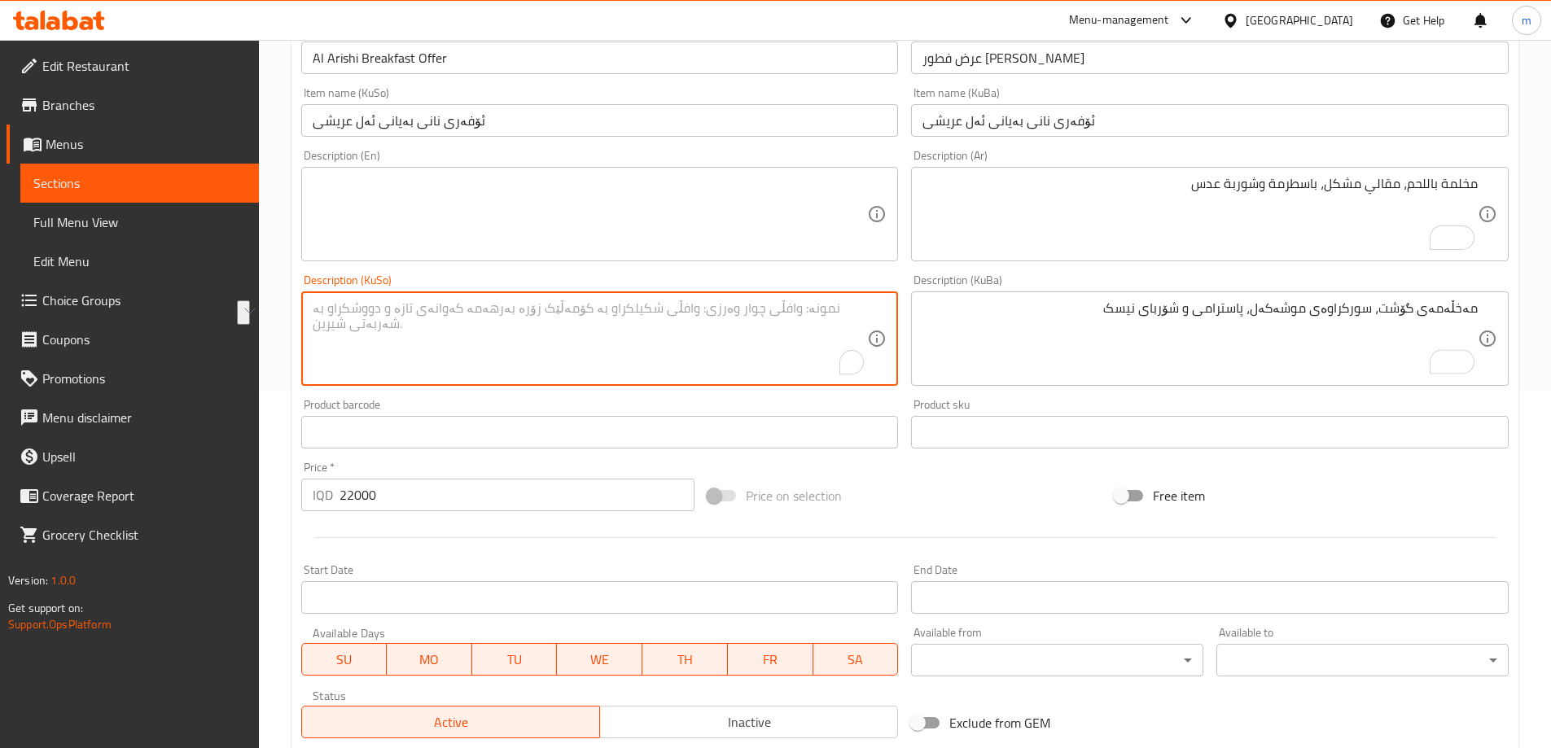
click at [717, 339] on textarea "To enrich screen reader interactions, please activate Accessibility in Grammarl…" at bounding box center [590, 338] width 555 height 77
paste textarea "مەخڵەمەی گۆشت، سورکراوەی موشەکەل، پاسترامی و شۆربای نیسک"
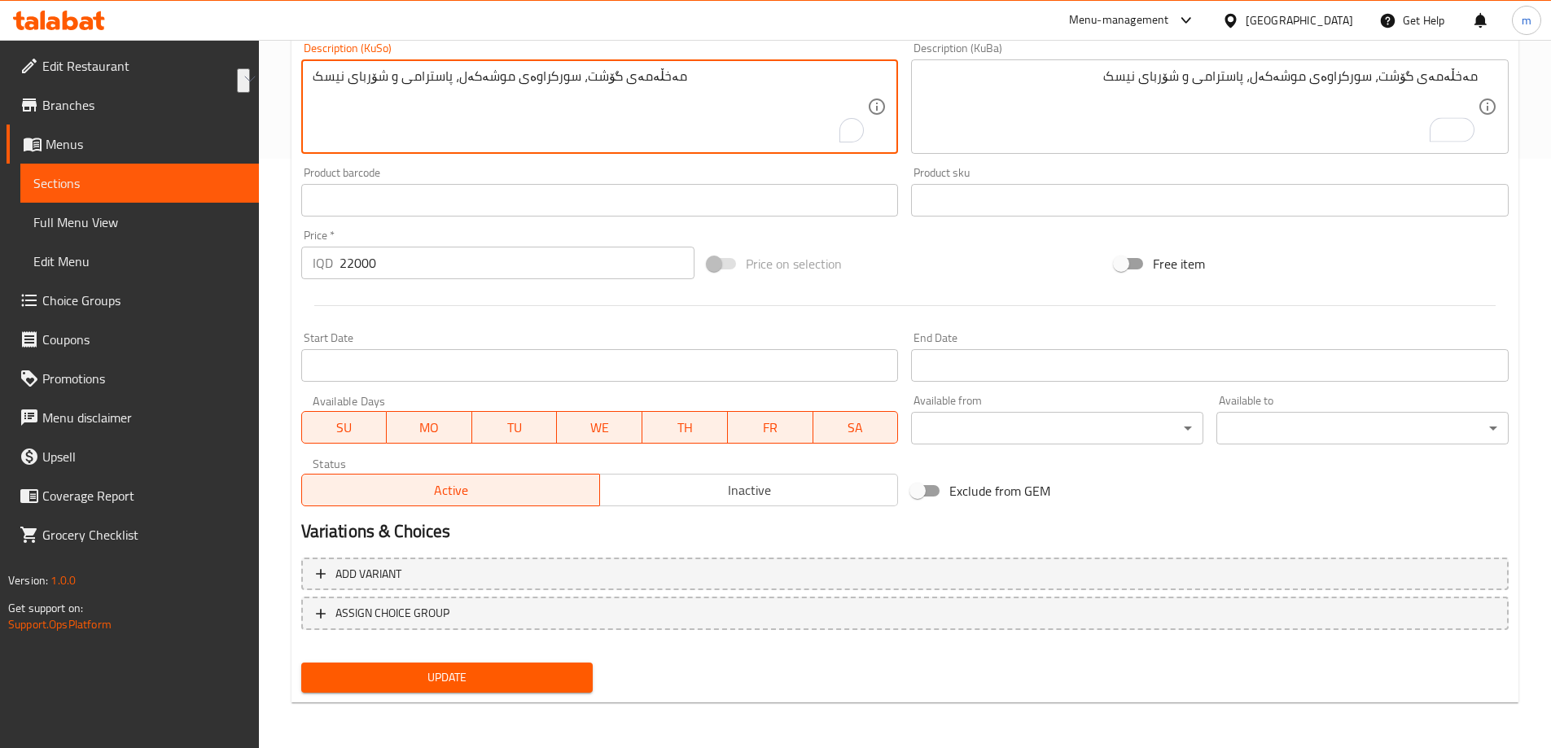
type textarea "مەخڵەمەی گۆشت، سورکراوەی موشەکەل، پاسترامی و شۆربای نیسک"
click at [461, 687] on span "Update" at bounding box center [447, 677] width 266 height 20
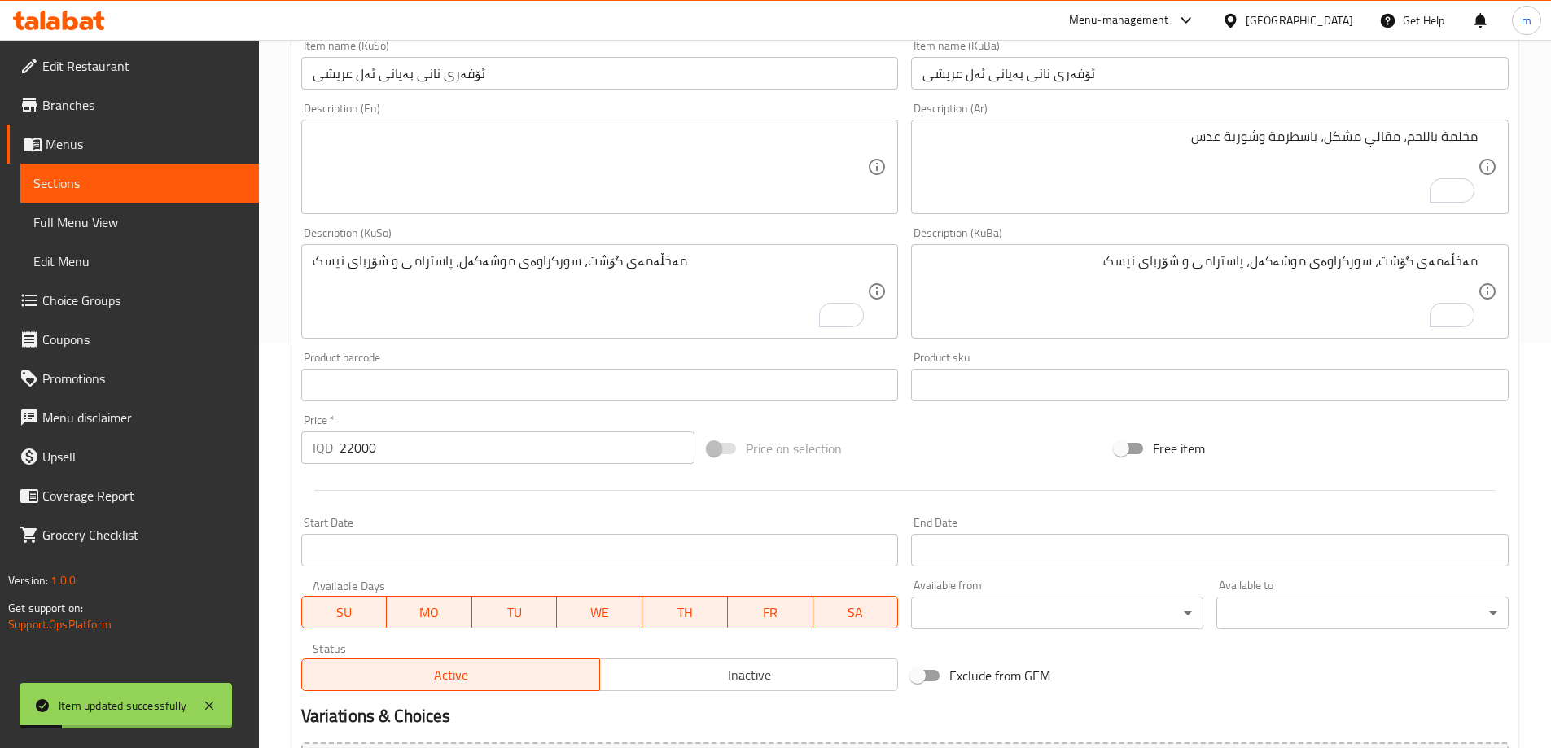
scroll to position [400, 0]
click at [540, 183] on textarea at bounding box center [590, 171] width 555 height 77
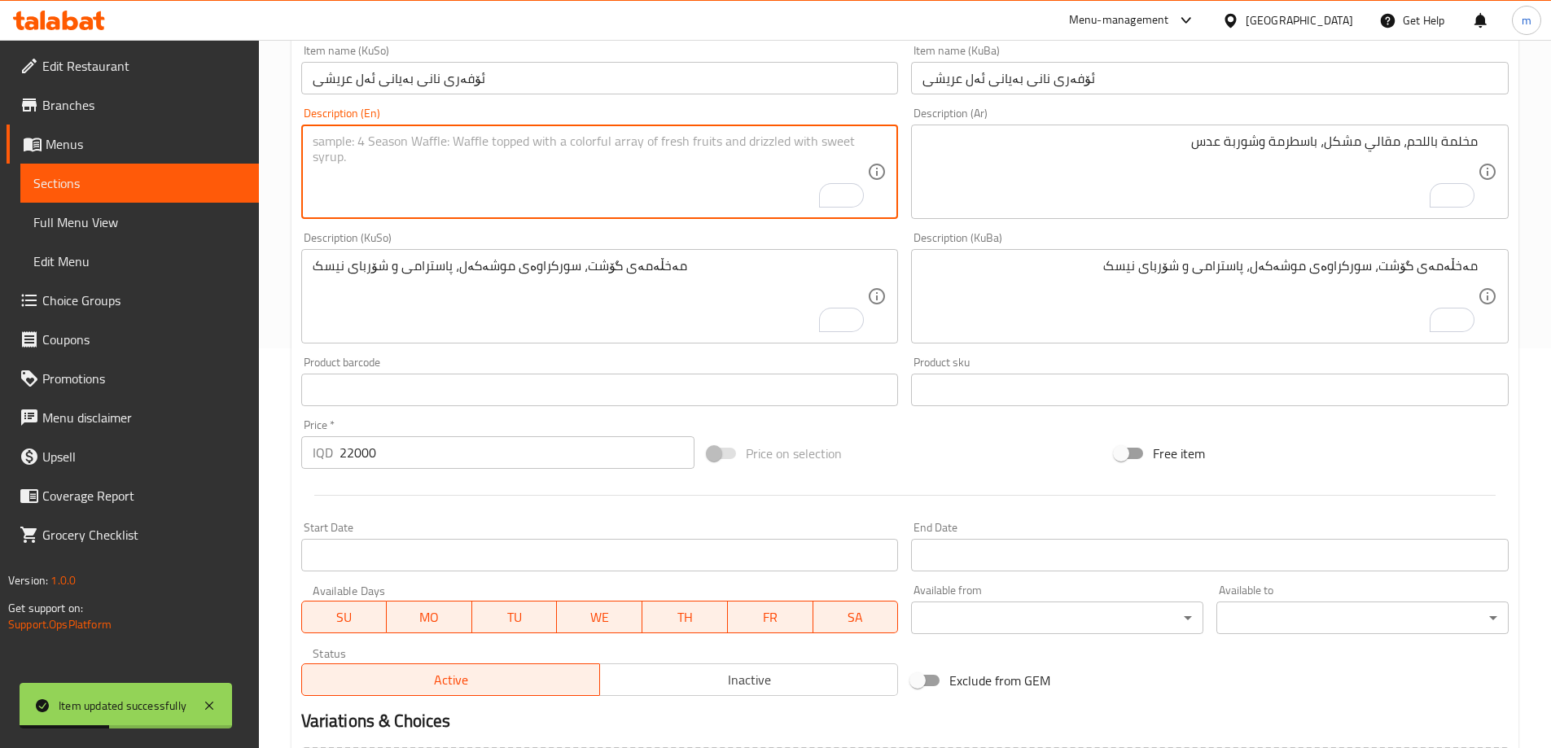
paste textarea "Meat makhlama, mixed fried, Egyptian foul and lentil soup"
drag, startPoint x: 475, startPoint y: 143, endPoint x: 545, endPoint y: 143, distance: 70.0
click at [545, 143] on textarea "Meat makhlama, mixed fried, Egyptian foul and lentil soup" at bounding box center [590, 171] width 555 height 77
paste textarea "Pastrami"
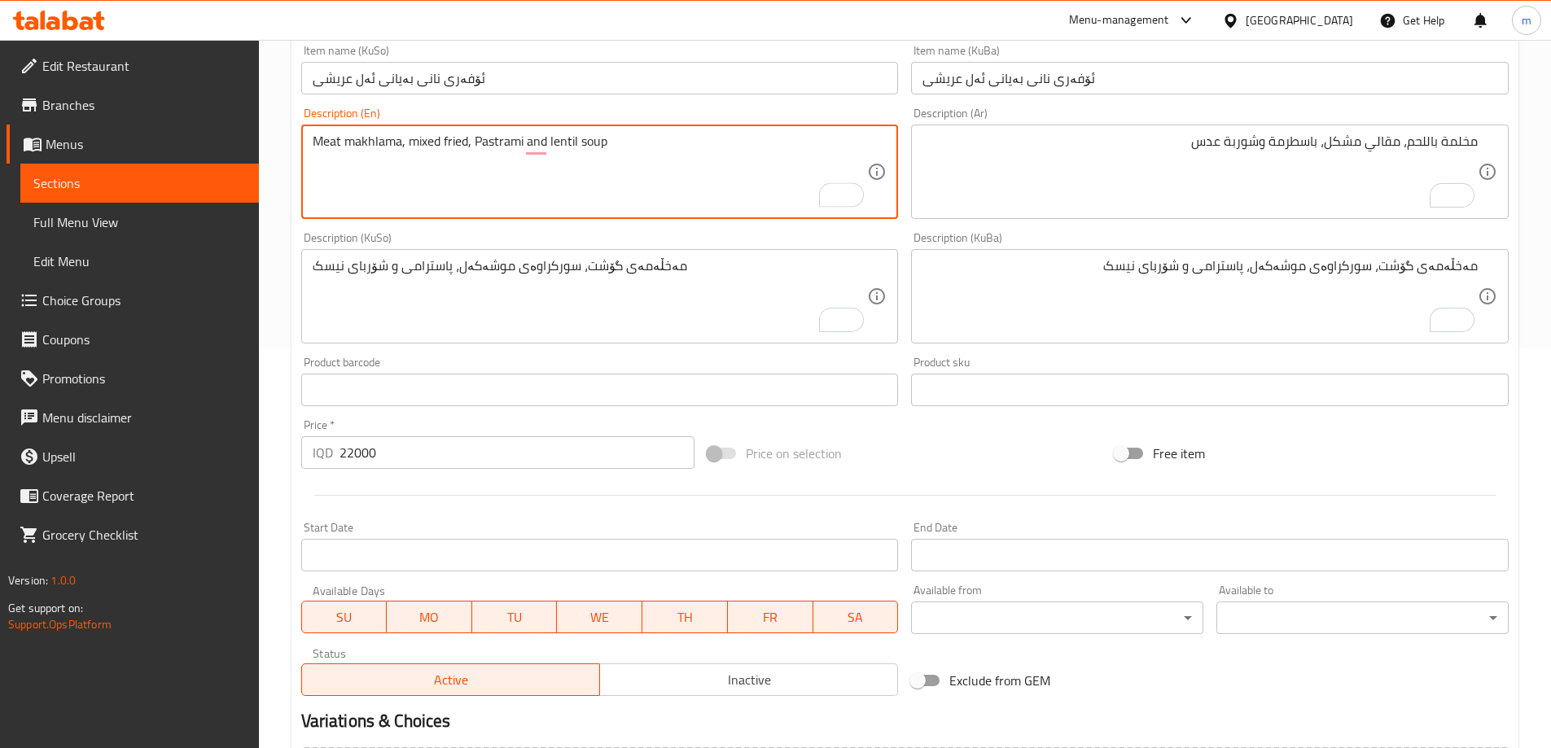
click at [475, 147] on textarea "Meat makhlama, mixed fried, Pastrami and lentil soup" at bounding box center [590, 171] width 555 height 77
type textarea "Meat makhlama, mixed fried, pastrami and lentil soup"
click at [498, 223] on div "Description (En) Meat makhlama, mixed fried, pastrami and lentil soup Descripti…" at bounding box center [600, 163] width 610 height 125
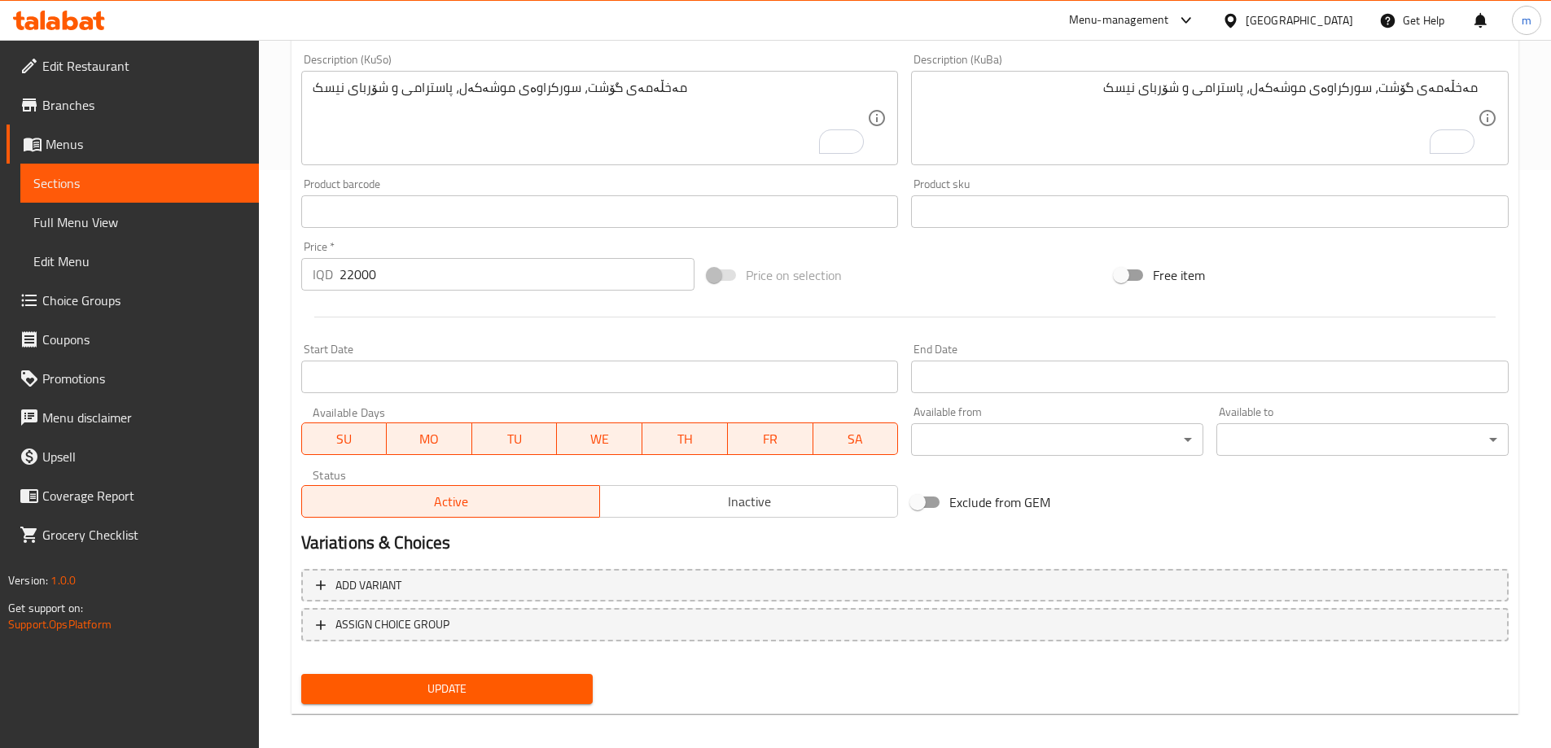
scroll to position [589, 0]
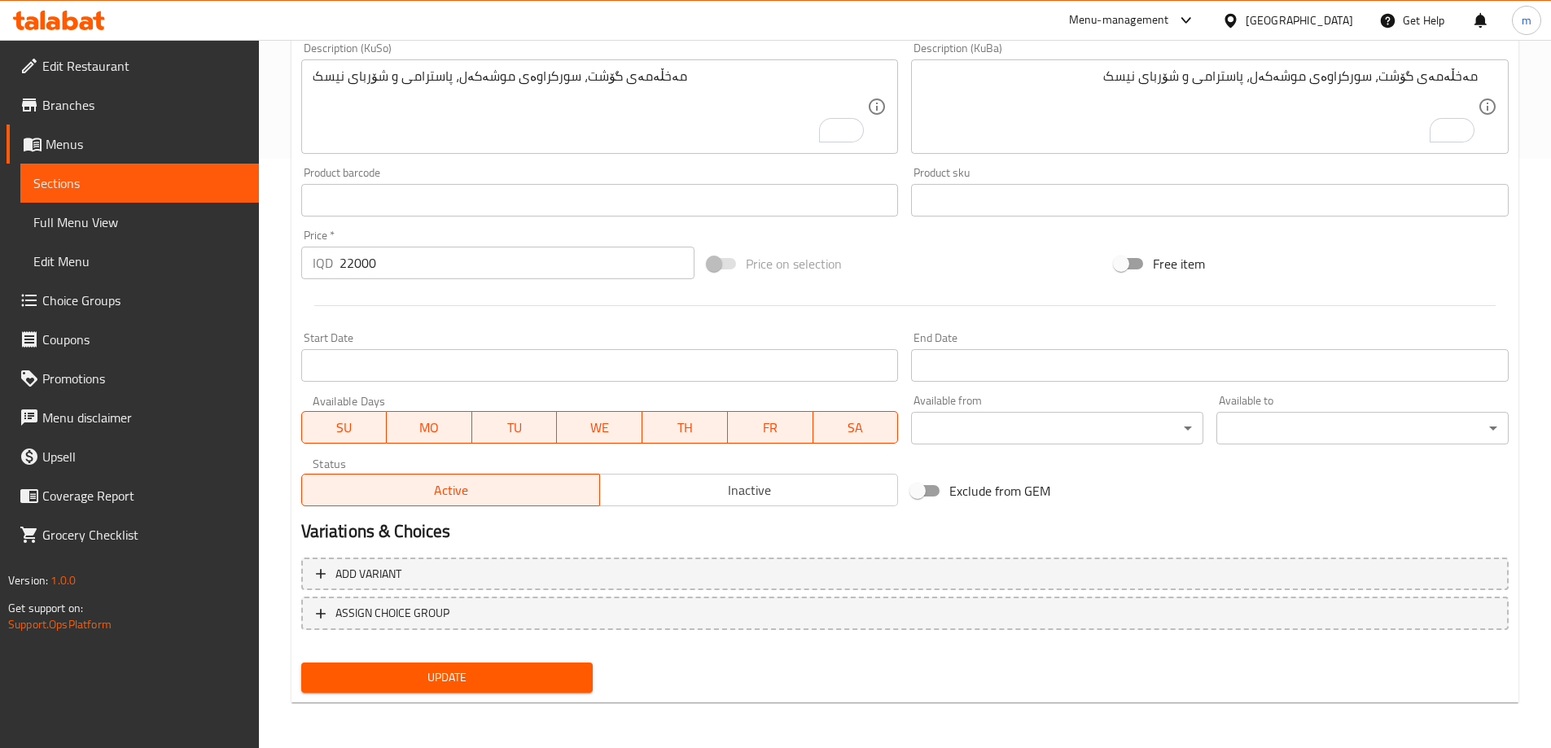
click at [494, 680] on span "Update" at bounding box center [447, 677] width 266 height 20
click at [79, 183] on span "Sections" at bounding box center [139, 183] width 212 height 20
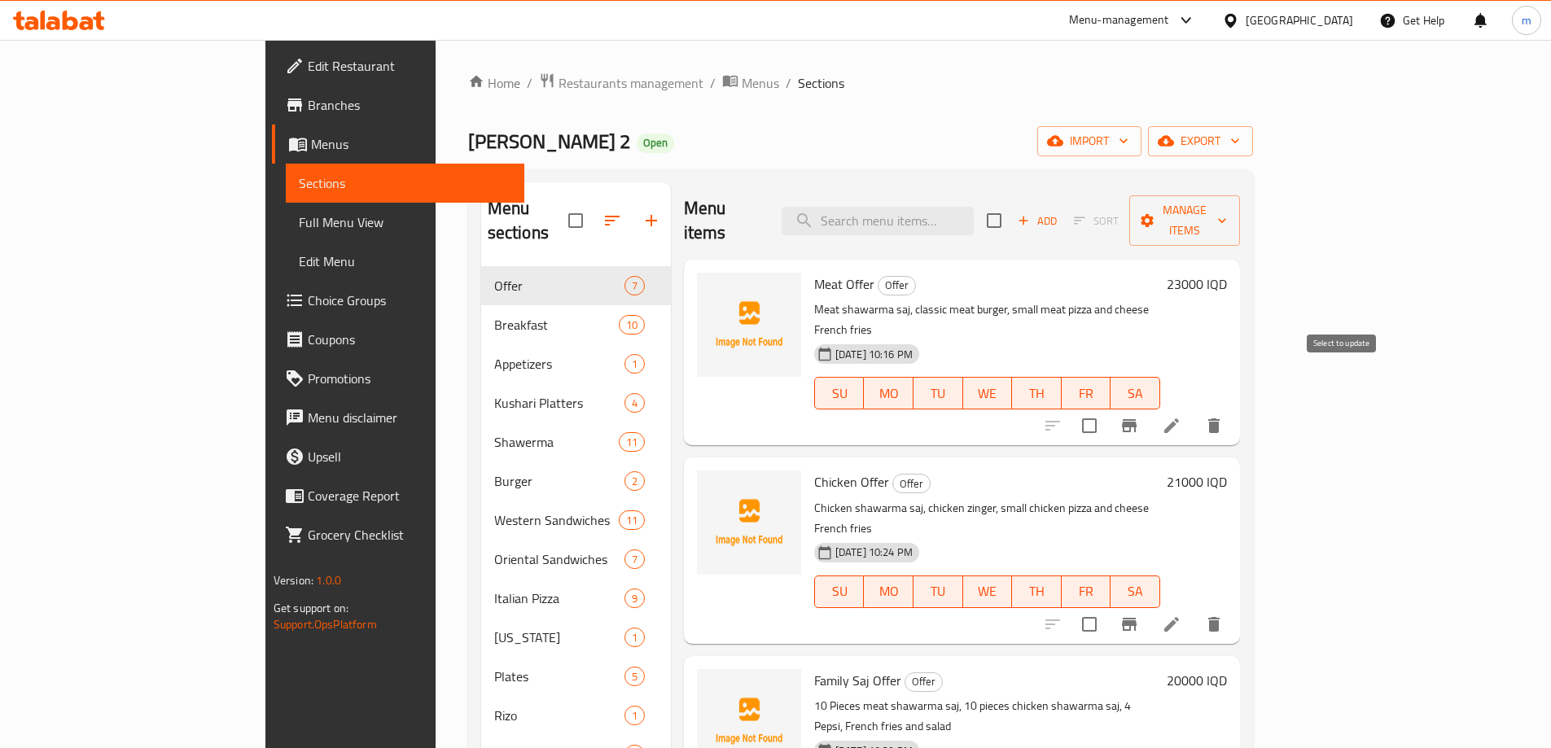
click at [1106, 409] on input "checkbox" at bounding box center [1089, 426] width 34 height 34
checkbox input "true"
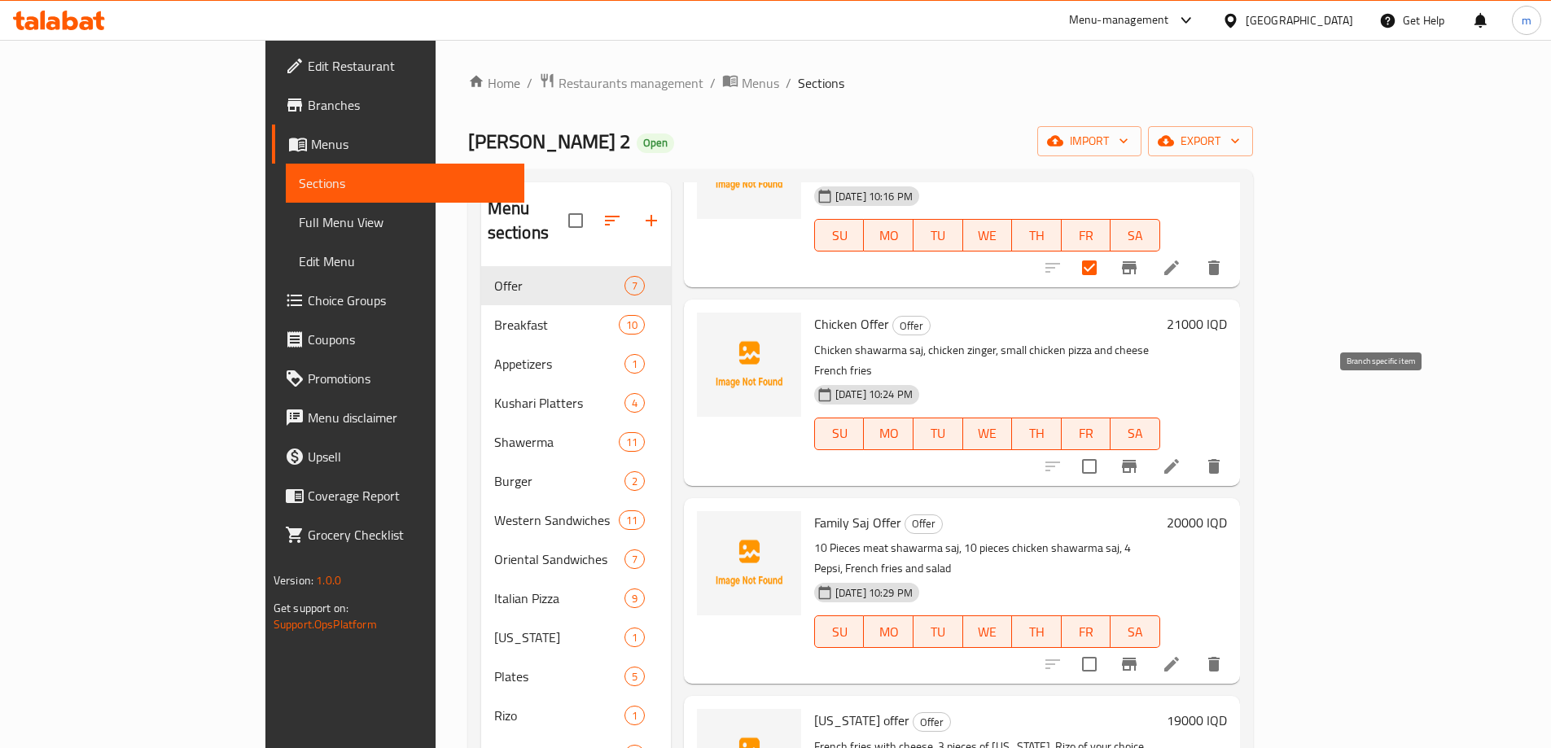
scroll to position [190, 0]
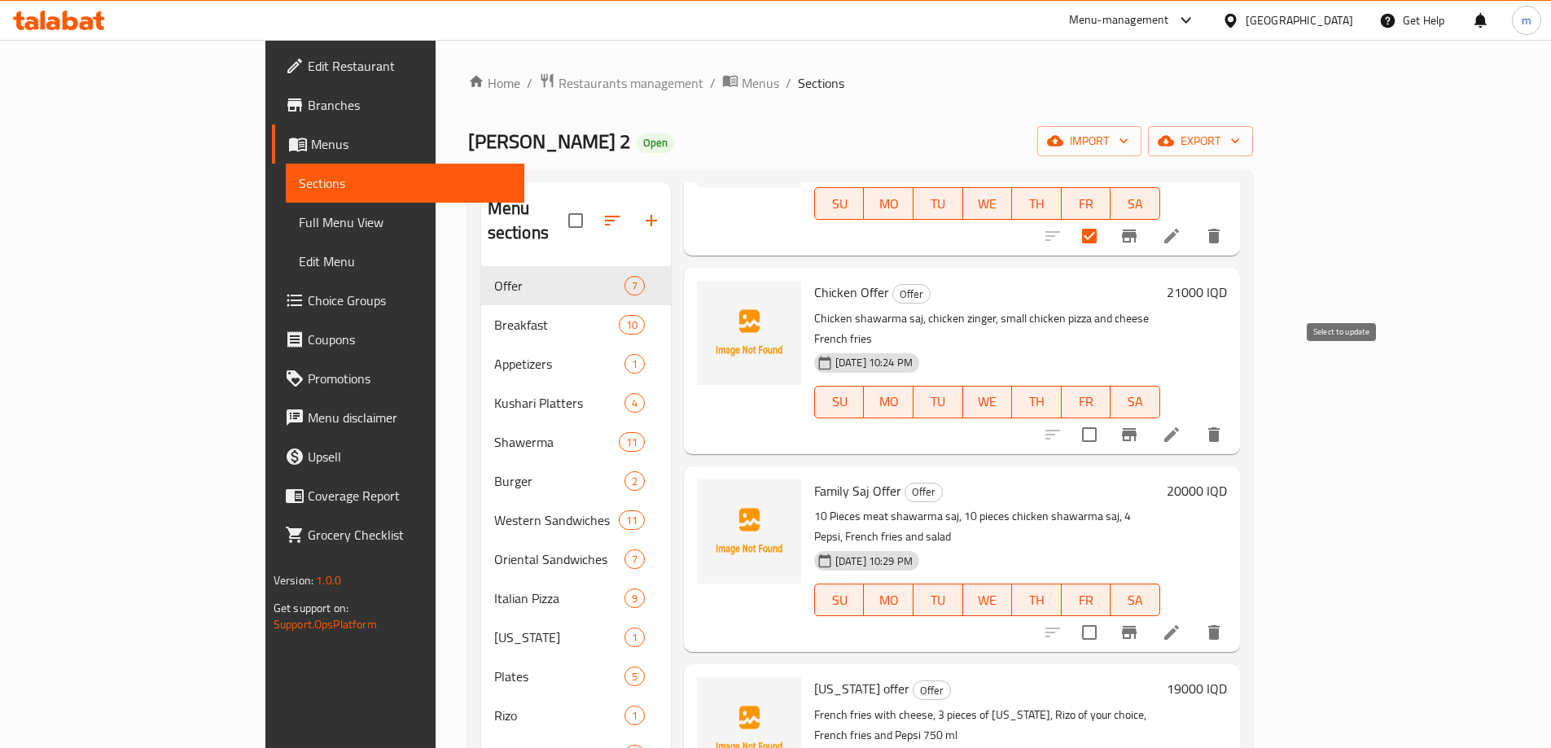
click at [1106, 418] on input "checkbox" at bounding box center [1089, 435] width 34 height 34
checkbox input "true"
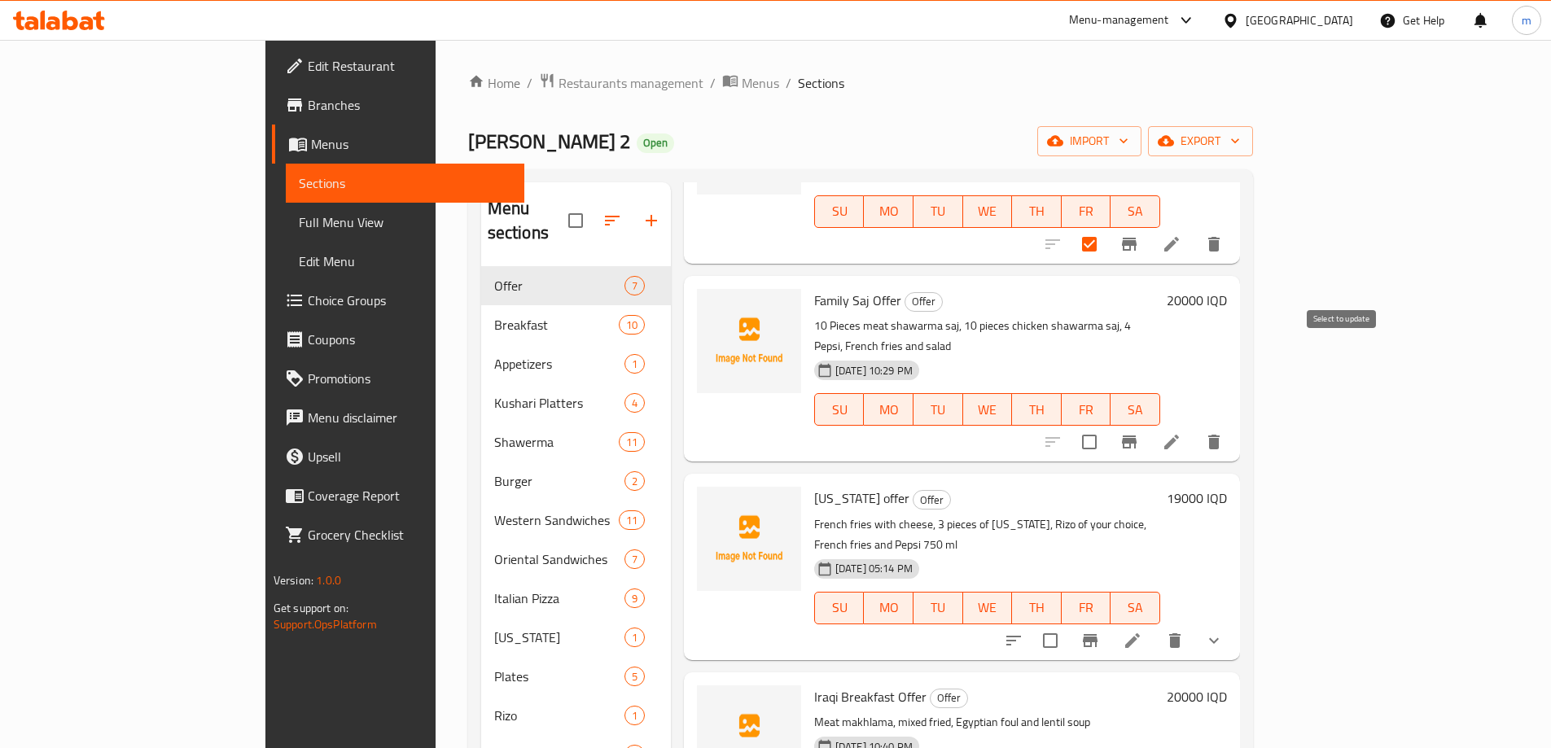
click at [1106, 425] on input "checkbox" at bounding box center [1089, 442] width 34 height 34
checkbox input "true"
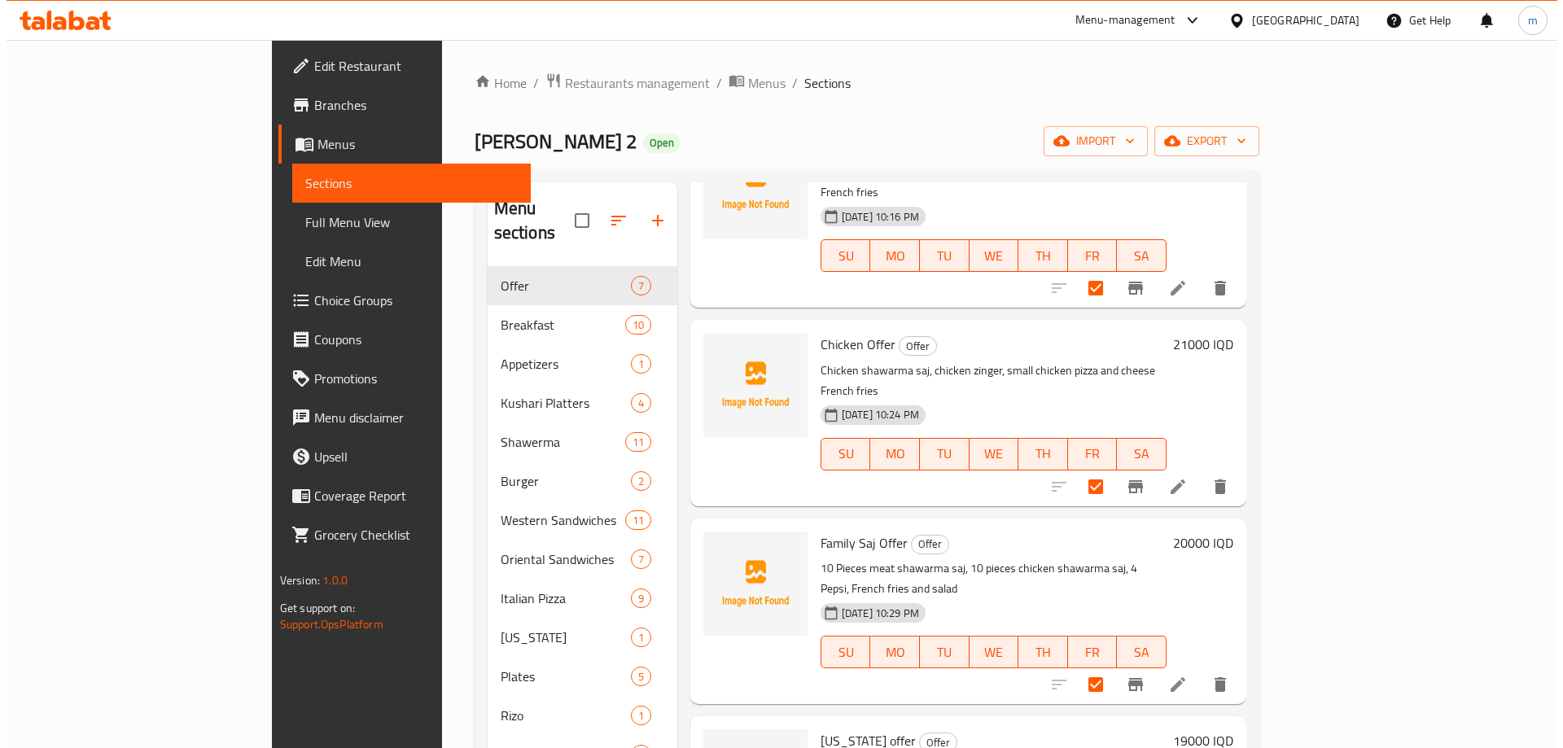
scroll to position [0, 0]
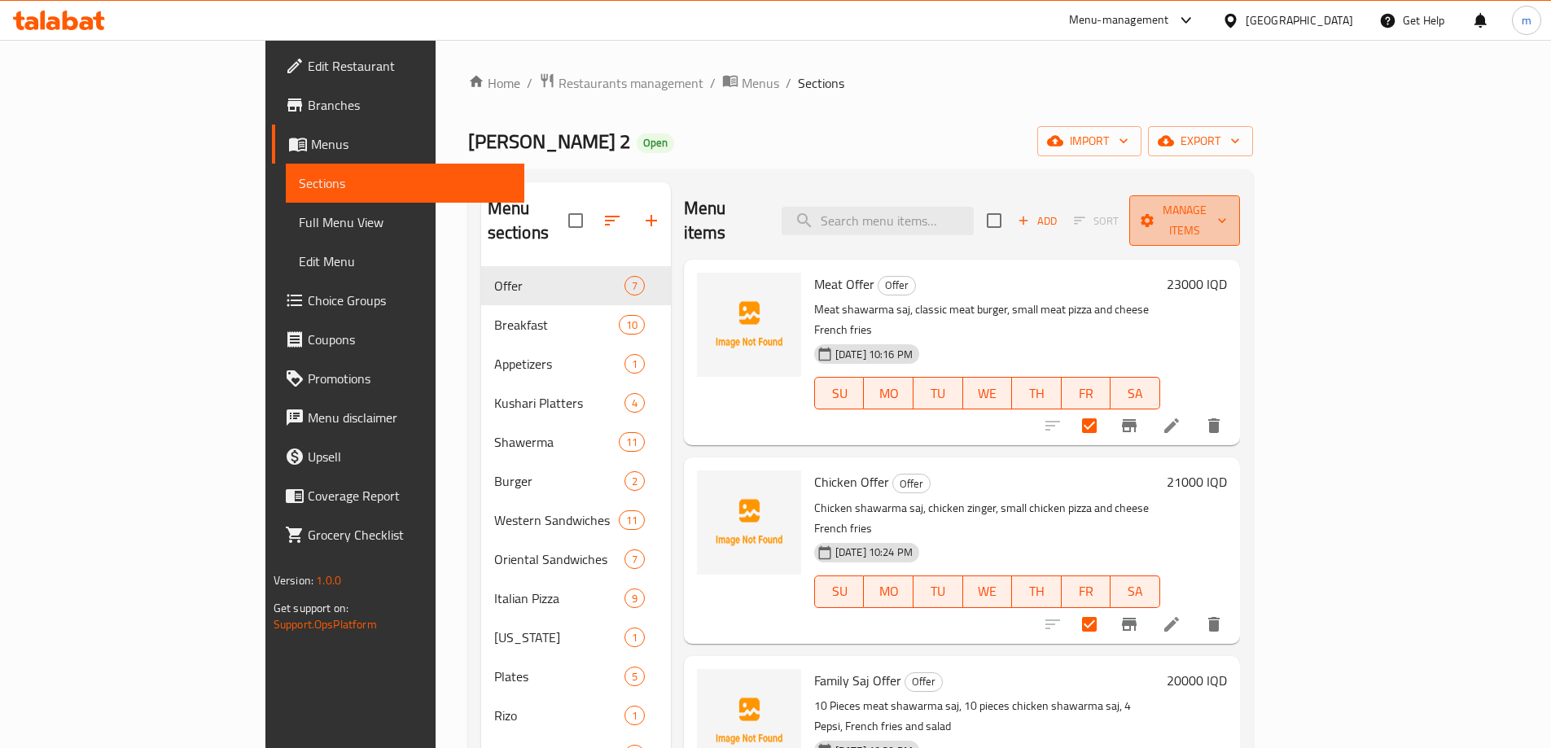
click at [1155, 212] on icon "button" at bounding box center [1147, 220] width 16 height 16
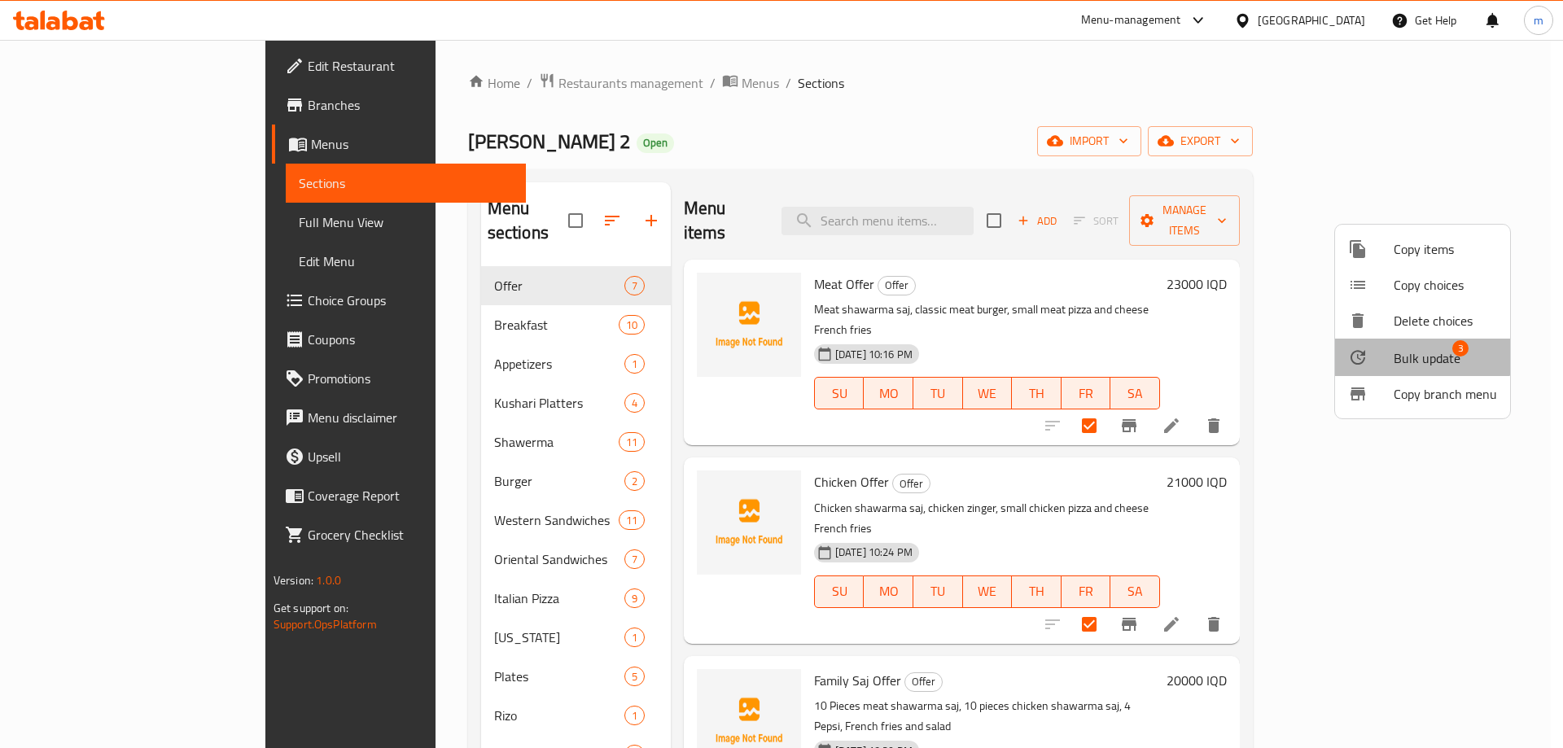
click at [1412, 349] on span "Bulk update" at bounding box center [1426, 358] width 67 height 20
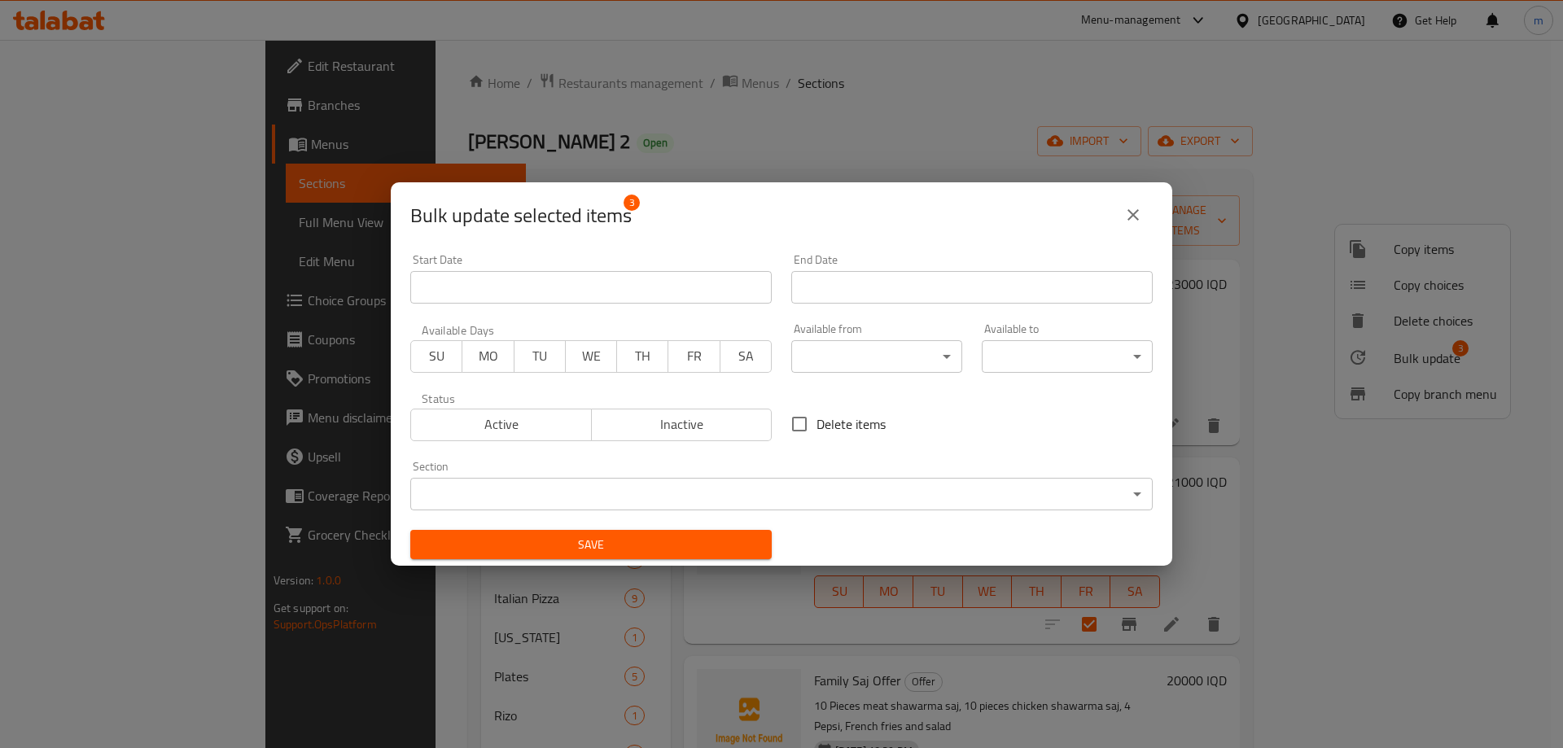
click at [925, 358] on body "​ Menu-management Iraq Get Help m Edit Restaurant Branches Menus Sections Full …" at bounding box center [781, 394] width 1563 height 708
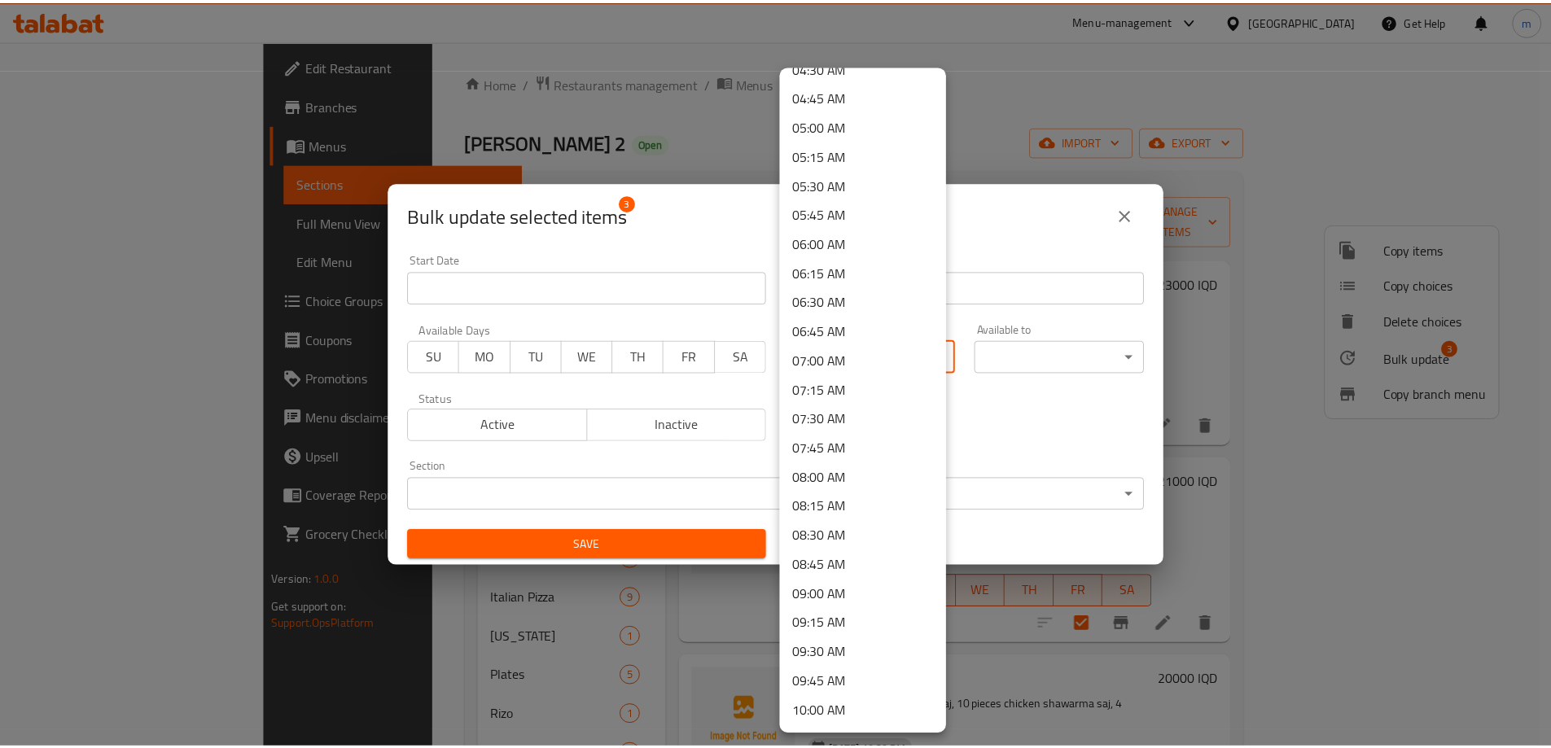
scroll to position [570, 0]
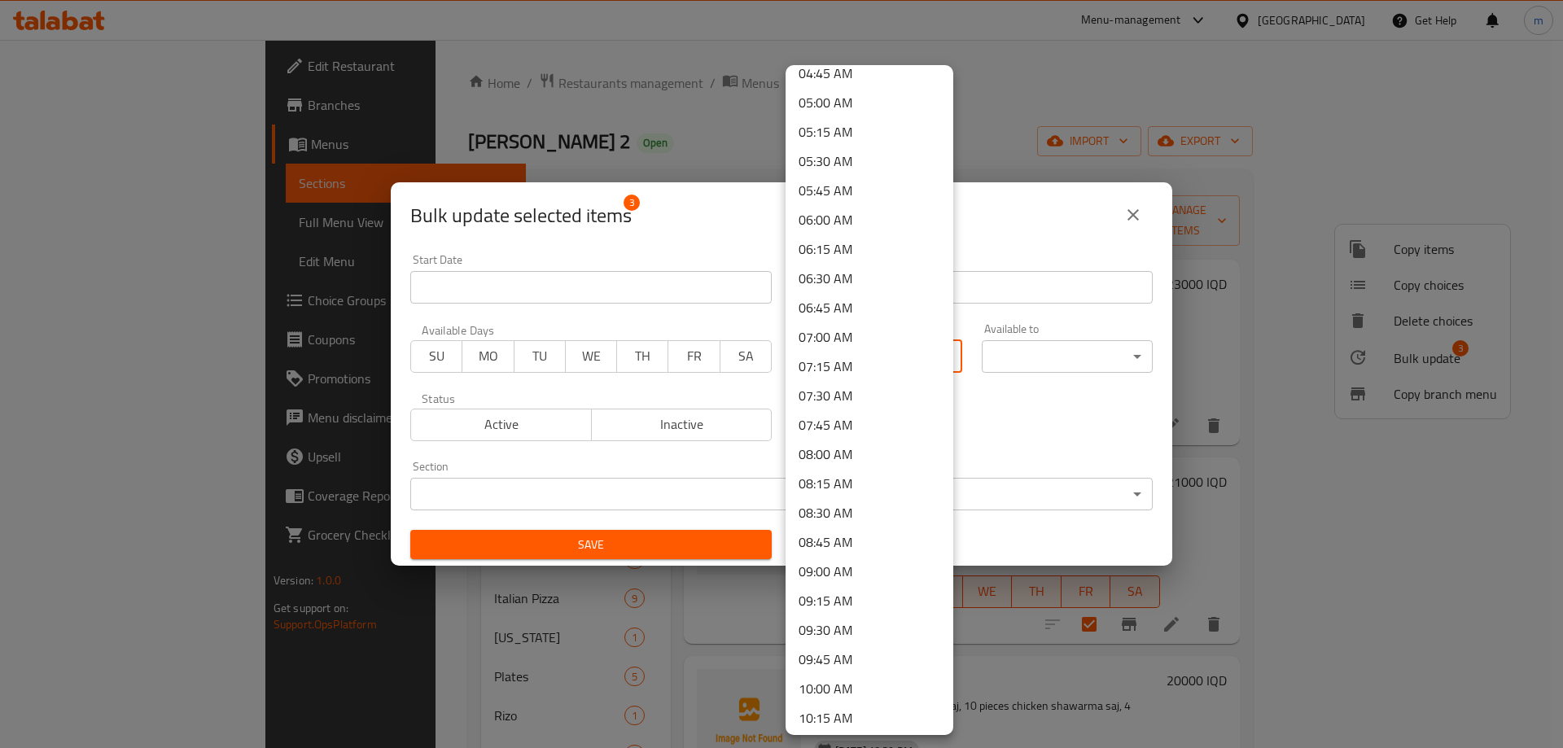
click at [820, 570] on li "09:00 AM" at bounding box center [869, 571] width 168 height 29
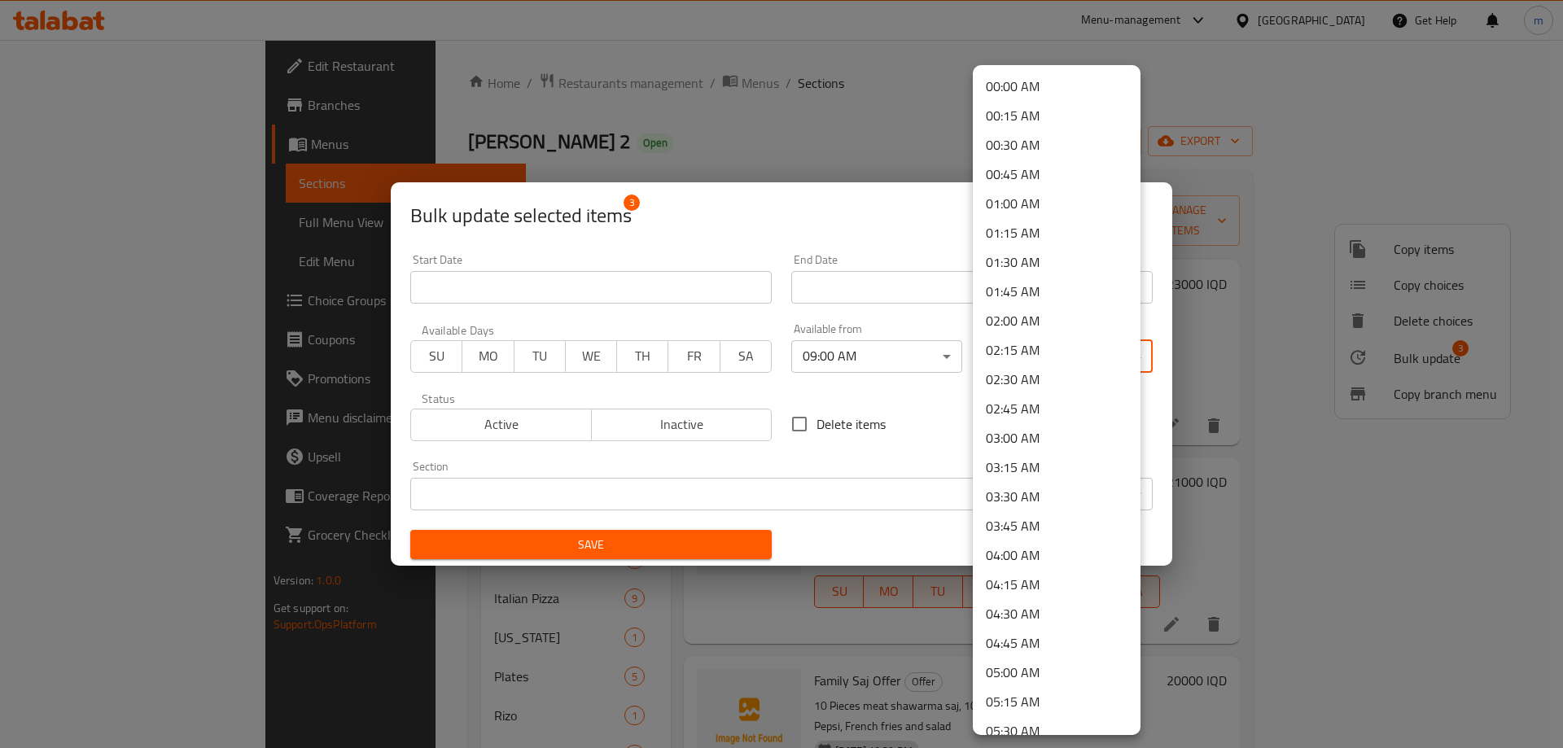
click at [1021, 348] on body "​ Menu-management Iraq Get Help m Edit Restaurant Branches Menus Sections Full …" at bounding box center [781, 394] width 1563 height 708
click at [1045, 345] on li "02:15 AM" at bounding box center [1057, 349] width 168 height 29
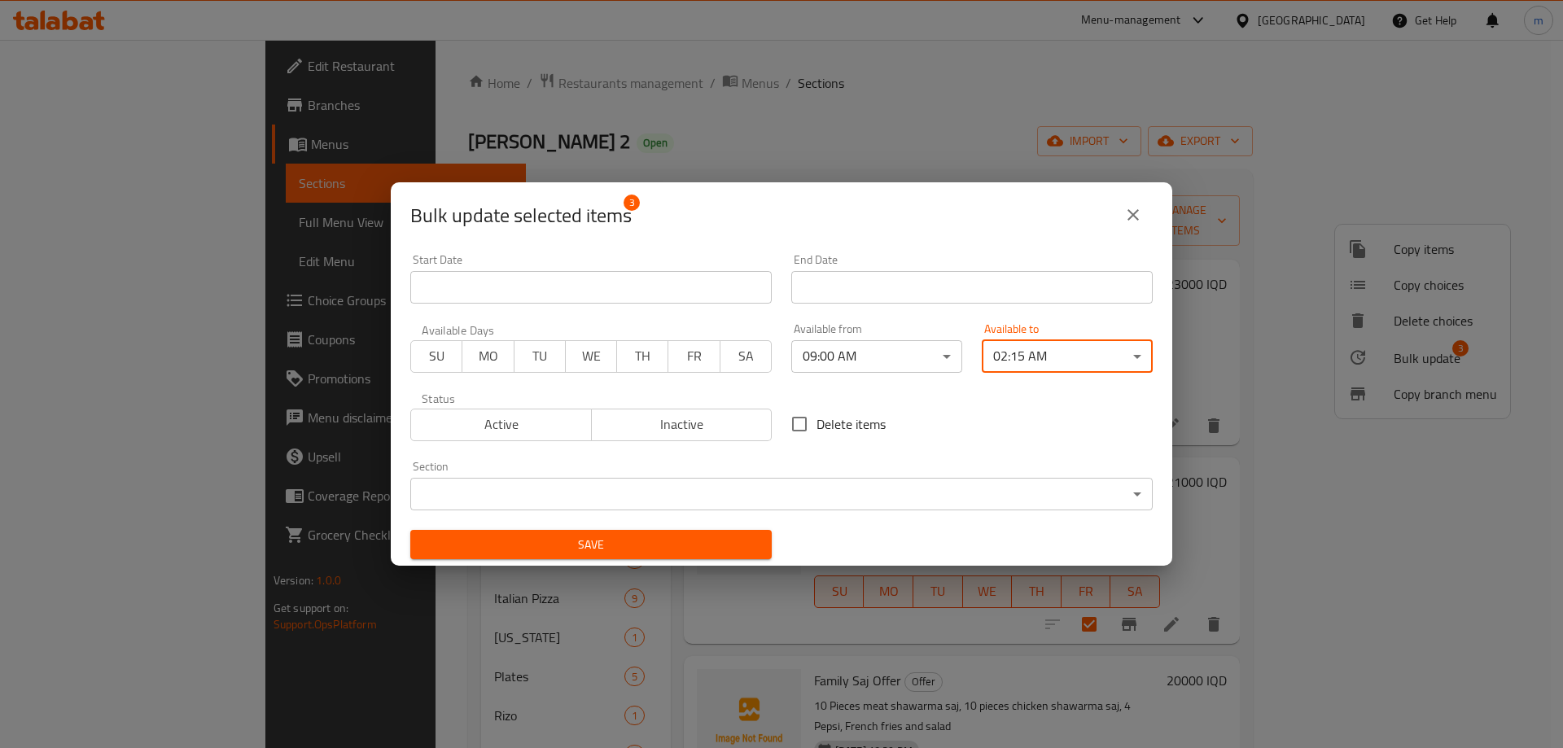
click at [1015, 360] on body "​ Menu-management Iraq Get Help m Edit Restaurant Branches Menus Sections Full …" at bounding box center [781, 394] width 1563 height 708
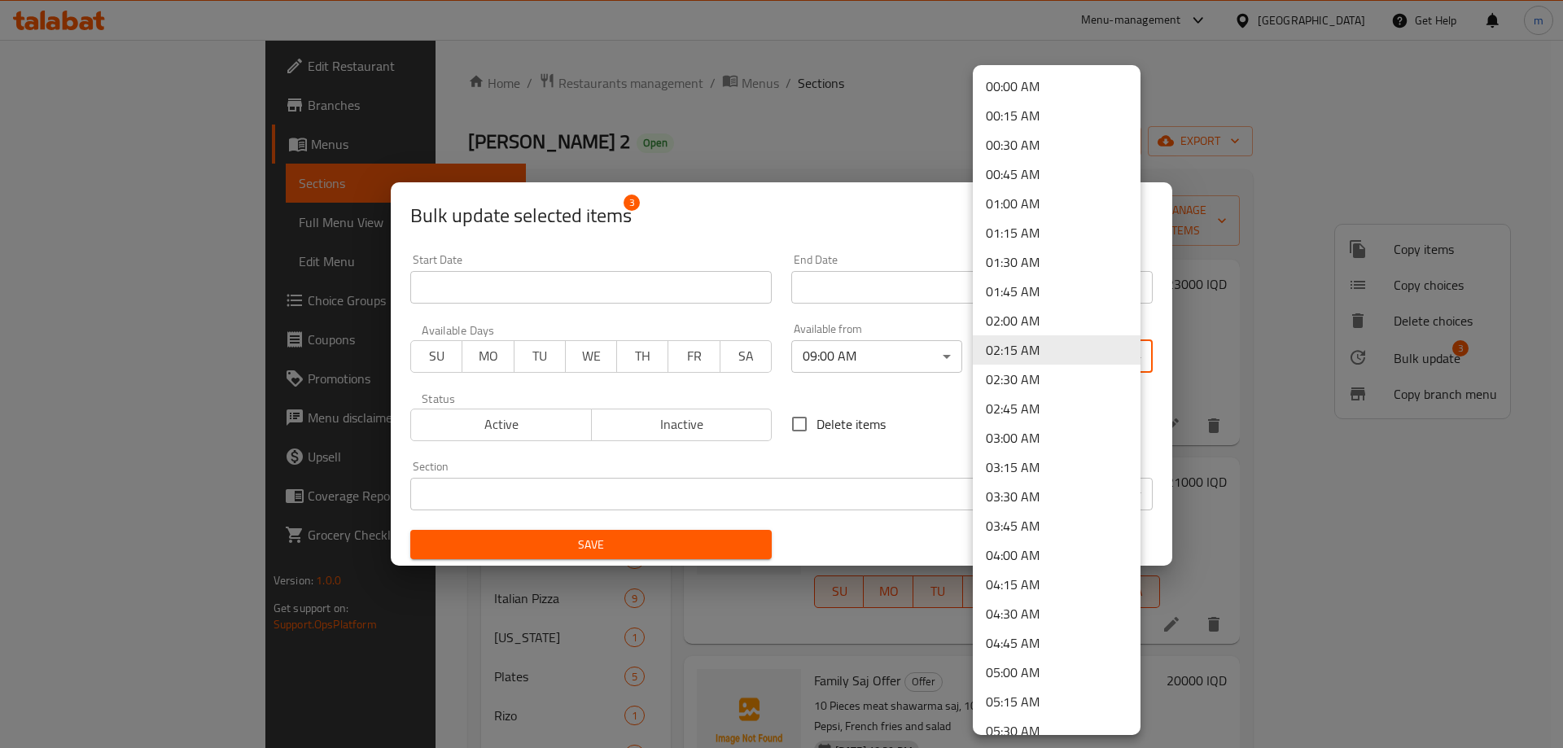
click at [1024, 325] on li "02:00 AM" at bounding box center [1057, 320] width 168 height 29
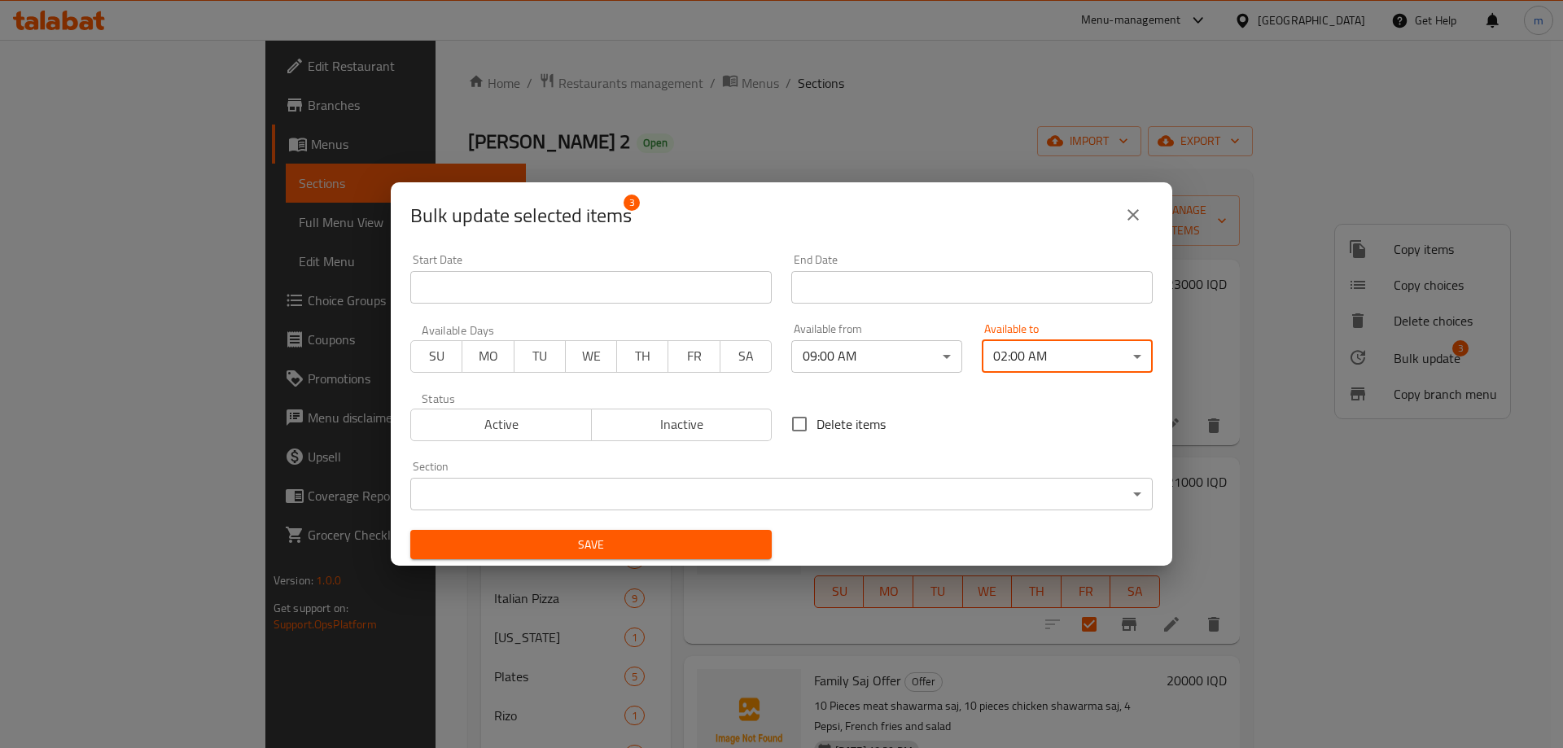
click at [723, 542] on span "Save" at bounding box center [590, 545] width 335 height 20
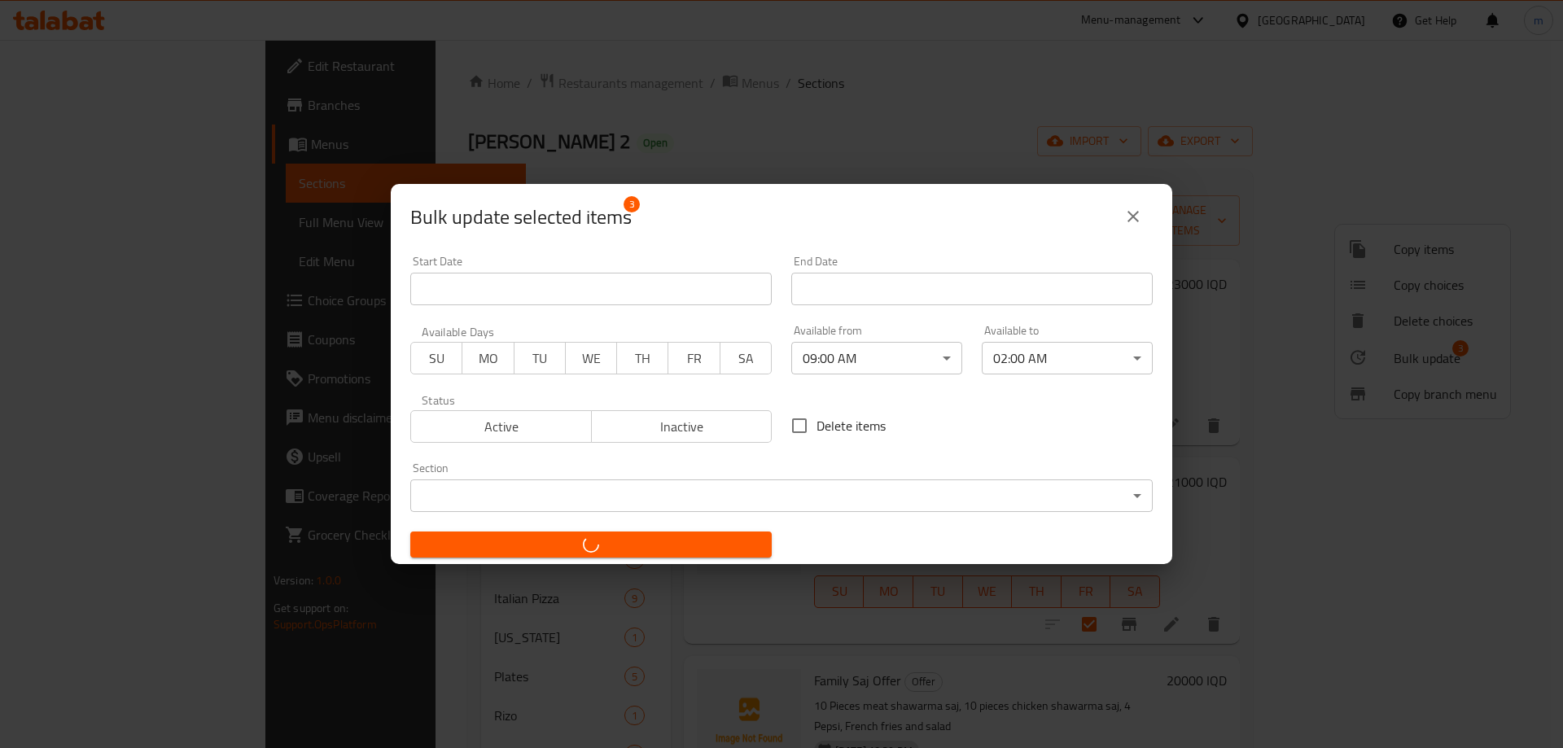
checkbox input "false"
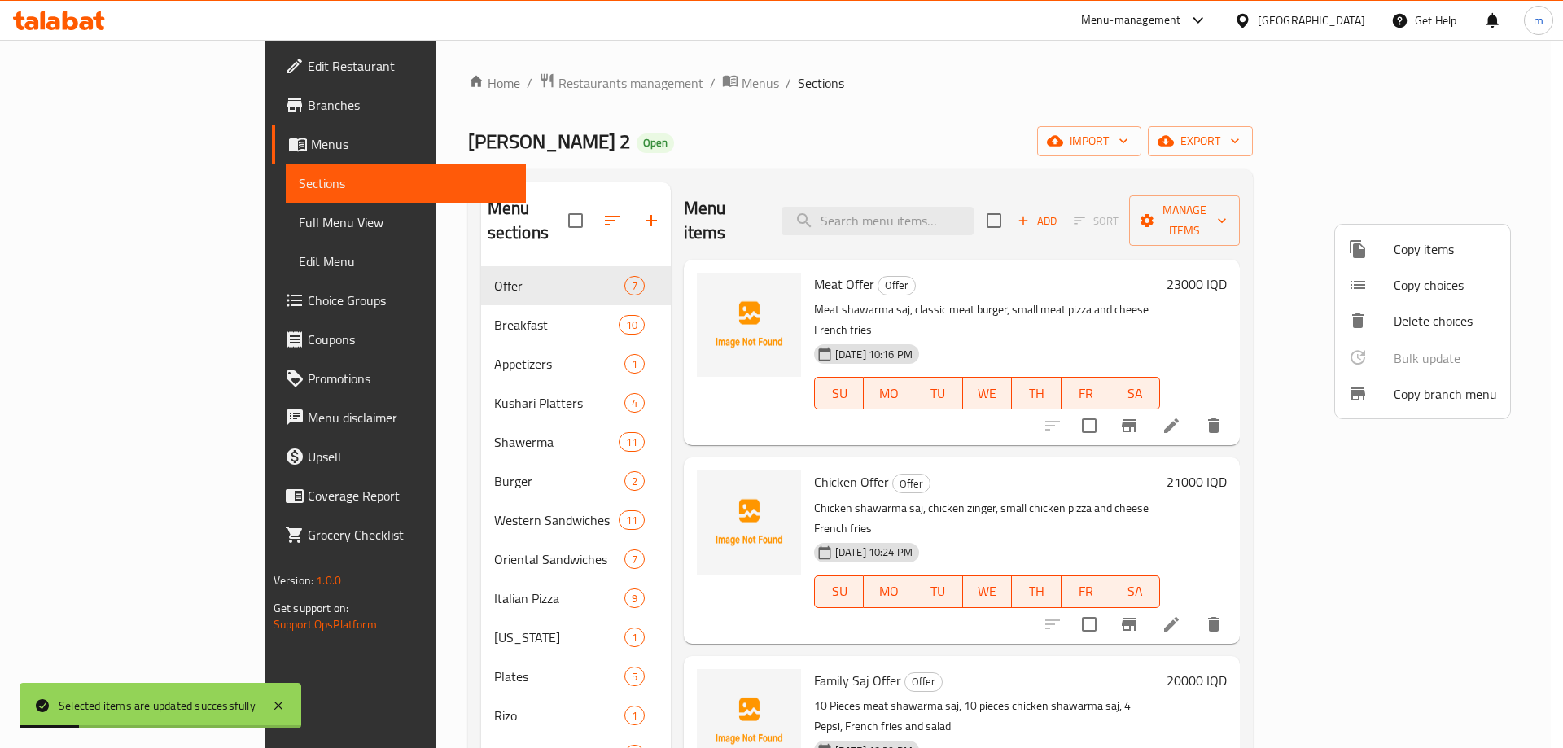
click at [790, 189] on div at bounding box center [781, 374] width 1563 height 748
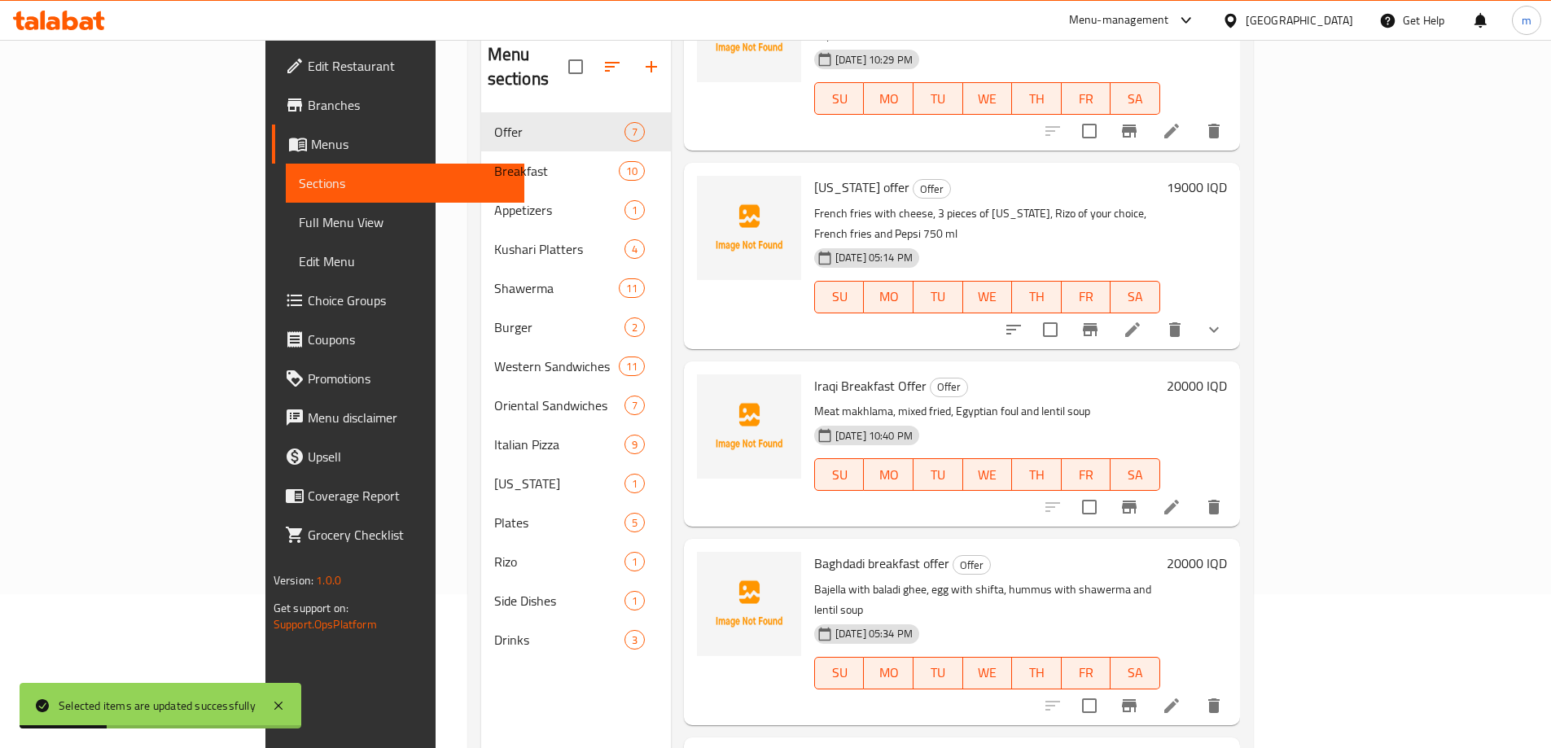
scroll to position [228, 0]
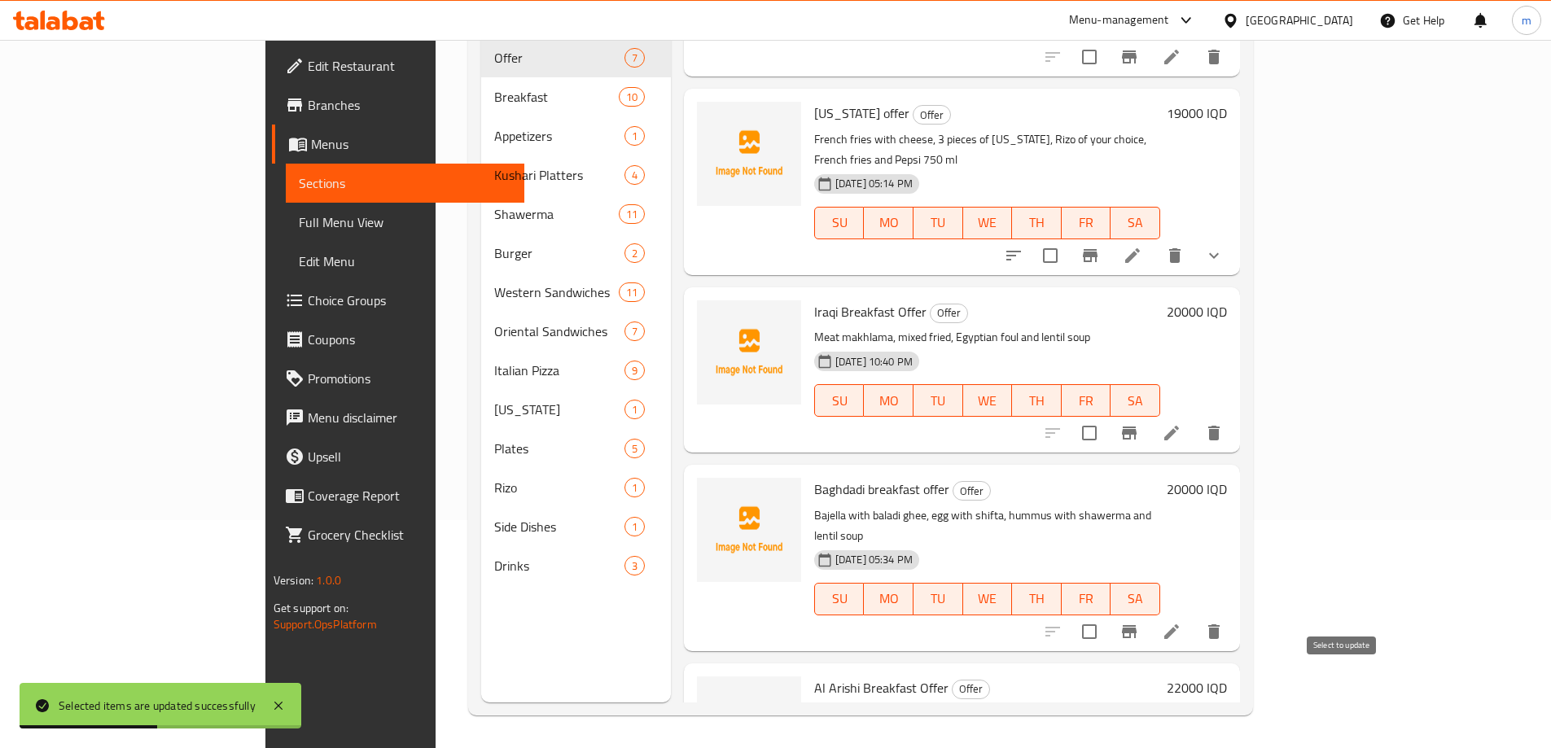
checkbox input "true"
click at [1106, 416] on input "checkbox" at bounding box center [1089, 433] width 34 height 34
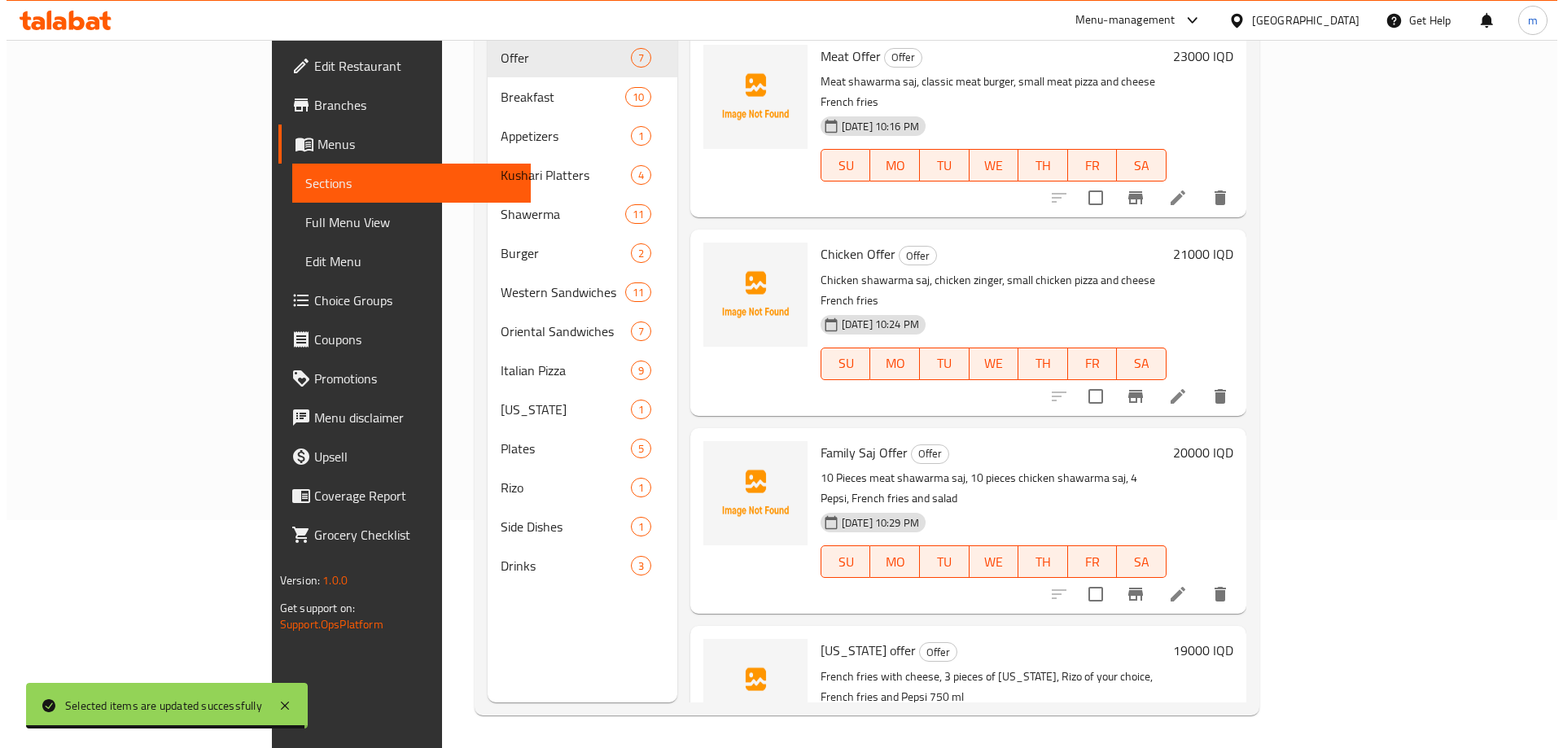
scroll to position [0, 0]
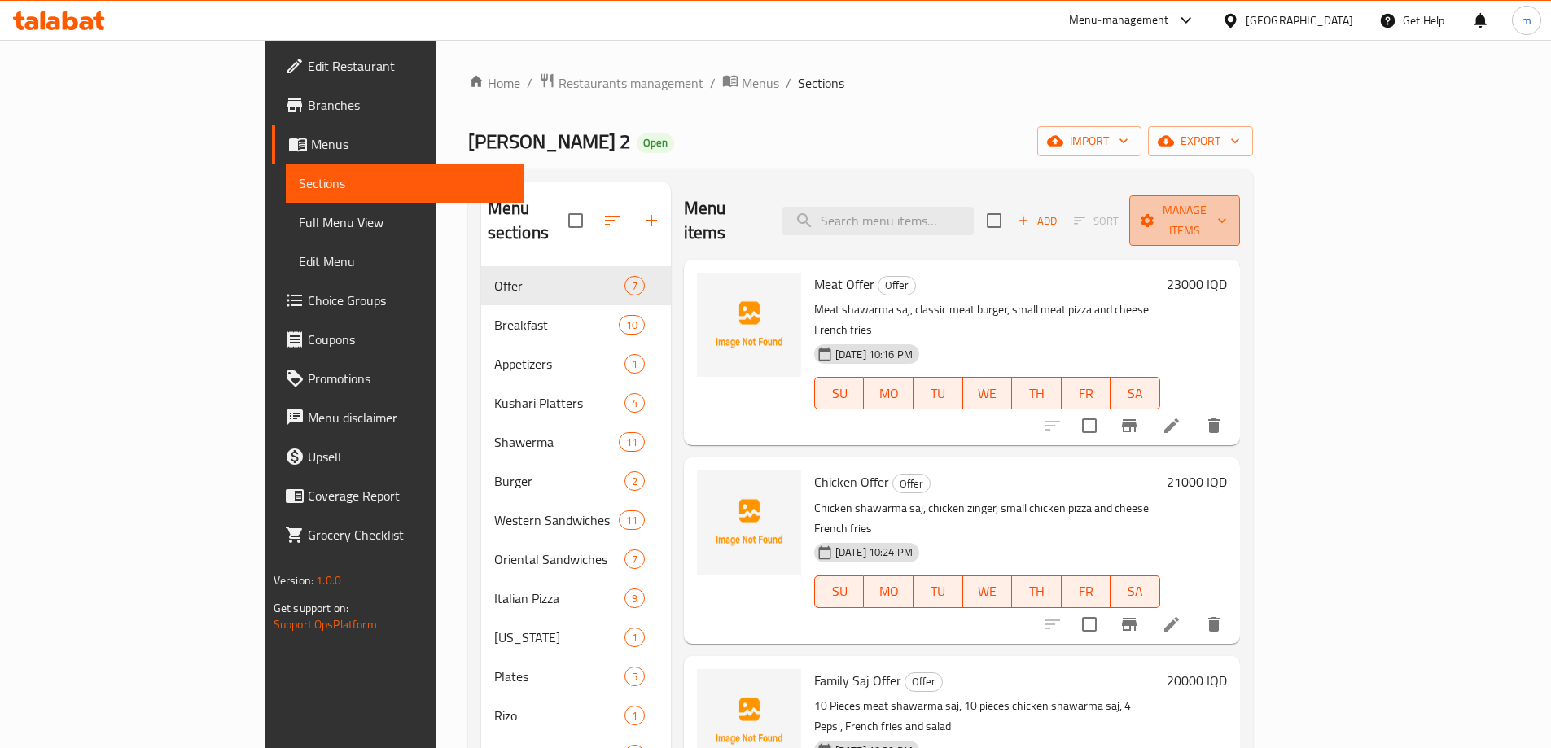
click at [1227, 201] on span "Manage items" at bounding box center [1184, 220] width 85 height 41
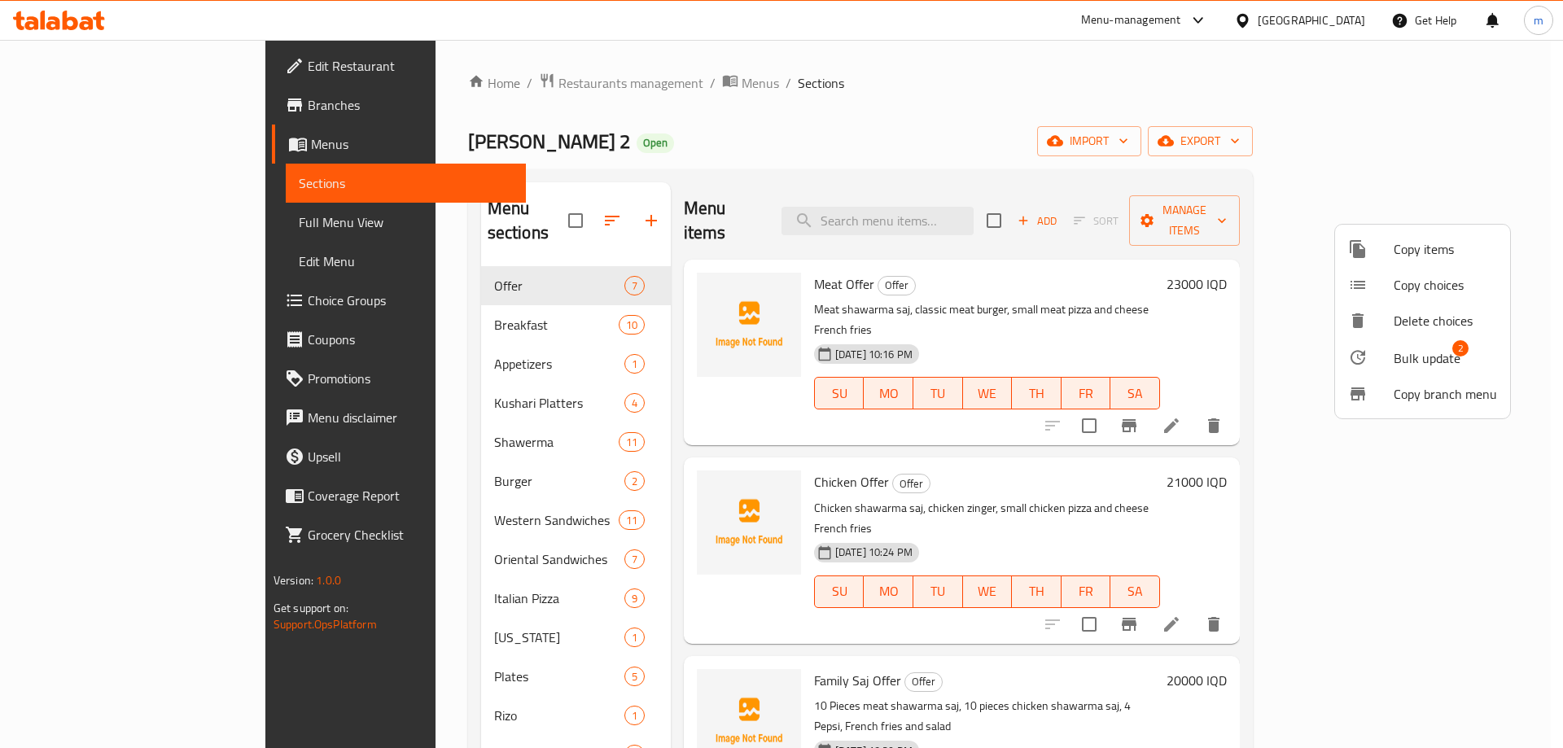
click at [1384, 355] on div at bounding box center [1371, 358] width 46 height 20
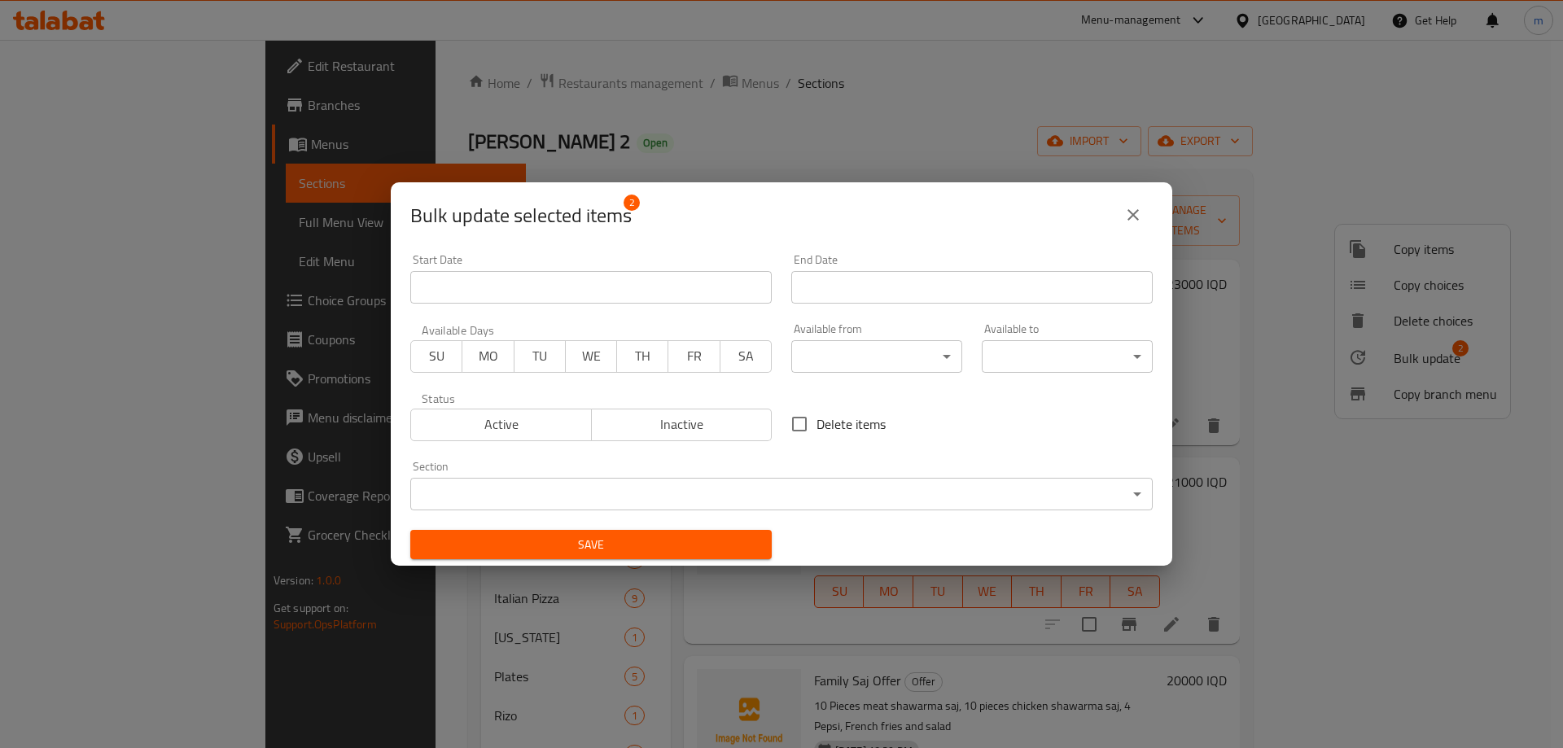
click at [883, 345] on body "​ Menu-management Iraq Get Help m Edit Restaurant Branches Menus Sections Full …" at bounding box center [781, 394] width 1563 height 708
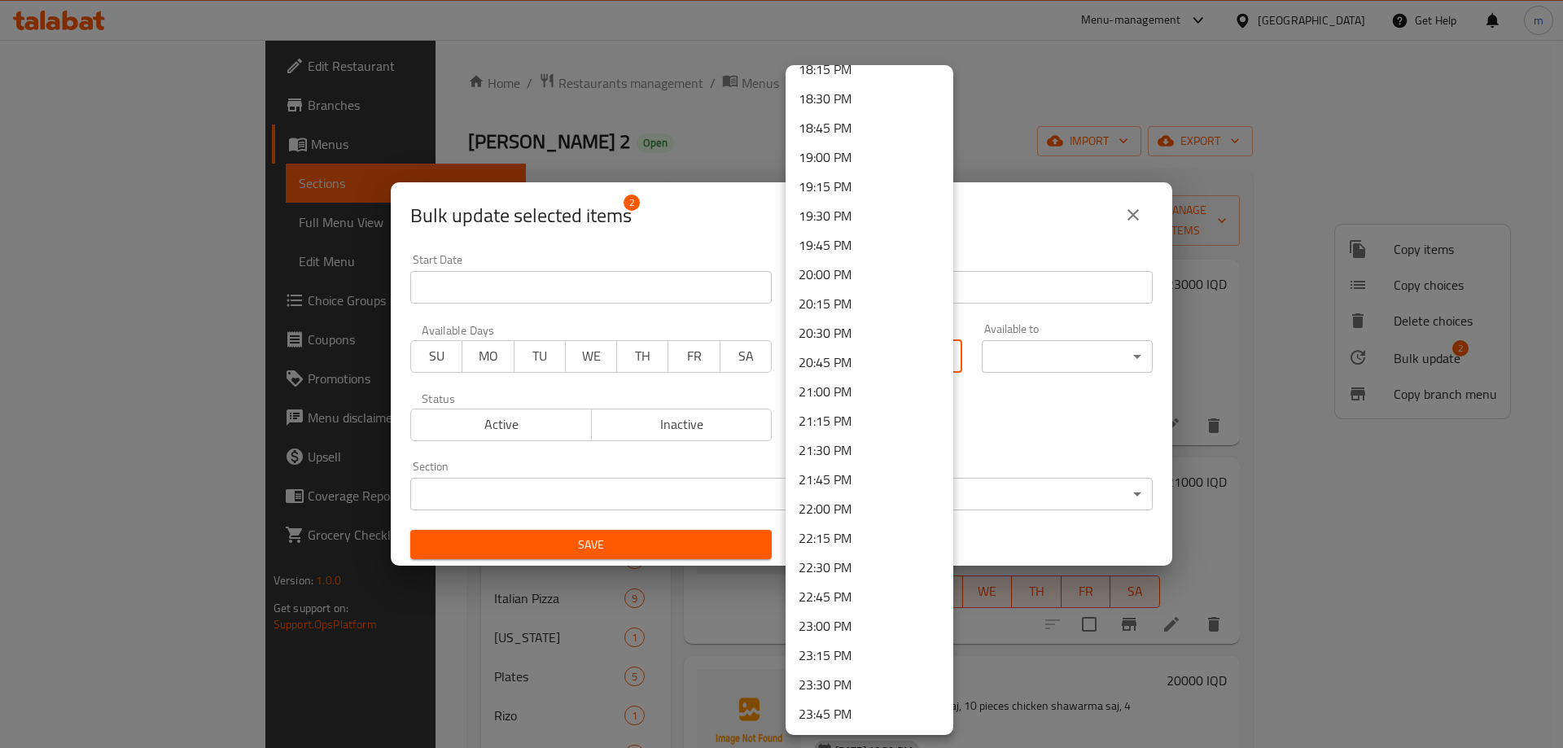
scroll to position [2185, 0]
click at [850, 592] on li "23:00 PM" at bounding box center [869, 596] width 168 height 29
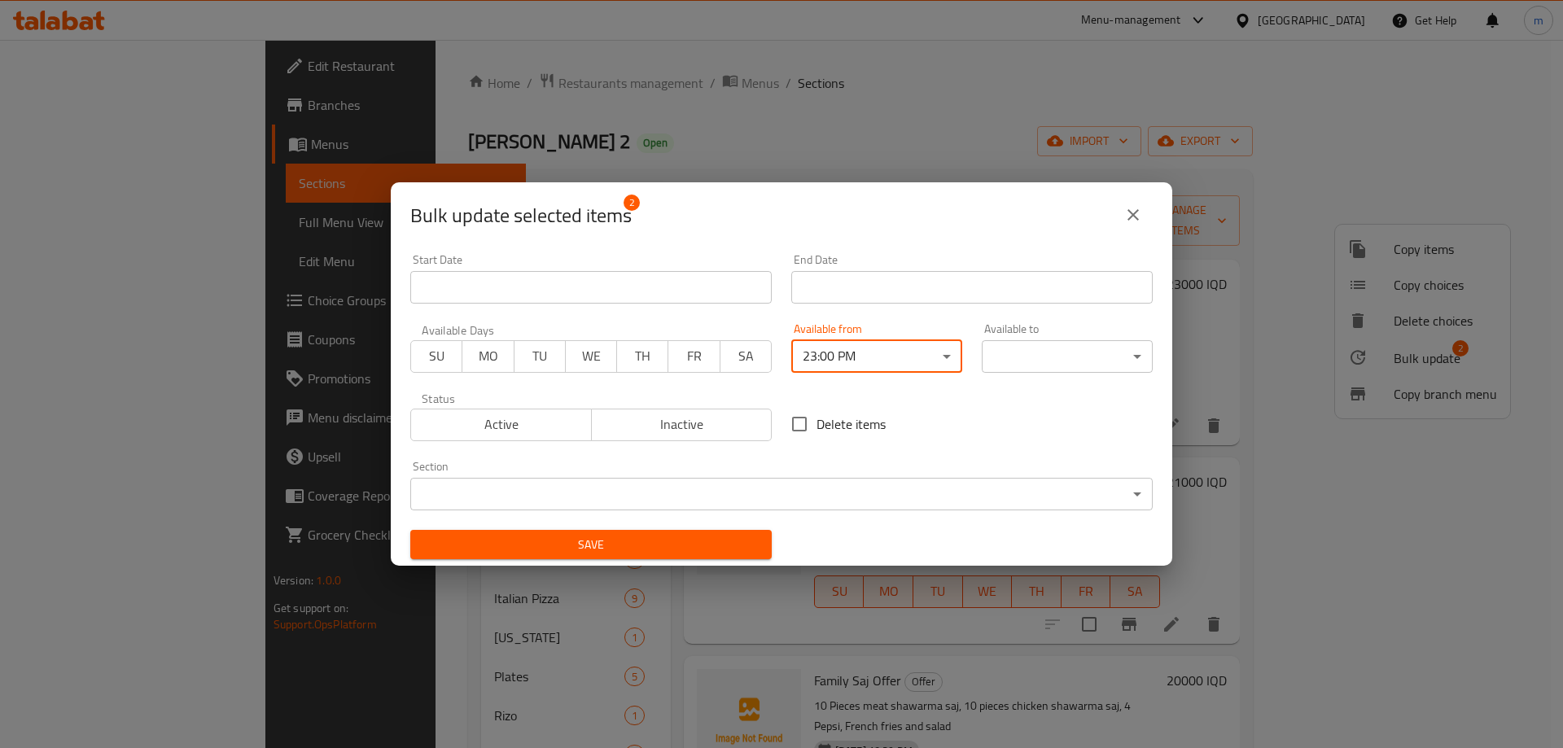
click at [1026, 356] on body "​ Menu-management Iraq Get Help m Edit Restaurant Branches Menus Sections Full …" at bounding box center [781, 394] width 1563 height 708
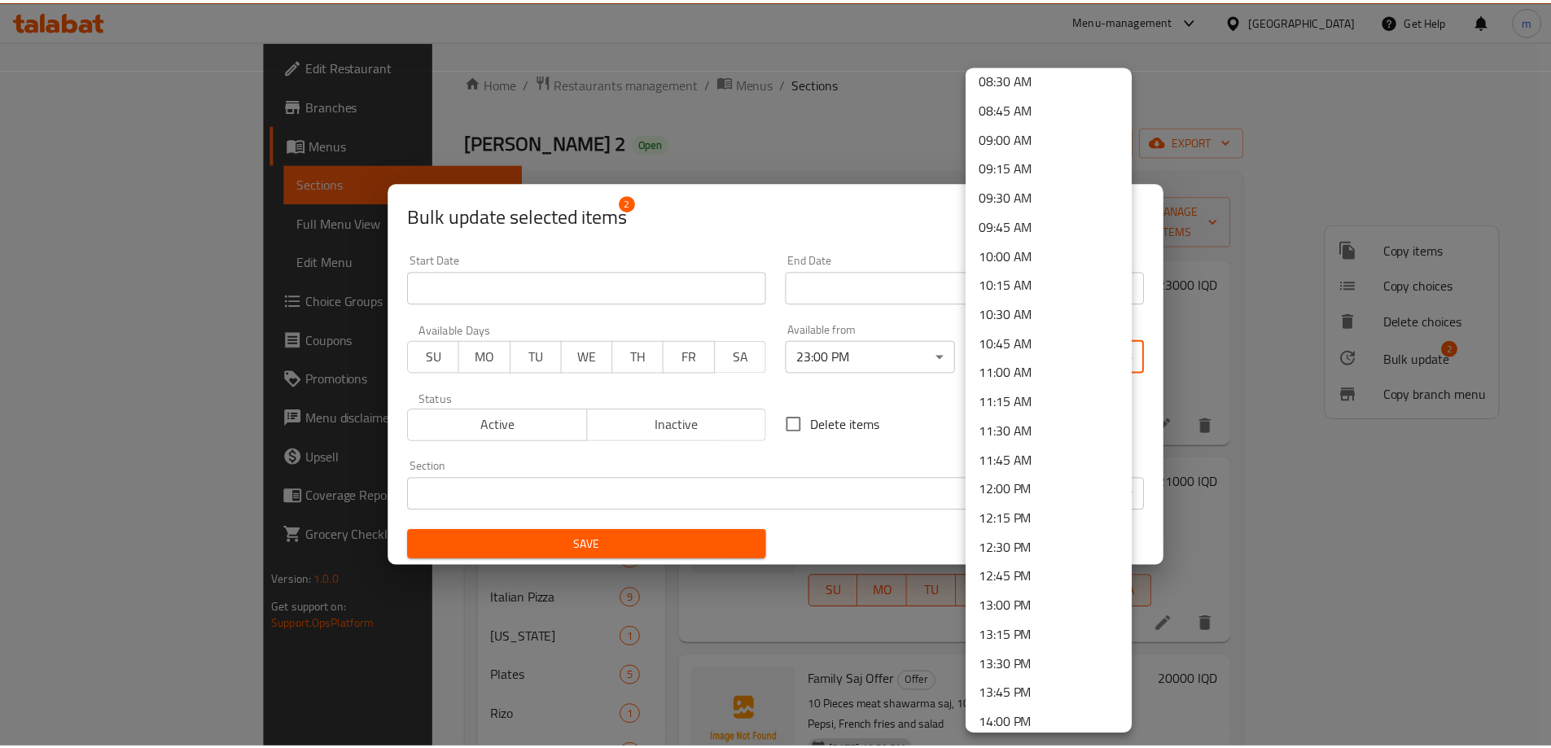
scroll to position [1172, 0]
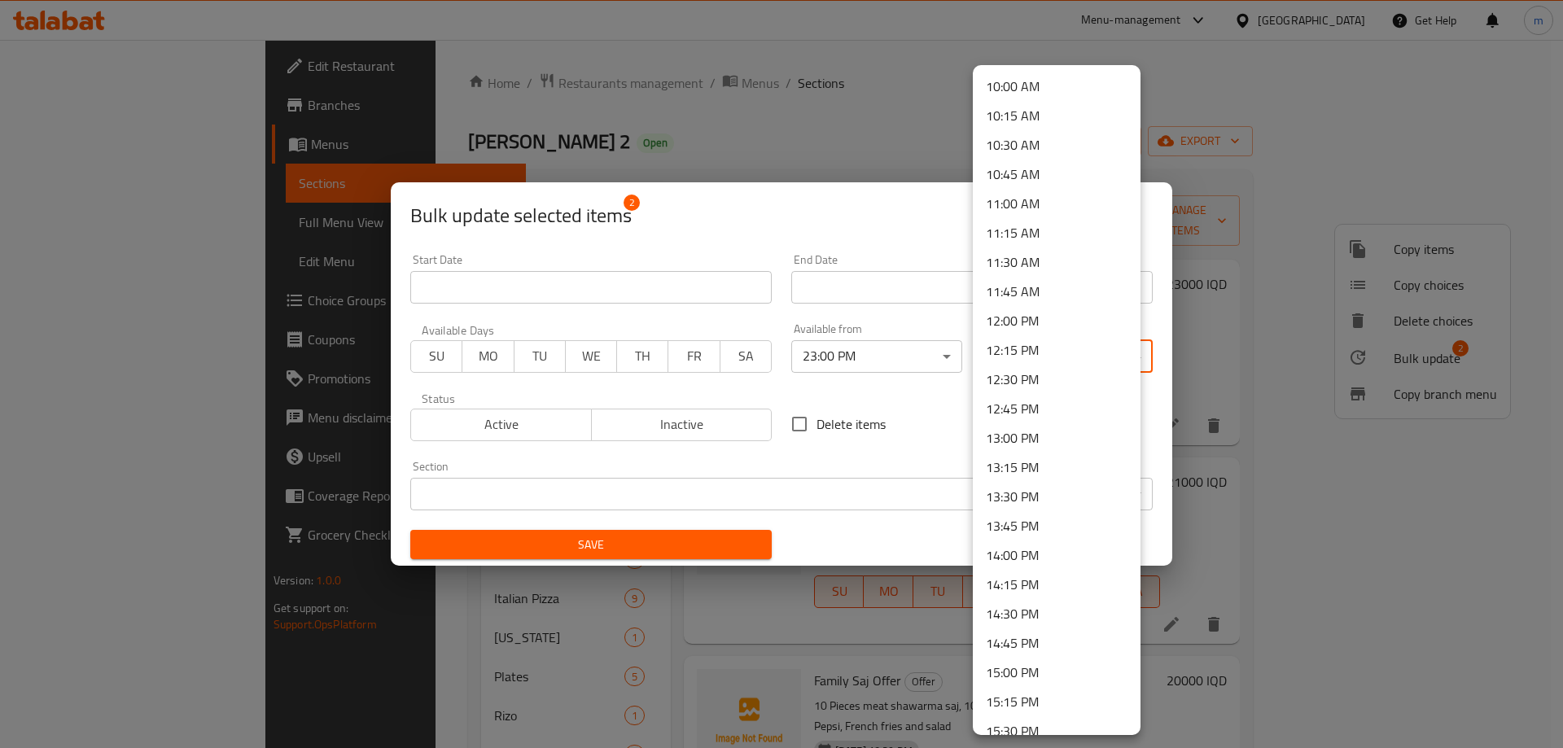
click at [1026, 328] on li "12:00 PM" at bounding box center [1057, 320] width 168 height 29
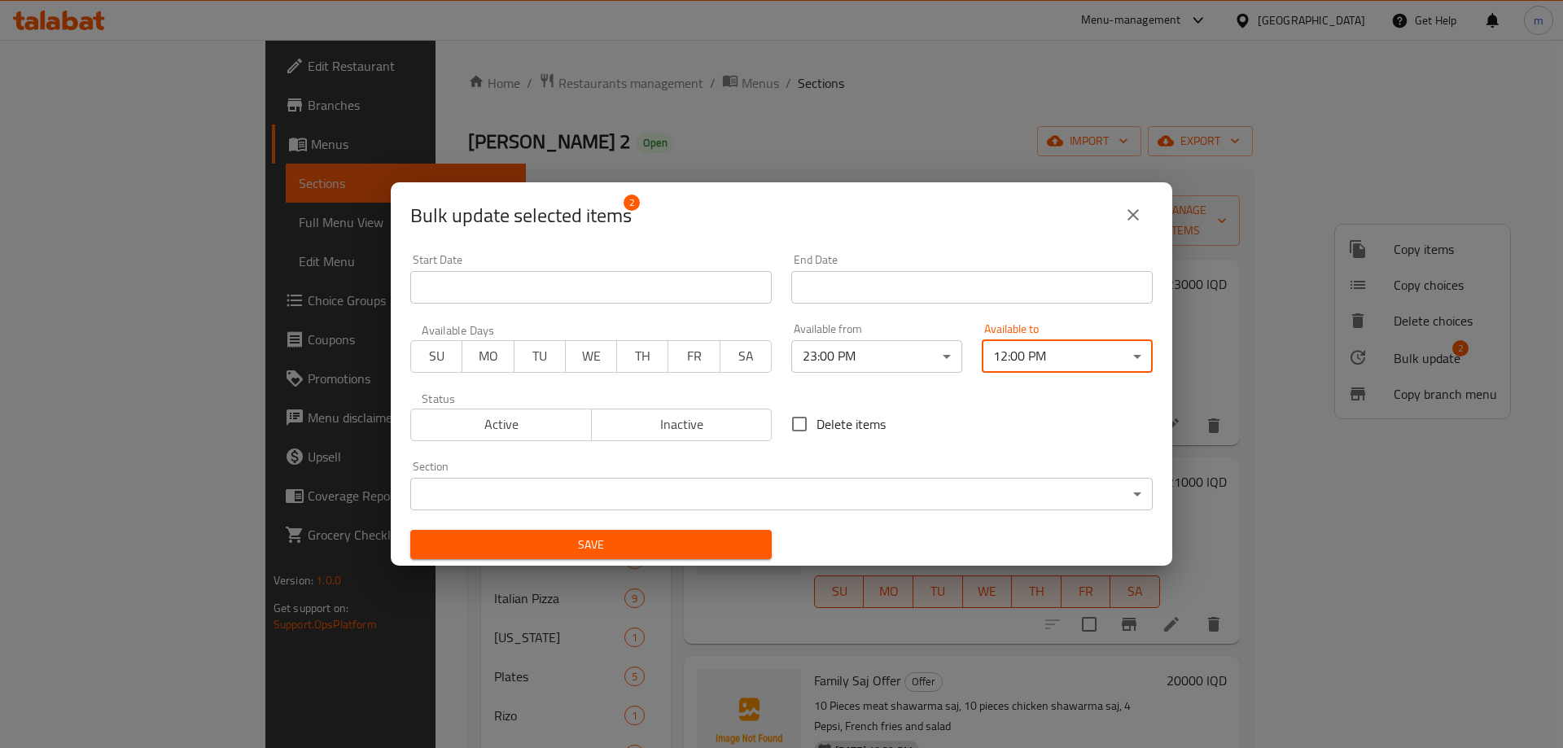
click at [965, 420] on div "Delete items" at bounding box center [971, 424] width 381 height 54
click at [989, 409] on div "Delete items" at bounding box center [971, 424] width 381 height 54
click at [704, 542] on span "Save" at bounding box center [590, 545] width 335 height 20
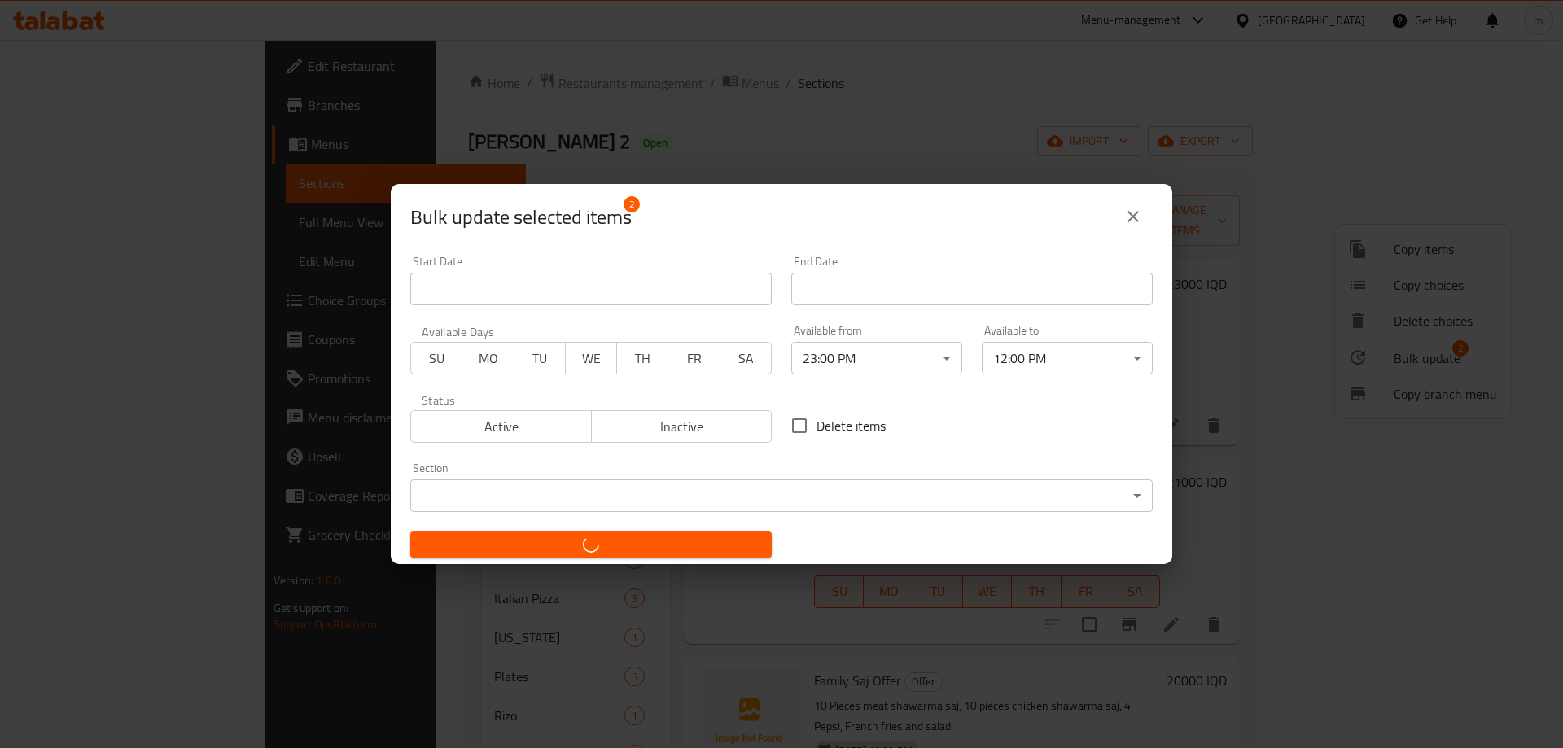
checkbox input "false"
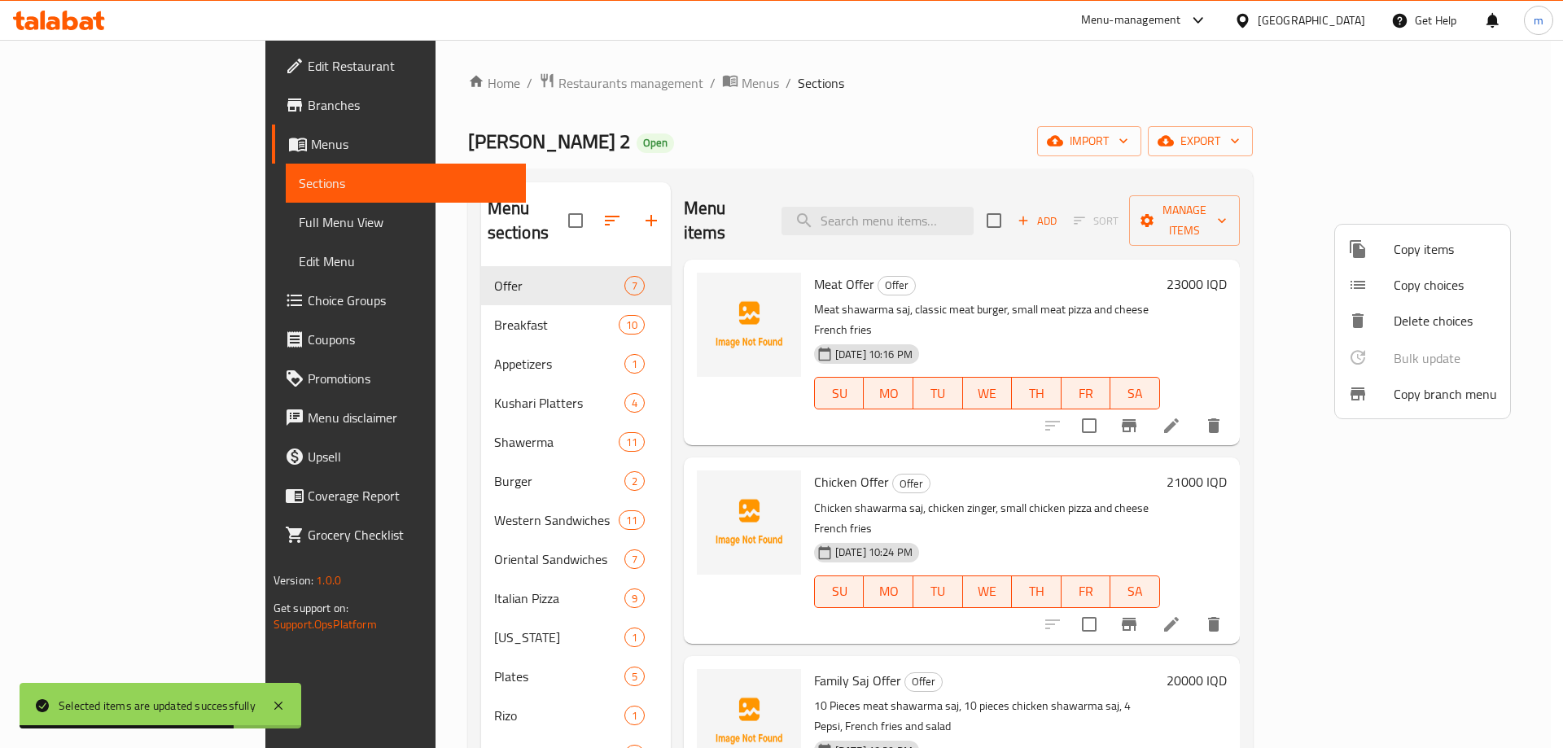
click at [117, 223] on div at bounding box center [781, 374] width 1563 height 748
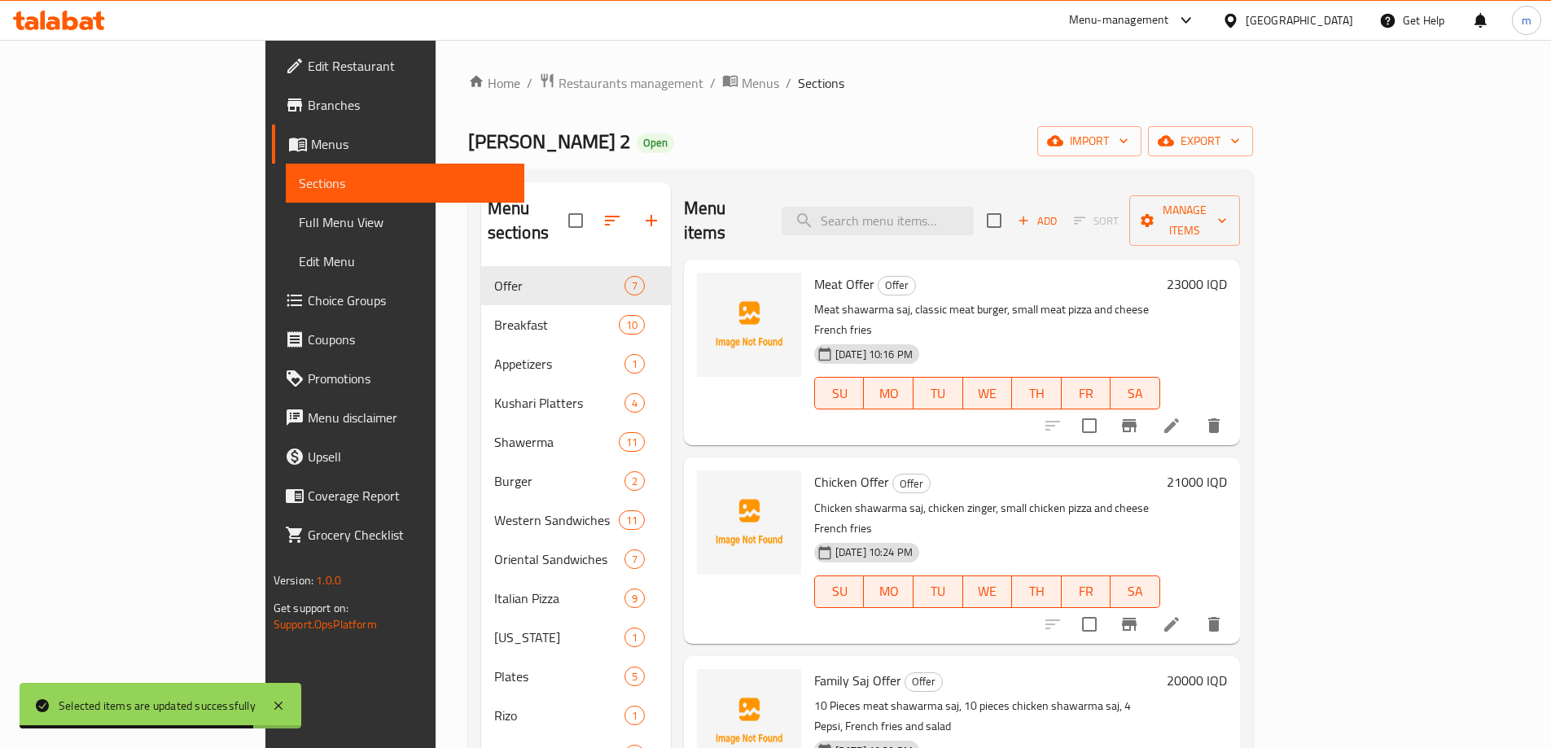
click at [299, 225] on span "Full Menu View" at bounding box center [405, 222] width 212 height 20
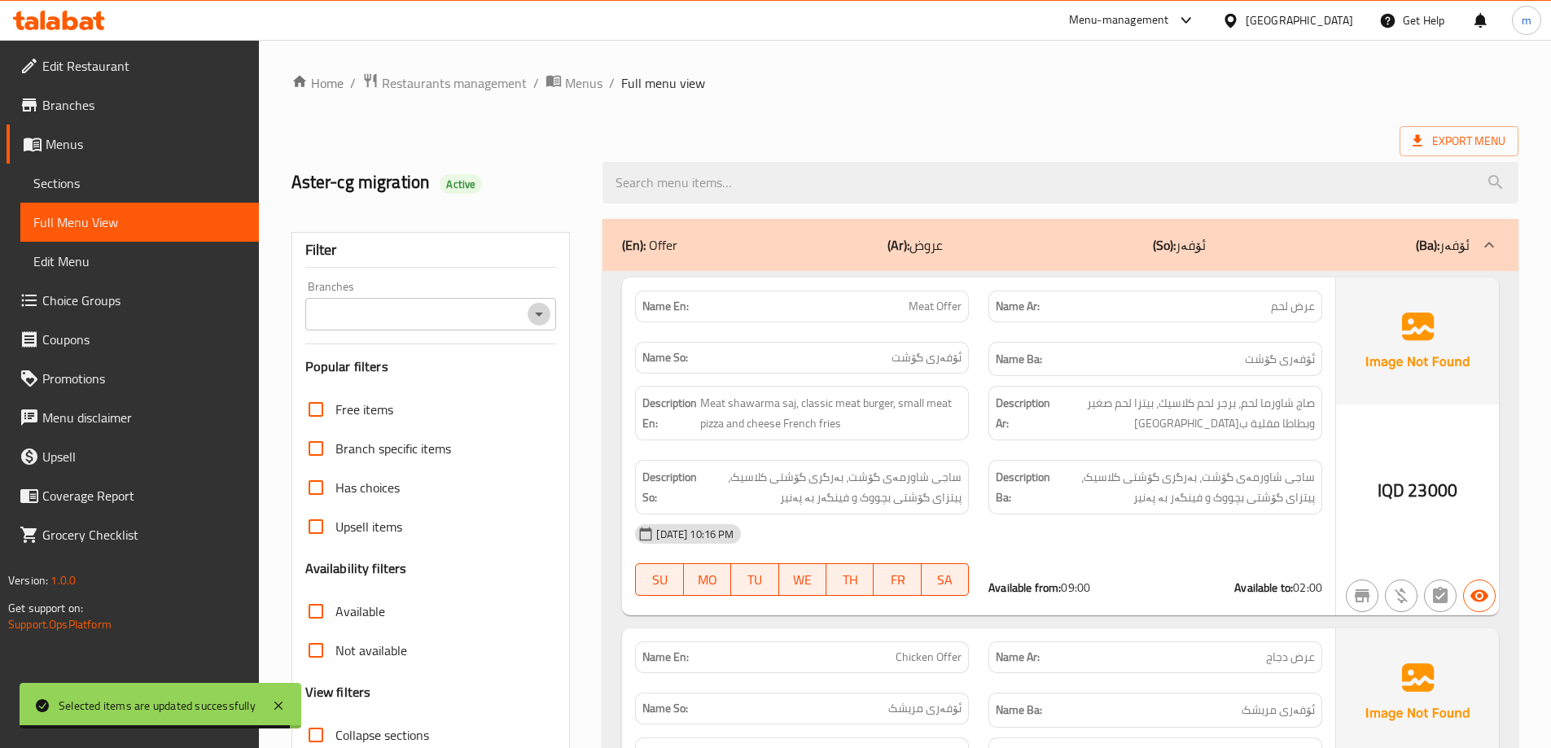
drag, startPoint x: 545, startPoint y: 321, endPoint x: 537, endPoint y: 323, distance: 8.3
click at [546, 321] on icon "Open" at bounding box center [539, 314] width 20 height 20
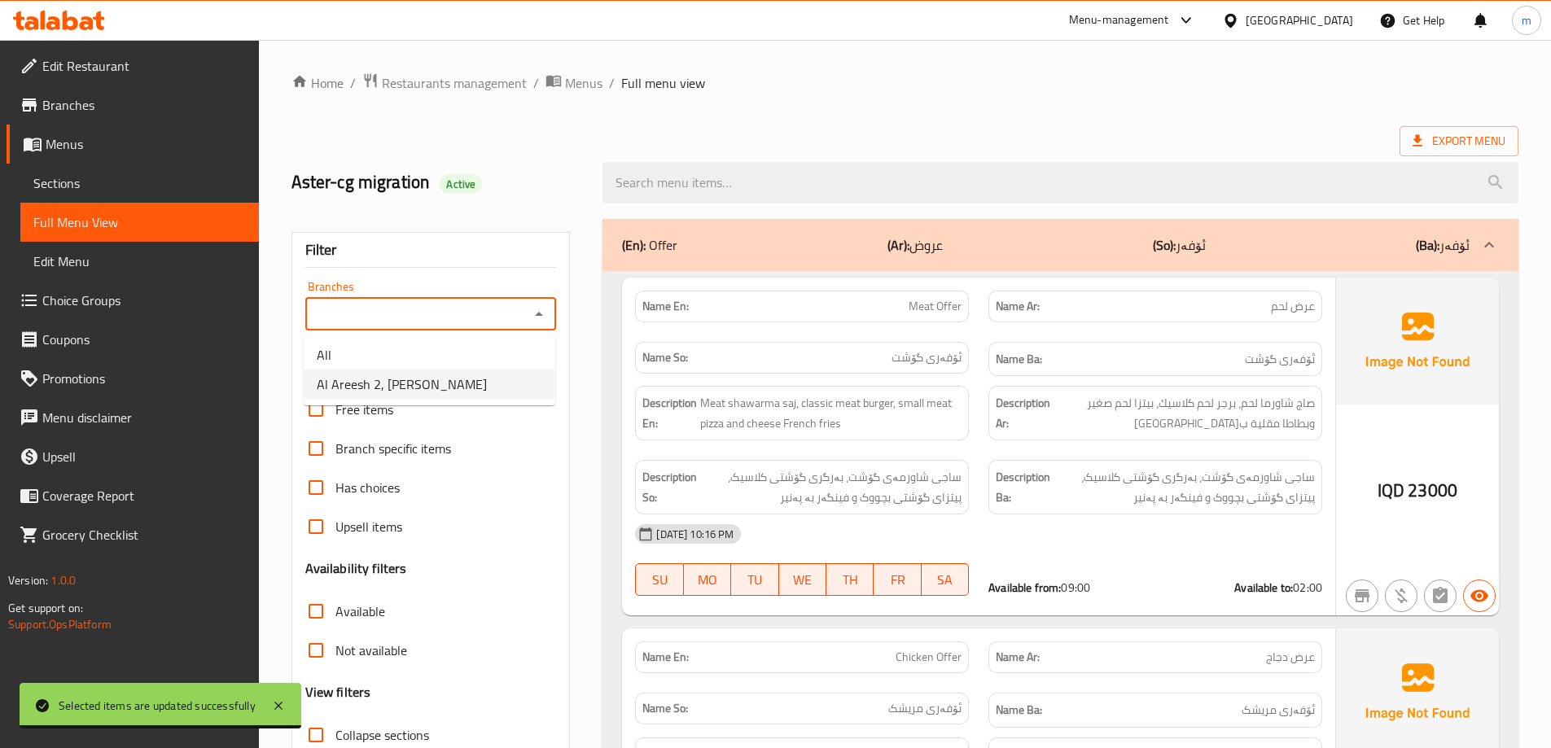
click at [384, 394] on span "Al Areesh 2, Al Mansur" at bounding box center [402, 384] width 170 height 20
type input "Al Areesh 2, Al Mansur"
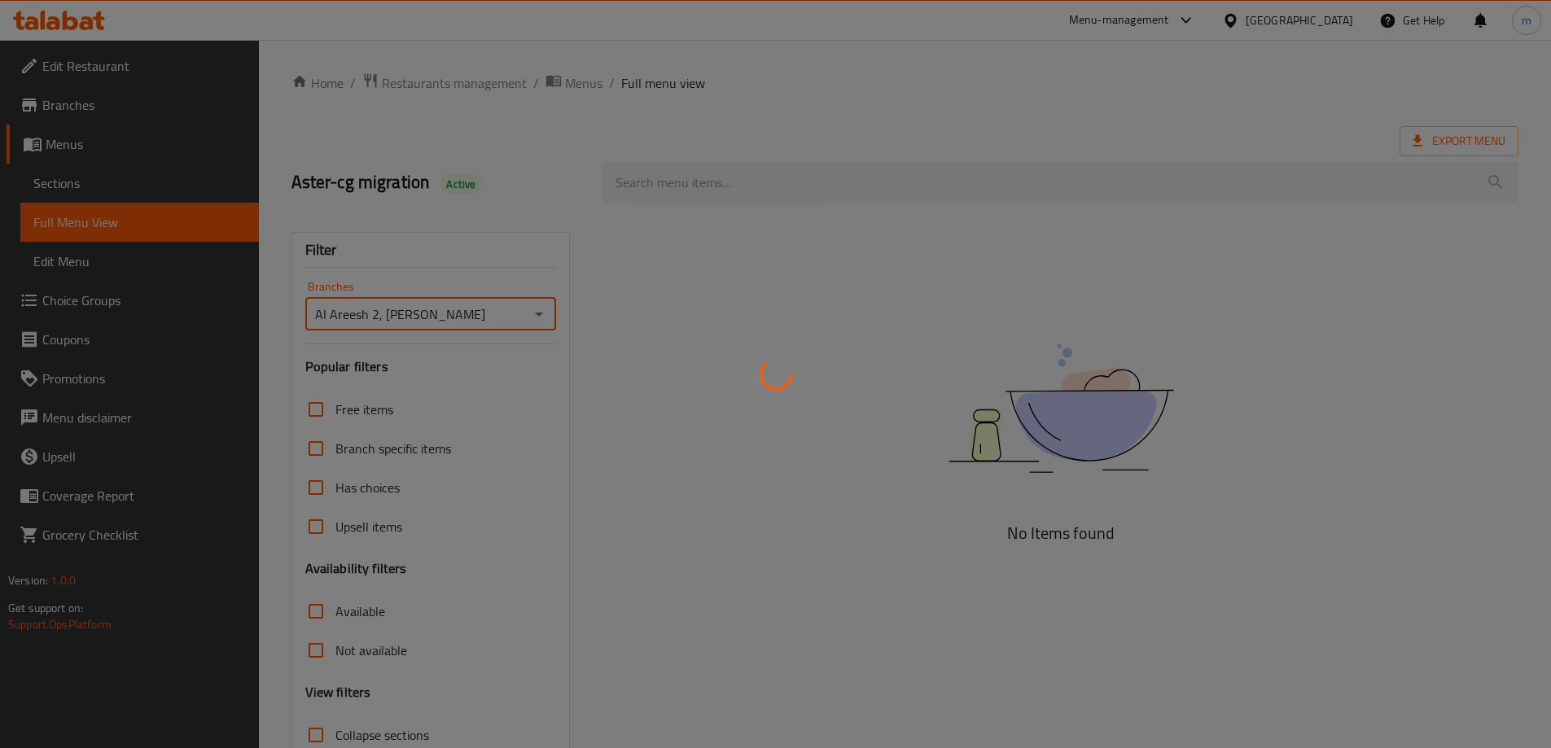
scroll to position [118, 0]
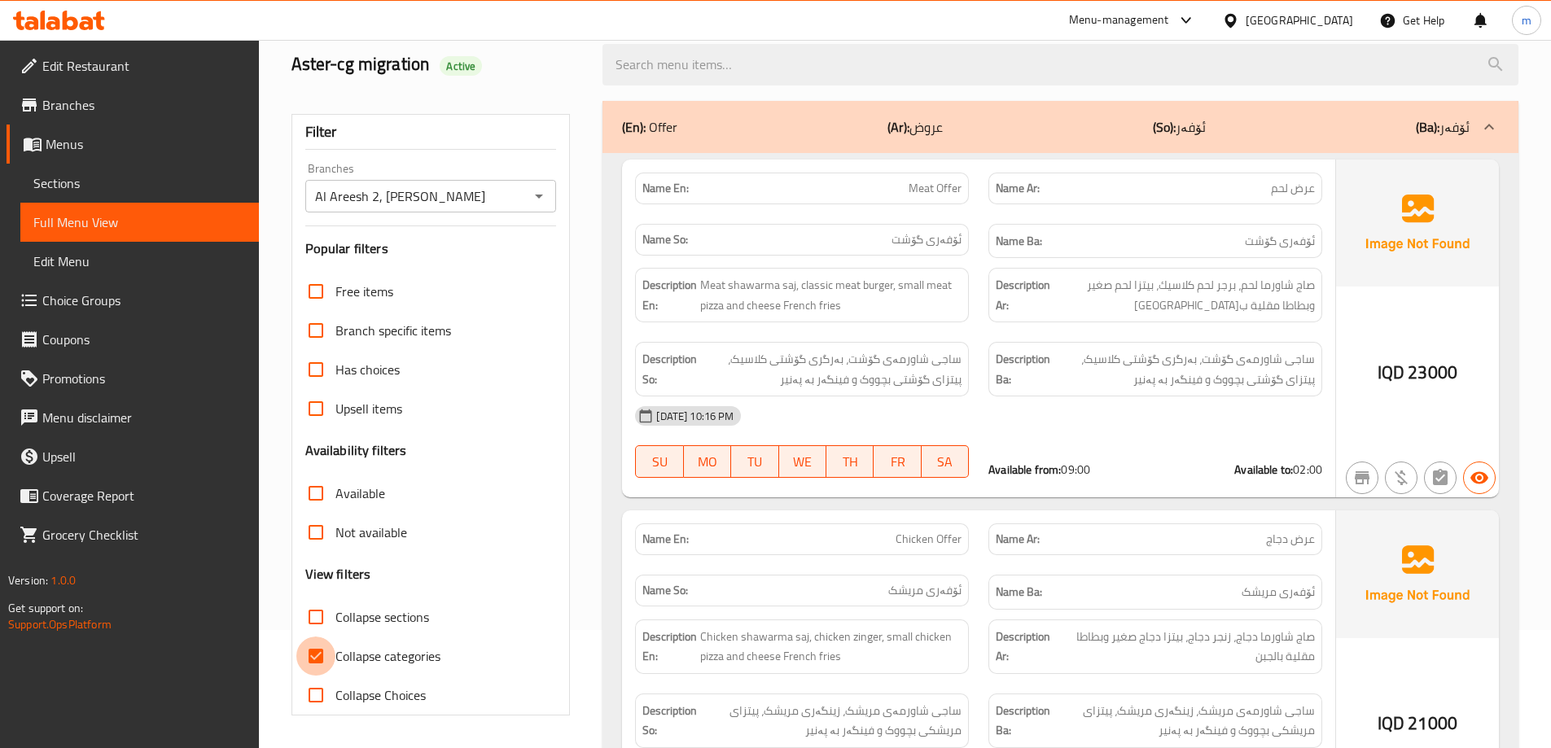
click at [309, 660] on input "Collapse categories" at bounding box center [315, 655] width 39 height 39
checkbox input "false"
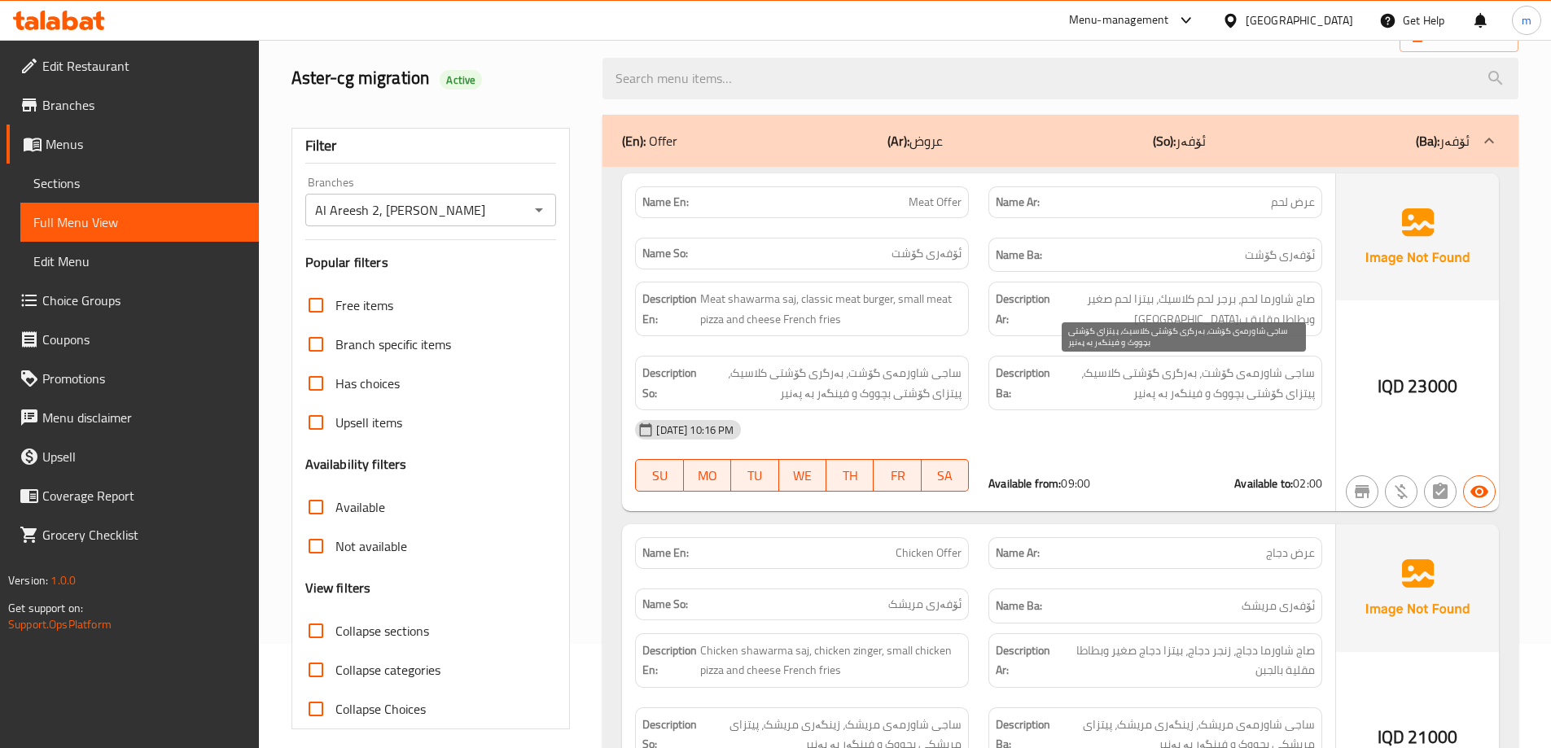
scroll to position [0, 0]
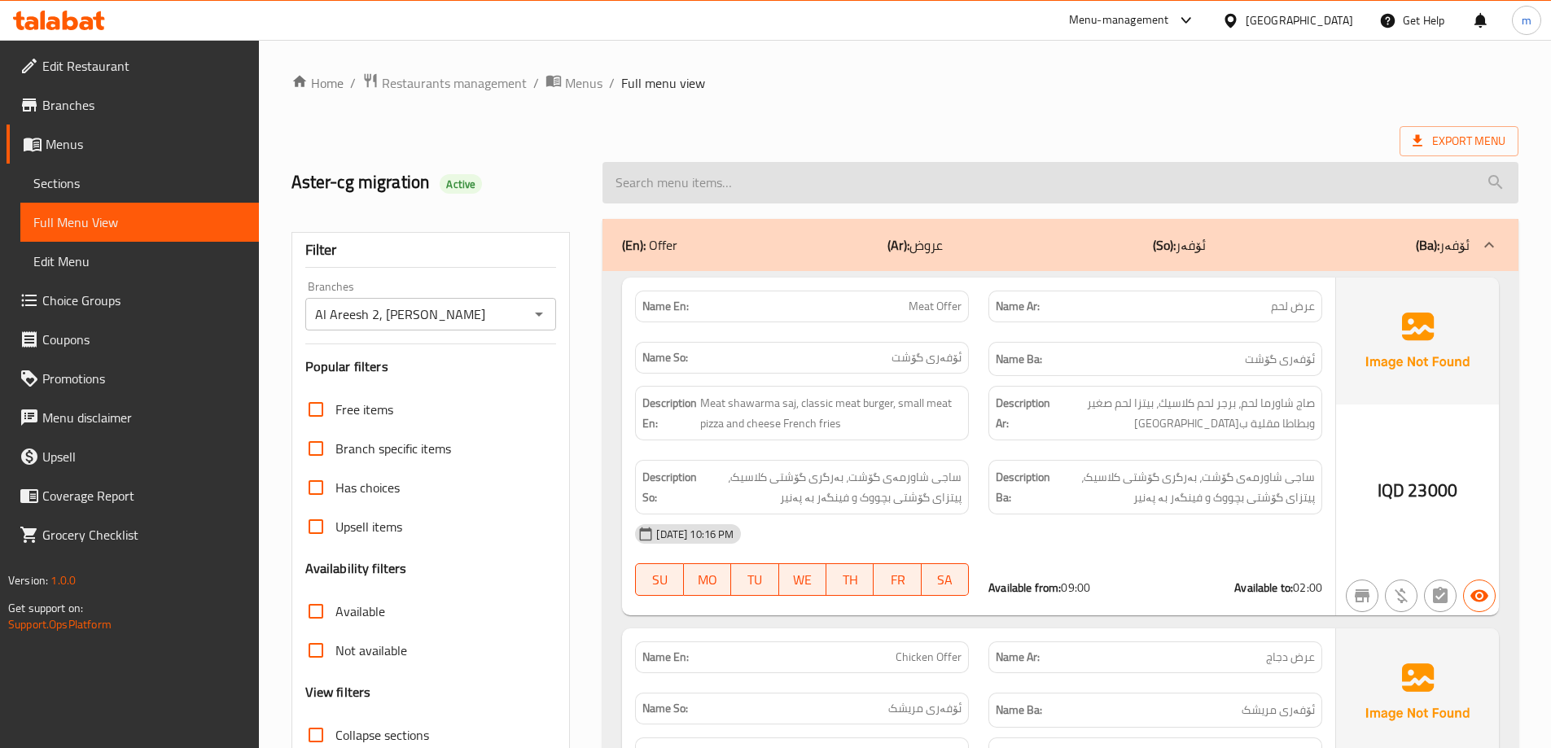
click at [840, 173] on input "search" at bounding box center [1060, 183] width 916 height 42
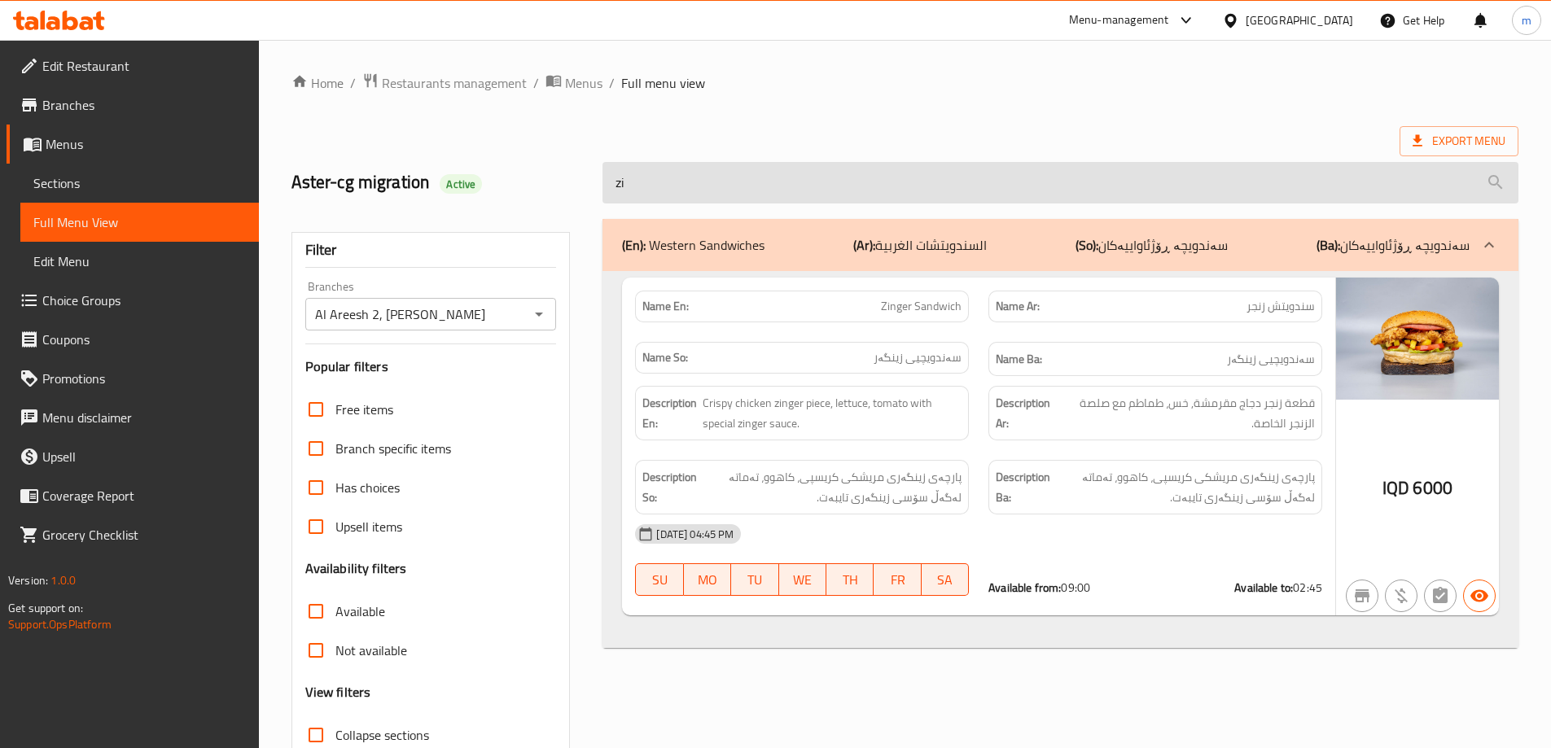
type input "z"
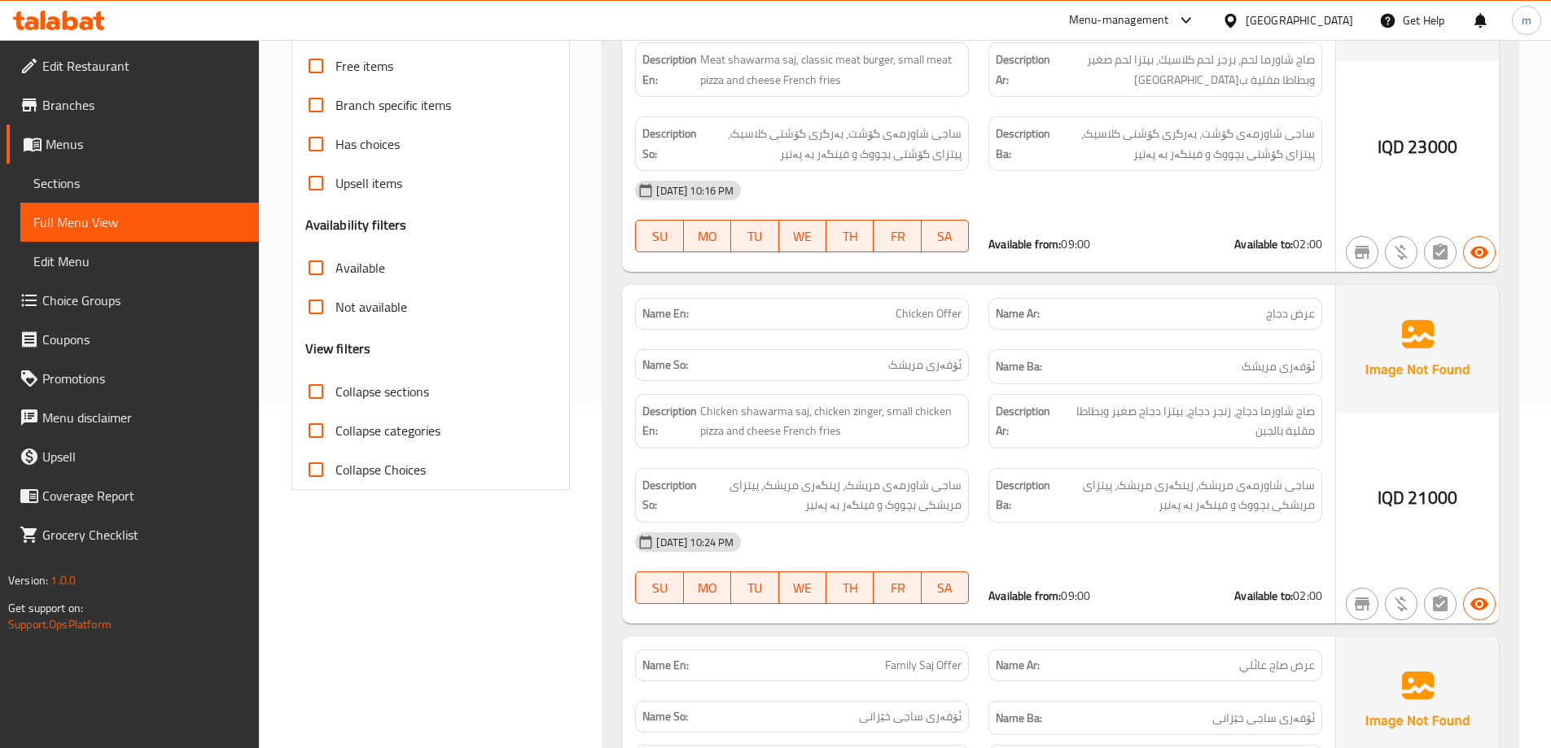
scroll to position [380, 0]
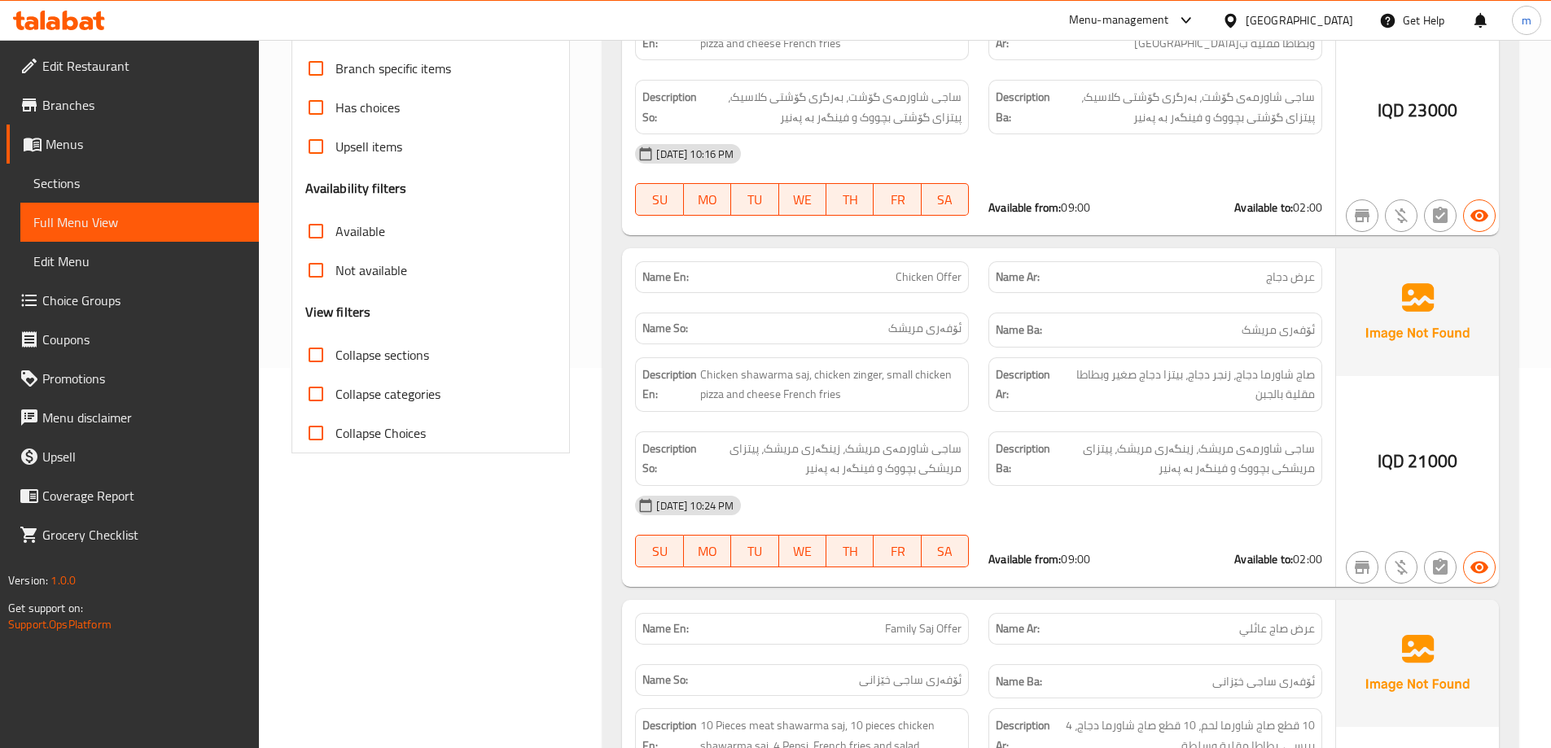
click at [102, 179] on span "Sections" at bounding box center [139, 183] width 212 height 20
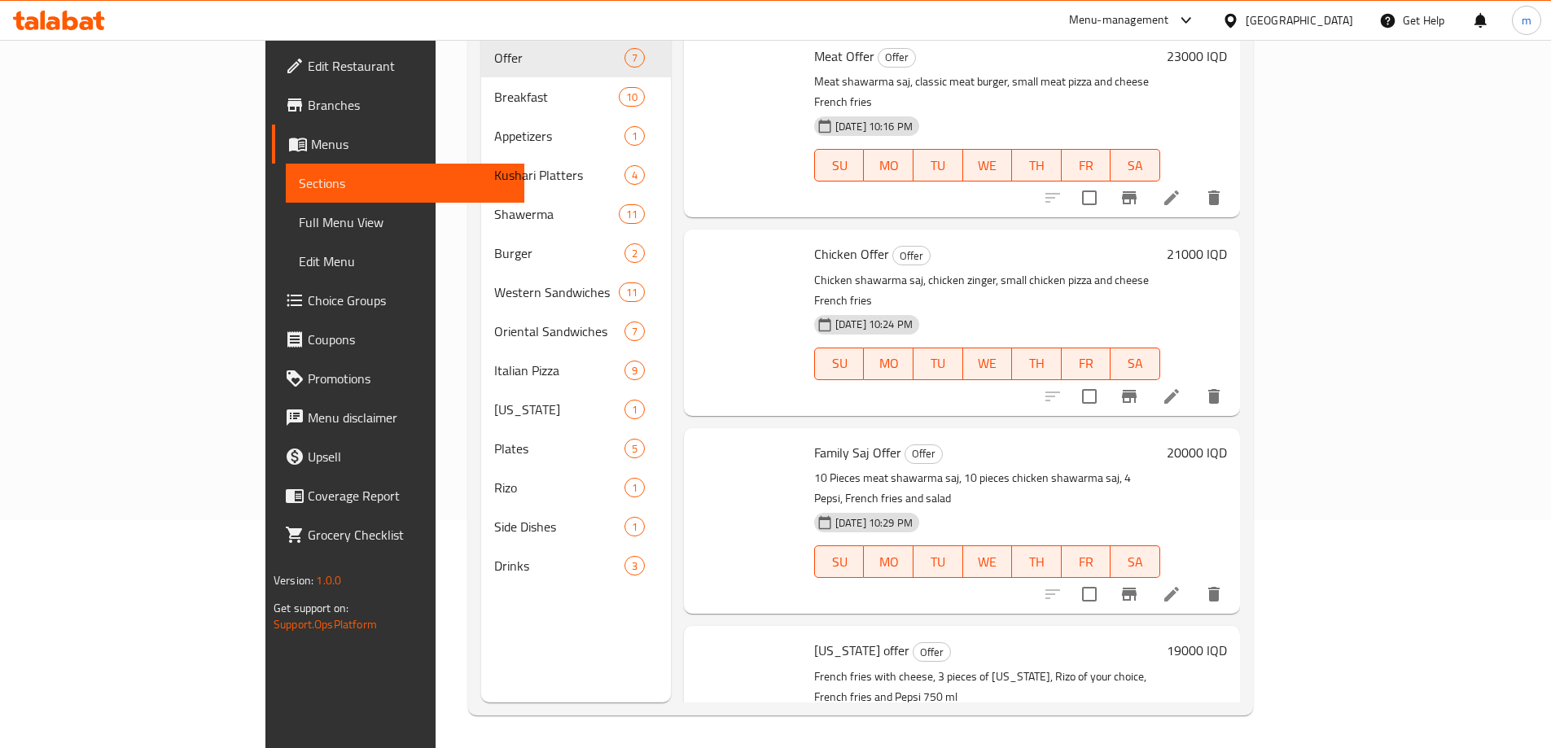
scroll to position [228, 0]
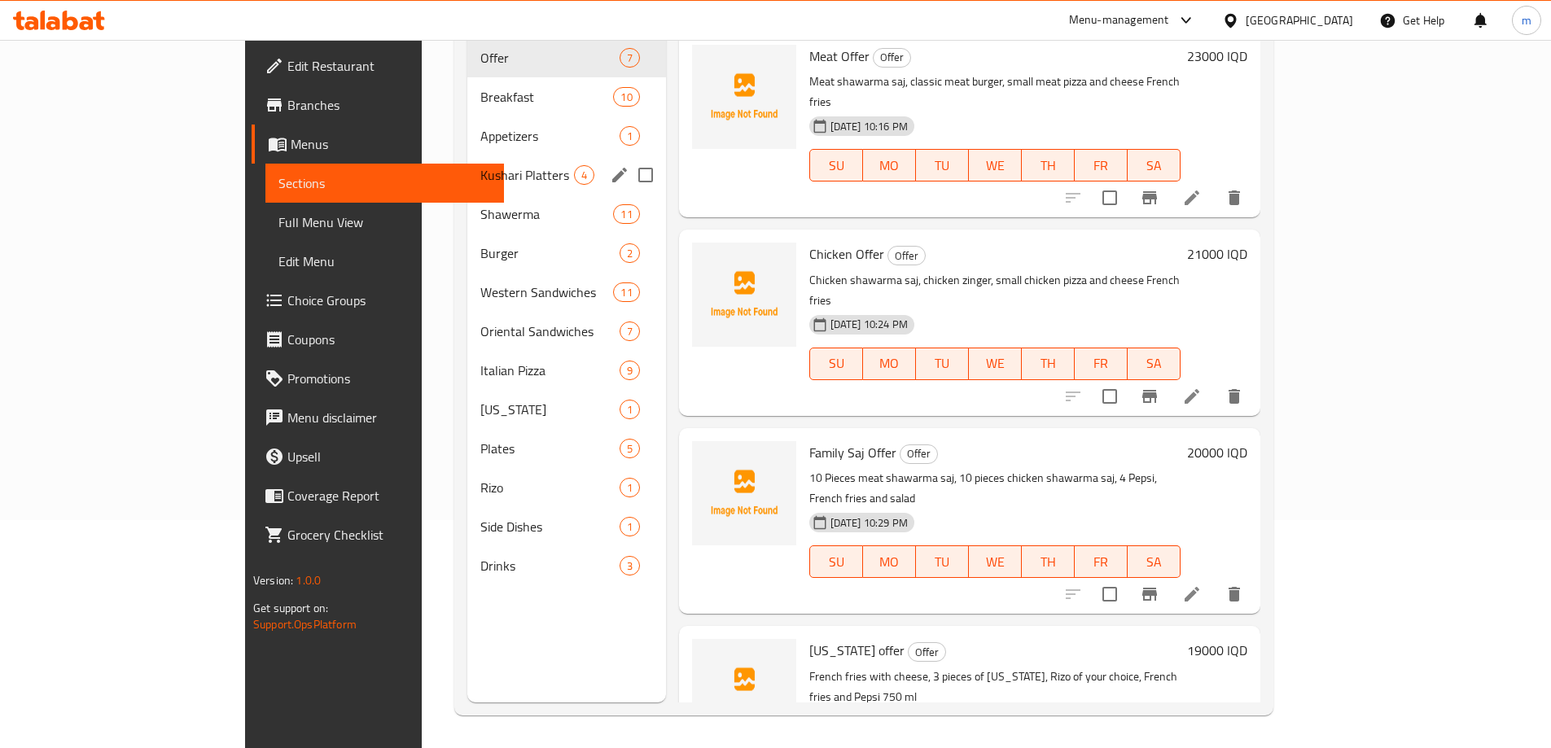
click at [480, 165] on span "Kushari Platters" at bounding box center [526, 175] width 93 height 20
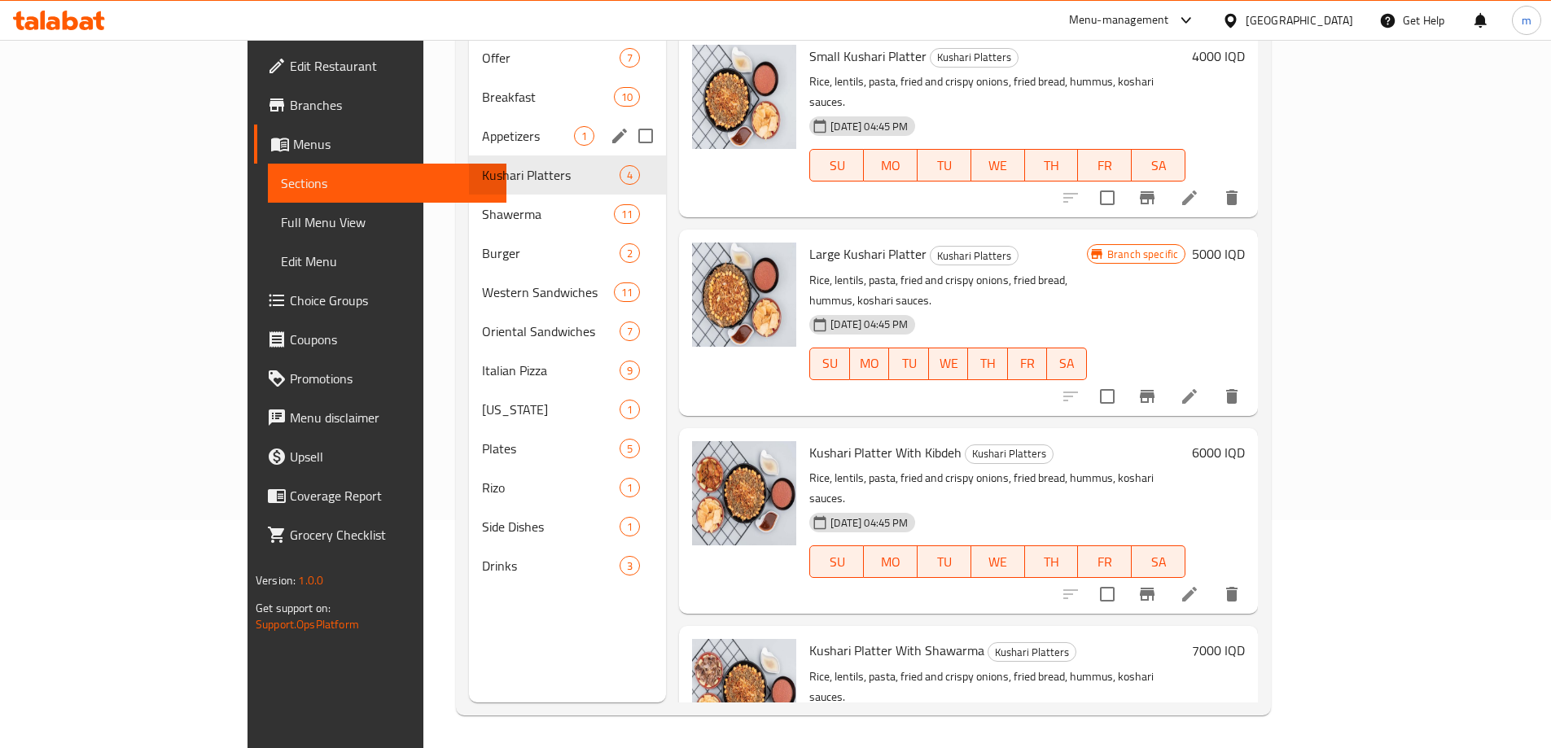
drag, startPoint x: 370, startPoint y: 95, endPoint x: 365, endPoint y: 62, distance: 33.9
click at [469, 116] on div "Appetizers 1" at bounding box center [567, 135] width 197 height 39
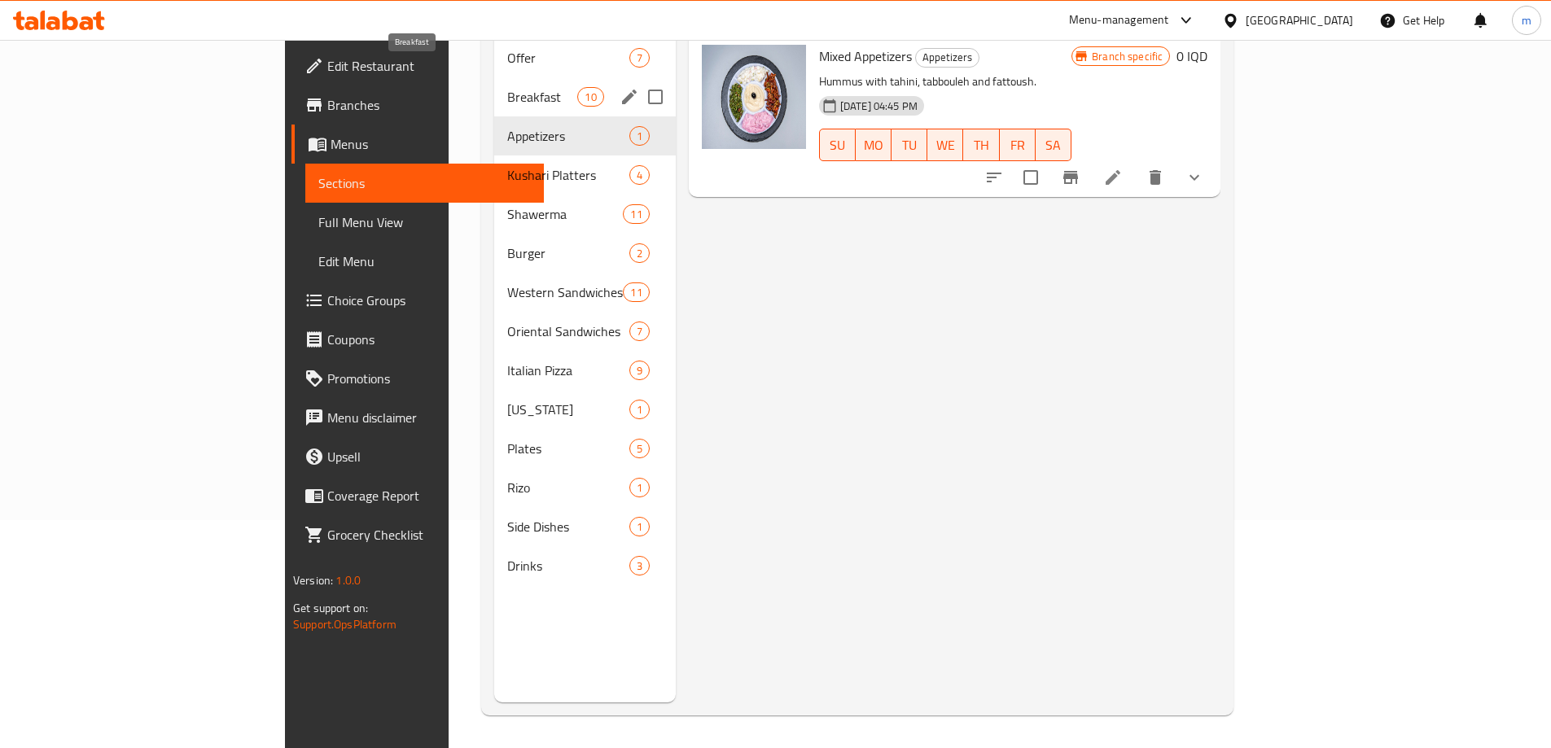
click at [494, 77] on div "Breakfast 10" at bounding box center [585, 96] width 182 height 39
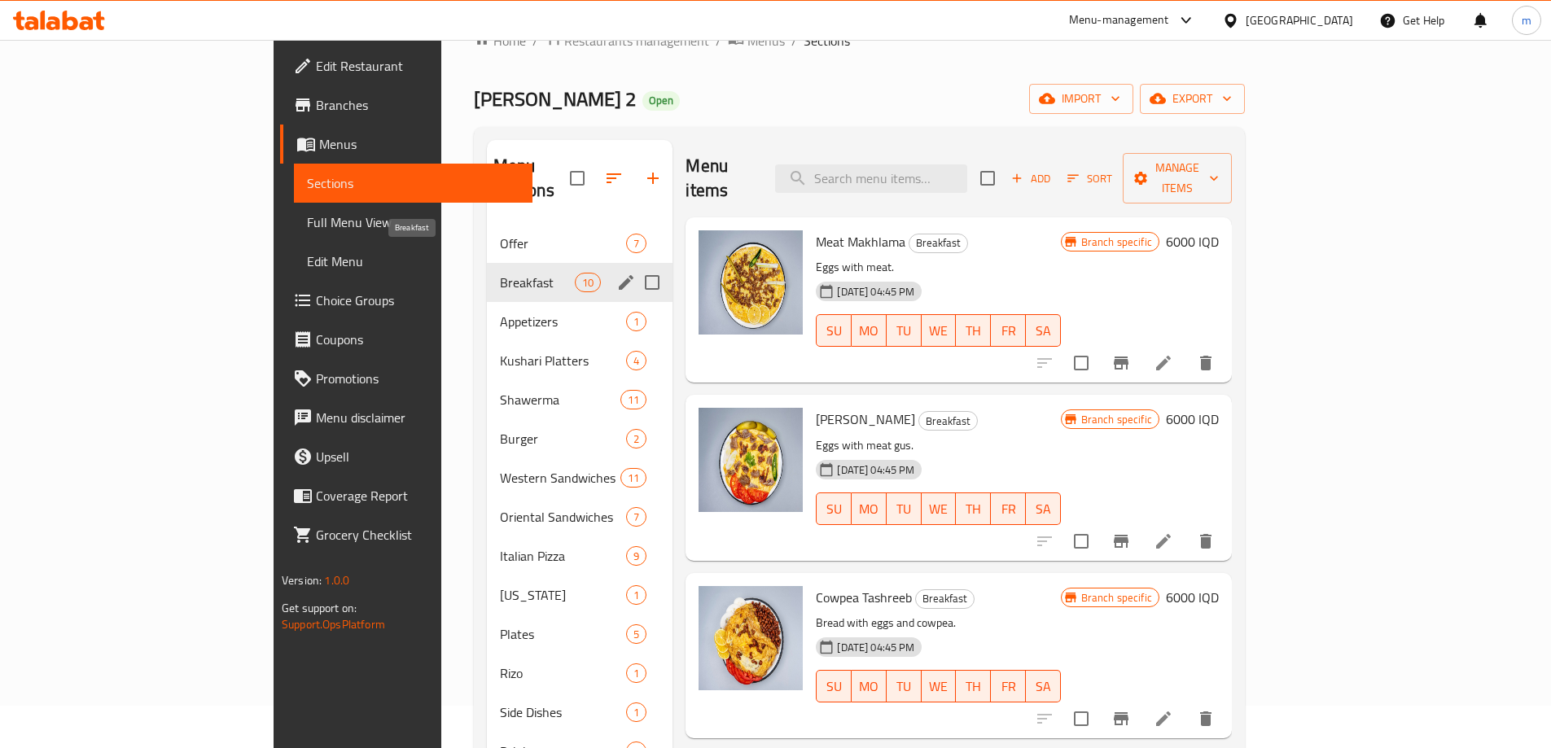
scroll to position [37, 0]
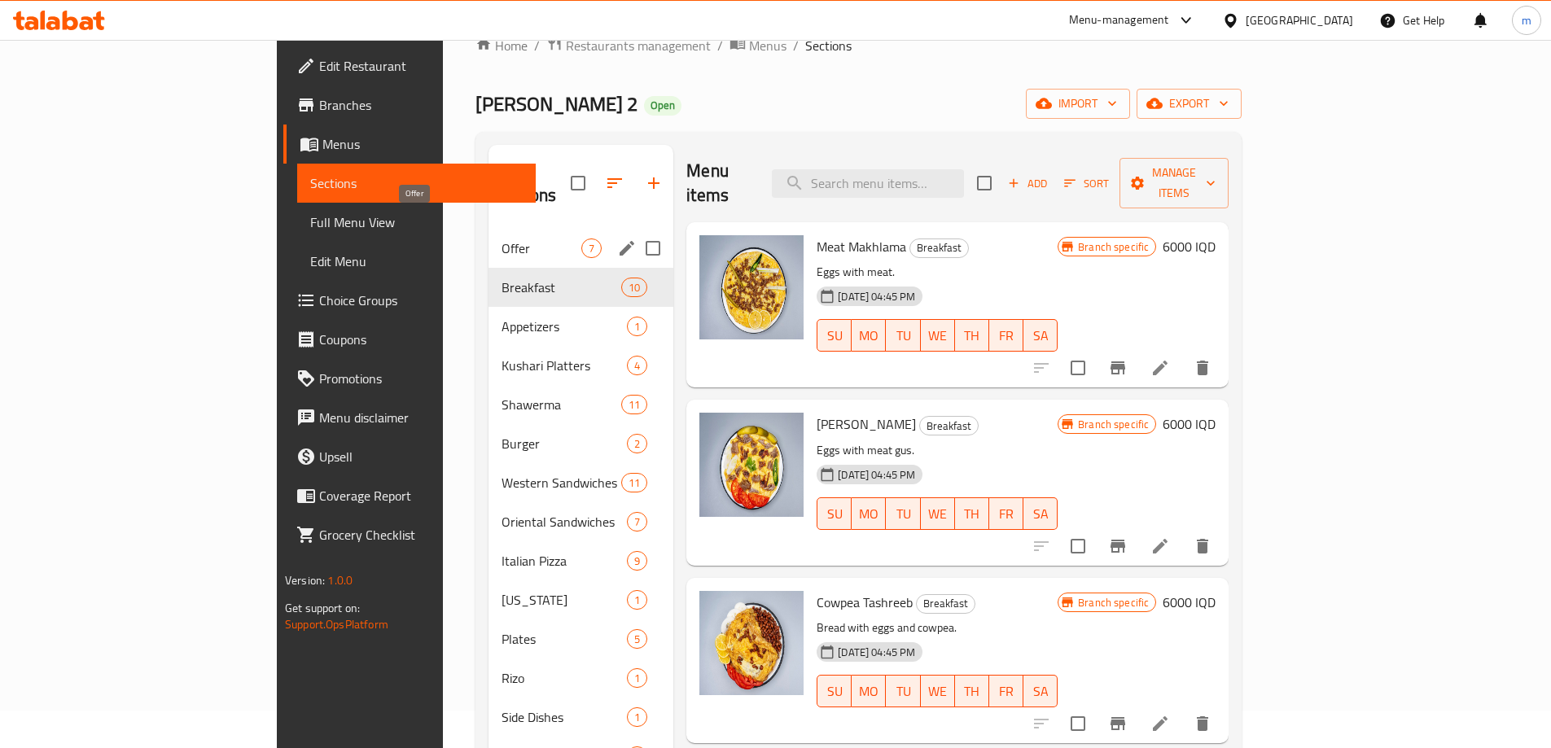
drag, startPoint x: 390, startPoint y: 224, endPoint x: 400, endPoint y: 221, distance: 10.3
click at [501, 238] on span "Offer" at bounding box center [541, 248] width 80 height 20
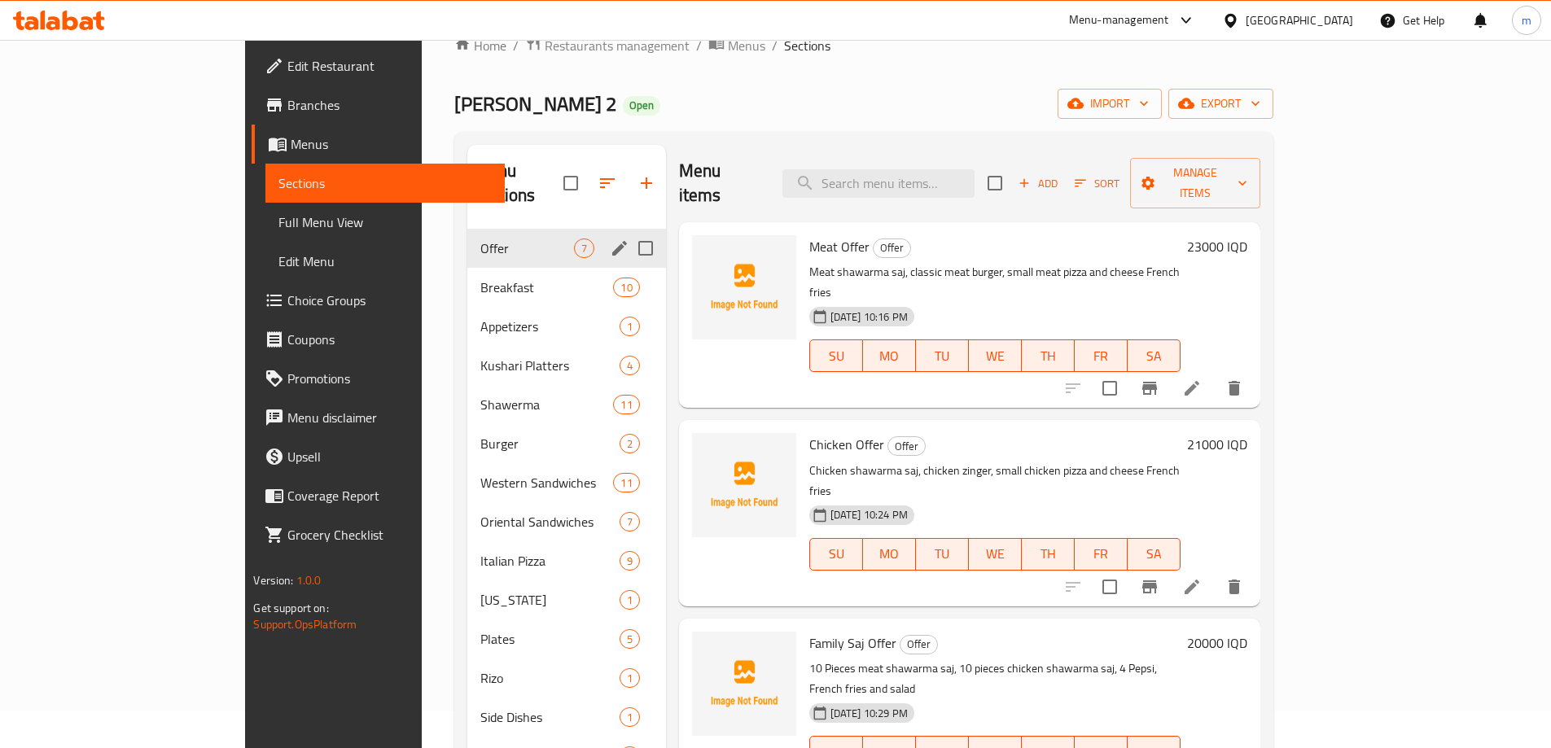
click at [610, 238] on icon "edit" at bounding box center [620, 248] width 20 height 20
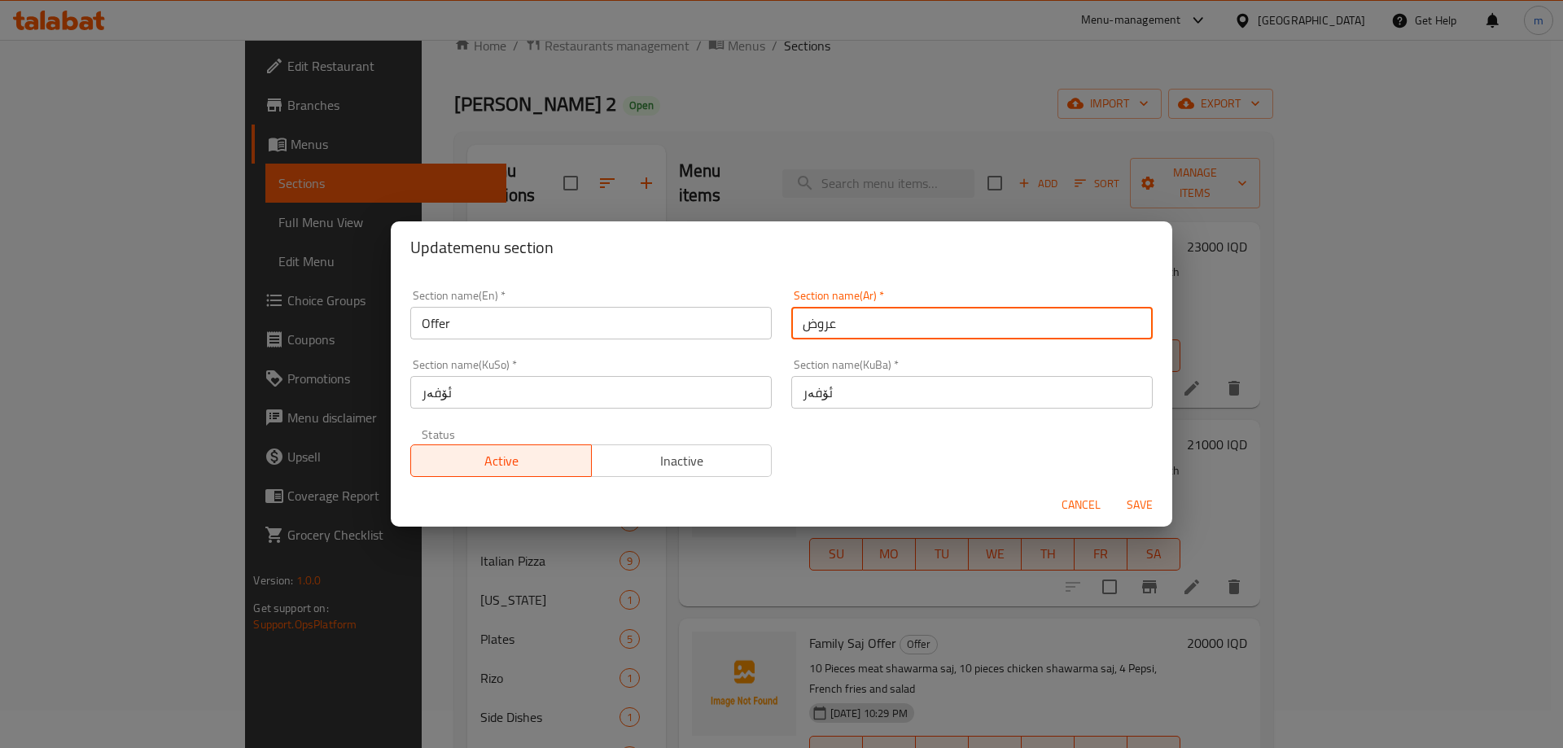
click at [874, 316] on input "عروض" at bounding box center [971, 323] width 361 height 33
click at [867, 326] on input "عروض" at bounding box center [971, 323] width 361 height 33
click at [868, 326] on input "عروض" at bounding box center [971, 323] width 361 height 33
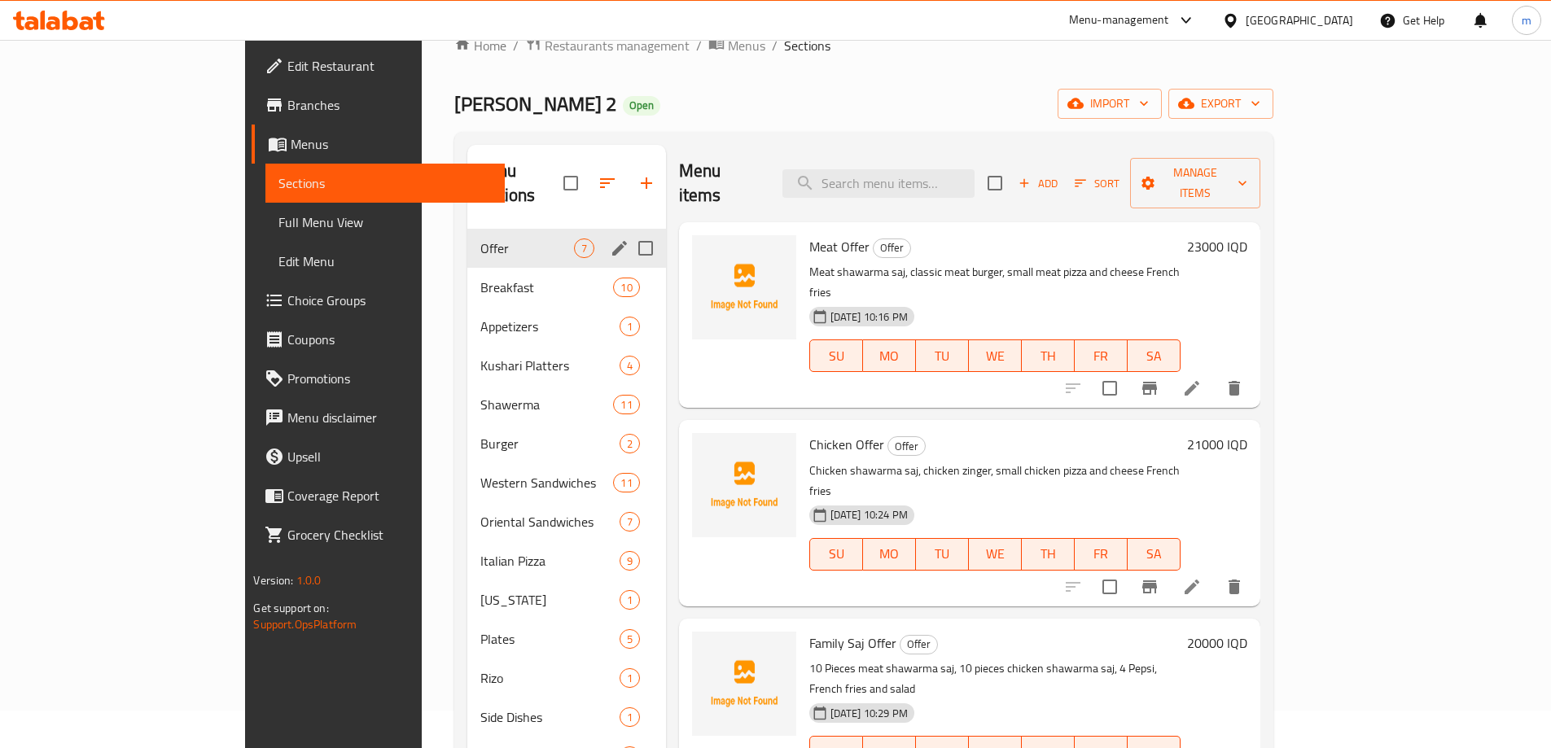
drag, startPoint x: 549, startPoint y: 210, endPoint x: 557, endPoint y: 224, distance: 16.1
click at [612, 241] on icon "edit" at bounding box center [619, 248] width 15 height 15
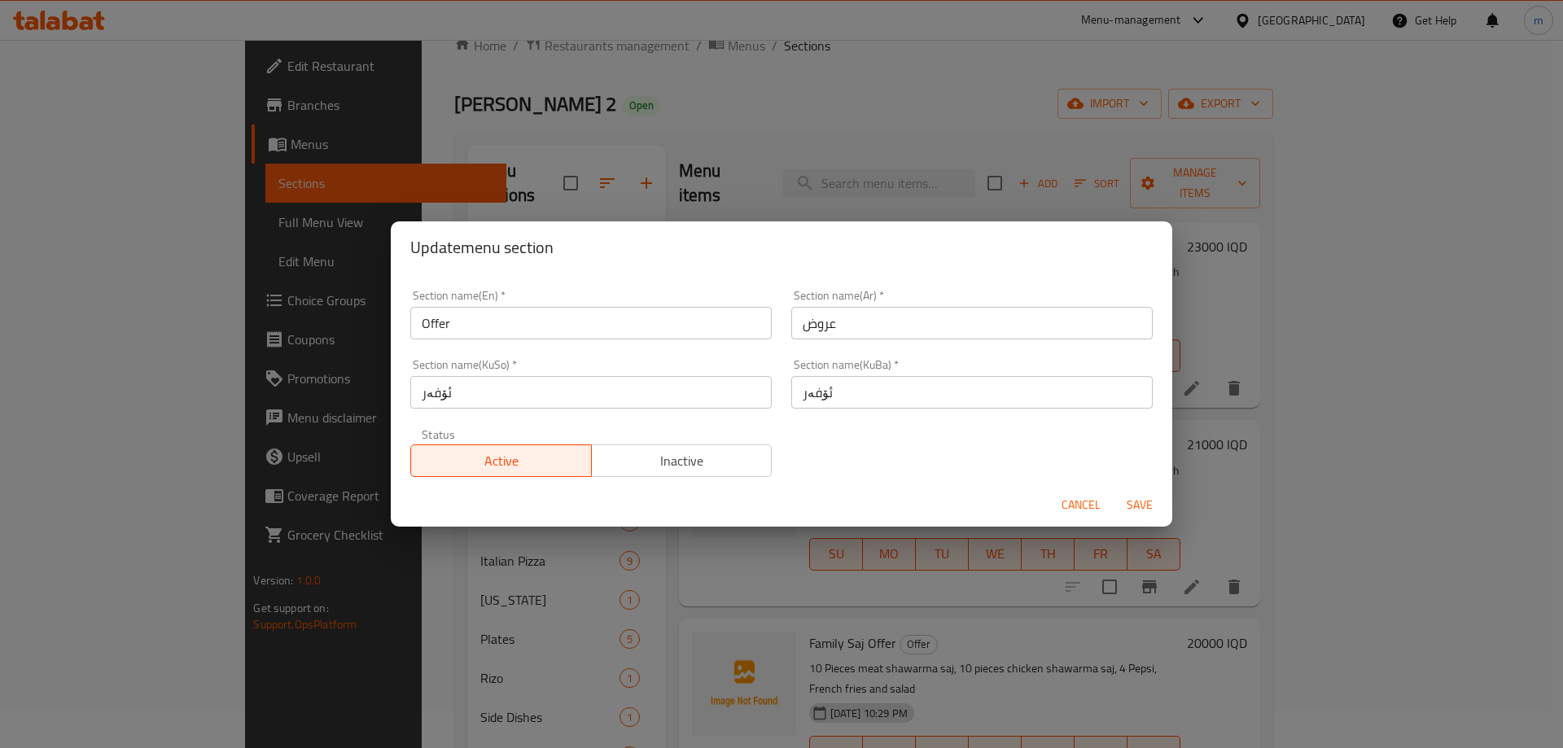
click at [1095, 501] on span "Cancel" at bounding box center [1080, 505] width 39 height 20
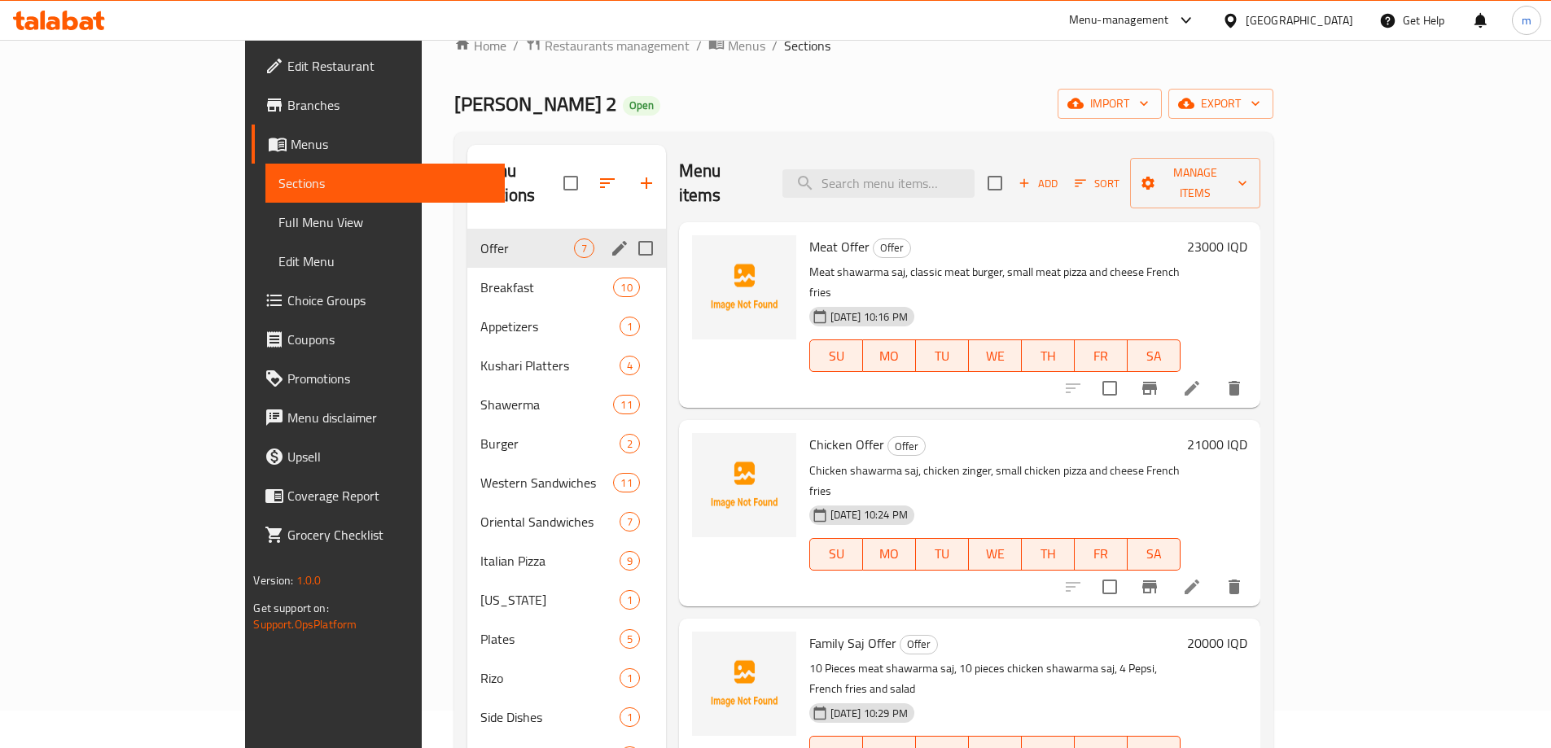
click at [628, 231] on input "Menu sections" at bounding box center [645, 248] width 34 height 34
checkbox input "false"
click at [628, 231] on input "Menu sections" at bounding box center [645, 248] width 34 height 34
checkbox input "true"
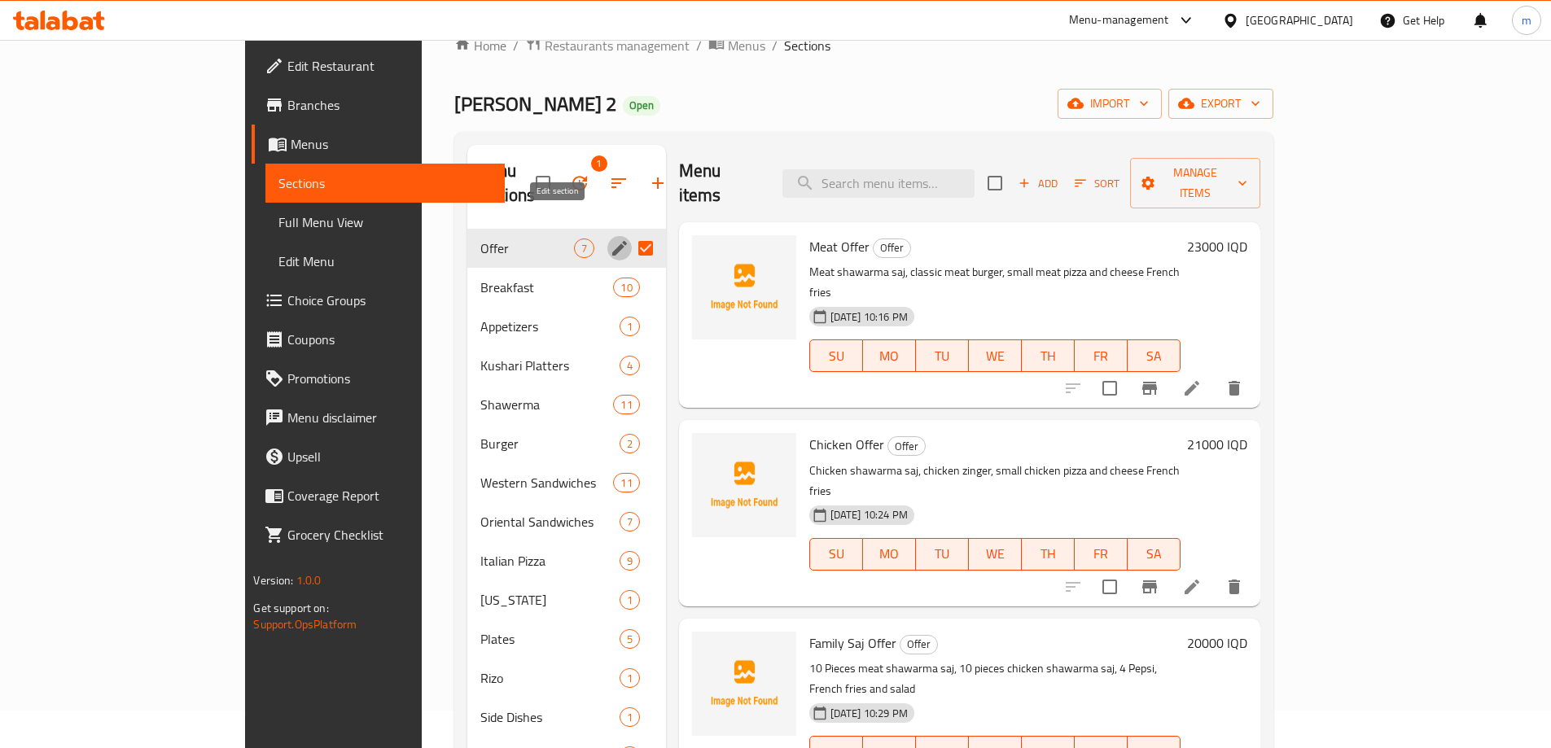
click at [610, 238] on icon "edit" at bounding box center [620, 248] width 20 height 20
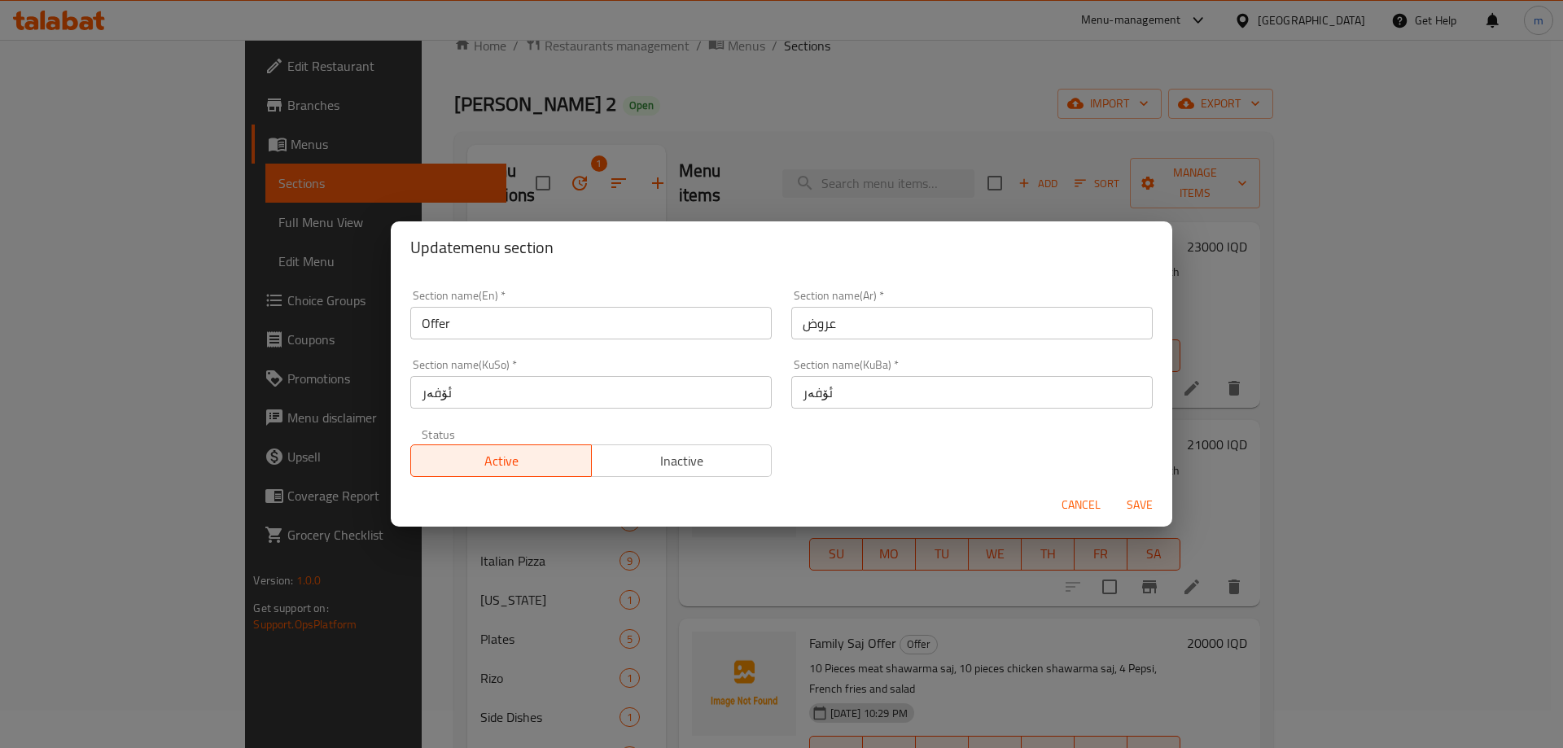
click at [842, 306] on div "Section name(Ar)   * عروض Section name(Ar) *" at bounding box center [971, 315] width 361 height 50
click at [843, 320] on input "عروض" at bounding box center [971, 323] width 361 height 33
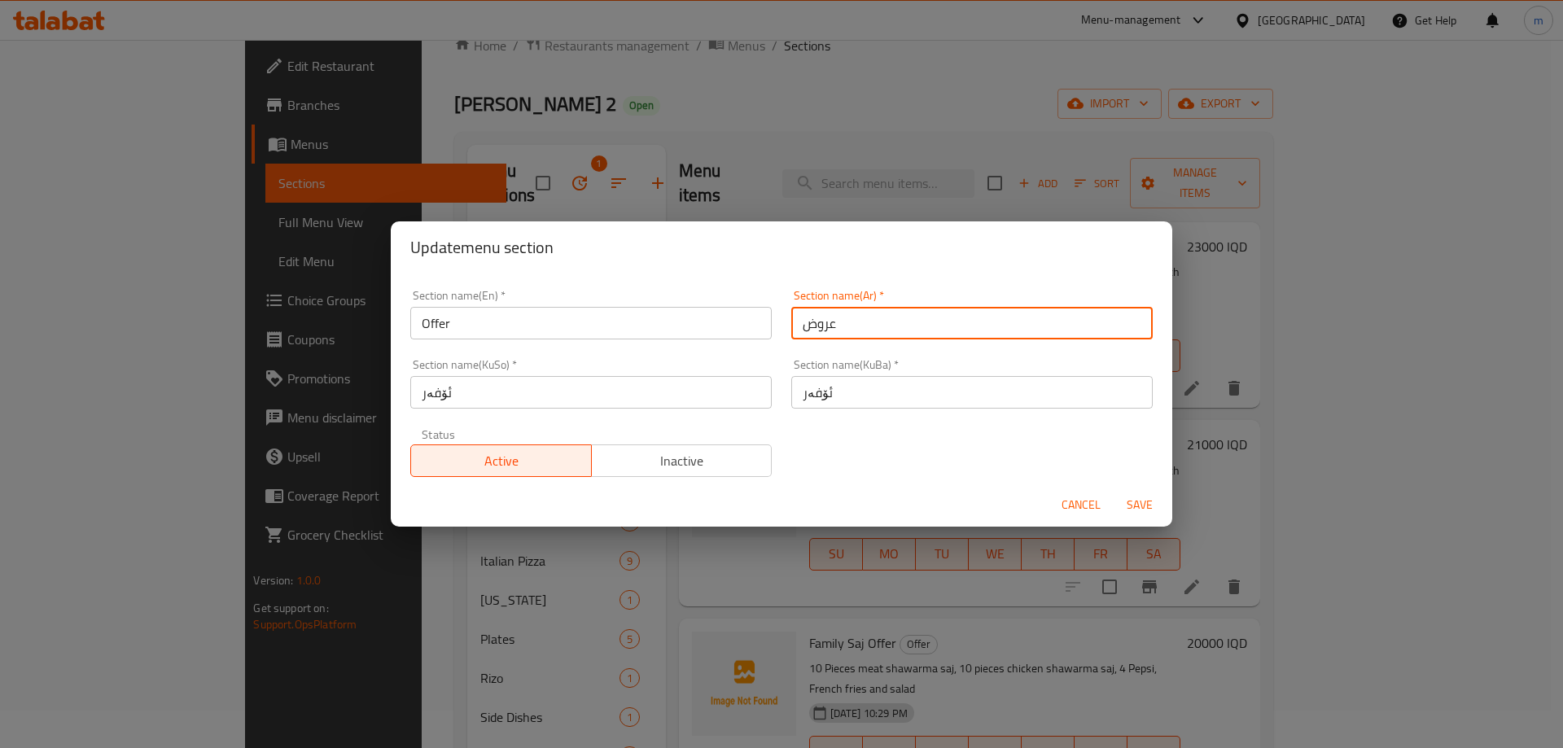
click at [843, 320] on input "عروض" at bounding box center [971, 323] width 361 height 33
type input "العروض"
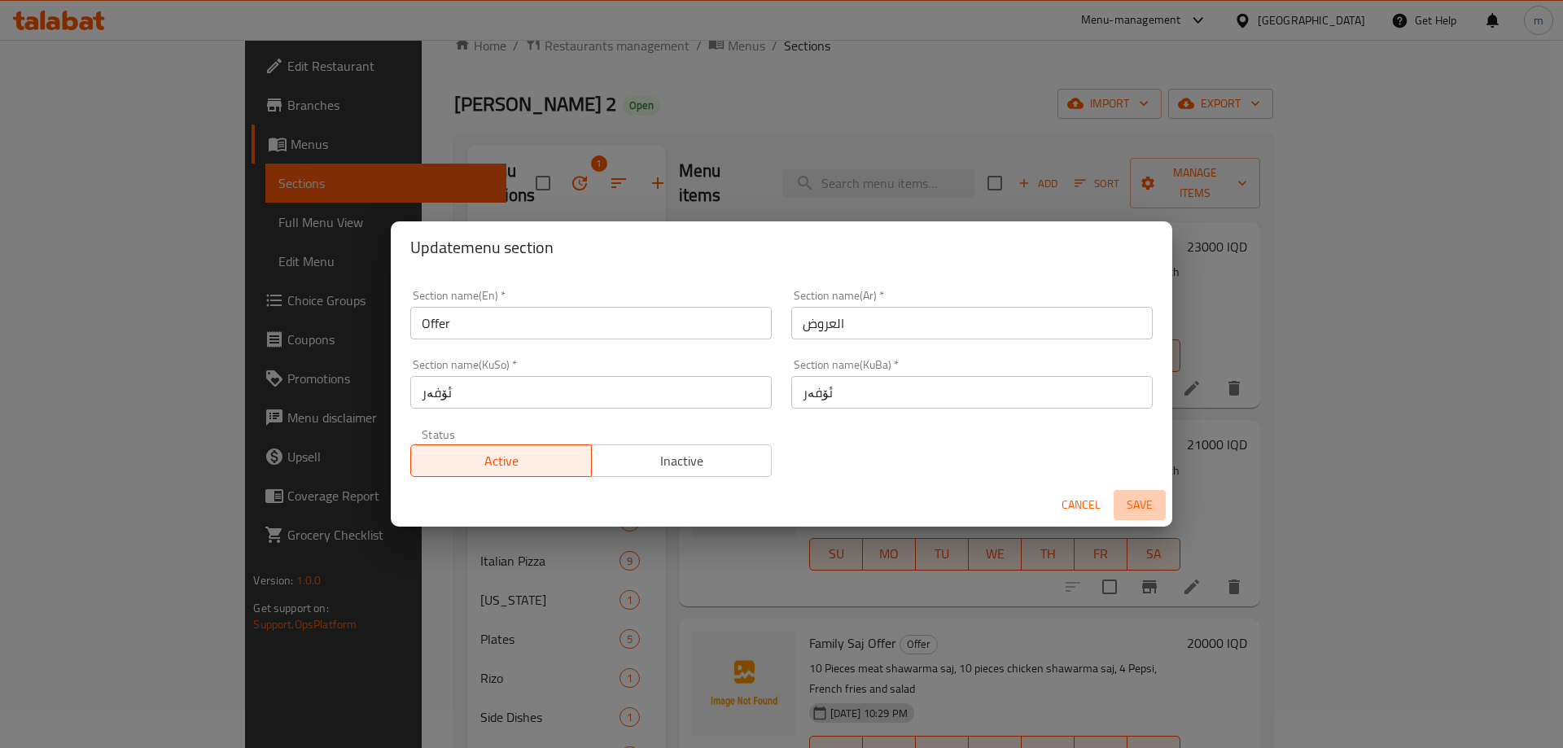
click at [1142, 500] on span "Save" at bounding box center [1139, 505] width 39 height 20
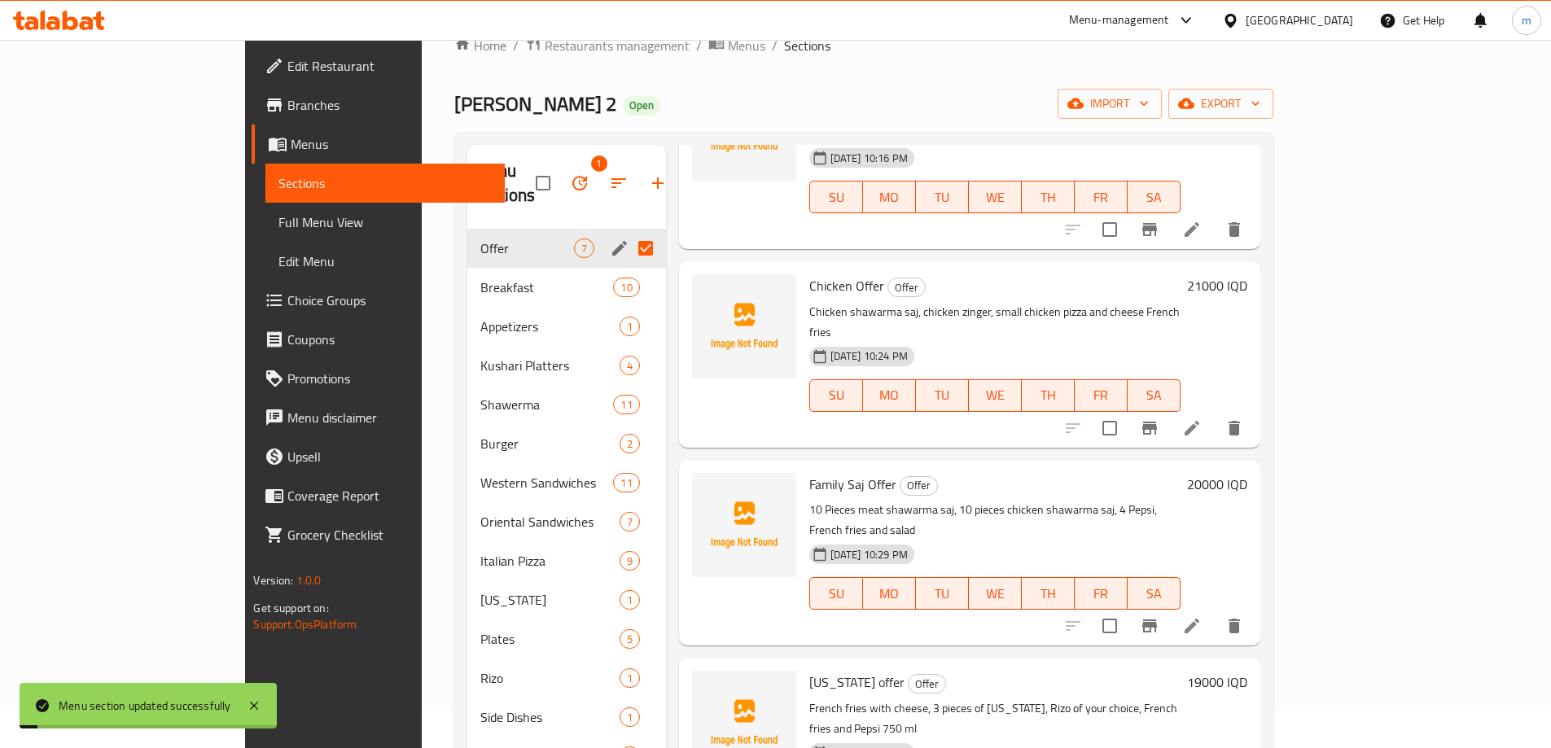
scroll to position [190, 0]
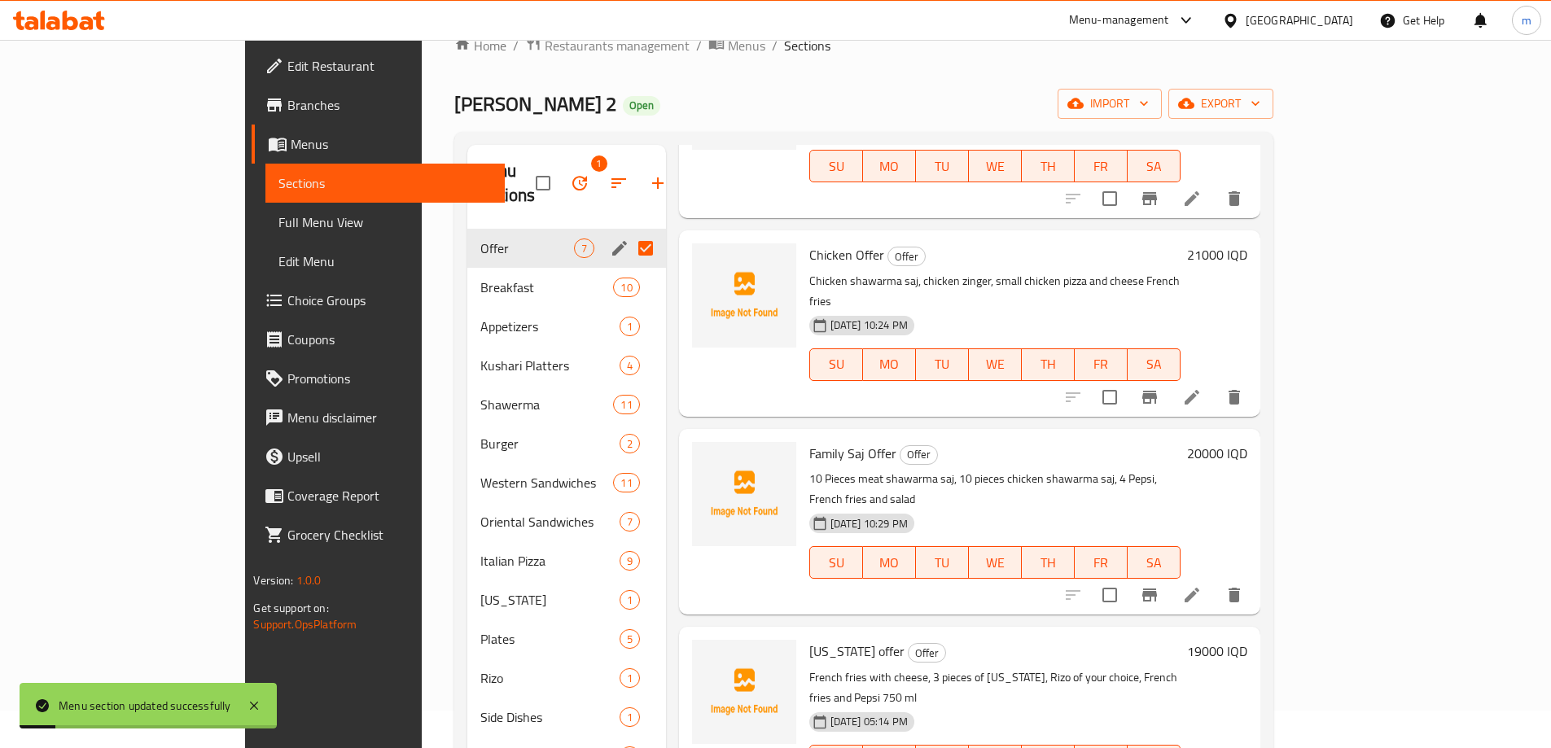
click at [1201, 585] on icon at bounding box center [1192, 595] width 20 height 20
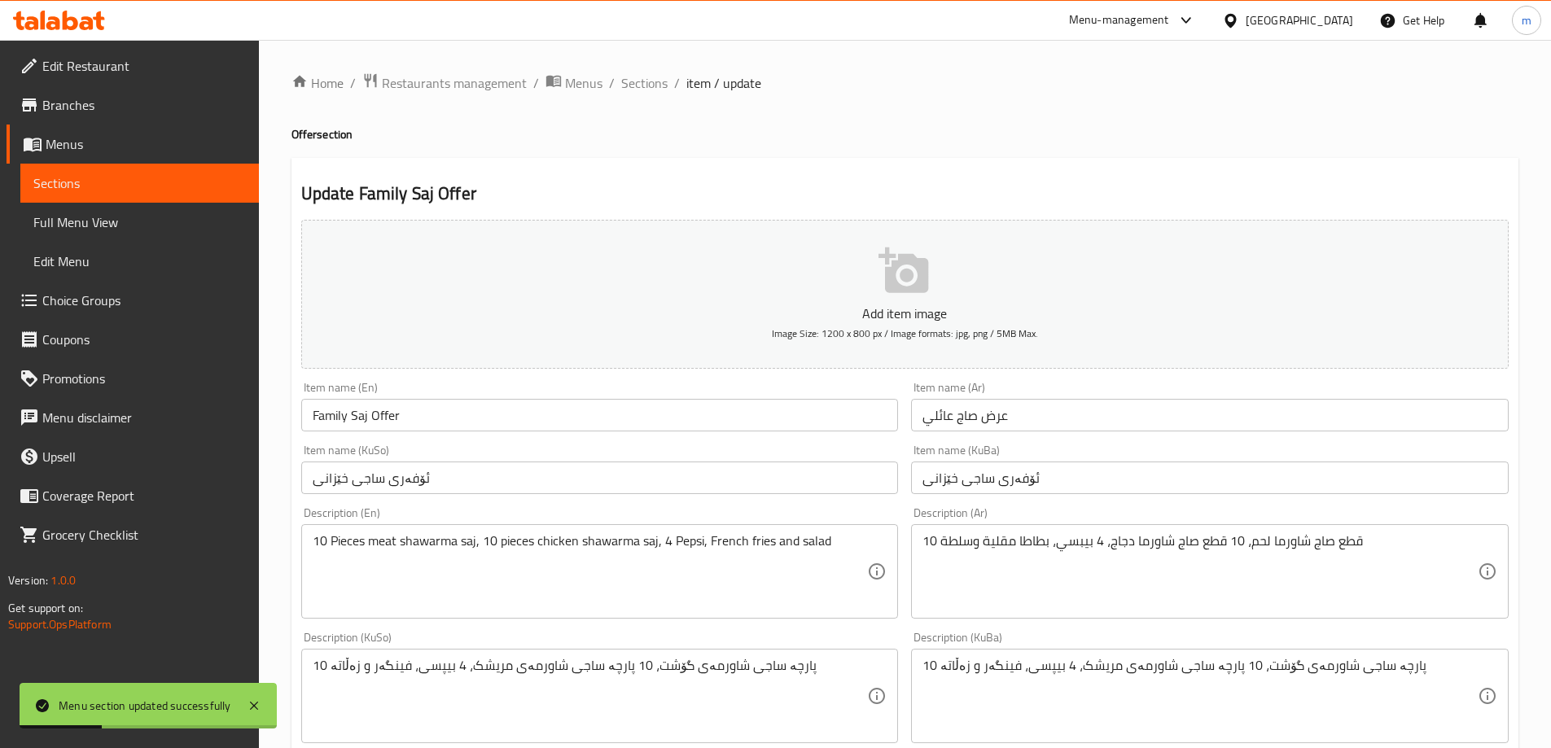
click at [797, 539] on textarea "10 Pieces meat shawarma saj, 10 pieces chicken shawarma saj, 4 Pepsi, French fr…" at bounding box center [590, 571] width 555 height 77
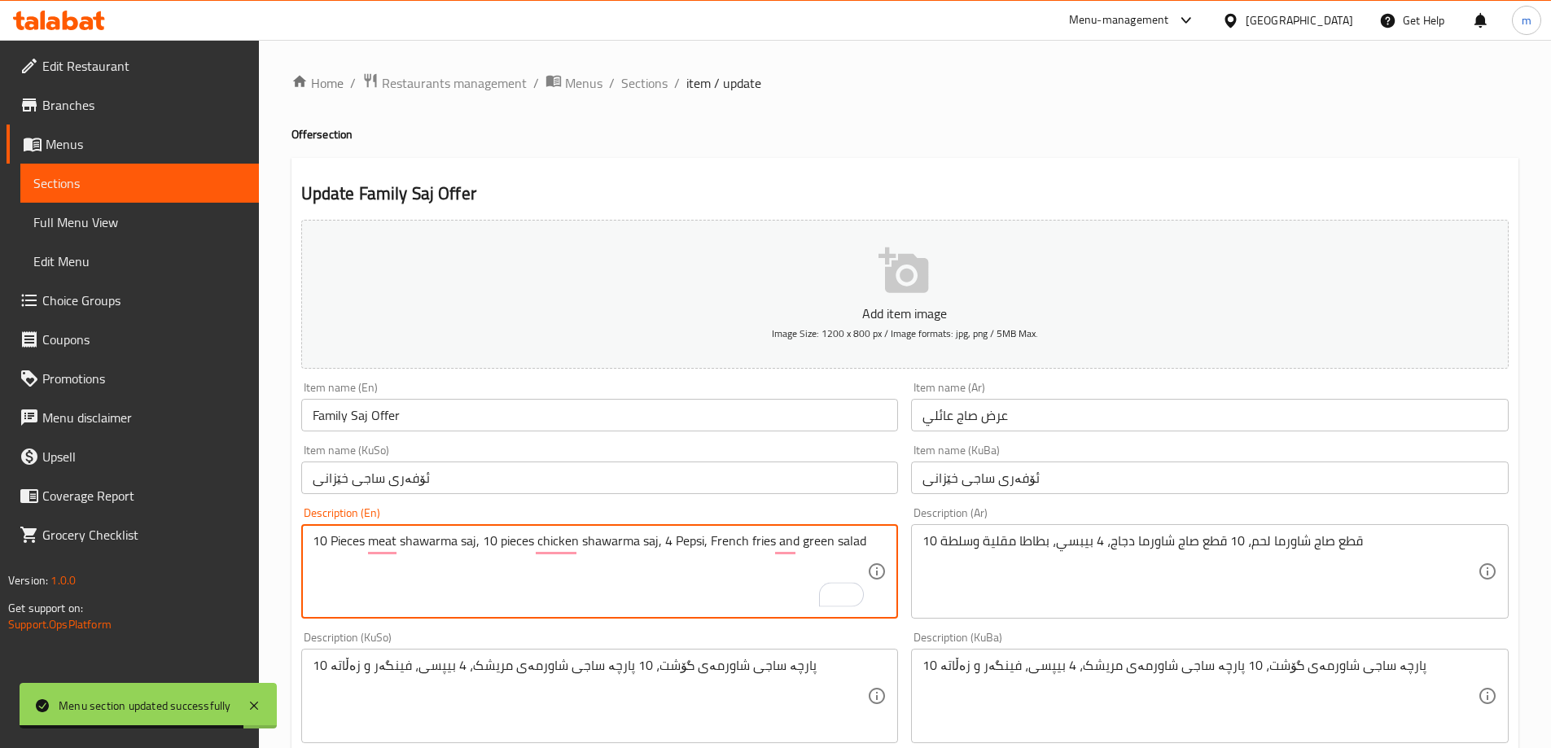
type textarea "10 Pieces meat shawarma saj, 10 pieces chicken shawarma saj, 4 Pepsi, French fr…"
click at [1083, 597] on textarea "10 قطع صاج شاورما لحم، 10 قطع صاج شاورما دجاج، 4 بيبسي، بطاطا مقلية وسلطة" at bounding box center [1199, 571] width 555 height 77
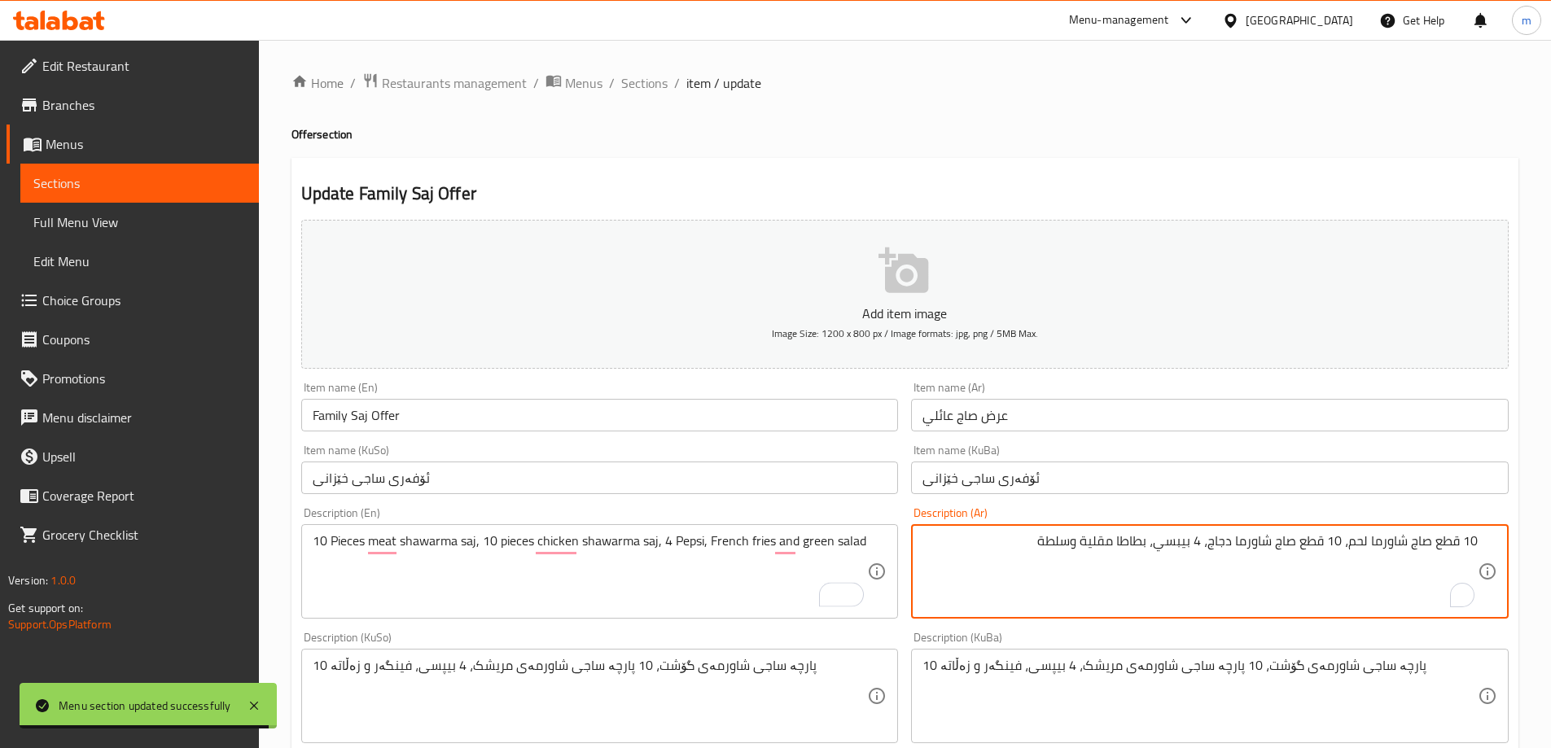
click at [1195, 560] on textarea "10 قطع صاج شاورما لحم، 10 قطع صاج شاورما دجاج، 4 بيبسي، بطاطا مقلية وسلطة" at bounding box center [1199, 571] width 555 height 77
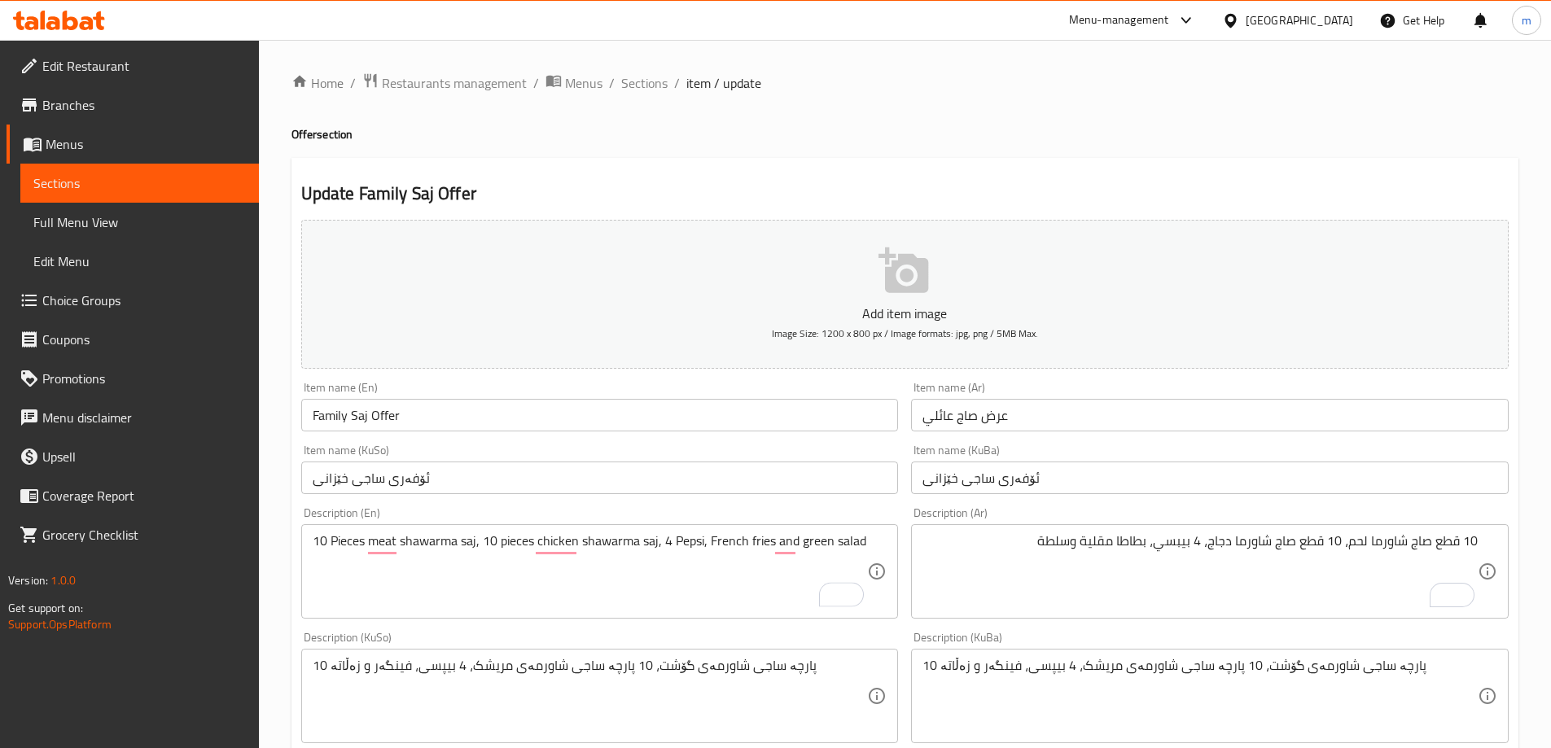
click at [999, 531] on div "10 قطع صاج شاورما لحم، 10 قطع صاج شاورما دجاج، 4 بيبسي، بطاطا مقلية وسلطة Descr…" at bounding box center [1209, 571] width 597 height 94
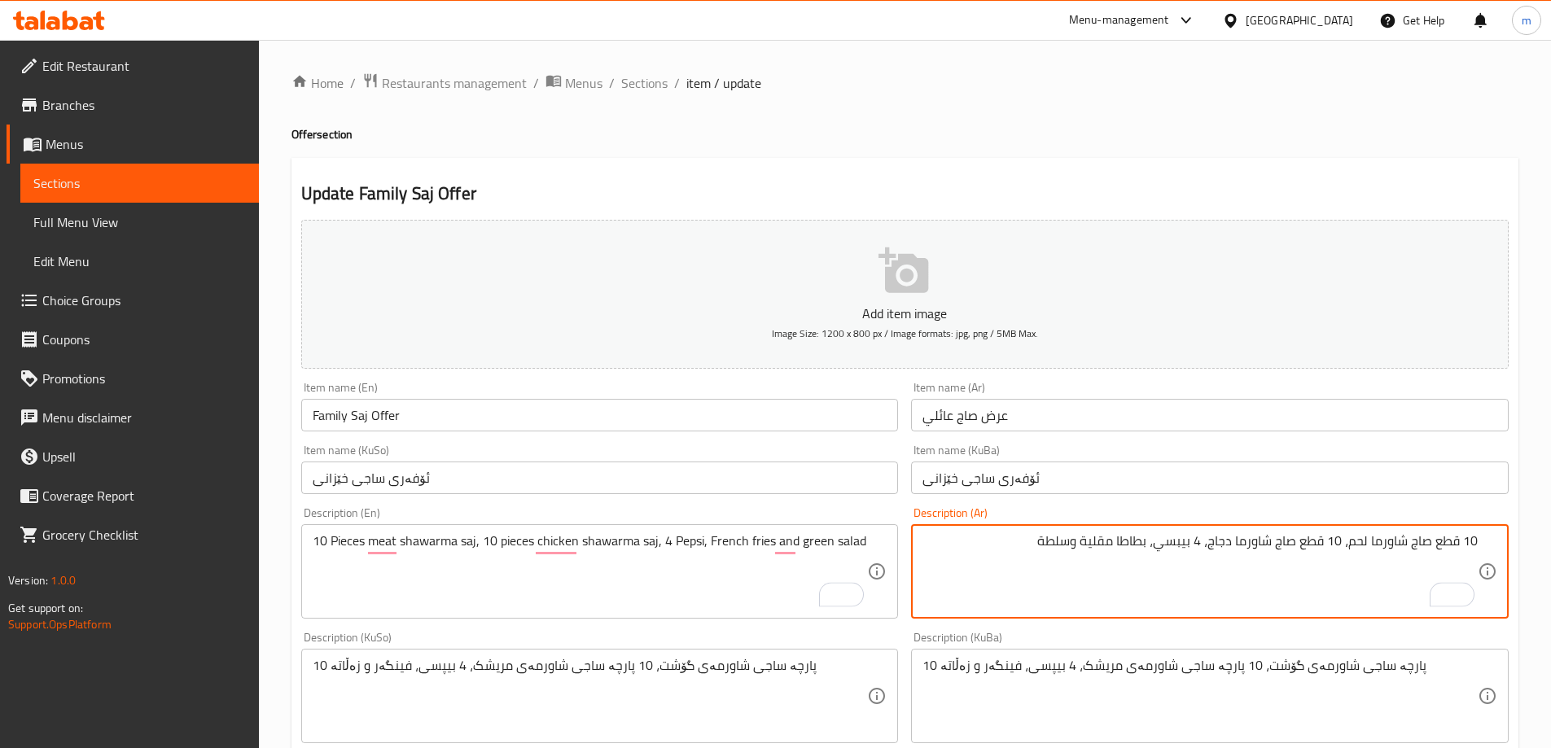
click at [999, 548] on textarea "10 قطع صاج شاورما لحم، 10 قطع صاج شاورما دجاج، 4 بيبسي، بطاطا مقلية وسلطة" at bounding box center [1199, 571] width 555 height 77
type textarea "10 قطع صاج شاورما لحم، 10 قطع صاج شاورما دجاج، 4 بيبسي، بطاطا مقلية وسلطة خضراء"
click at [744, 689] on textarea "10 پارچە ساجی شاورمەی گۆشت، 10 پارچە ساجی شاورمەی مریشک، 4 بیپسی، فینگەر و زەڵا…" at bounding box center [590, 696] width 555 height 77
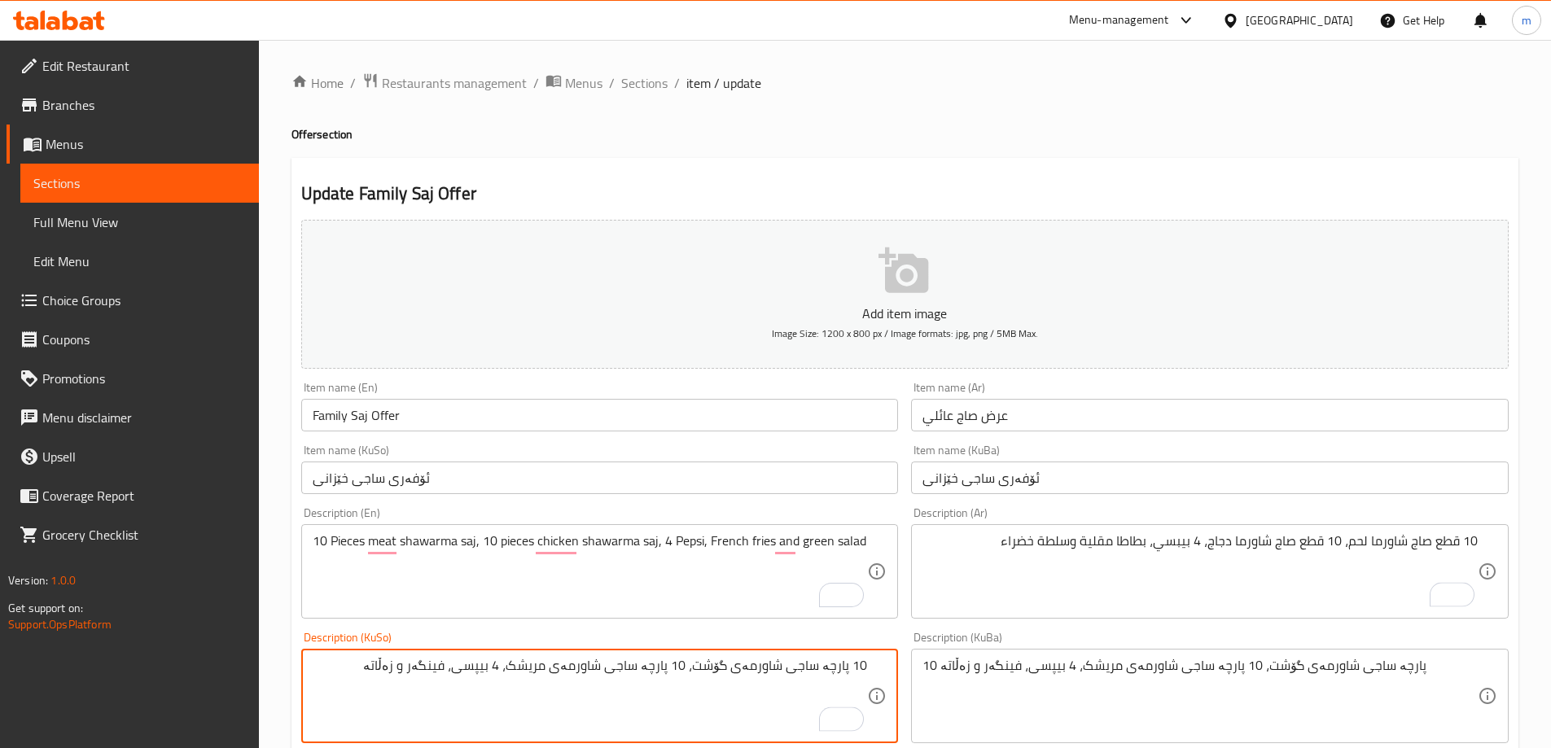
click at [349, 658] on textarea "10 پارچە ساجی شاورمەی گۆشت، 10 پارچە ساجی شاورمەی مریشک، 4 بیپسی، فینگەر و زەڵا…" at bounding box center [590, 696] width 555 height 77
click at [388, 669] on textarea "10 پارچە ساجی شاورمەی گۆشت، 10 پارچە ساجی شاورمەی مریشک، 4 بیپسی، فینگەر و زەڵا…" at bounding box center [590, 696] width 555 height 77
click at [388, 667] on textarea "10 پارچە ساجی شاورمەی گۆشت، 10 پارچە ساجی شاورمەی مریشک، 4 بیپسی، فینگەر و زەڵا…" at bounding box center [590, 696] width 555 height 77
click at [389, 667] on textarea "10 پارچە ساجی شاورمەی گۆشت، 10 پارچە ساجی شاورمەی مریشک، 4 بیپسی، فینگەر و زەڵا…" at bounding box center [590, 696] width 555 height 77
click at [389, 666] on textarea "10 پارچە ساجی شاورمەی گۆشت، 10 پارچە ساجی شاورمەی مریشک، 4 بیپسی، فینگەر و زەڵا…" at bounding box center [590, 696] width 555 height 77
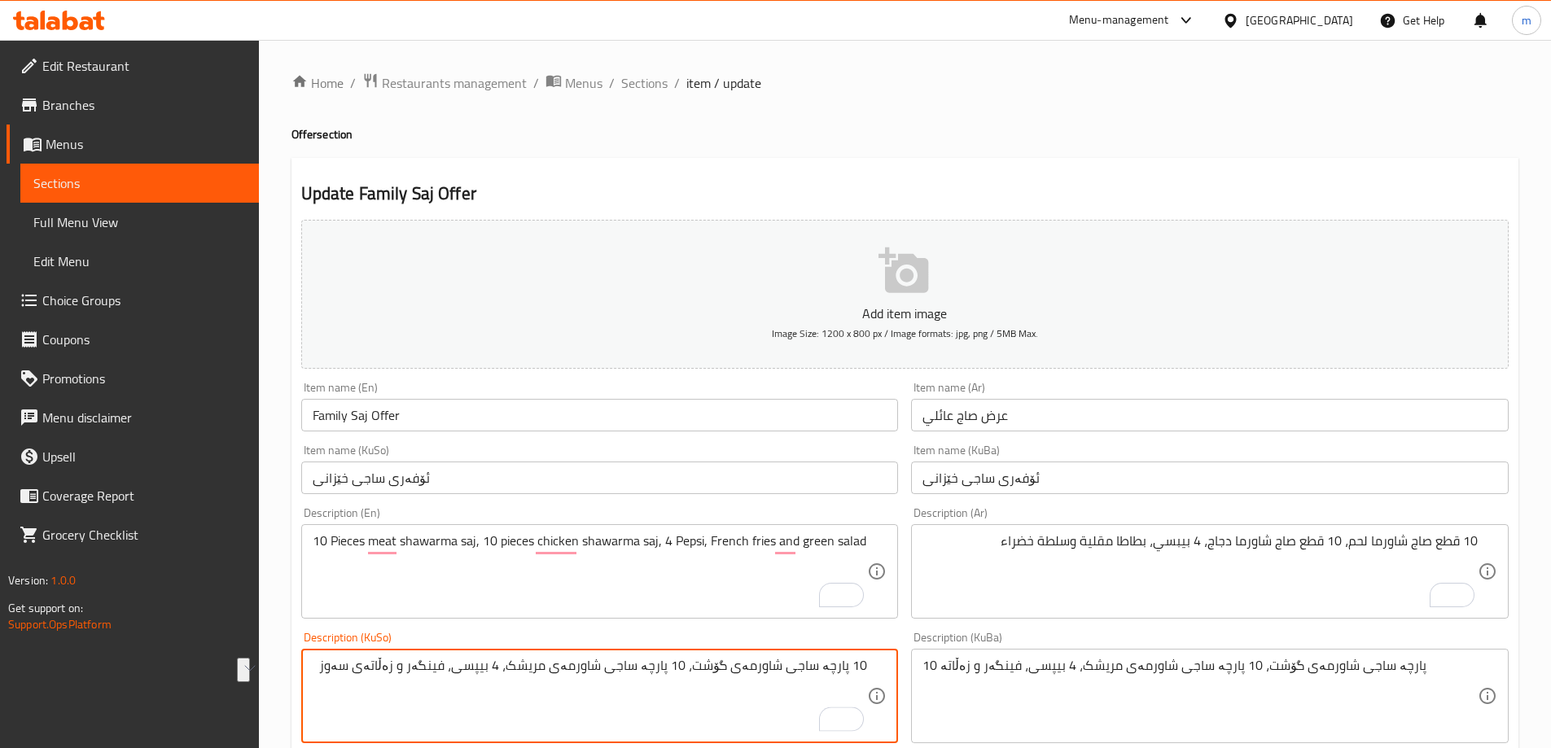
type textarea "10 پارچە ساجی شاورمەی گۆشت، 10 پارچە ساجی شاورمەی مریشک، 4 بیپسی، فینگەر و زەڵا…"
click at [987, 662] on textarea "10 پارچە ساجی شاورمەی گۆشت، 10 پارچە ساجی شاورمەی مریشک، 4 بیپسی، فینگەر و زەڵا…" at bounding box center [1199, 696] width 555 height 77
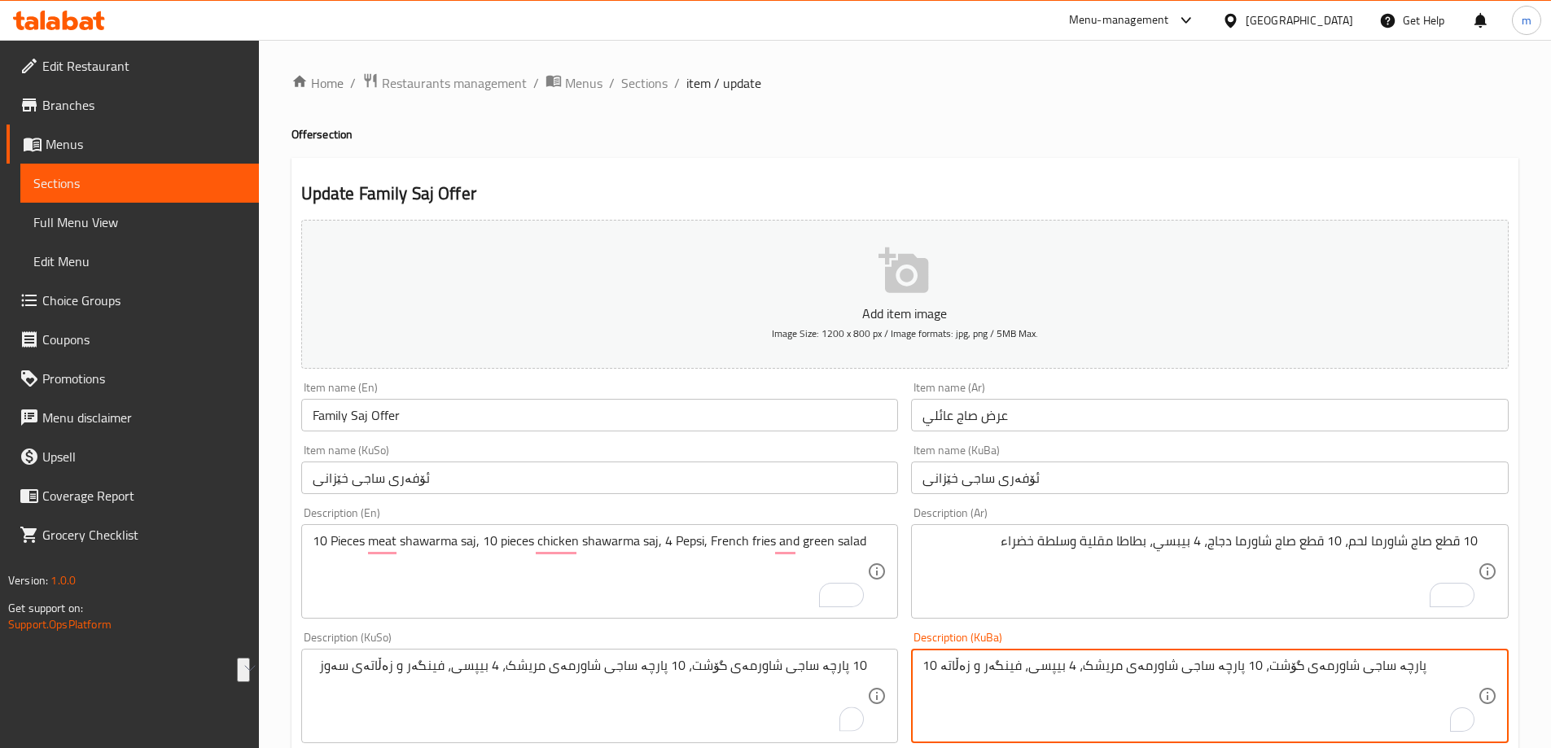
click at [987, 662] on textarea "10 پارچە ساجی شاورمەی گۆشت، 10 پارچە ساجی شاورمەی مریشک، 4 بیپسی، فینگەر و زەڵا…" at bounding box center [1199, 696] width 555 height 77
paste textarea "ی سەوز"
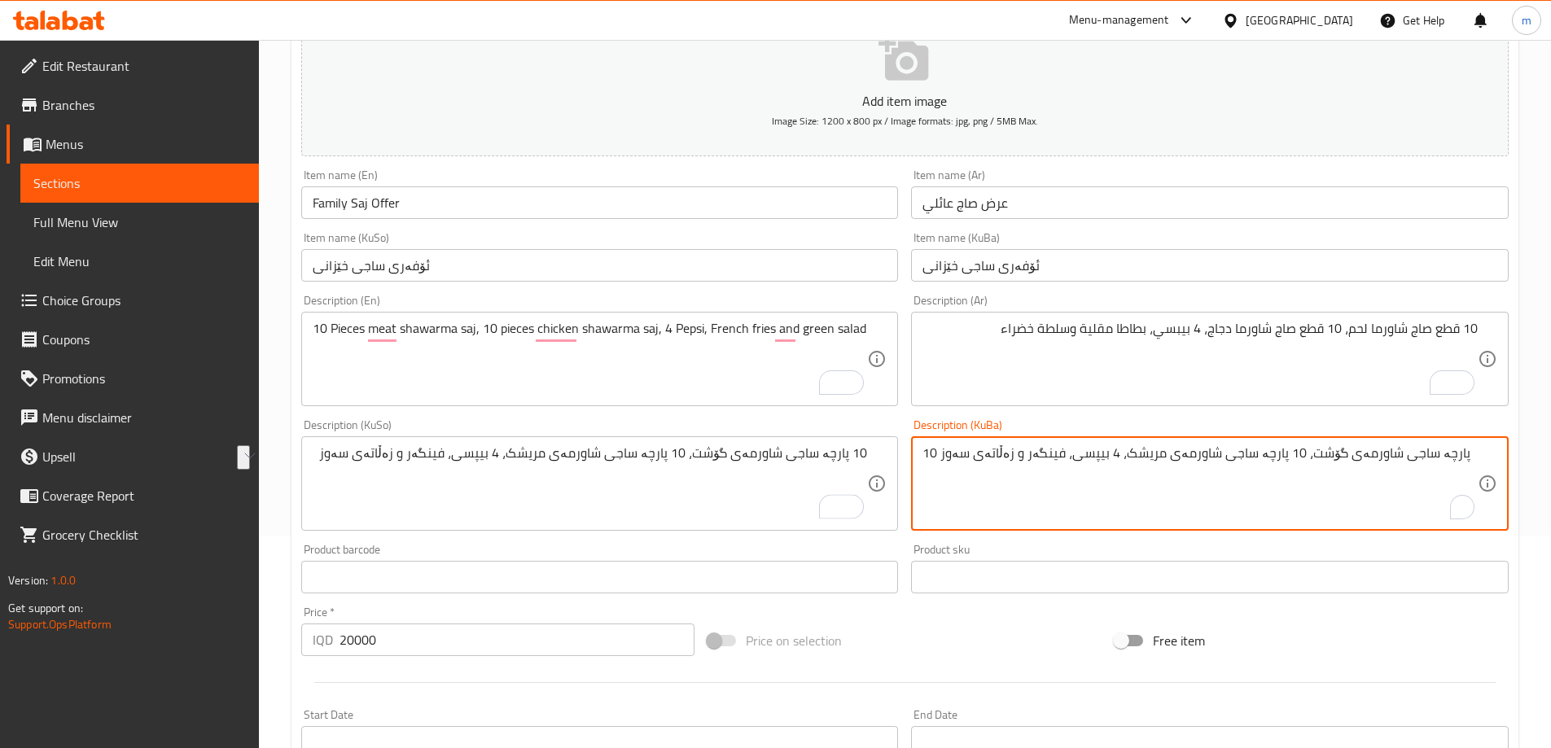
scroll to position [589, 0]
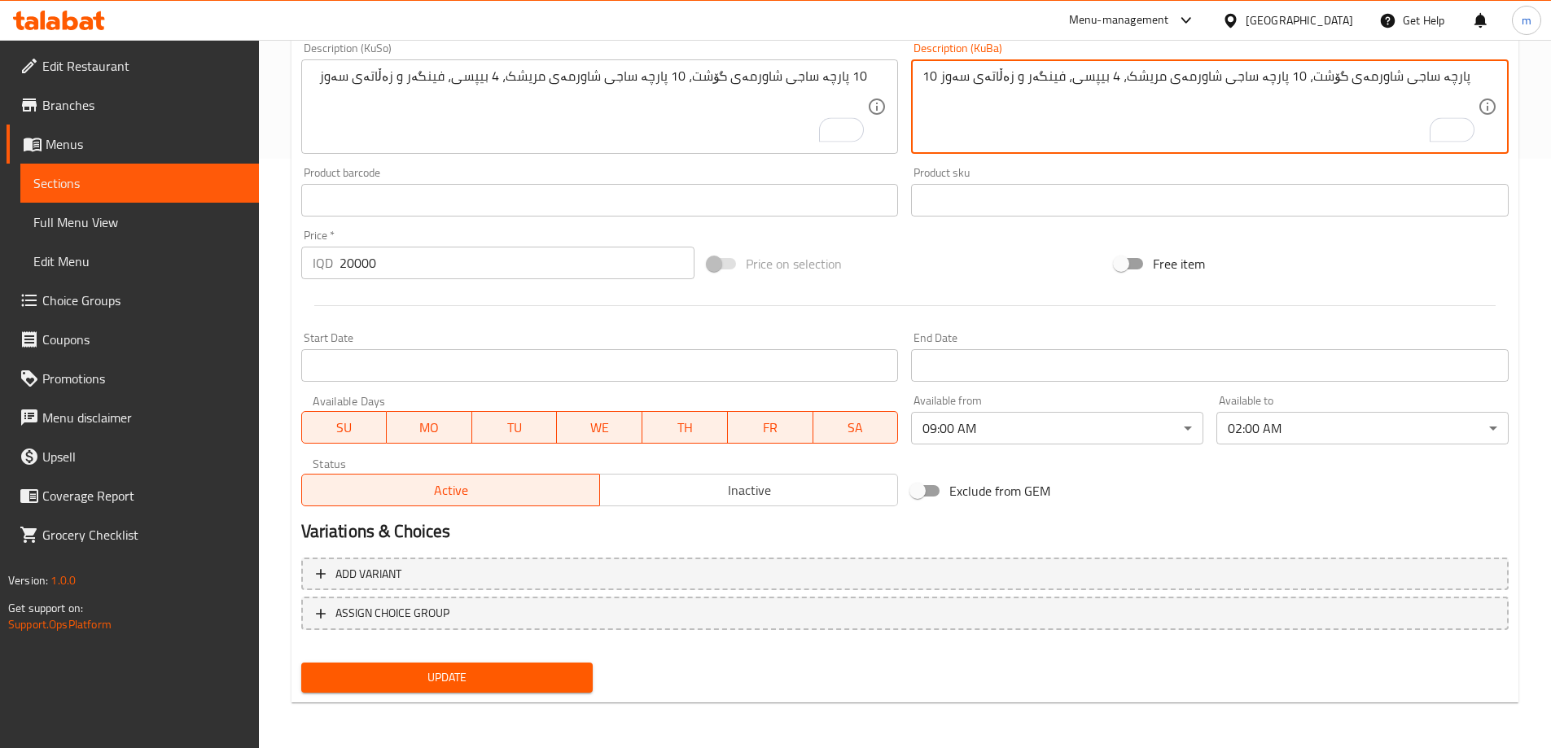
type textarea "10 پارچە ساجی شاورمەی گۆشت، 10 پارچە ساجی شاورمەی مریشک، 4 بیپسی، فینگەر و زەڵا…"
click at [473, 671] on span "Update" at bounding box center [447, 677] width 266 height 20
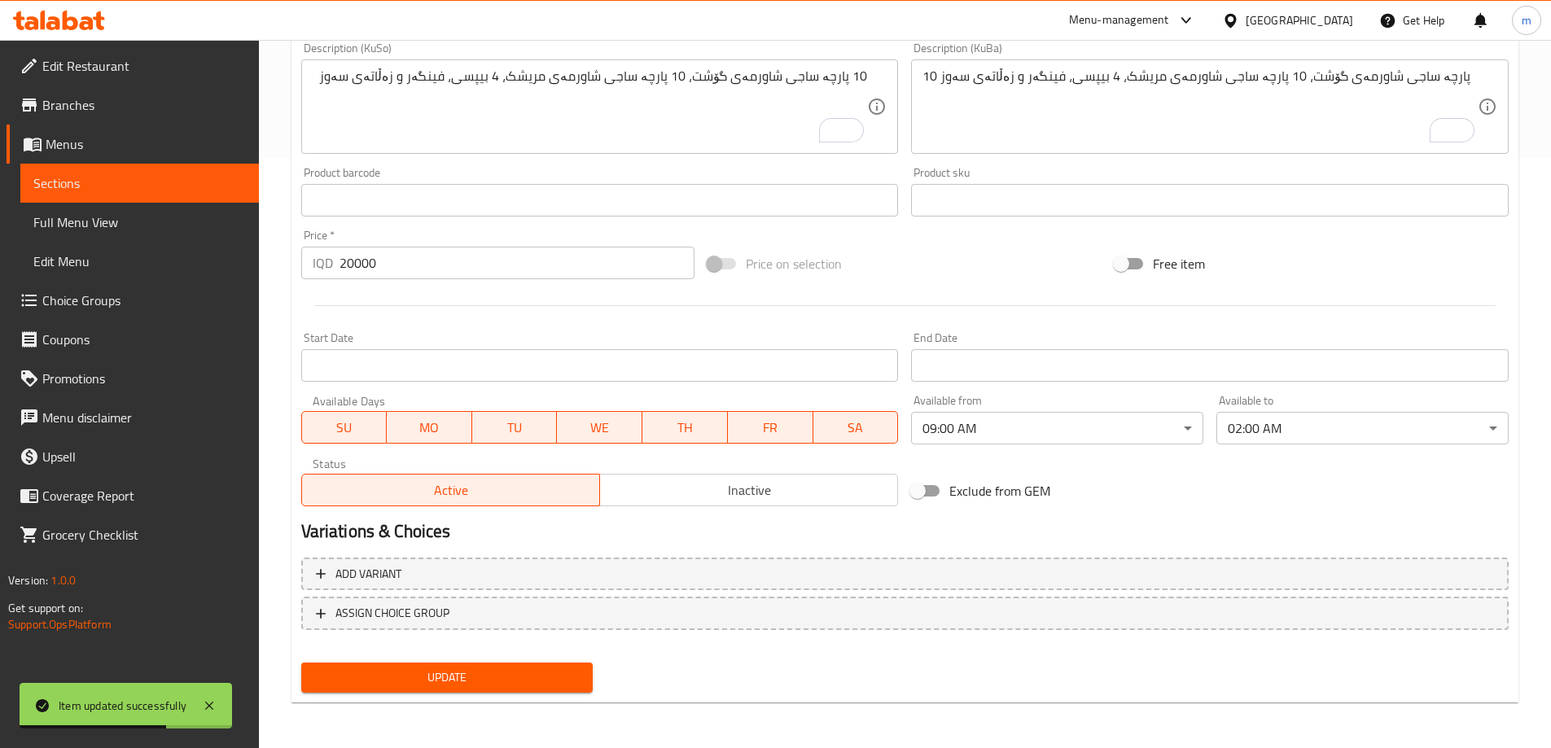
scroll to position [589, 0]
click at [140, 217] on span "Full Menu View" at bounding box center [139, 222] width 212 height 20
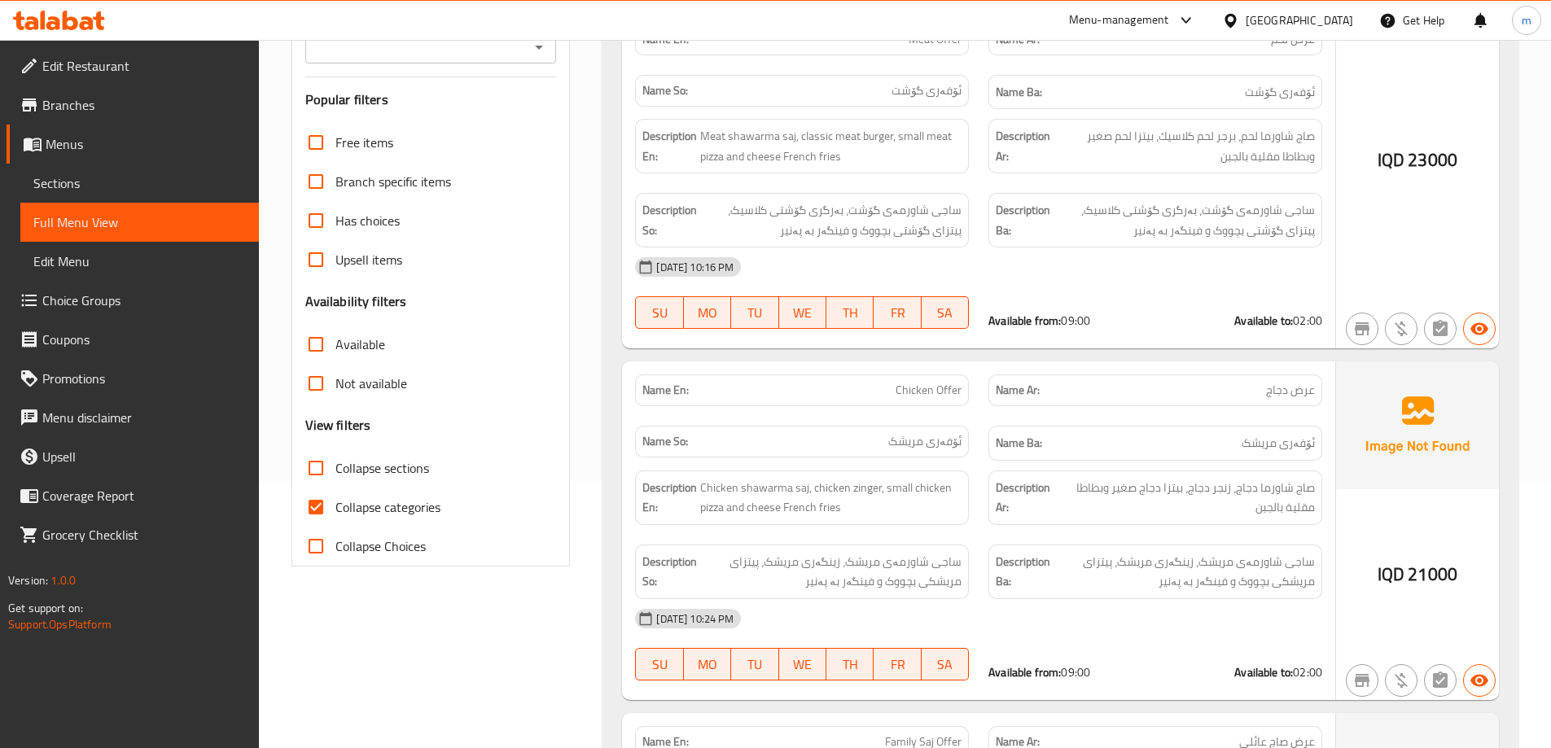
scroll to position [209, 0]
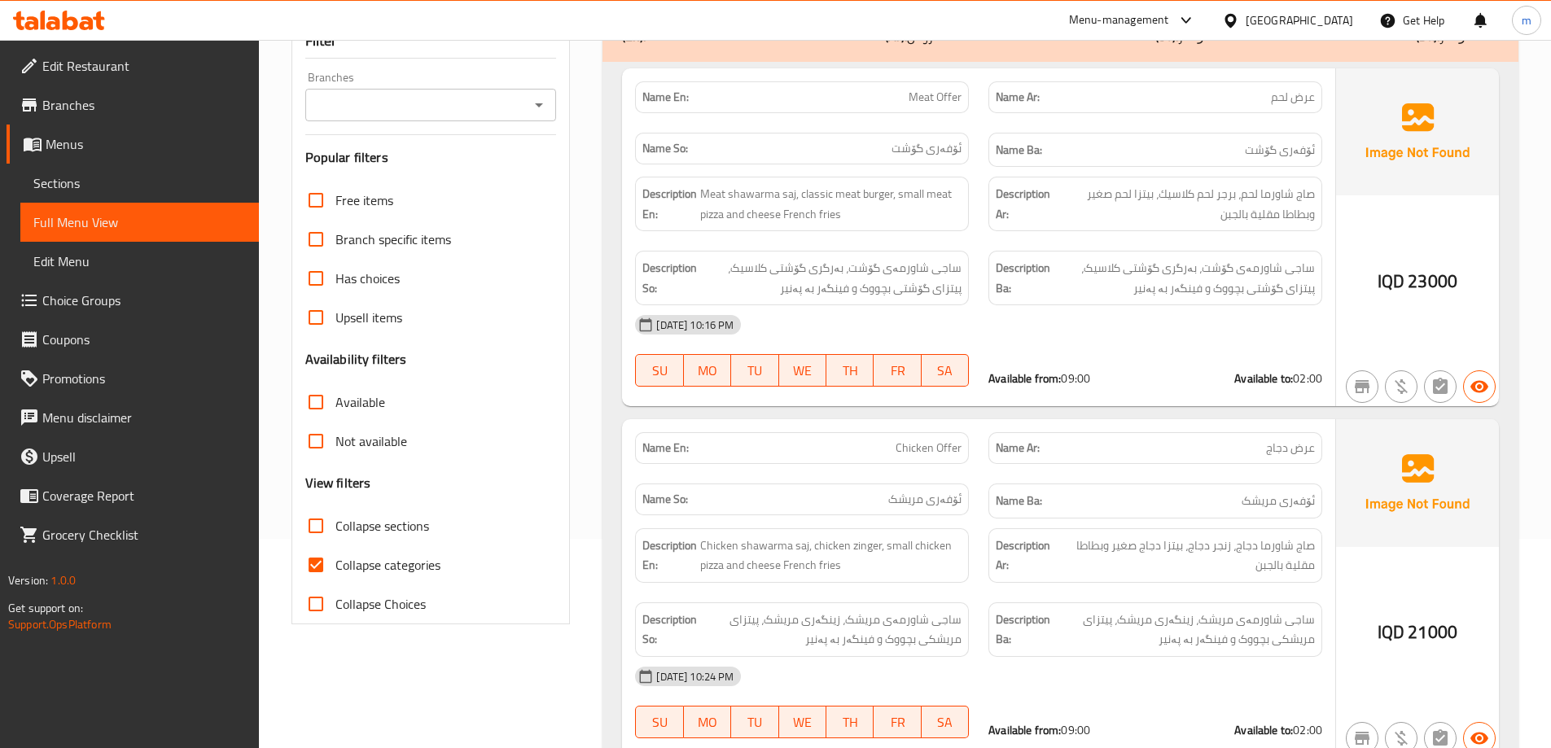
click at [537, 104] on icon "Open" at bounding box center [539, 105] width 8 height 4
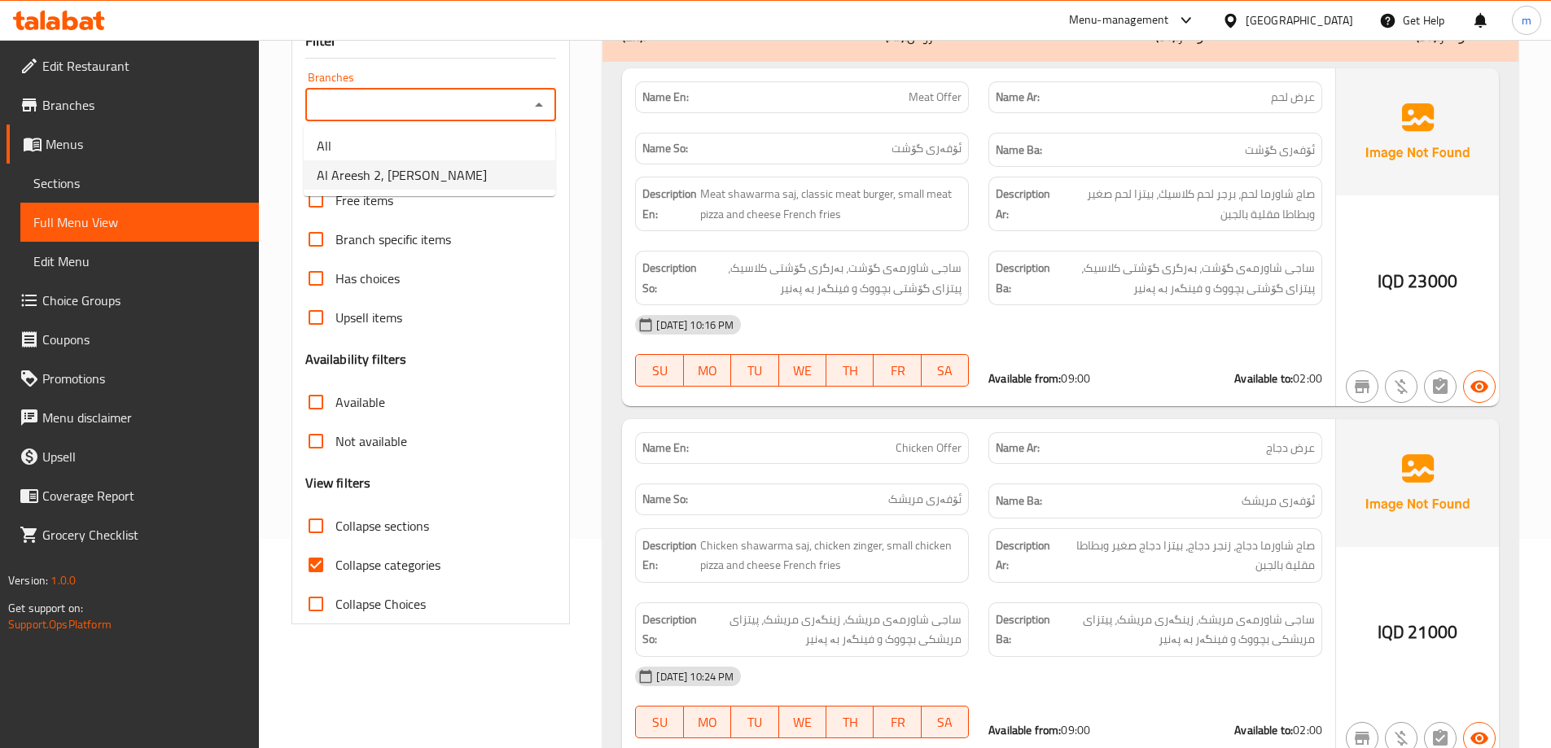
click at [473, 162] on li "Al Areesh 2, Al Mansur" at bounding box center [430, 174] width 252 height 29
type input "Al Areesh 2, Al Mansur"
drag, startPoint x: 343, startPoint y: 568, endPoint x: 353, endPoint y: 552, distance: 19.0
click at [344, 568] on span "Collapse categories" at bounding box center [387, 565] width 105 height 20
click at [335, 568] on input "Collapse categories" at bounding box center [315, 564] width 39 height 39
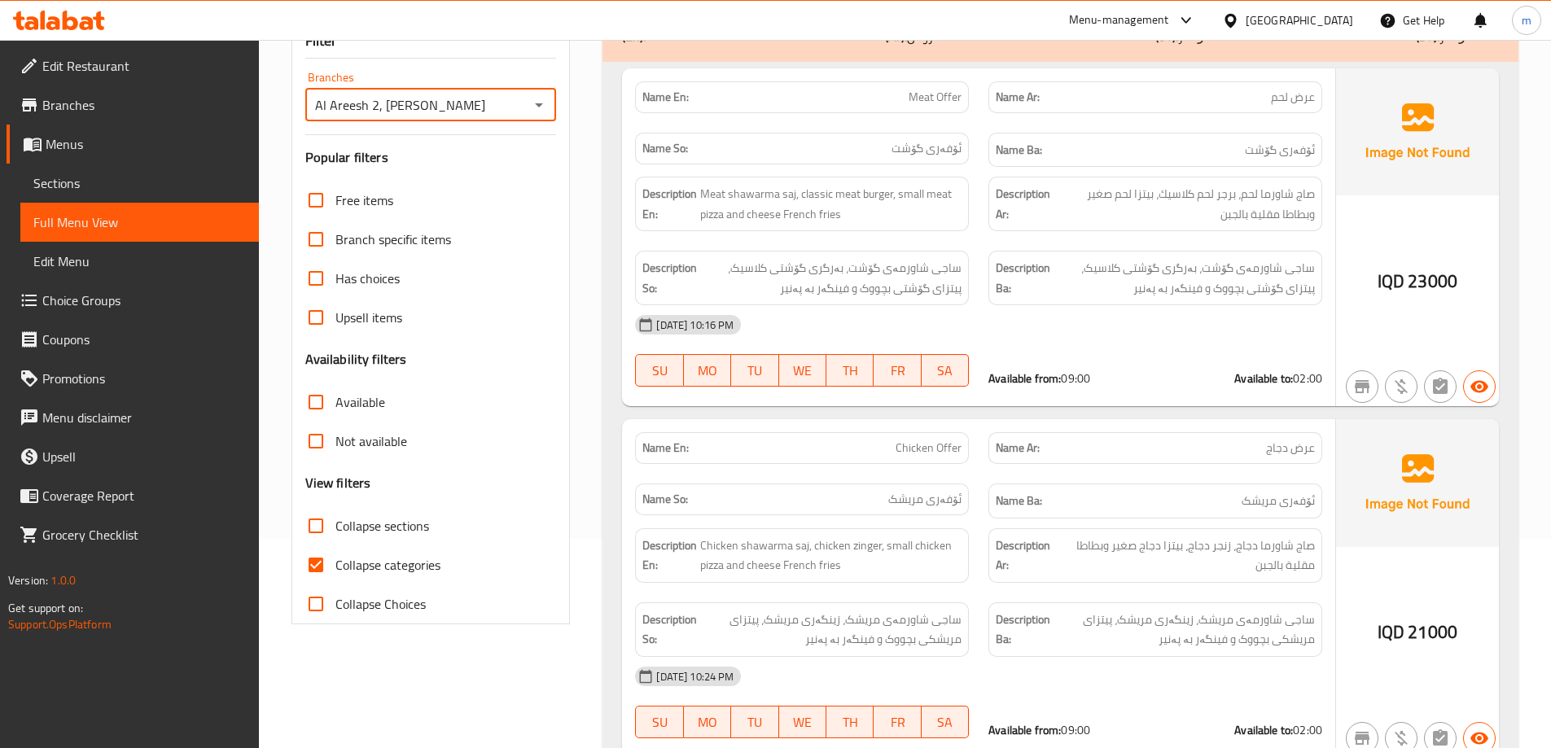
checkbox input "false"
click at [387, 516] on span "Collapse sections" at bounding box center [382, 526] width 94 height 20
click at [335, 515] on input "Collapse sections" at bounding box center [315, 525] width 39 height 39
checkbox input "true"
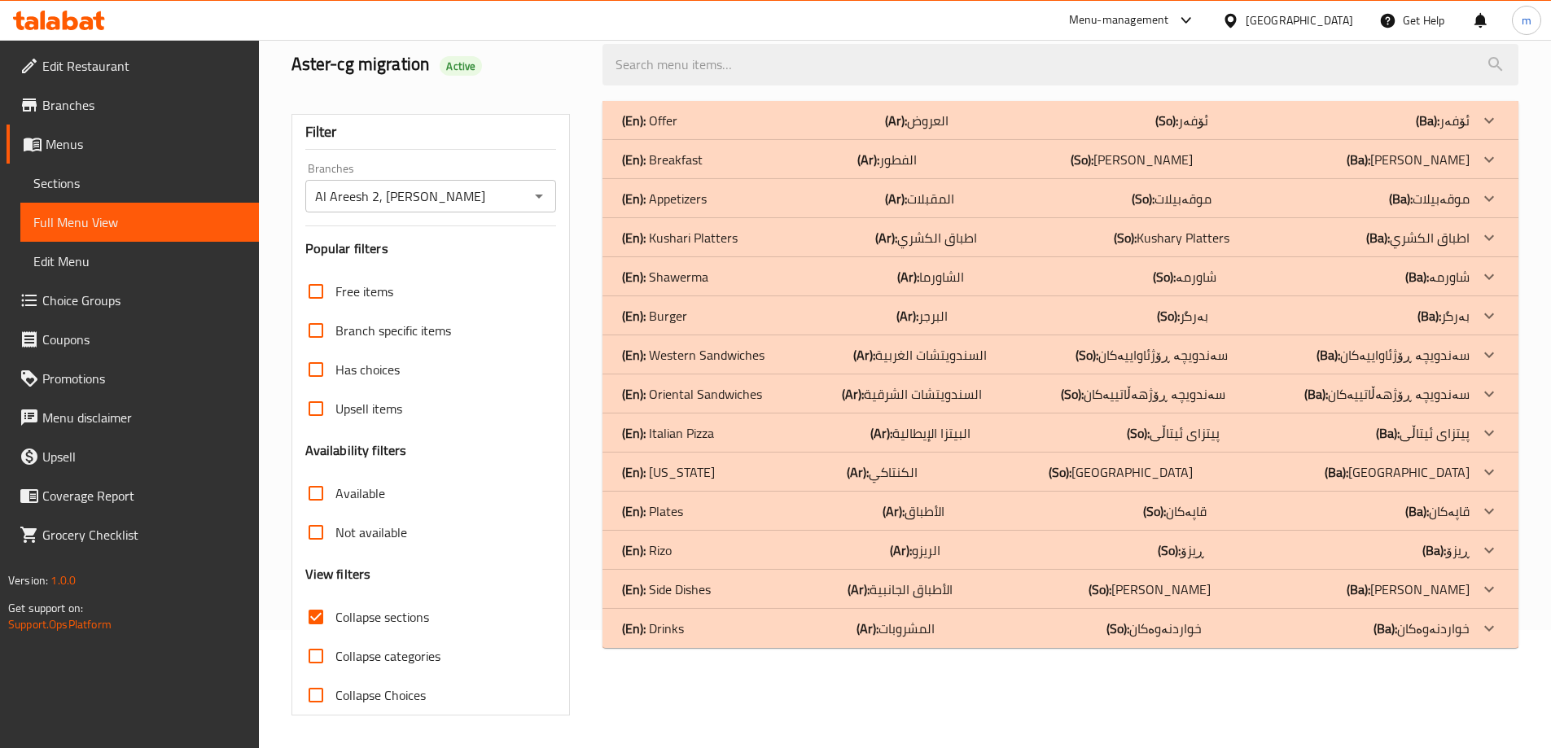
scroll to position [118, 0]
click at [679, 122] on div "(En): Offer (Ar): العروض (So): ئۆفەر (Ba): ئۆفەر" at bounding box center [1045, 121] width 847 height 20
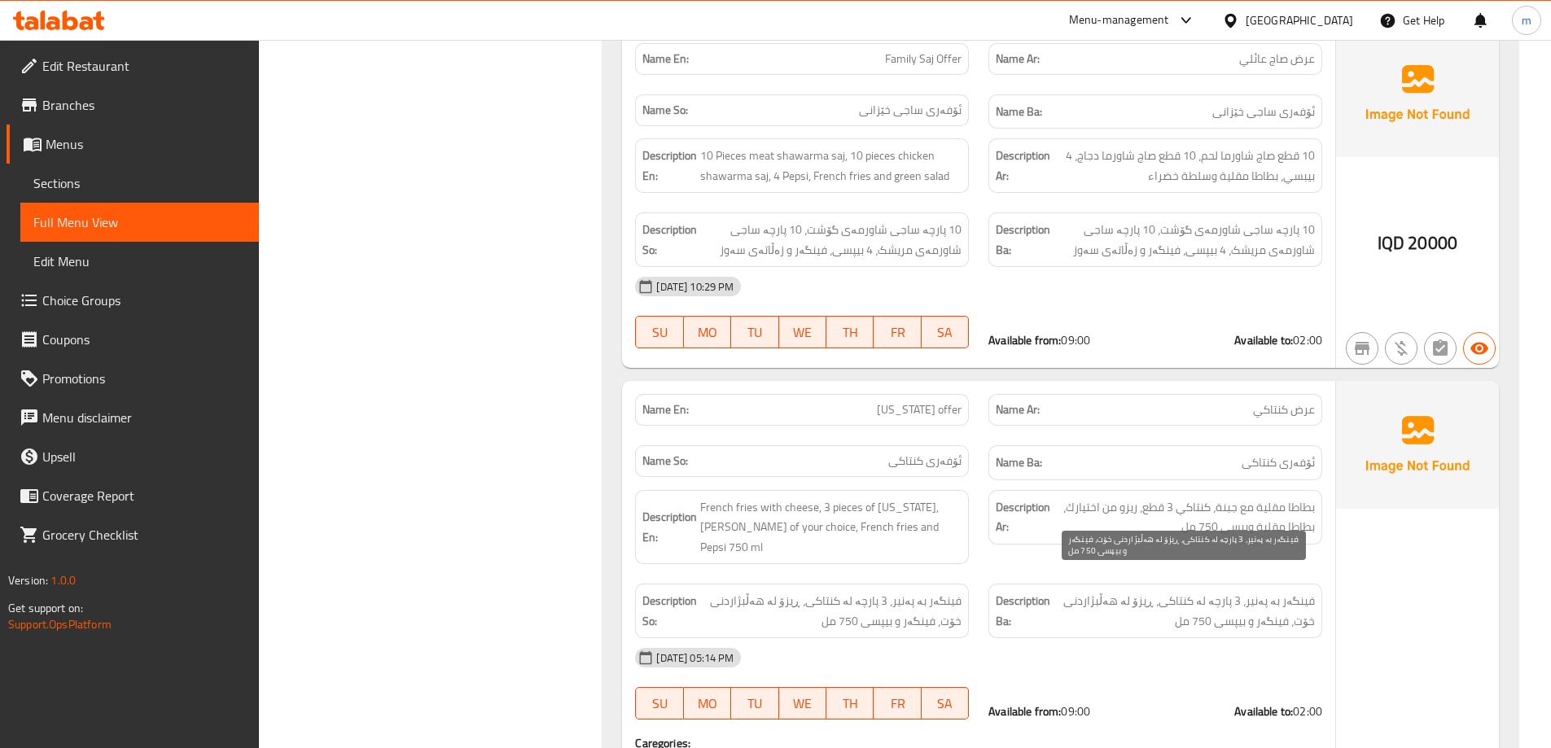
scroll to position [792, 0]
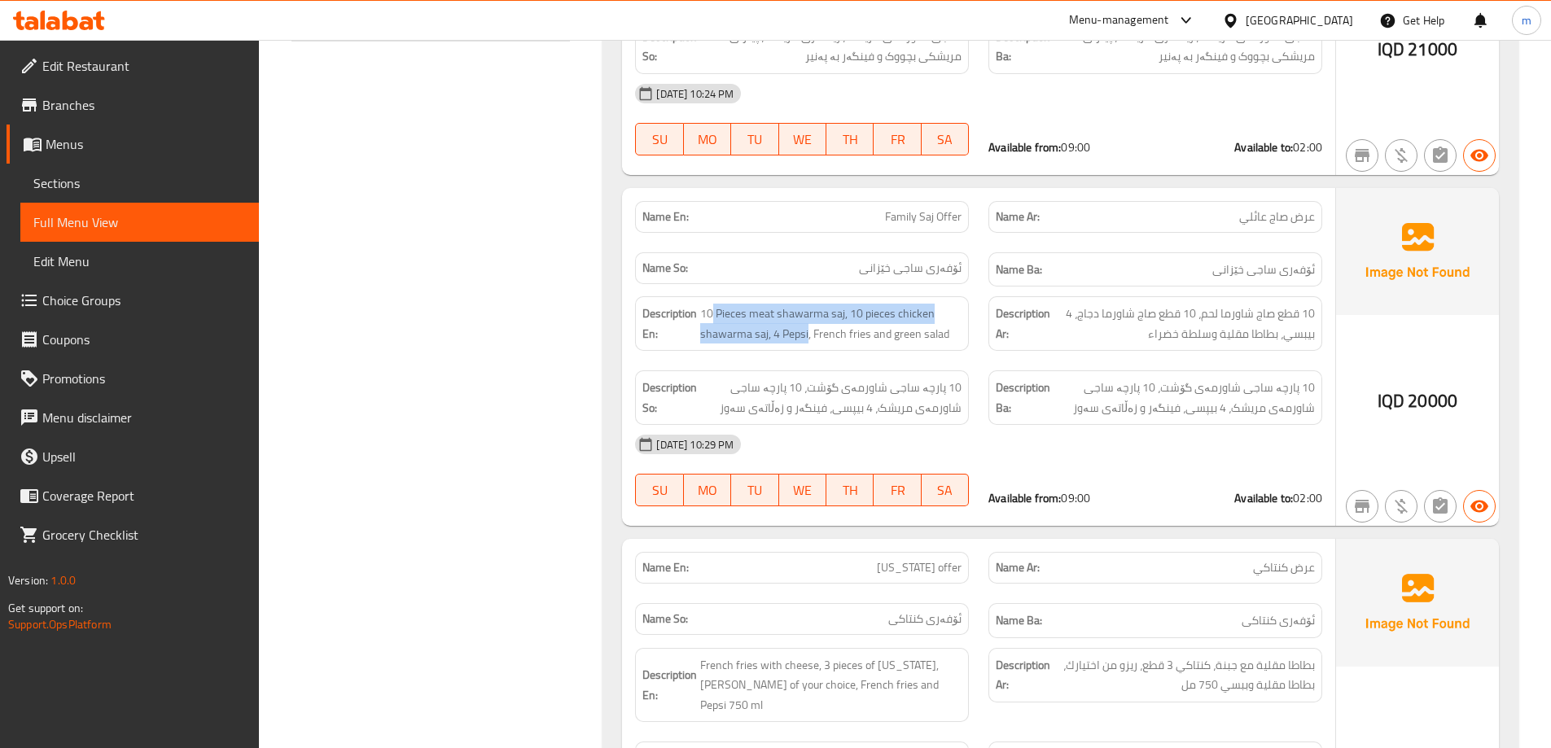
drag, startPoint x: 714, startPoint y: 316, endPoint x: 807, endPoint y: 355, distance: 100.7
click at [807, 355] on div "Description En: 10 Pieces meat shawarma saj, 10 pieces chicken shawarma saj, 4 …" at bounding box center [801, 324] width 353 height 74
click at [845, 333] on span "10 Pieces meat shawarma saj, 10 pieces chicken shawarma saj, 4 Pepsi, French fr…" at bounding box center [830, 324] width 261 height 40
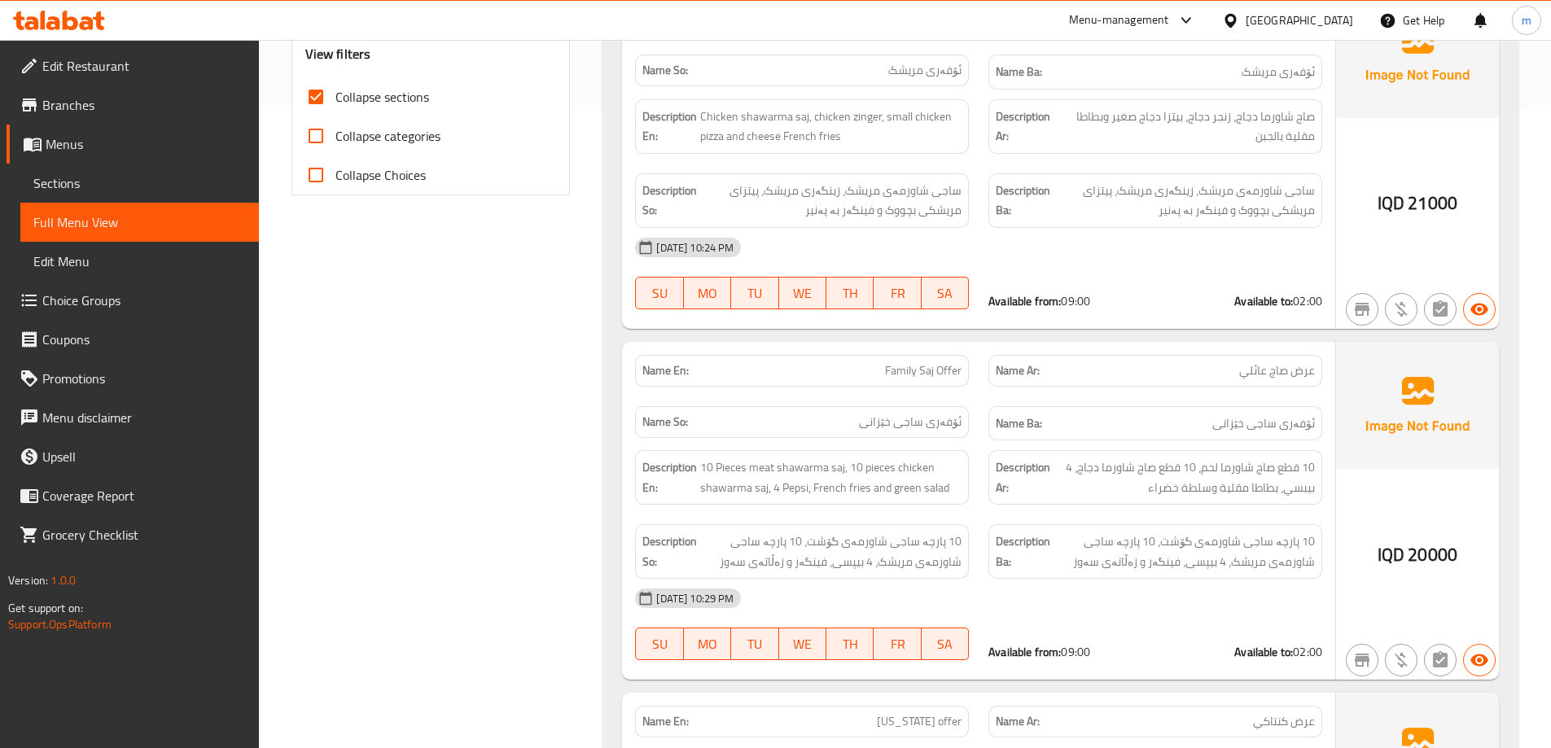
scroll to position [602, 0]
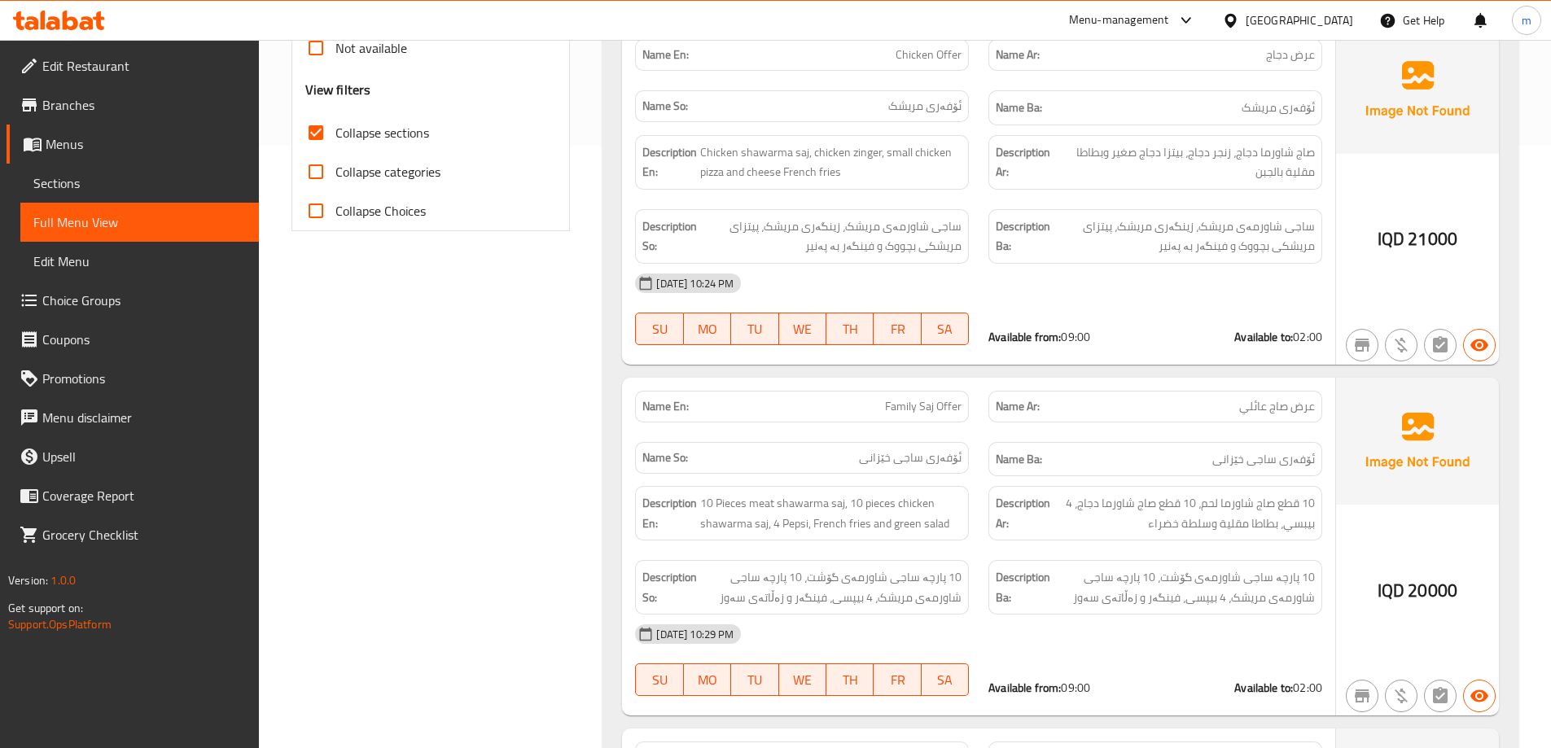
click at [1112, 293] on div "15-10-2025 10:24 PM" at bounding box center [978, 283] width 706 height 39
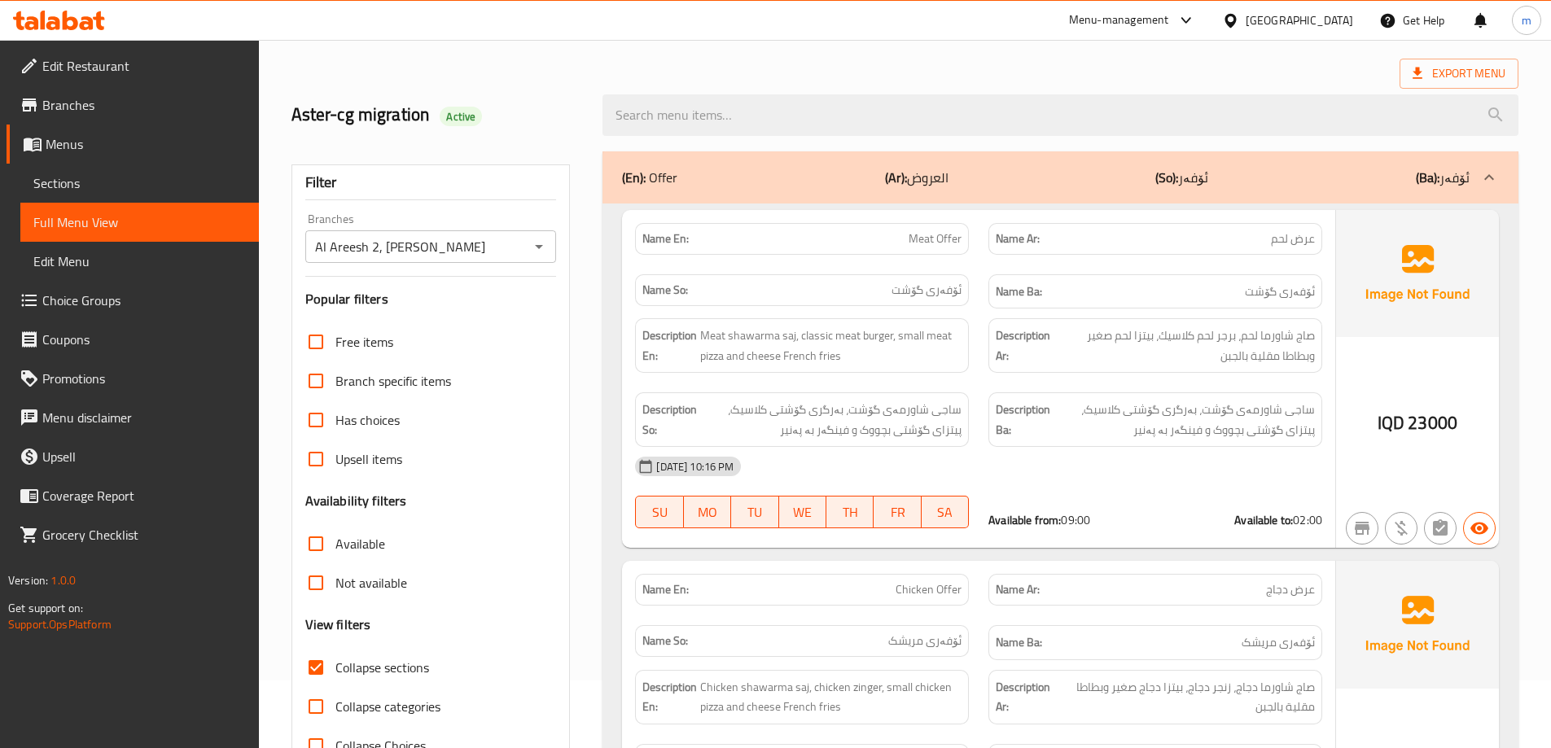
scroll to position [0, 0]
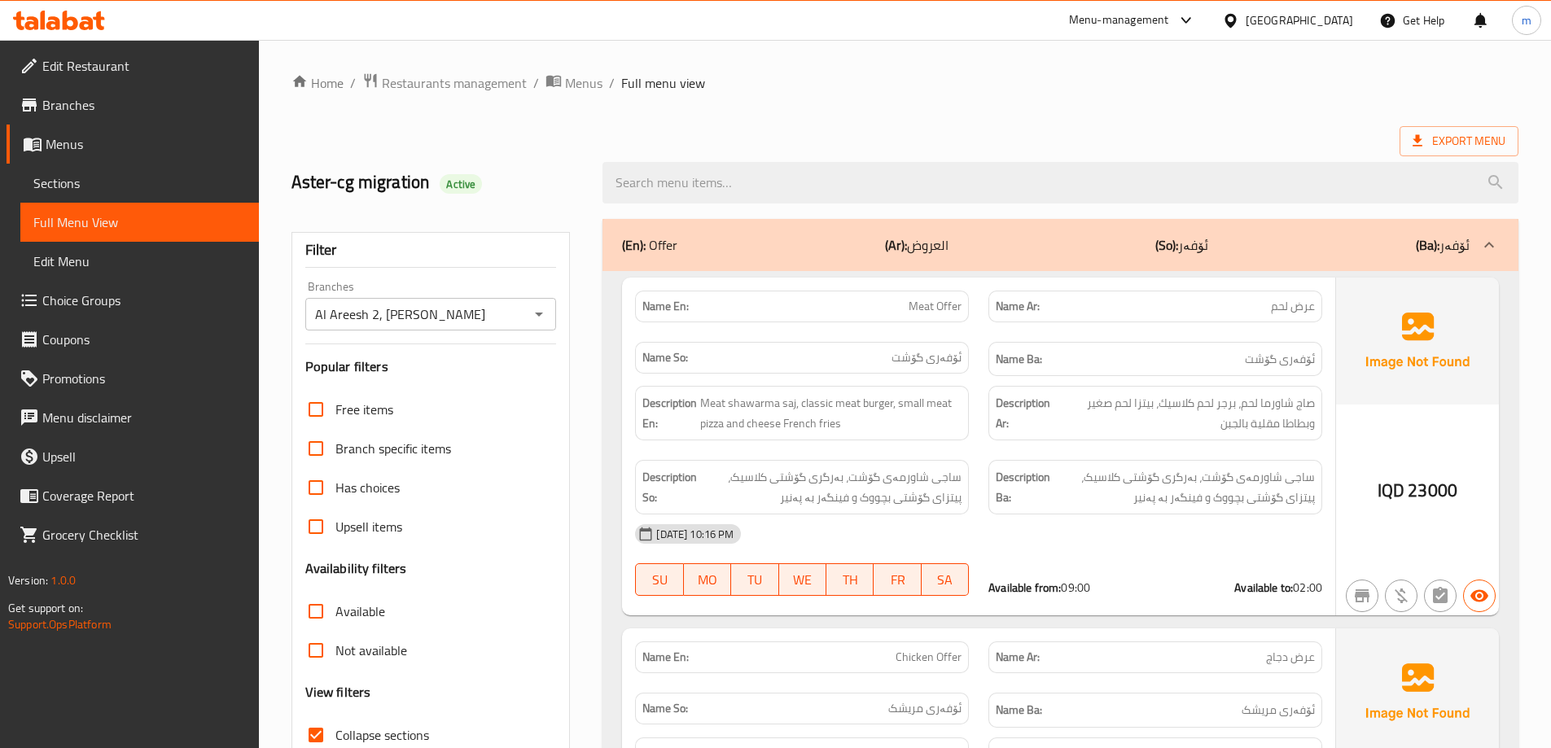
click at [1017, 431] on strong "Description Ar:" at bounding box center [1023, 413] width 56 height 40
click at [41, 105] on span at bounding box center [31, 105] width 23 height 20
